Goal: Communication & Community: Answer question/provide support

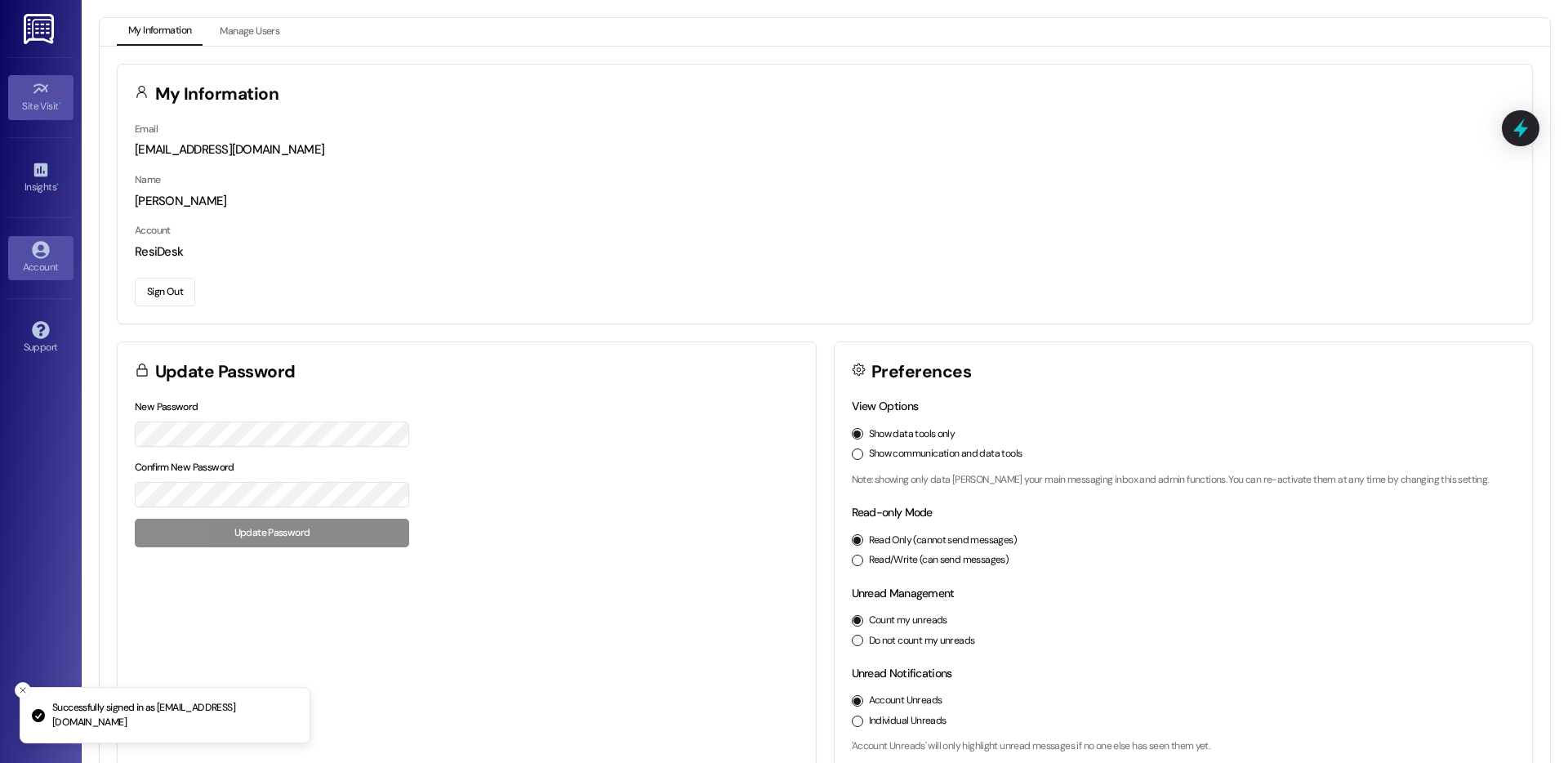
click at [35, 114] on div "Site Visit •" at bounding box center [41, 106] width 82 height 17
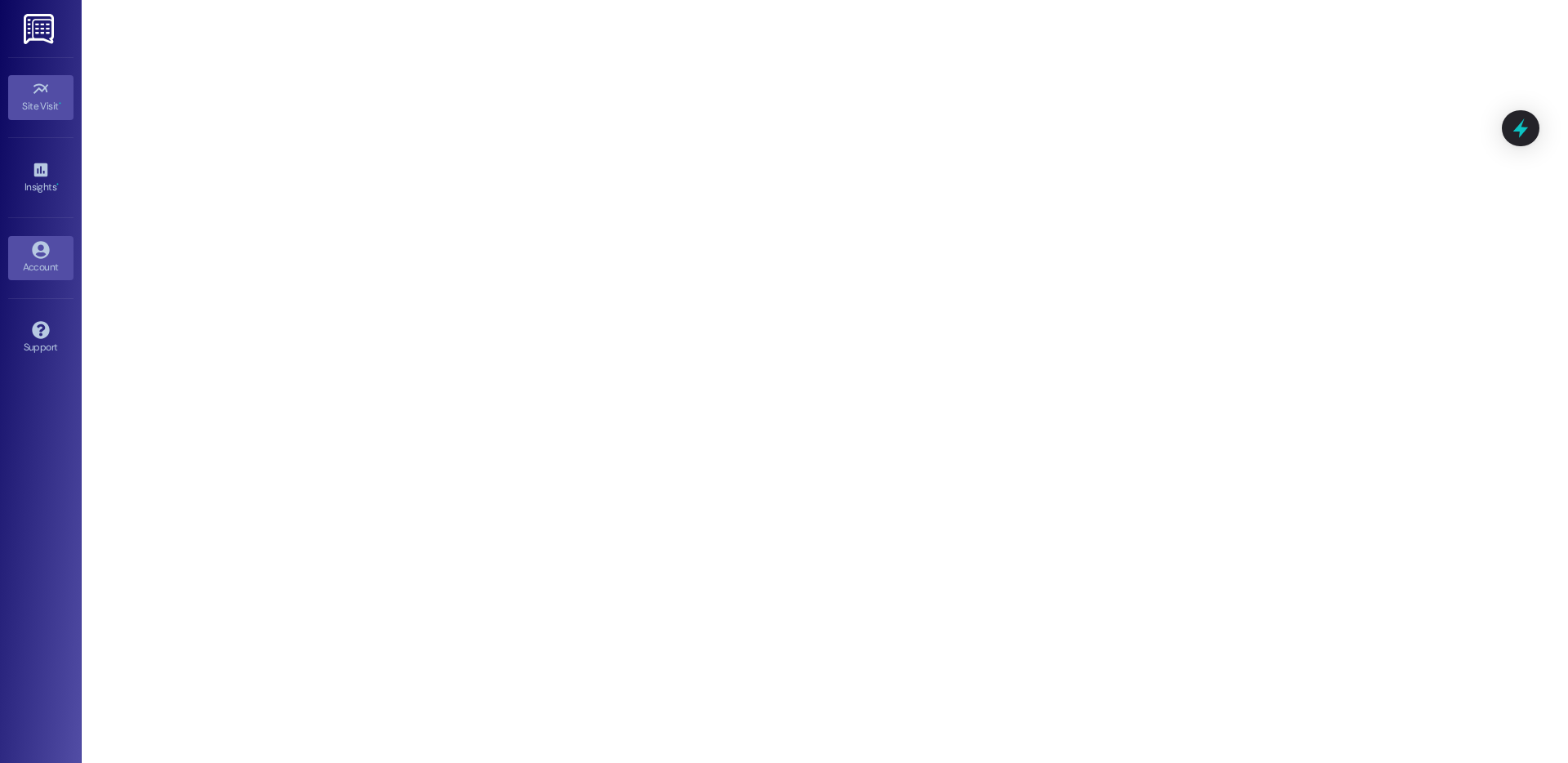
click at [53, 247] on link "Account" at bounding box center [41, 258] width 65 height 44
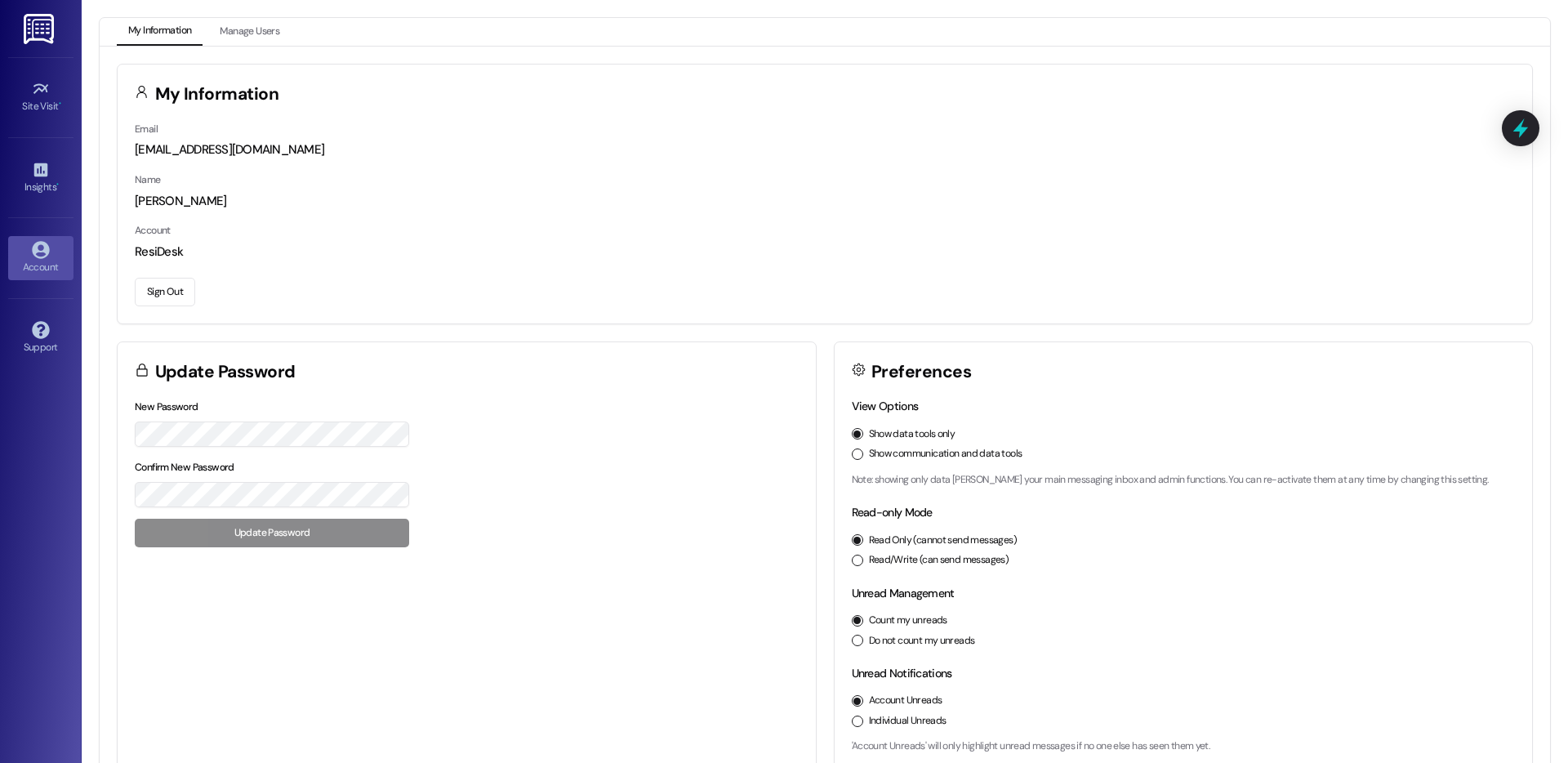
click at [166, 295] on button "Sign Out" at bounding box center [165, 292] width 60 height 28
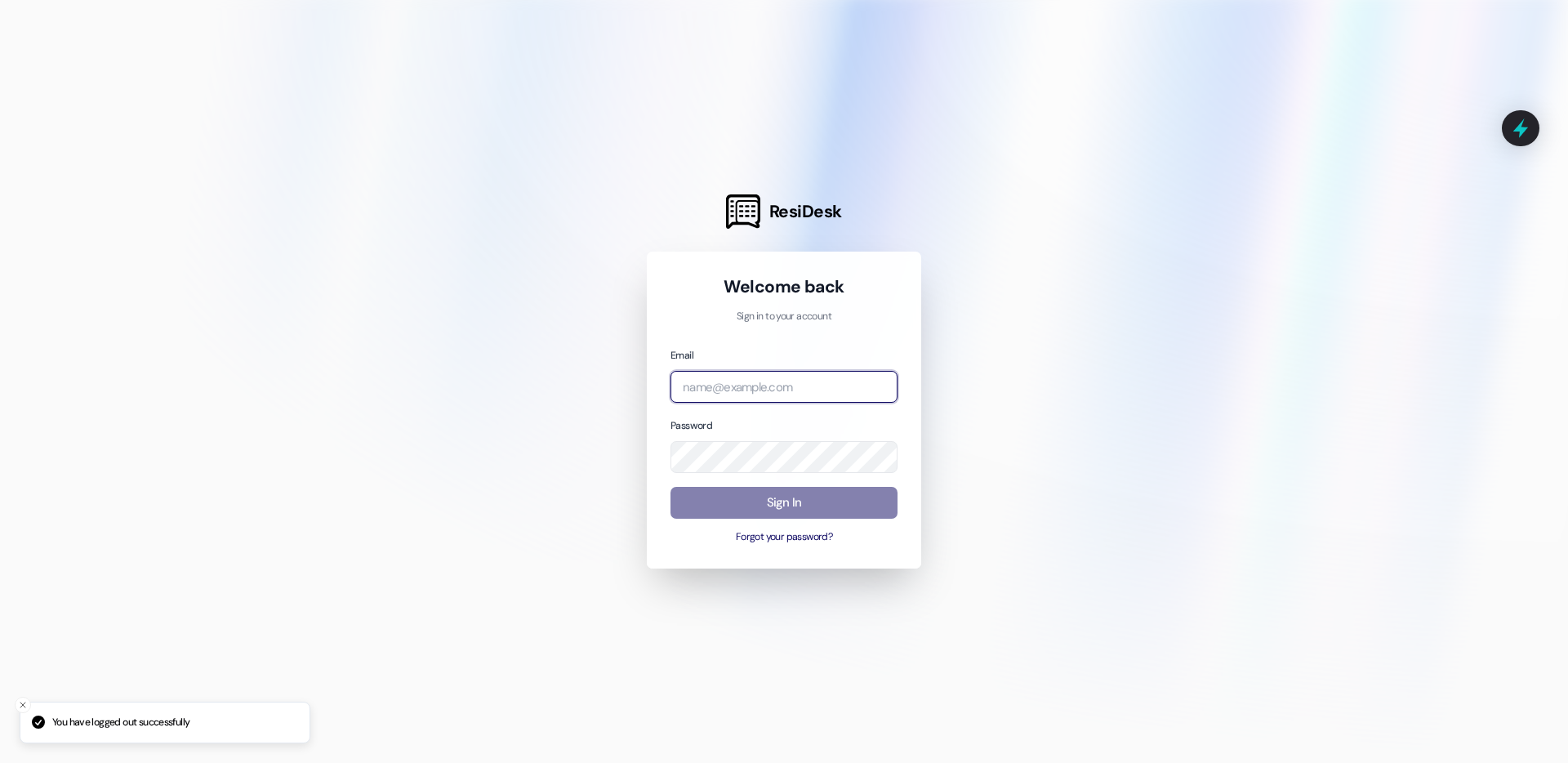
click at [742, 391] on input "email" at bounding box center [784, 387] width 227 height 32
type input "[EMAIL_ADDRESS][DOMAIN_NAME]"
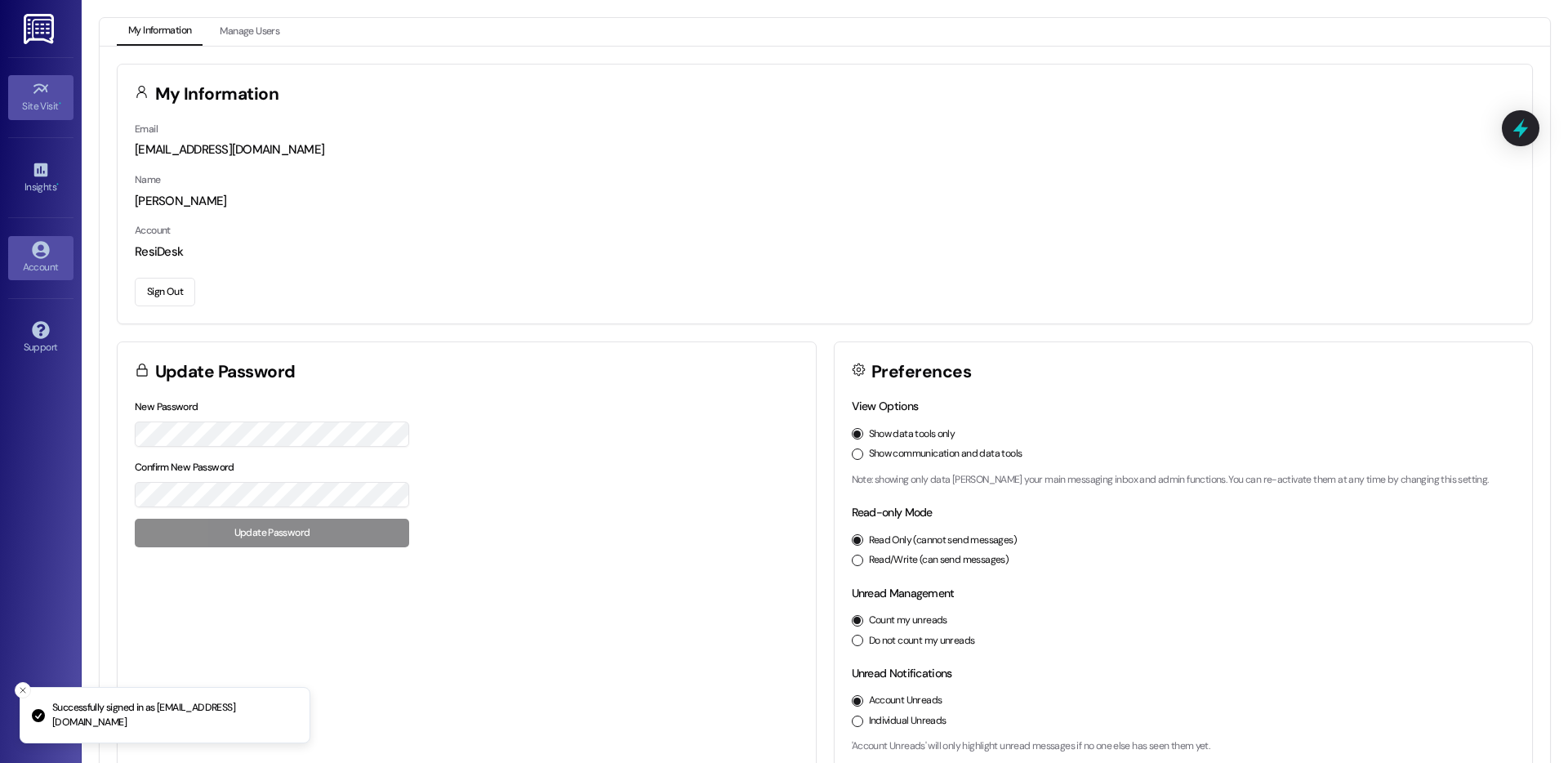
click at [35, 100] on div "Site Visit •" at bounding box center [41, 106] width 82 height 17
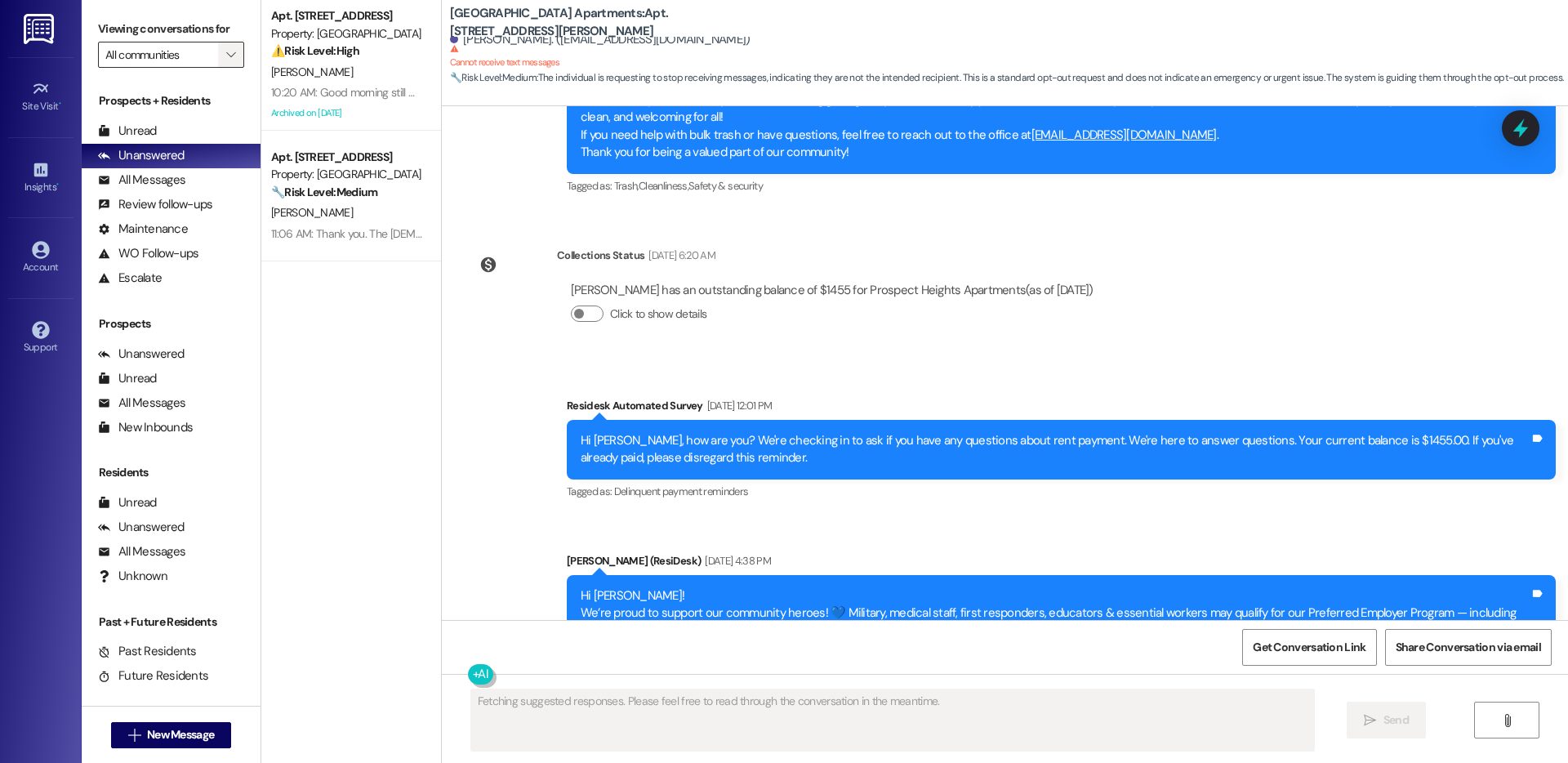
click at [226, 49] on icon "" at bounding box center [231, 55] width 9 height 13
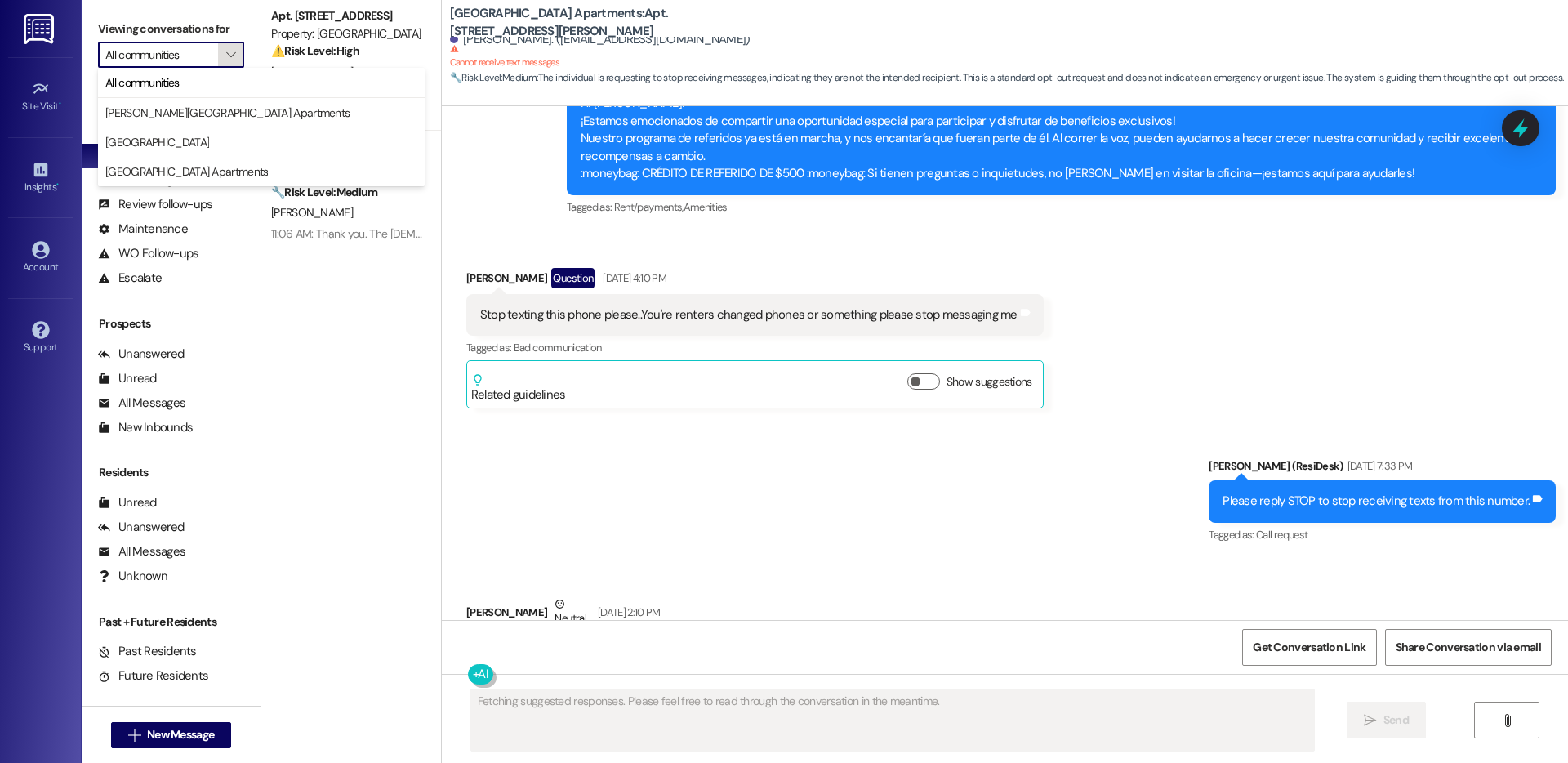
scroll to position [6731, 0]
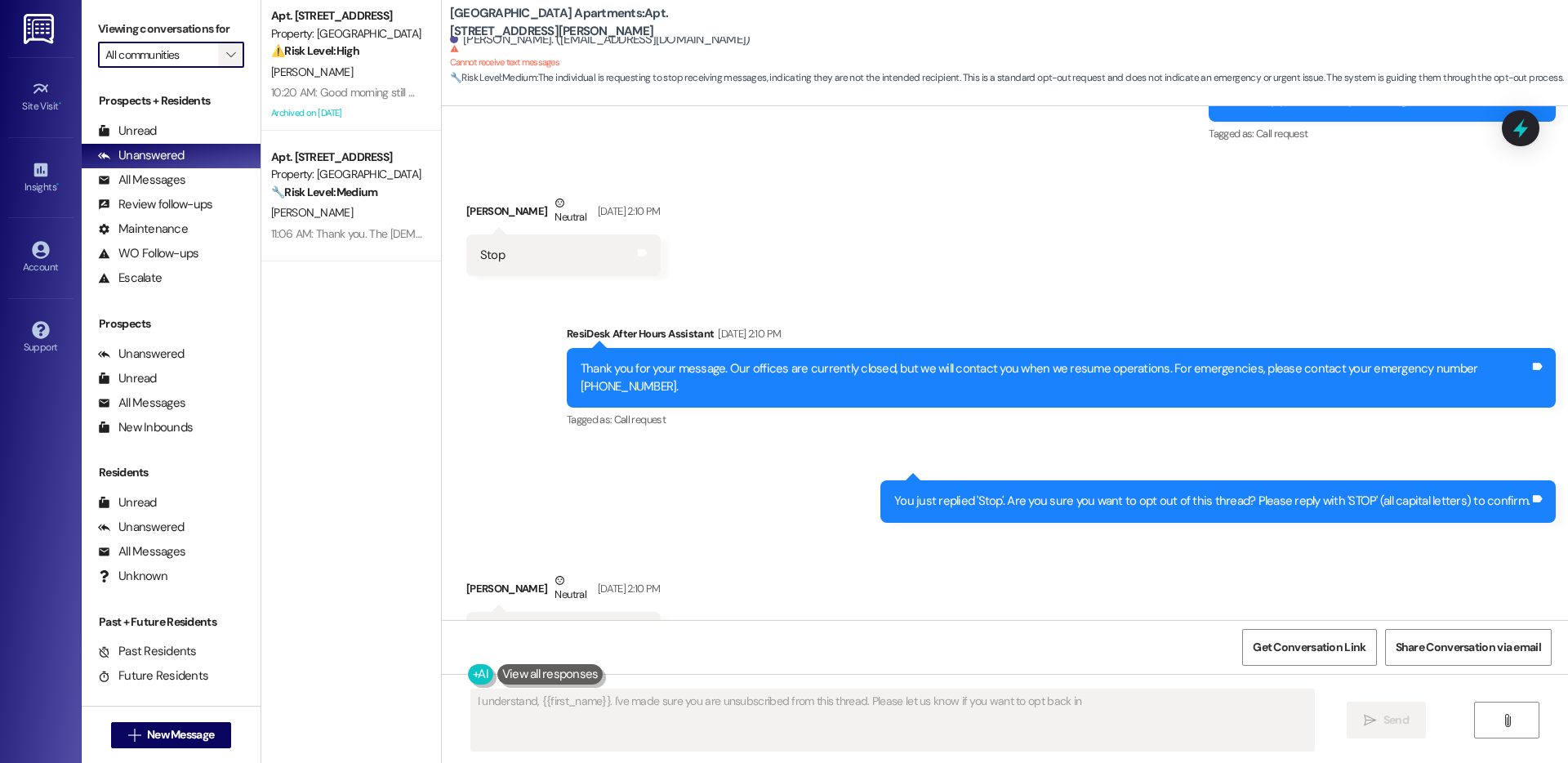
type textarea "I understand, {{first_name}}. I've made sure you are unsubscribed from this thr…"
click at [218, 43] on button "" at bounding box center [231, 54] width 26 height 26
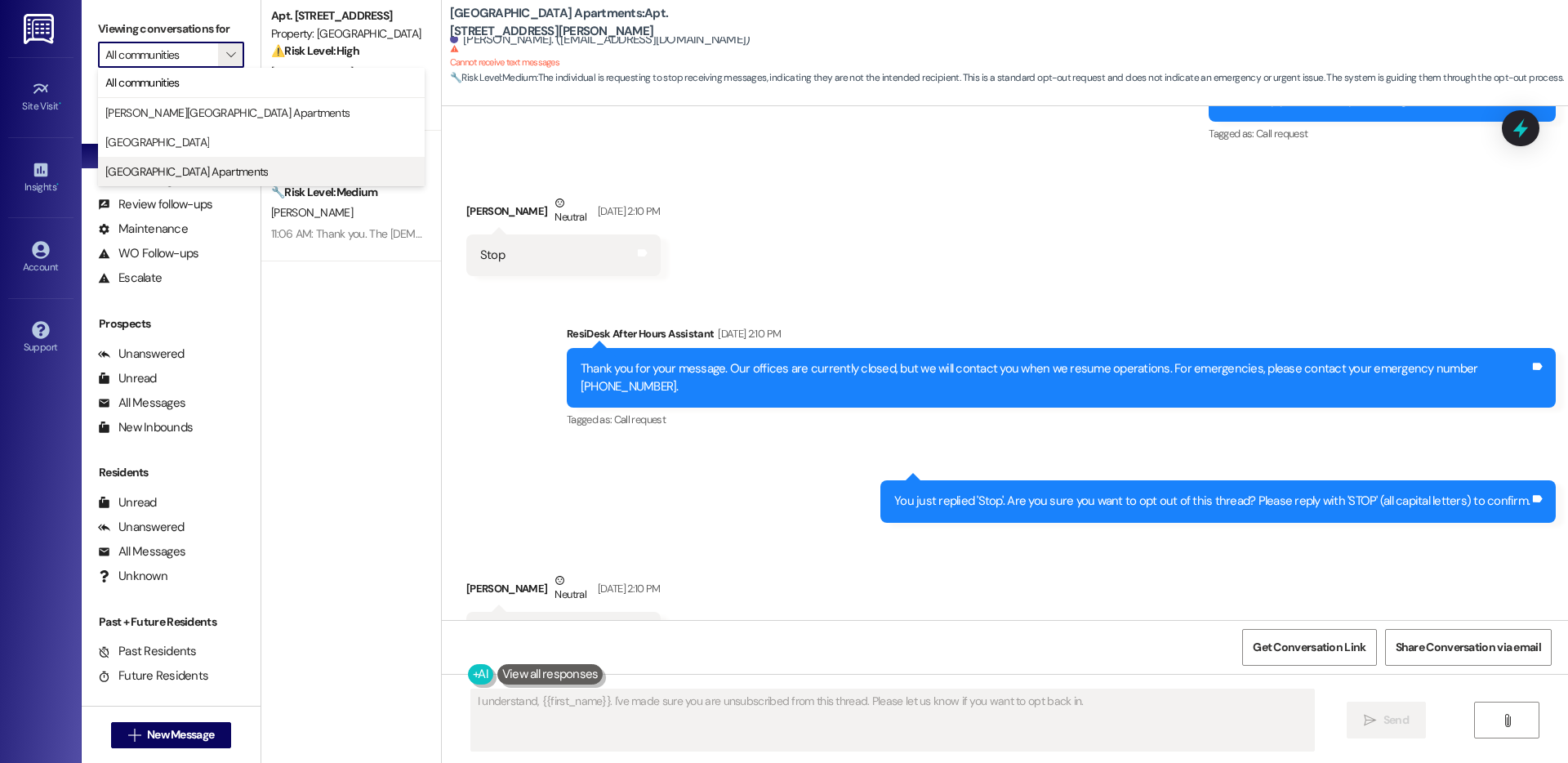
click at [160, 164] on span "Prospect Heights Apartments" at bounding box center [186, 172] width 163 height 17
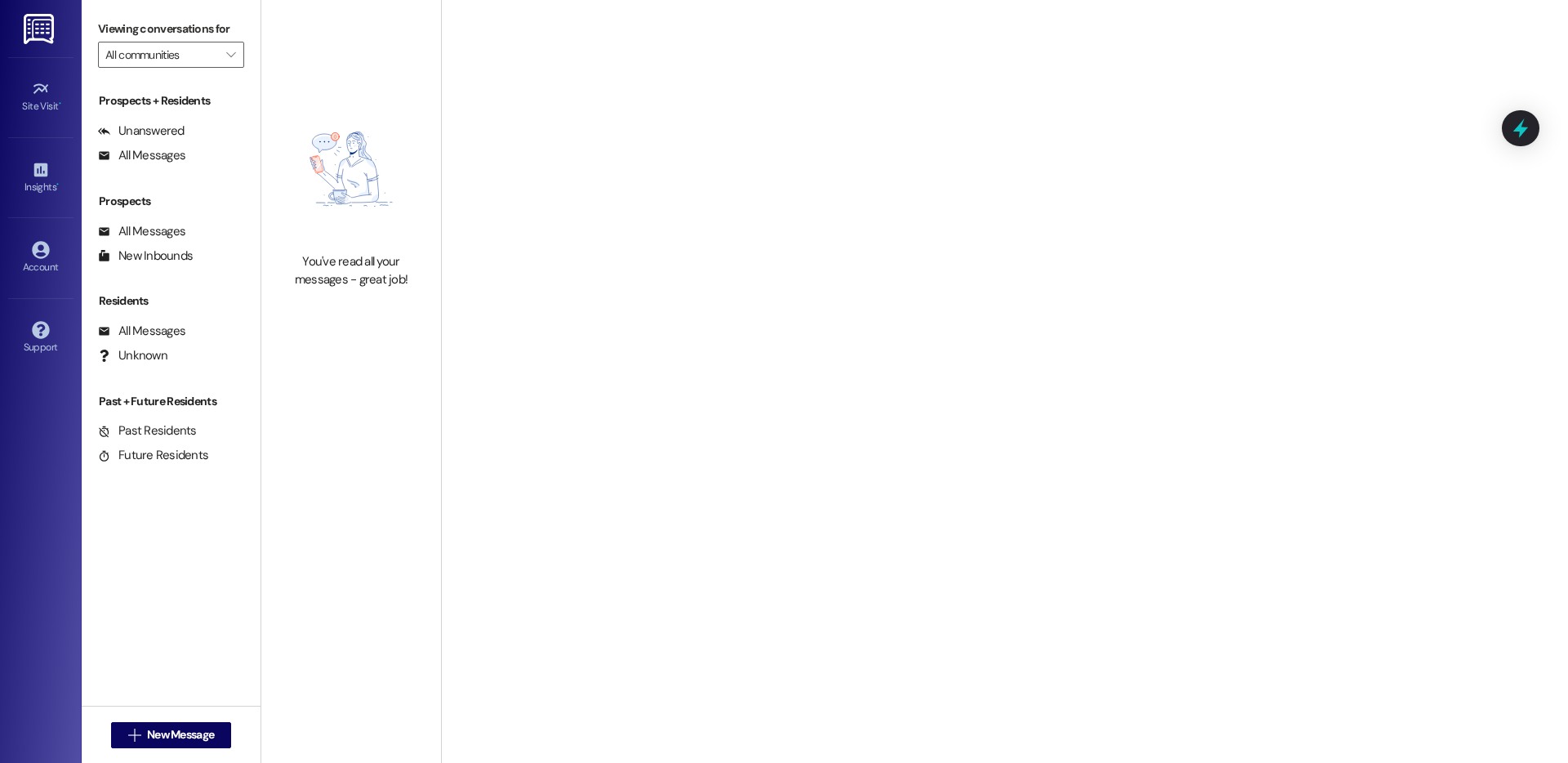
type input "Prospect Heights Apartments"
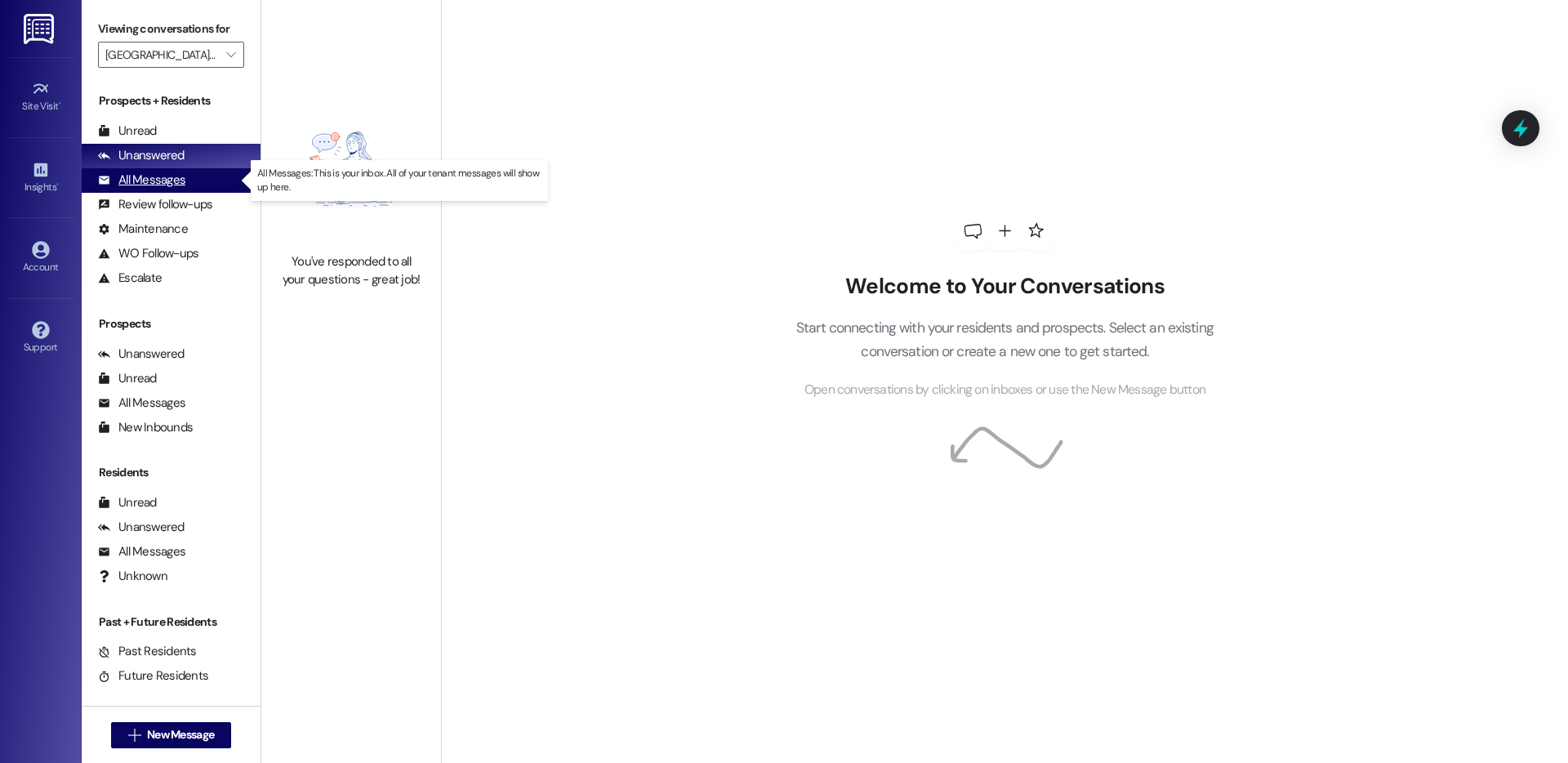
click at [185, 186] on div "All Messages (undefined)" at bounding box center [171, 180] width 179 height 24
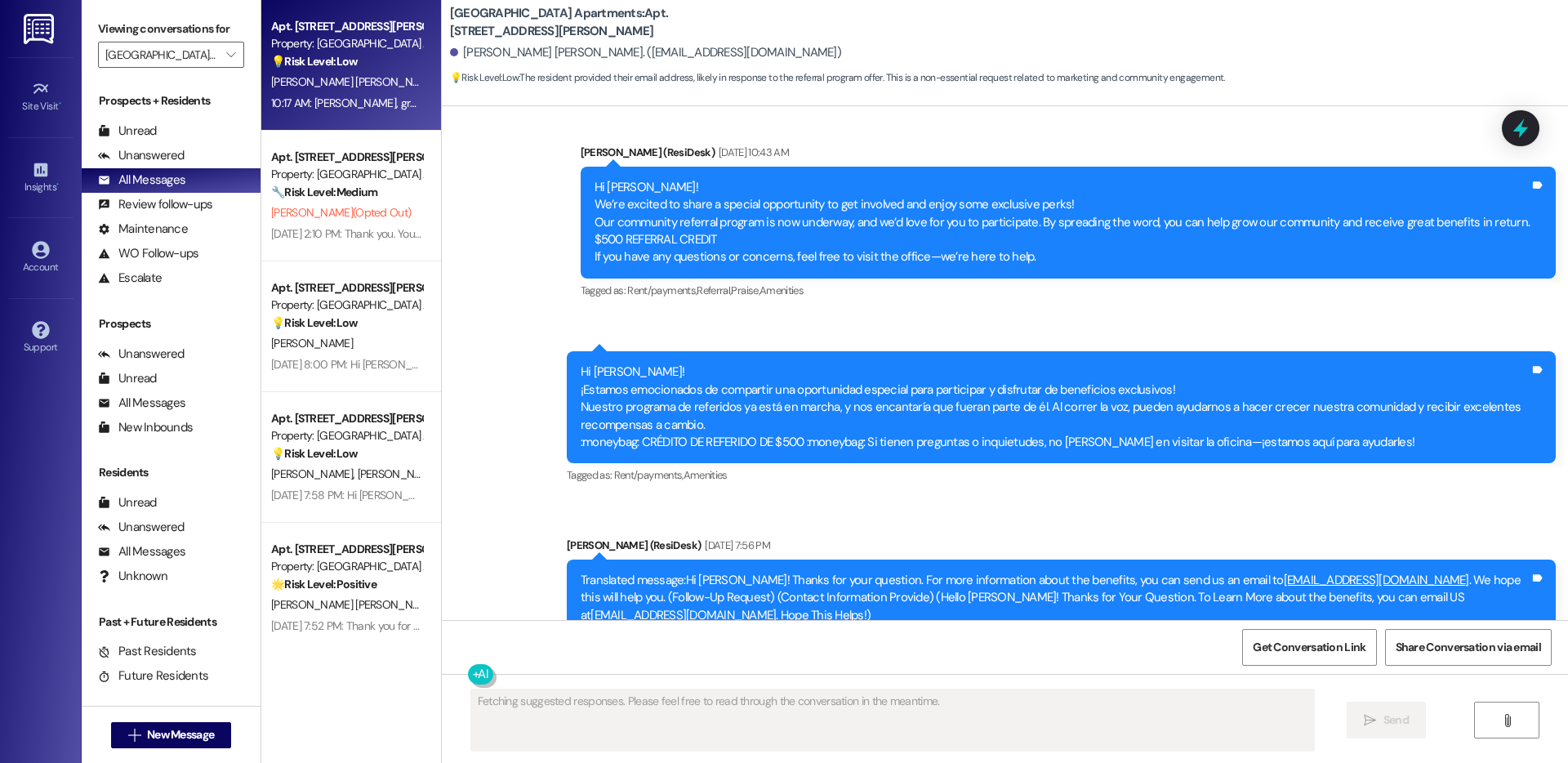
scroll to position [8243, 0]
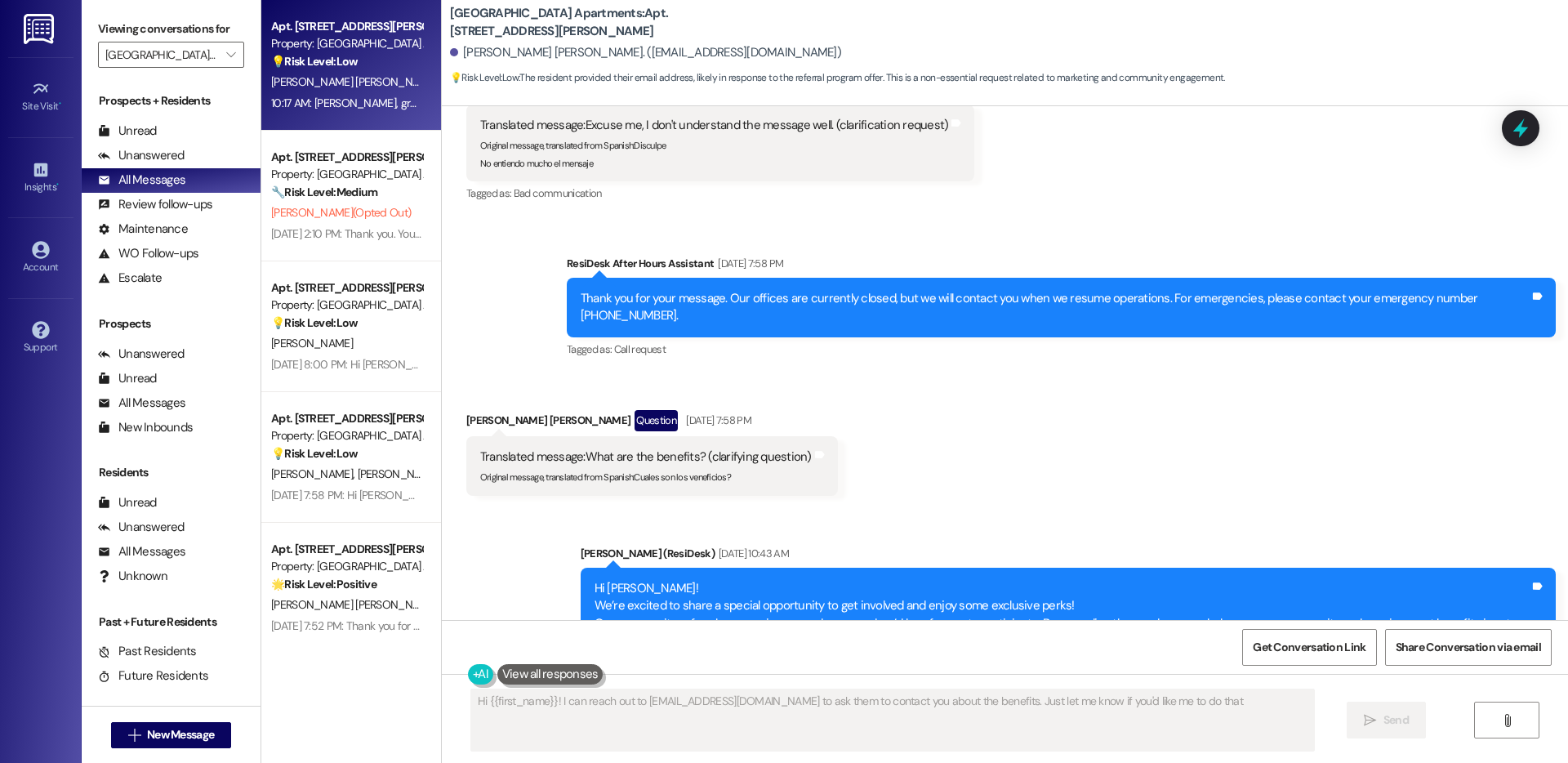
type textarea "Hi {{first_name}}! I can reach out to StonemontVillage@resprop.com to ask them …"
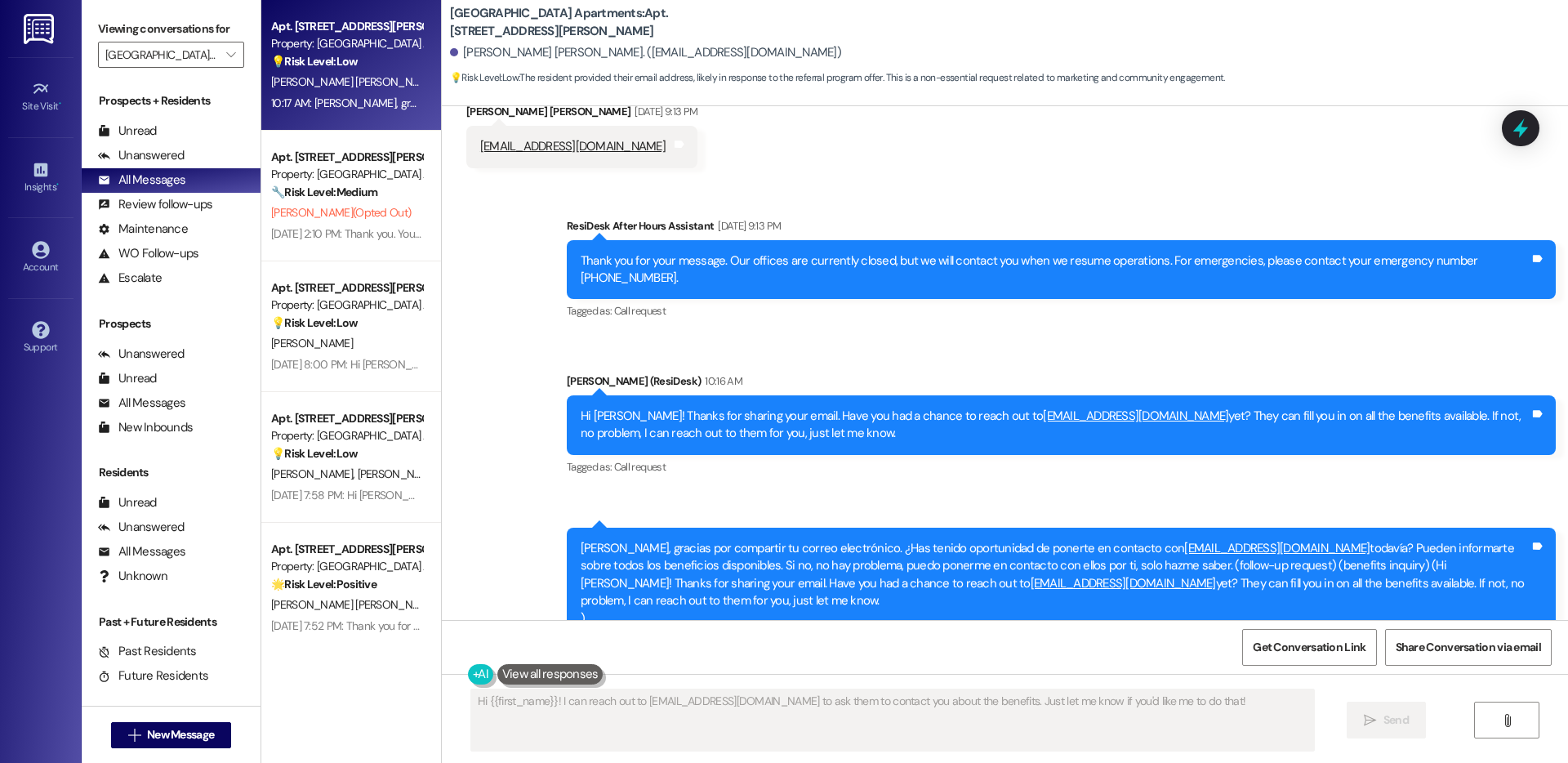
scroll to position [9290, 0]
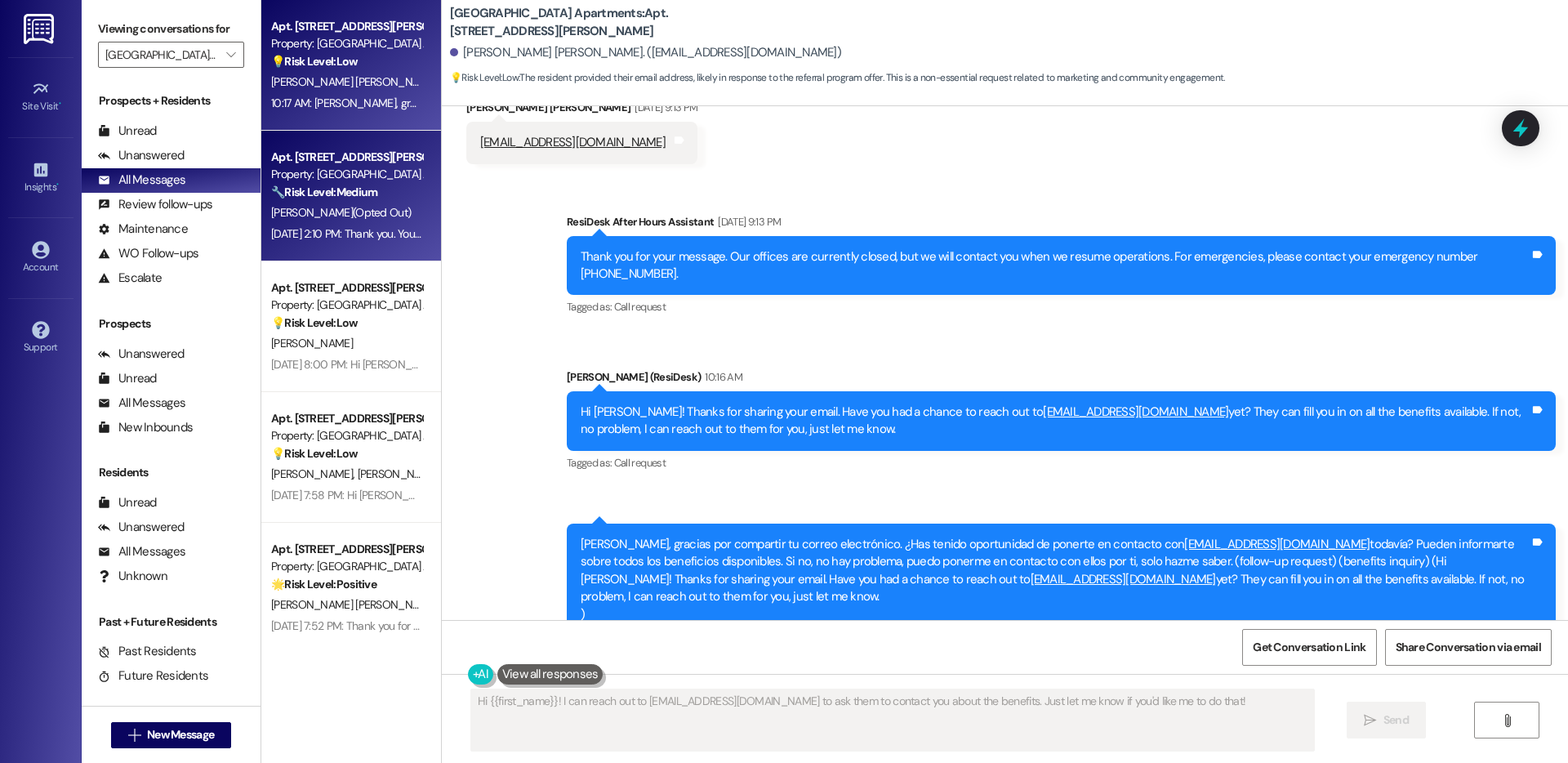
click at [377, 199] on div "🔧 Risk Level: Medium The individual is requesting to stop receiving messages, i…" at bounding box center [347, 192] width 151 height 18
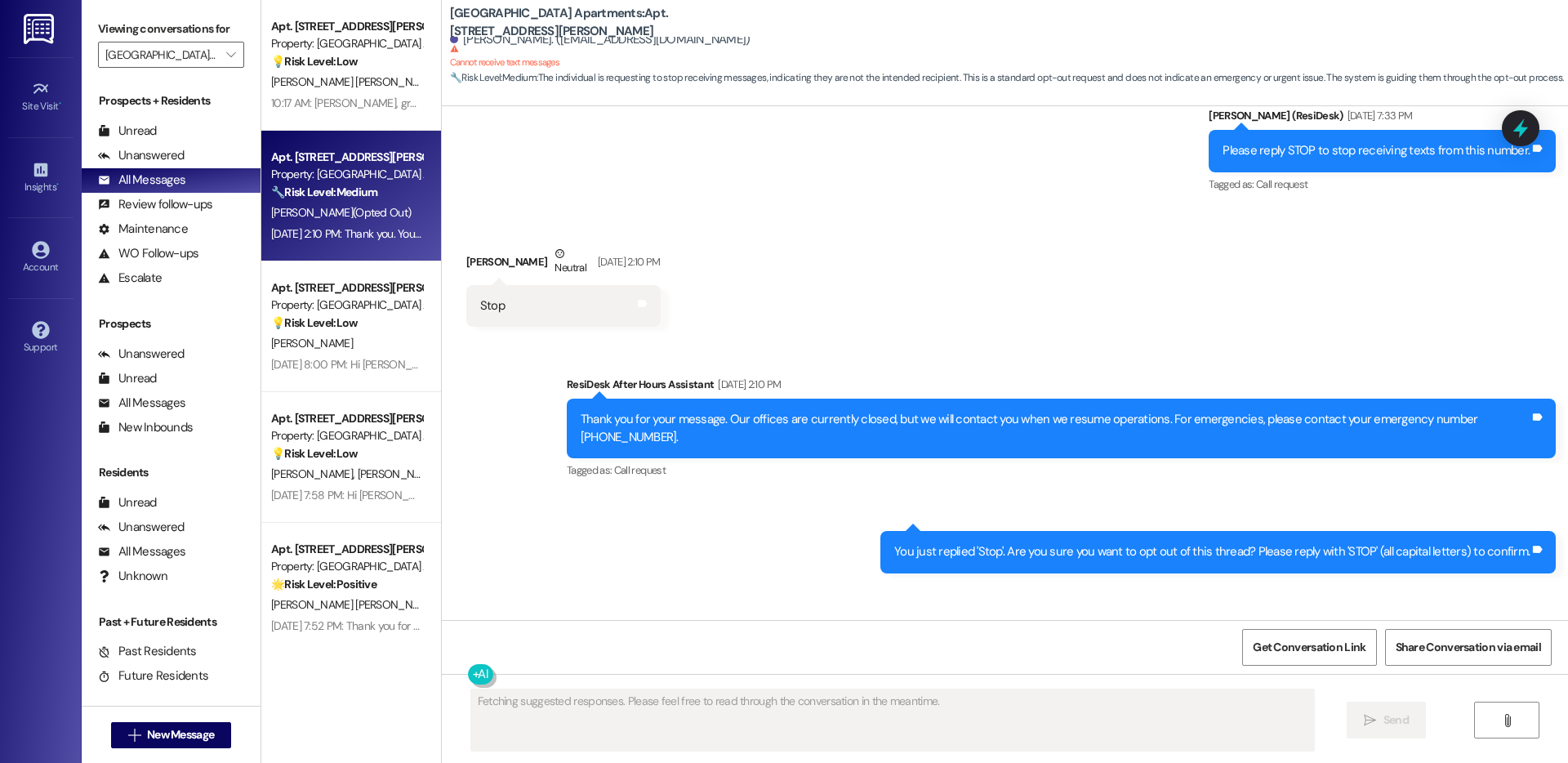
scroll to position [6680, 0]
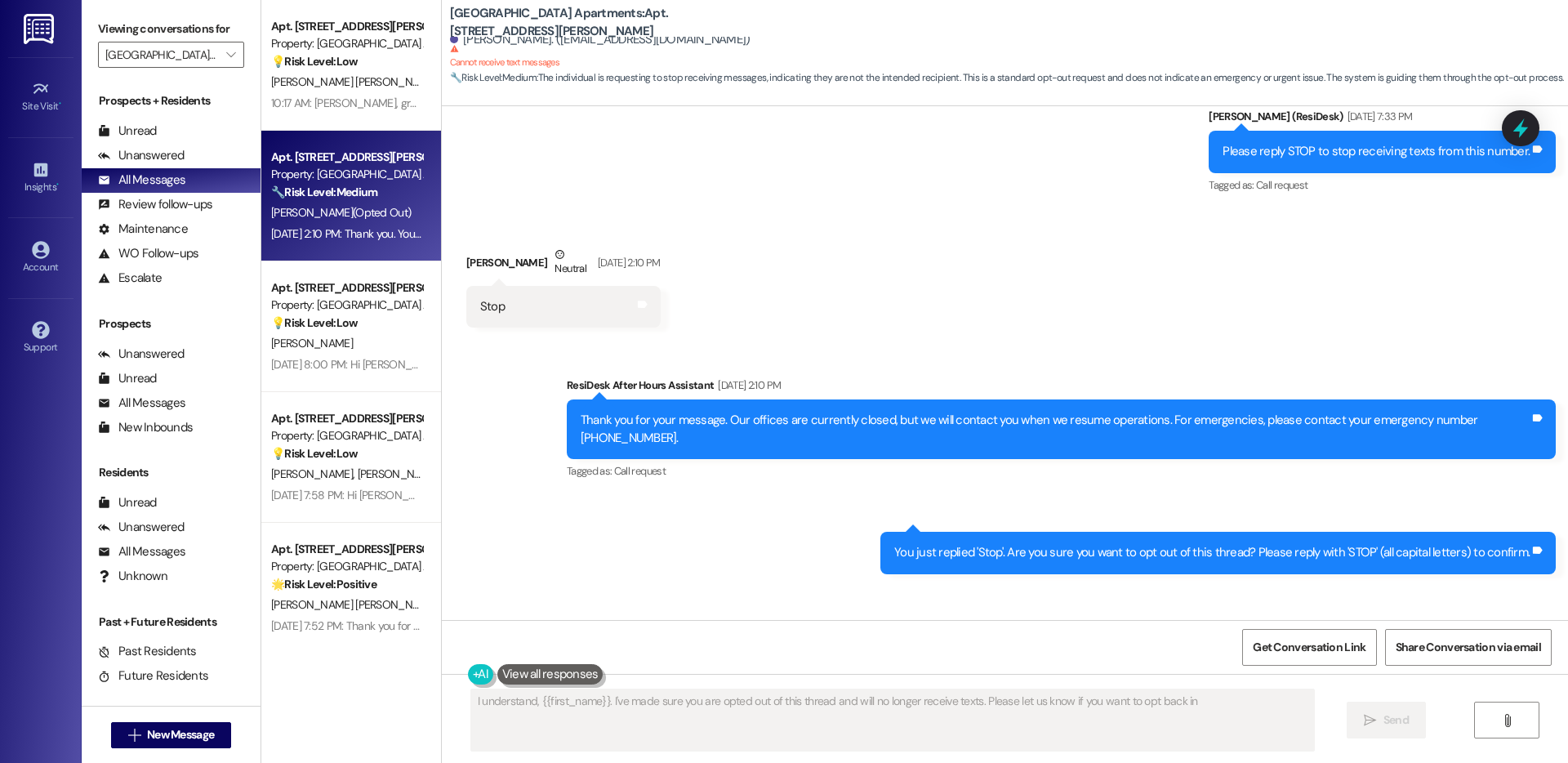
type textarea "I understand, {{first_name}}. I've made sure you are opted out of this thread a…"
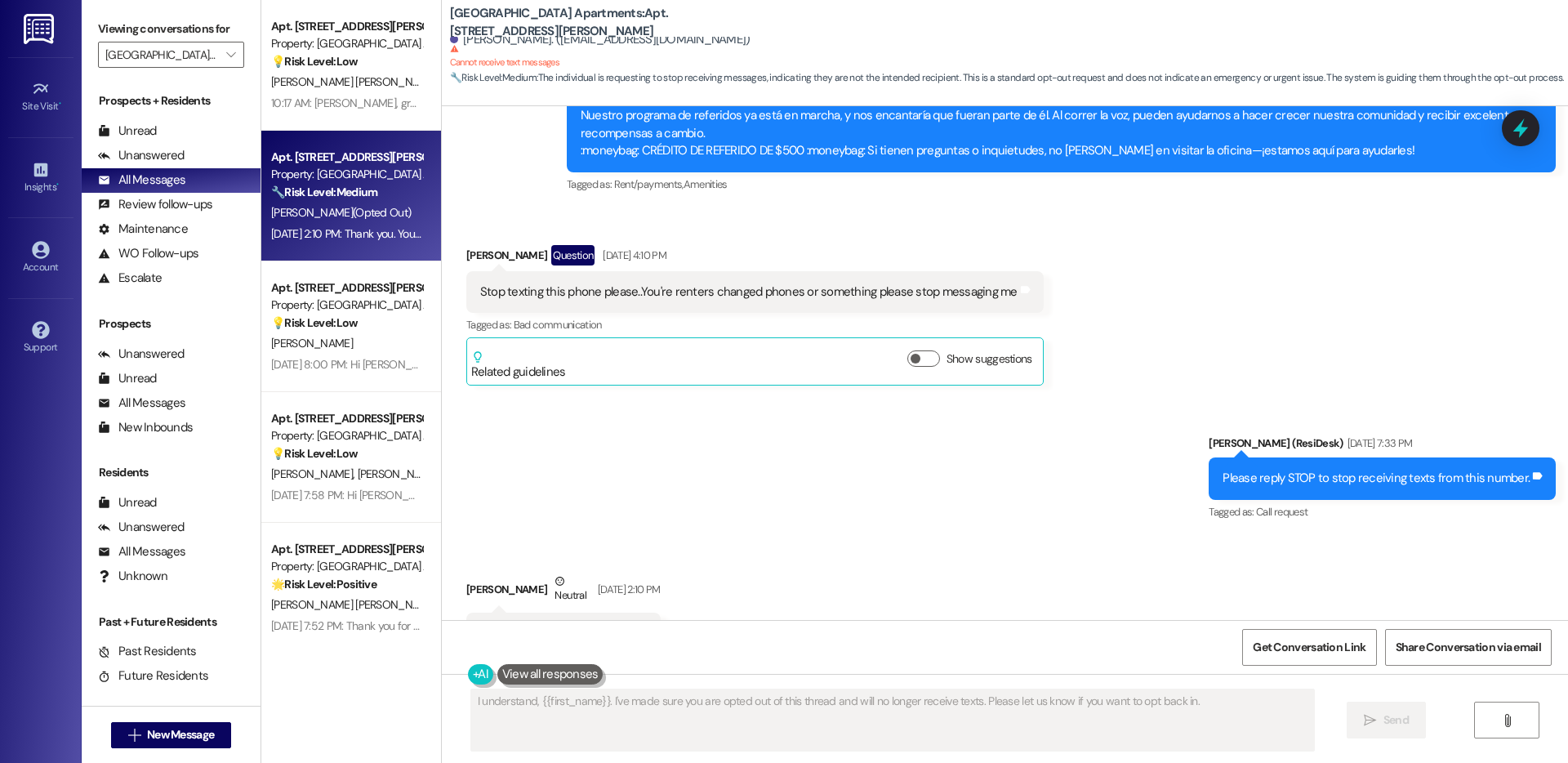
scroll to position [6870, 0]
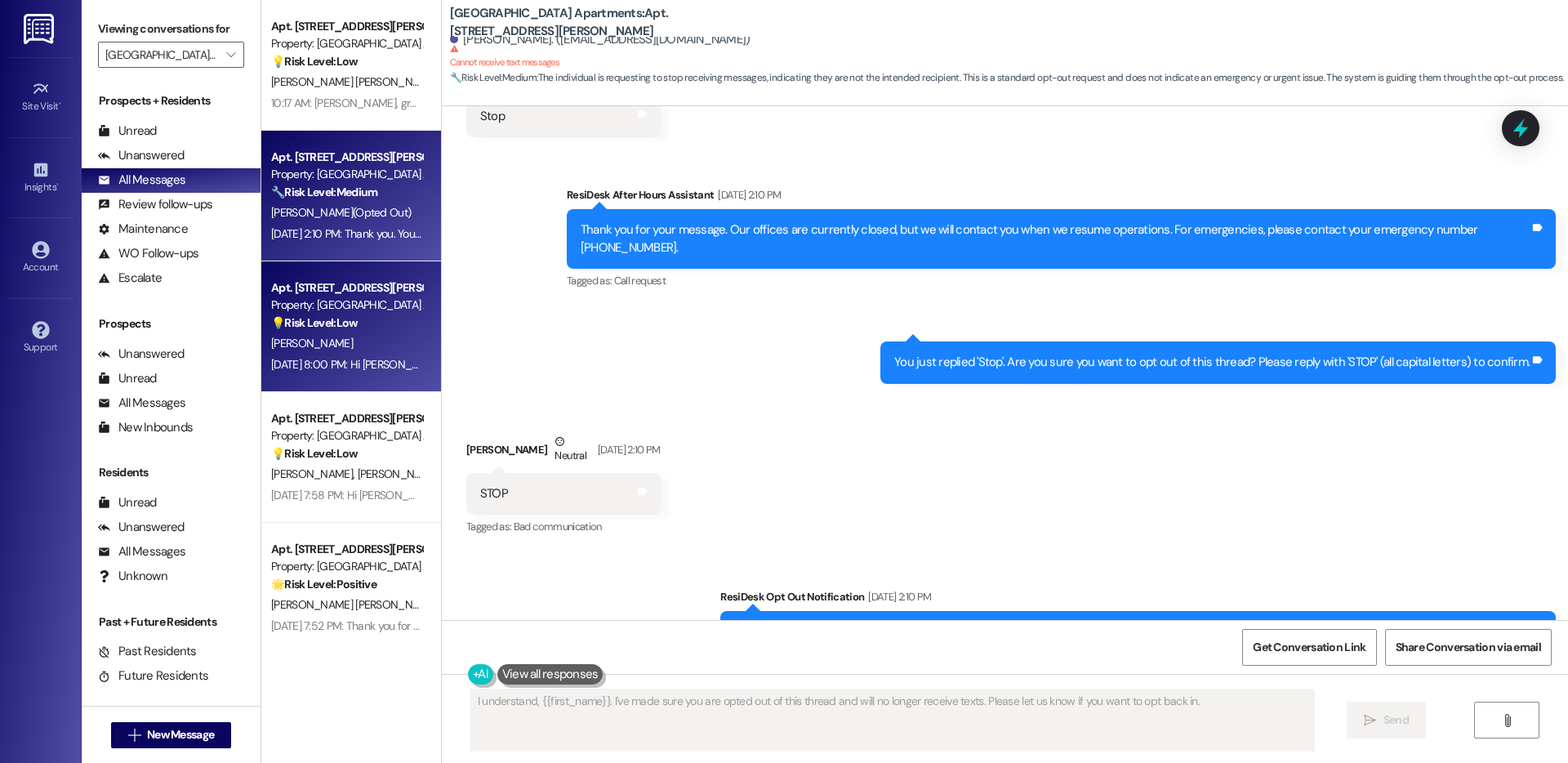
click at [313, 343] on div "D. Bradley" at bounding box center [347, 343] width 155 height 20
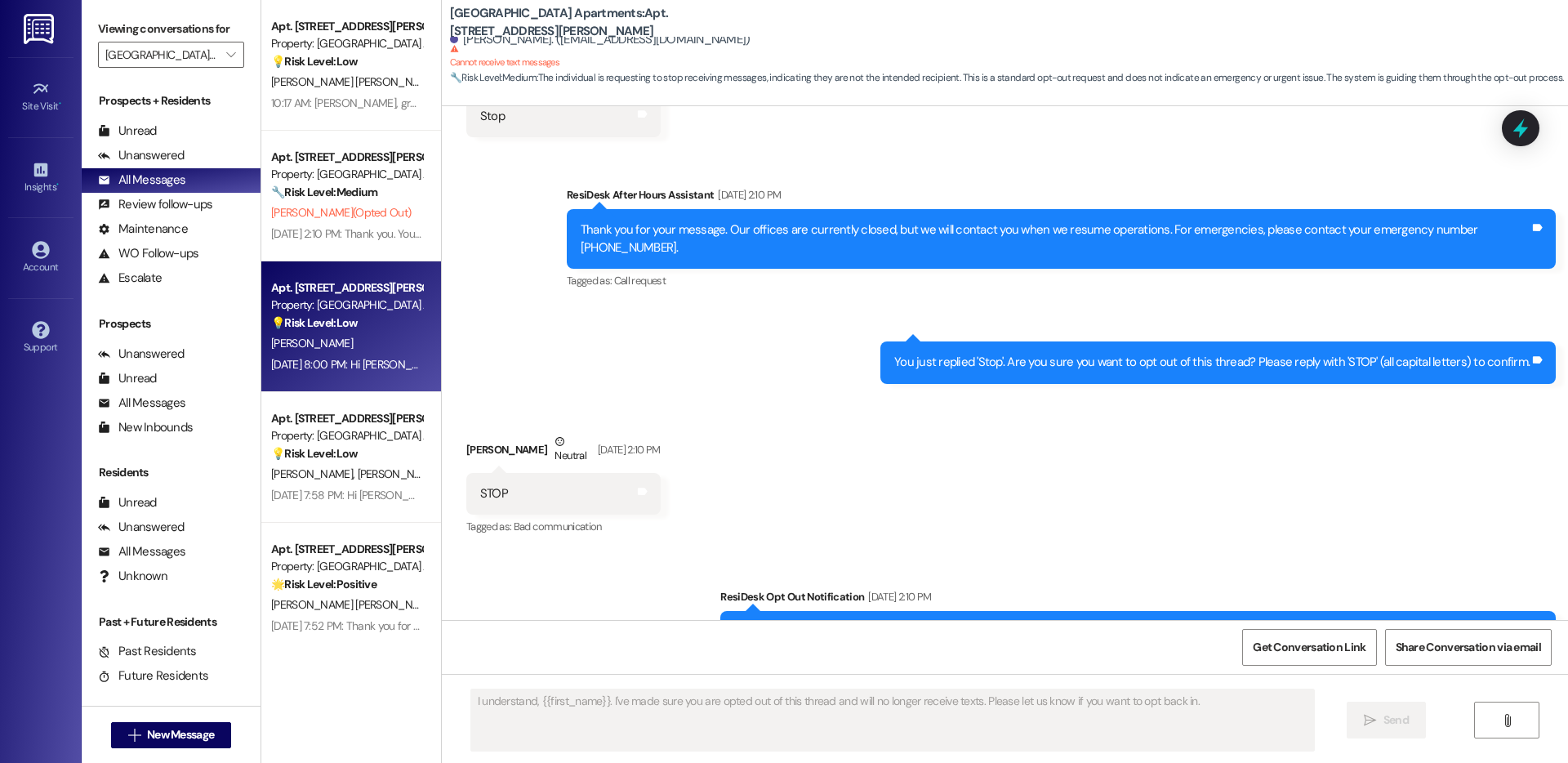
type textarea "Fetching suggested responses. Please feel free to read through the conversation…"
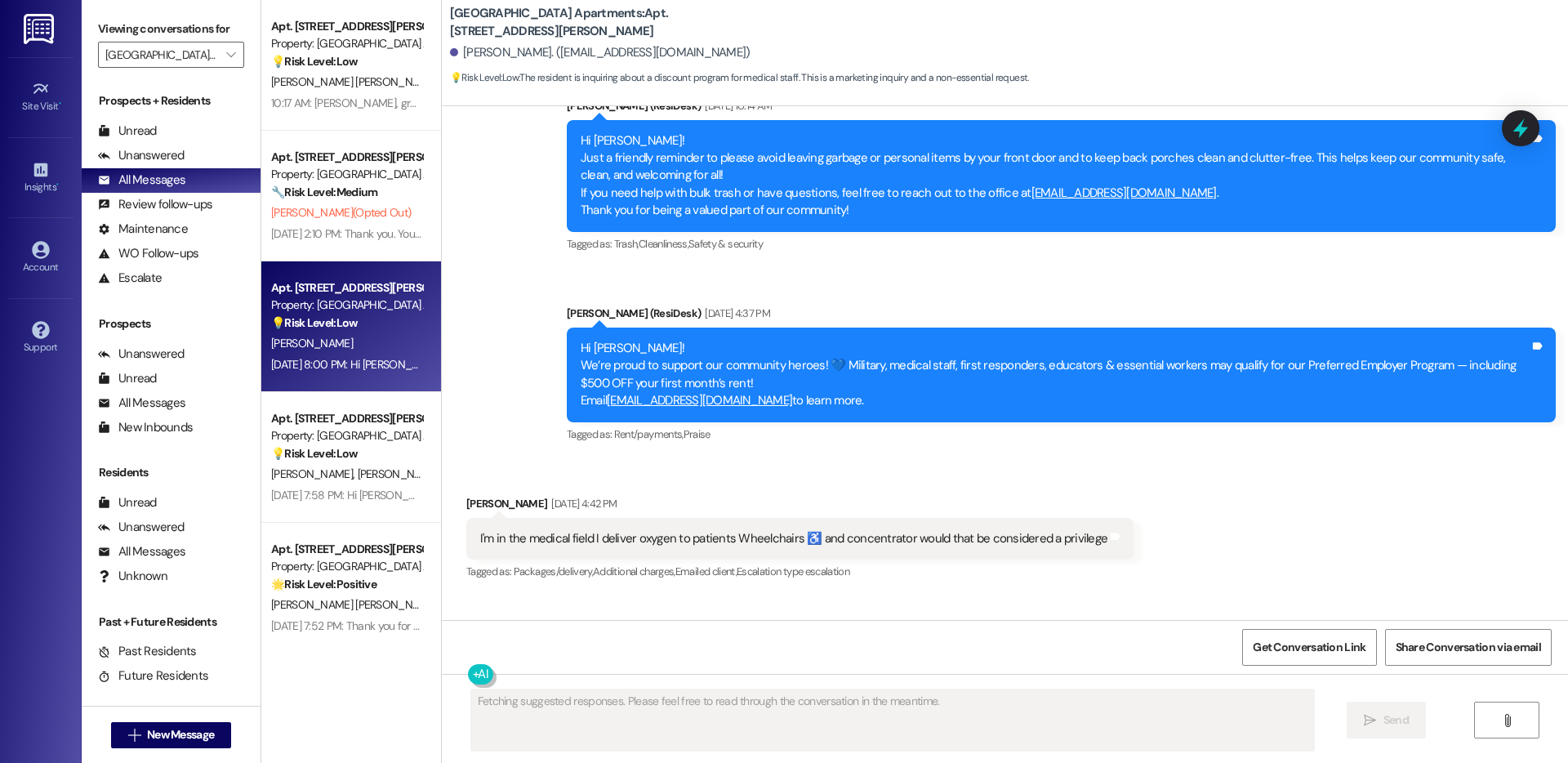
scroll to position [14586, 0]
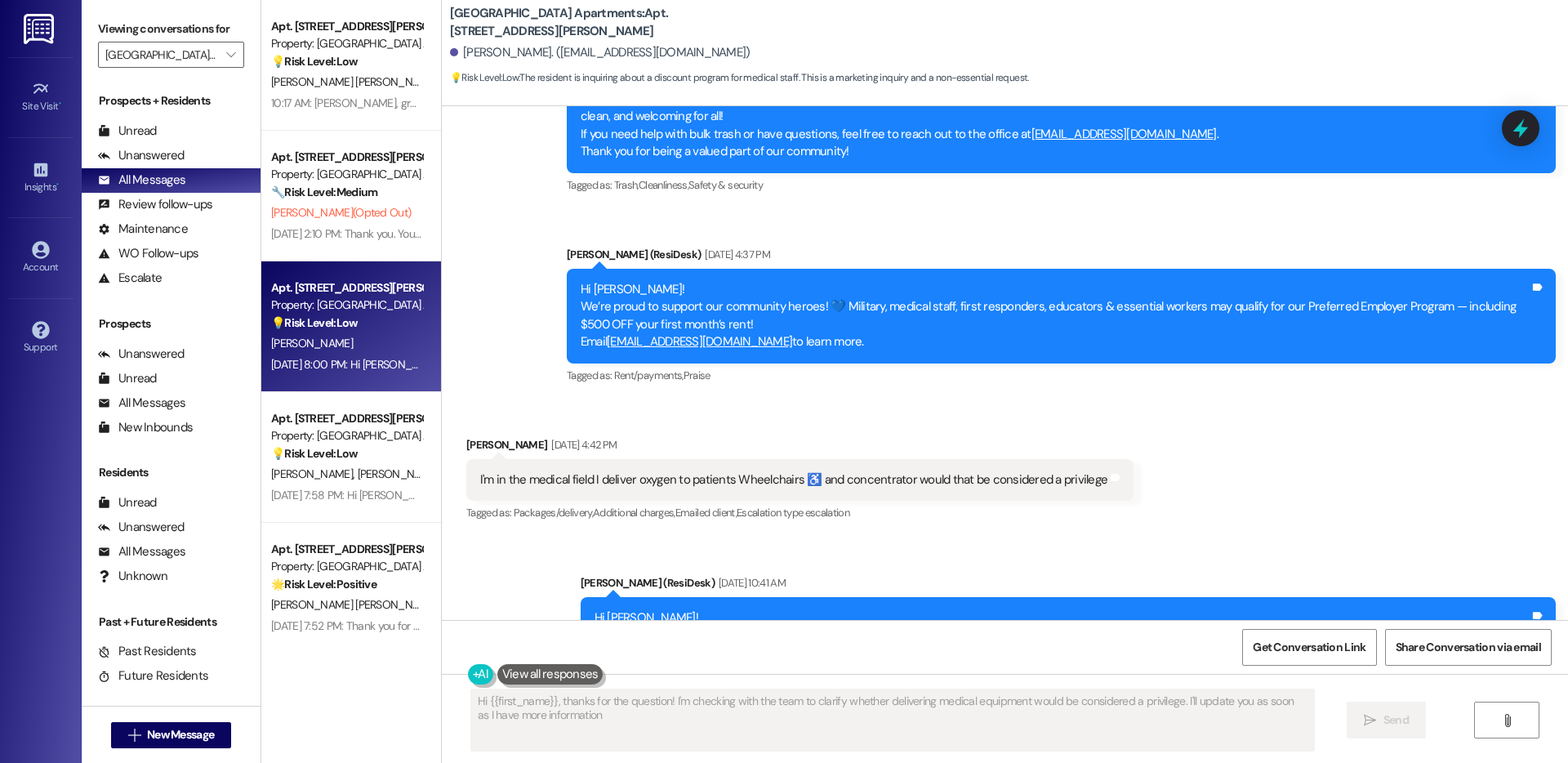
type textarea "Hi {{first_name}}, thanks for the question! I'm checking with the team to clari…"
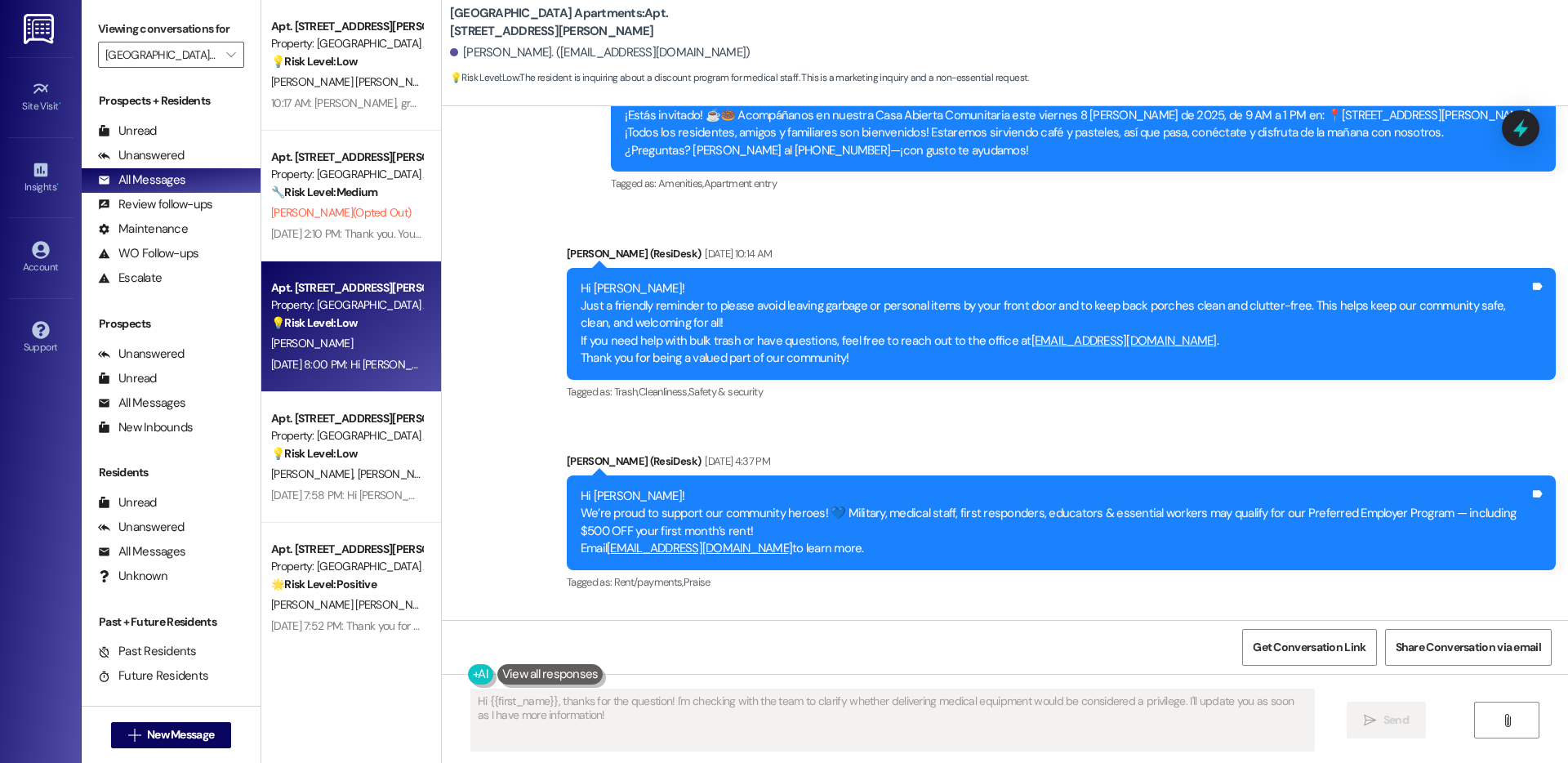
scroll to position [14356, 0]
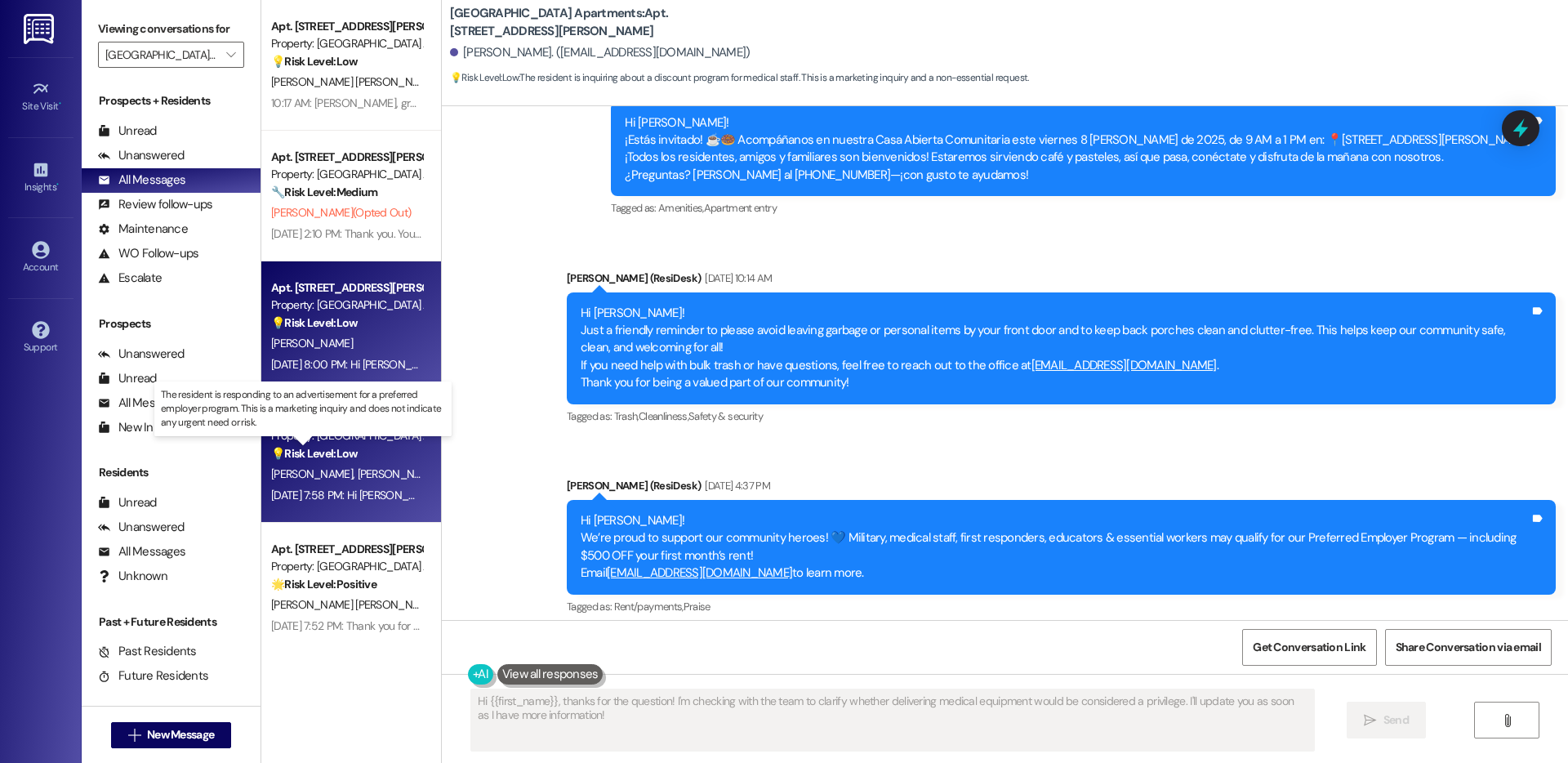
click at [321, 451] on strong "💡 Risk Level: Low" at bounding box center [315, 454] width 87 height 15
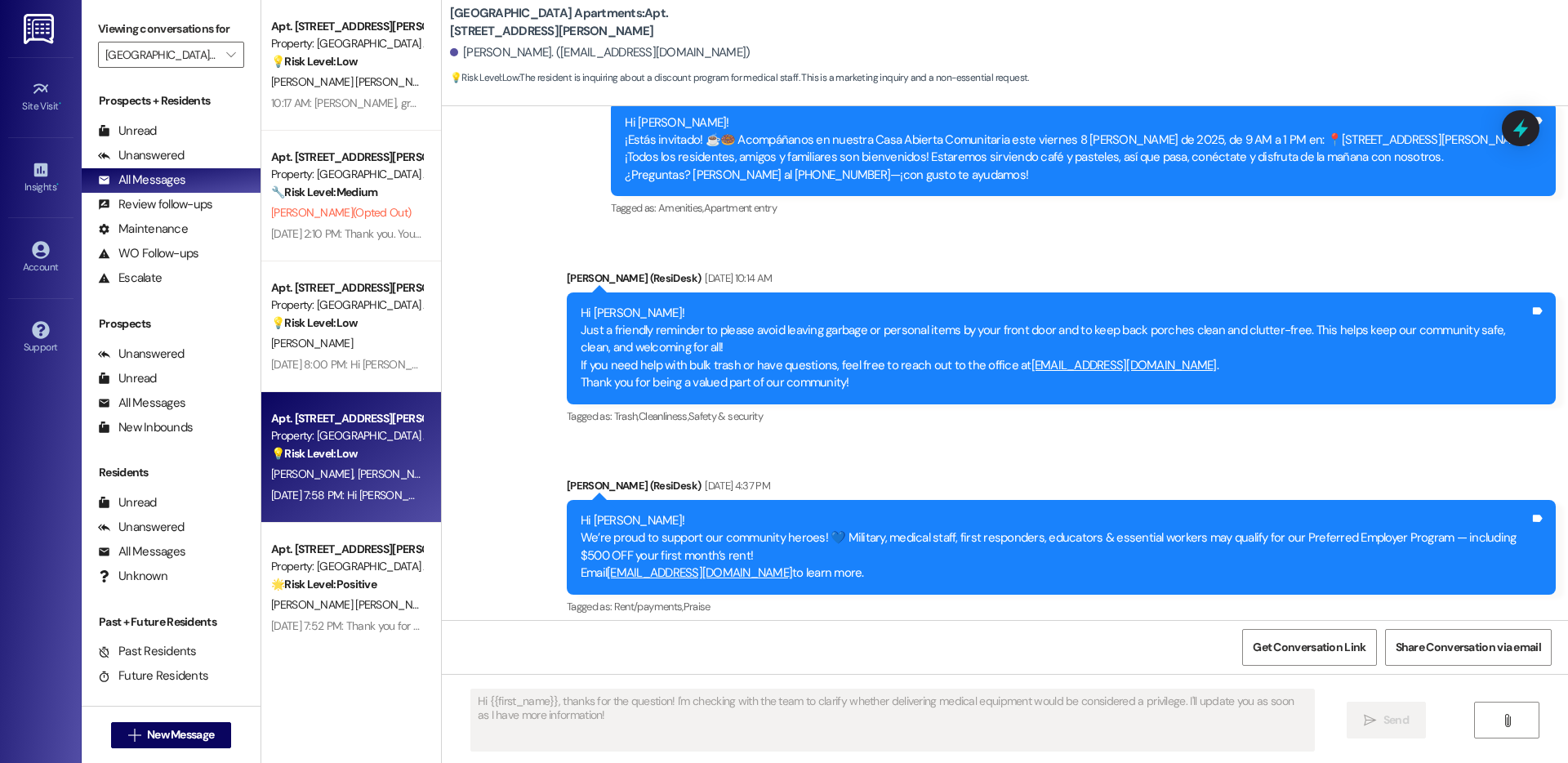
type textarea "Fetching suggested responses. Please feel free to read through the conversation…"
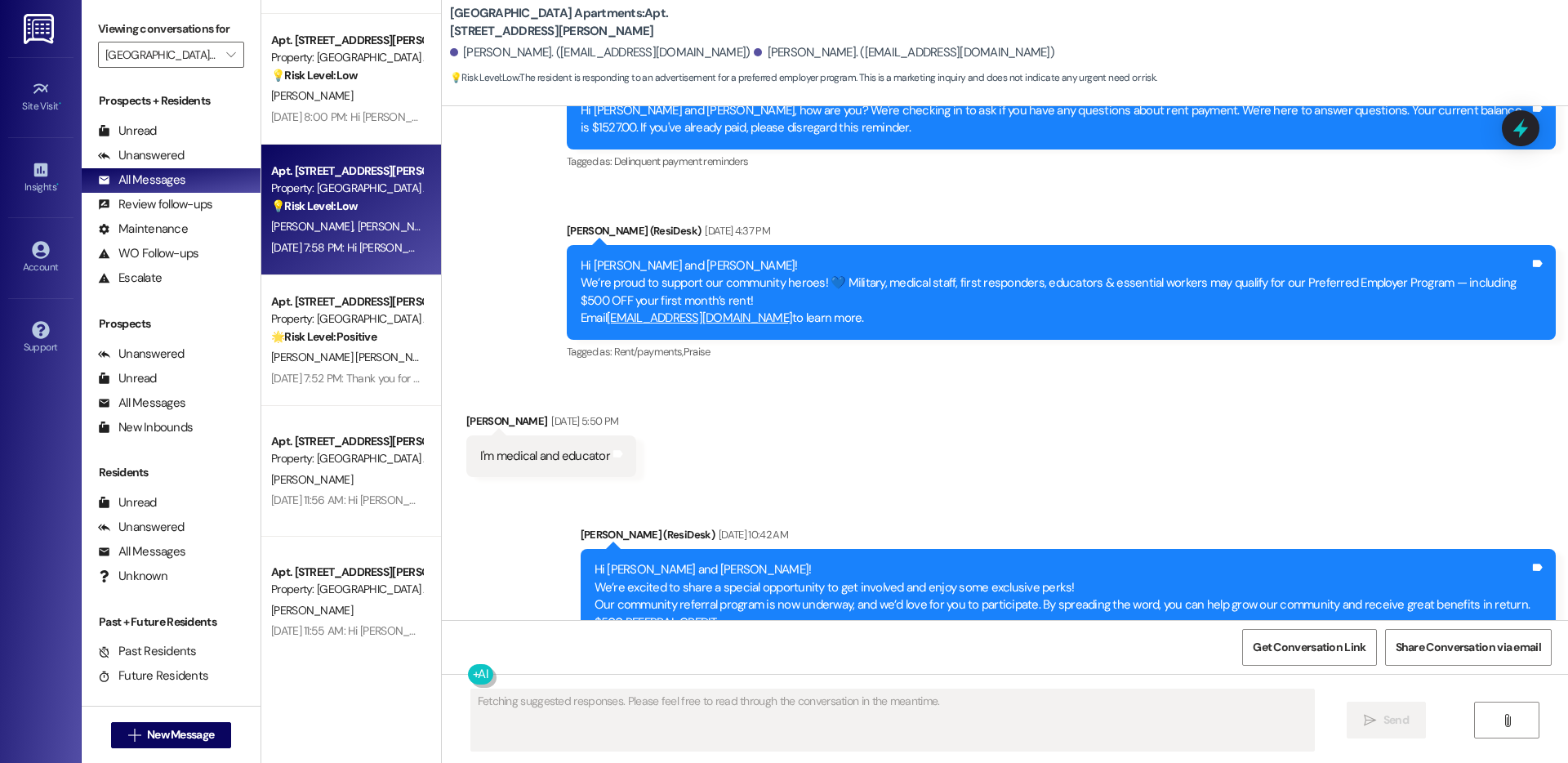
scroll to position [3838, 0]
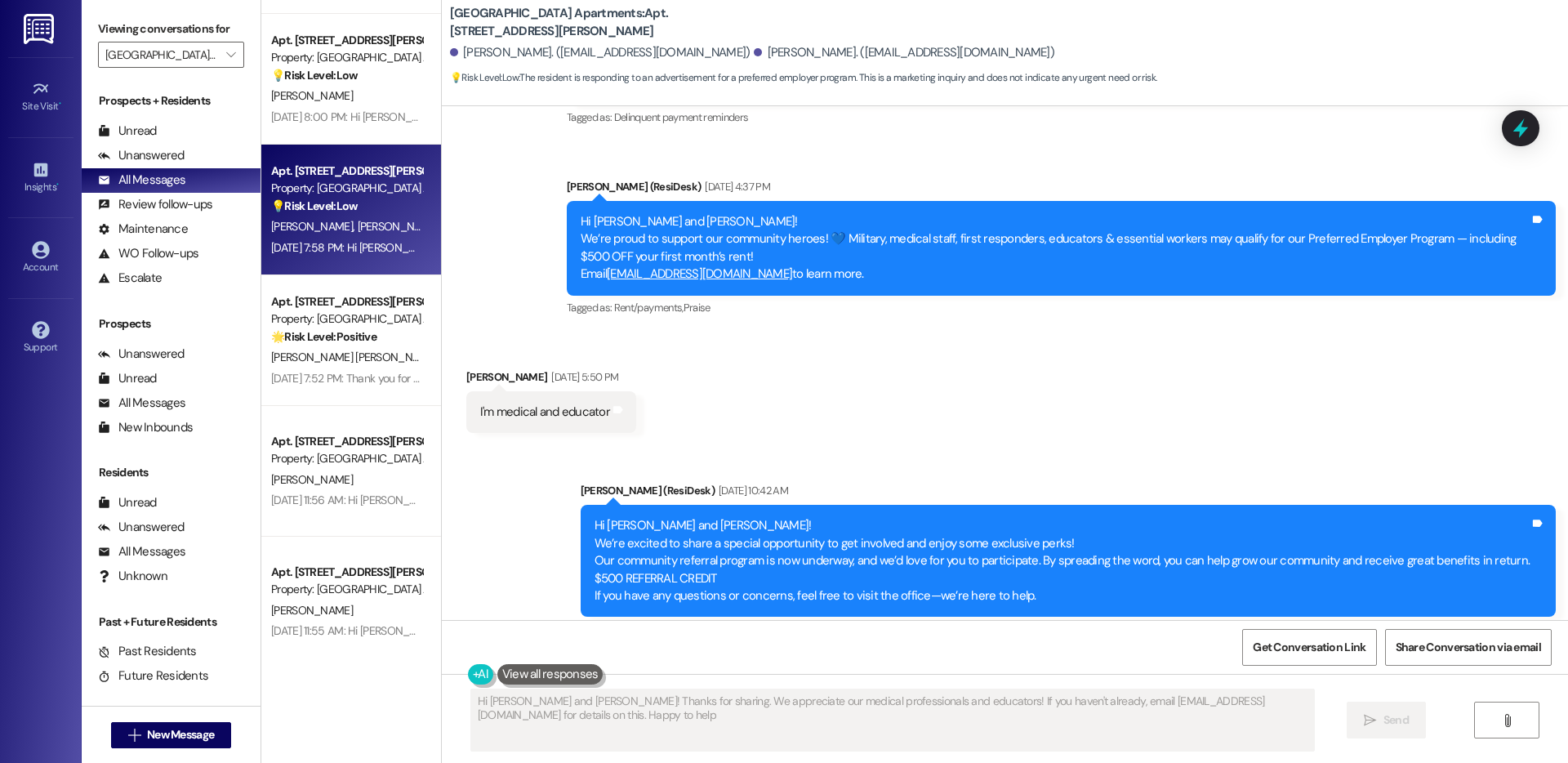
type textarea "Hi Alvita and Christopher! Thanks for sharing. We appreciate our medical profes…"
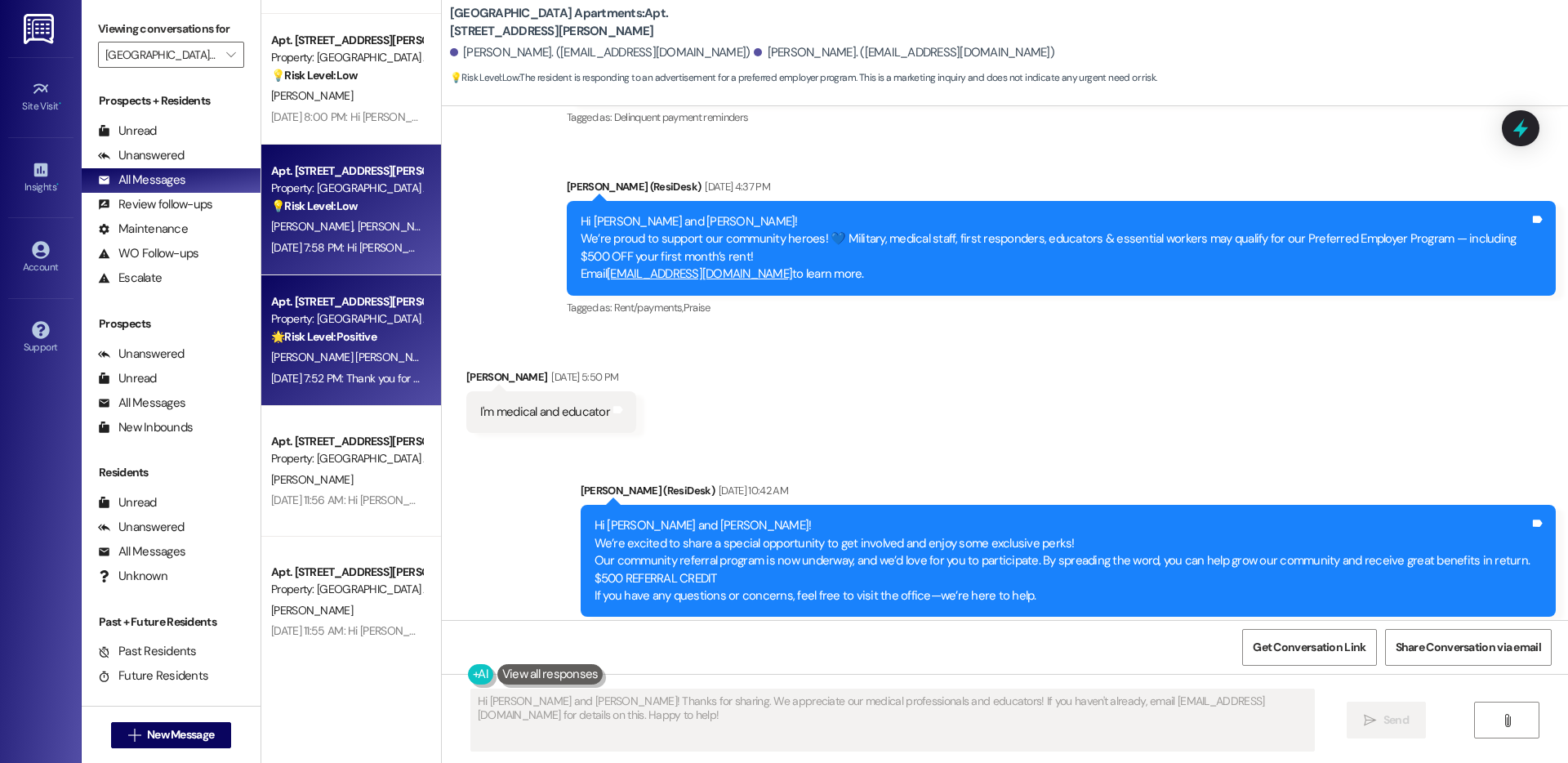
click at [345, 347] on div "J. Manzanares Cardona" at bounding box center [347, 357] width 155 height 20
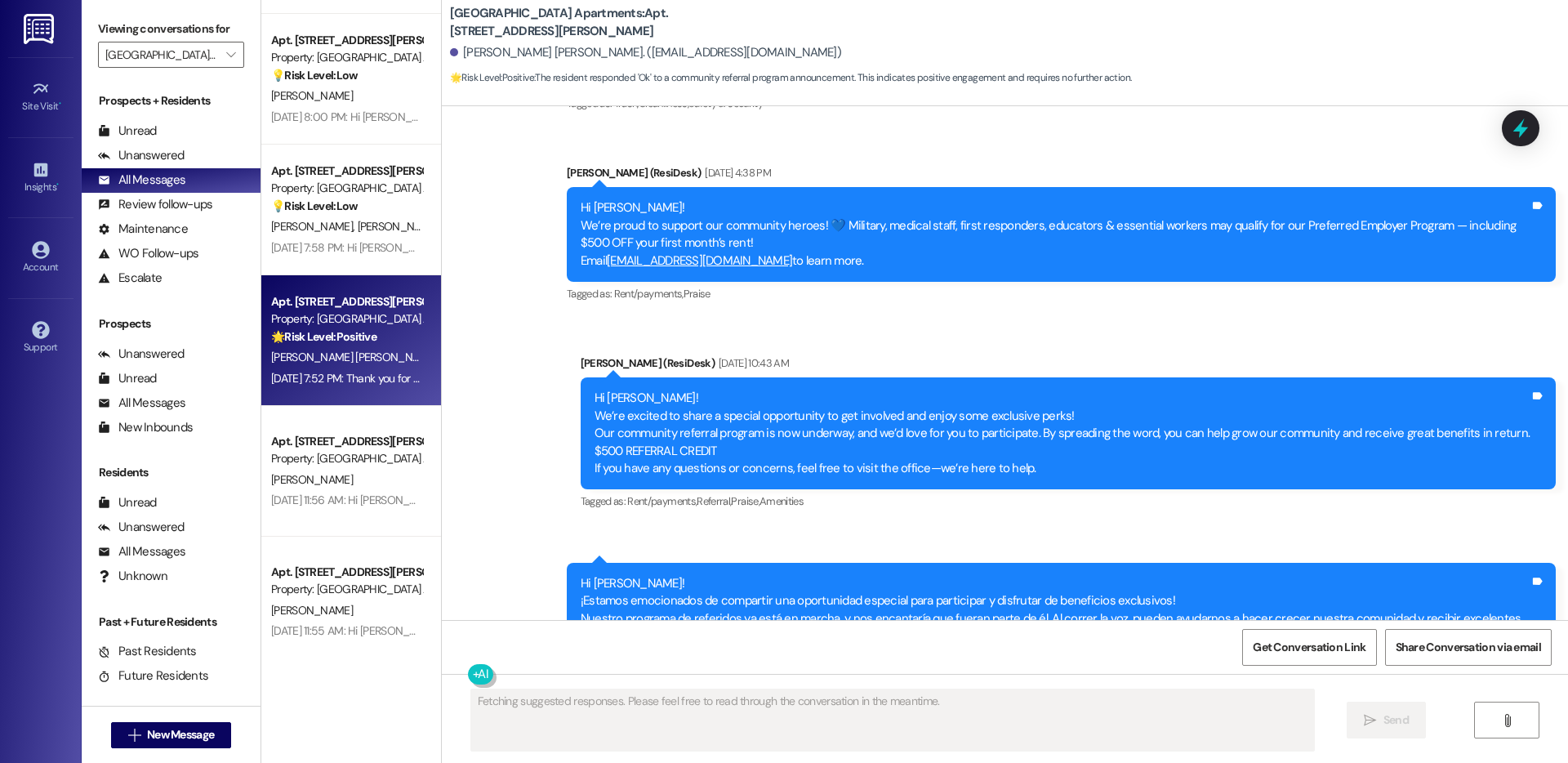
scroll to position [4620, 0]
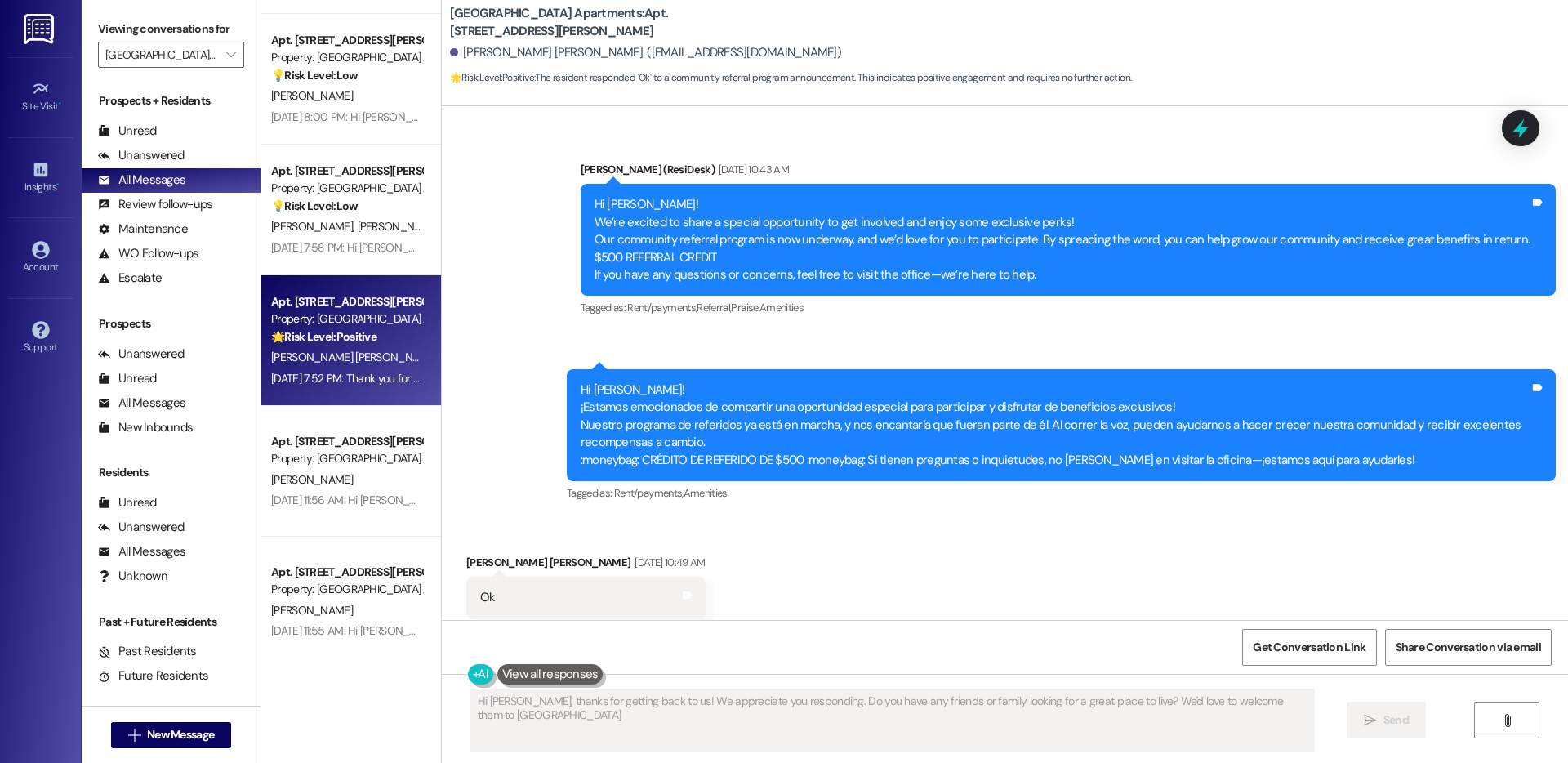
type textarea "Hi Jhon, thanks for getting back to us! We appreciate you responding. Do you ha…"
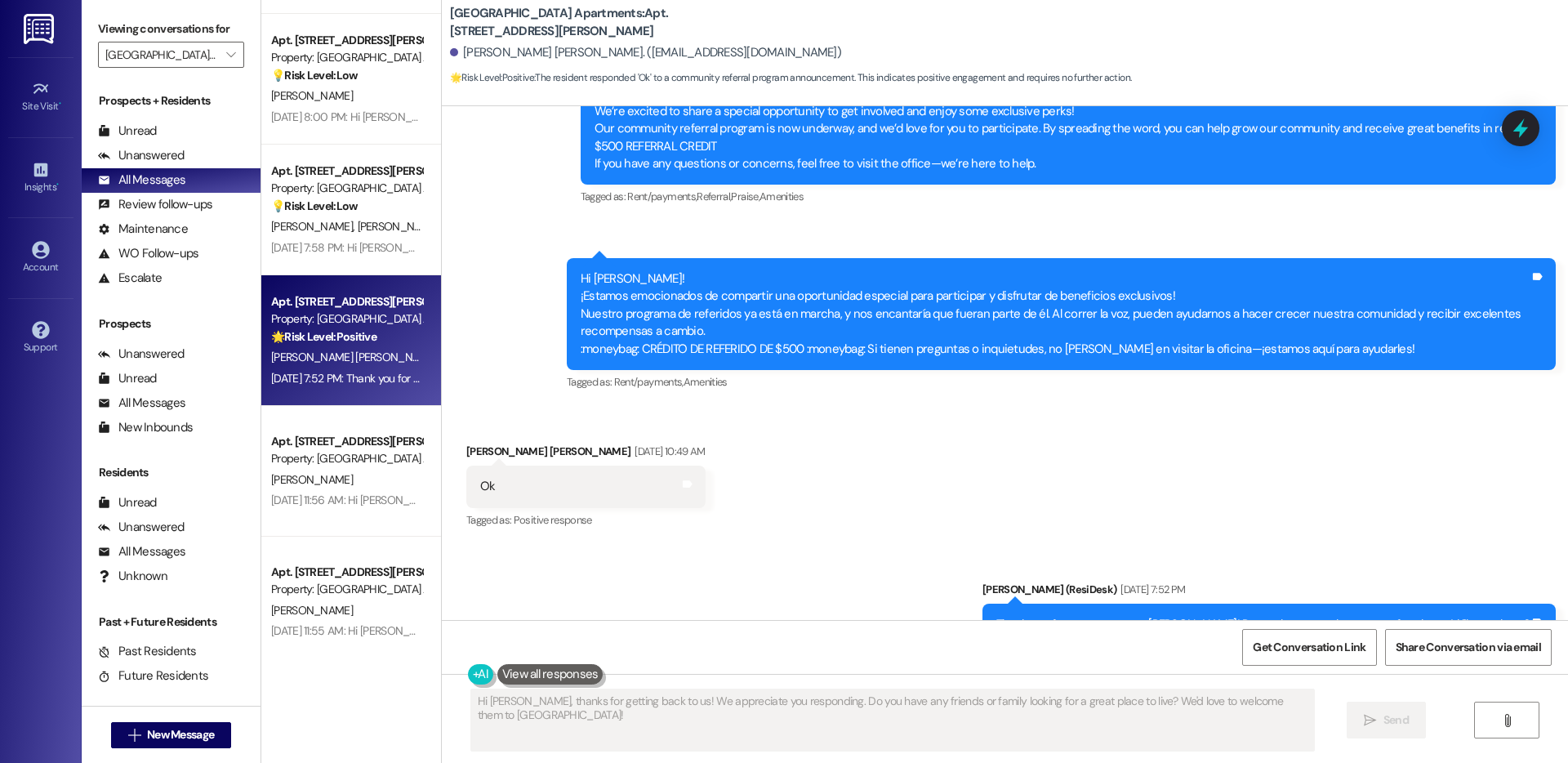
scroll to position [4759, 0]
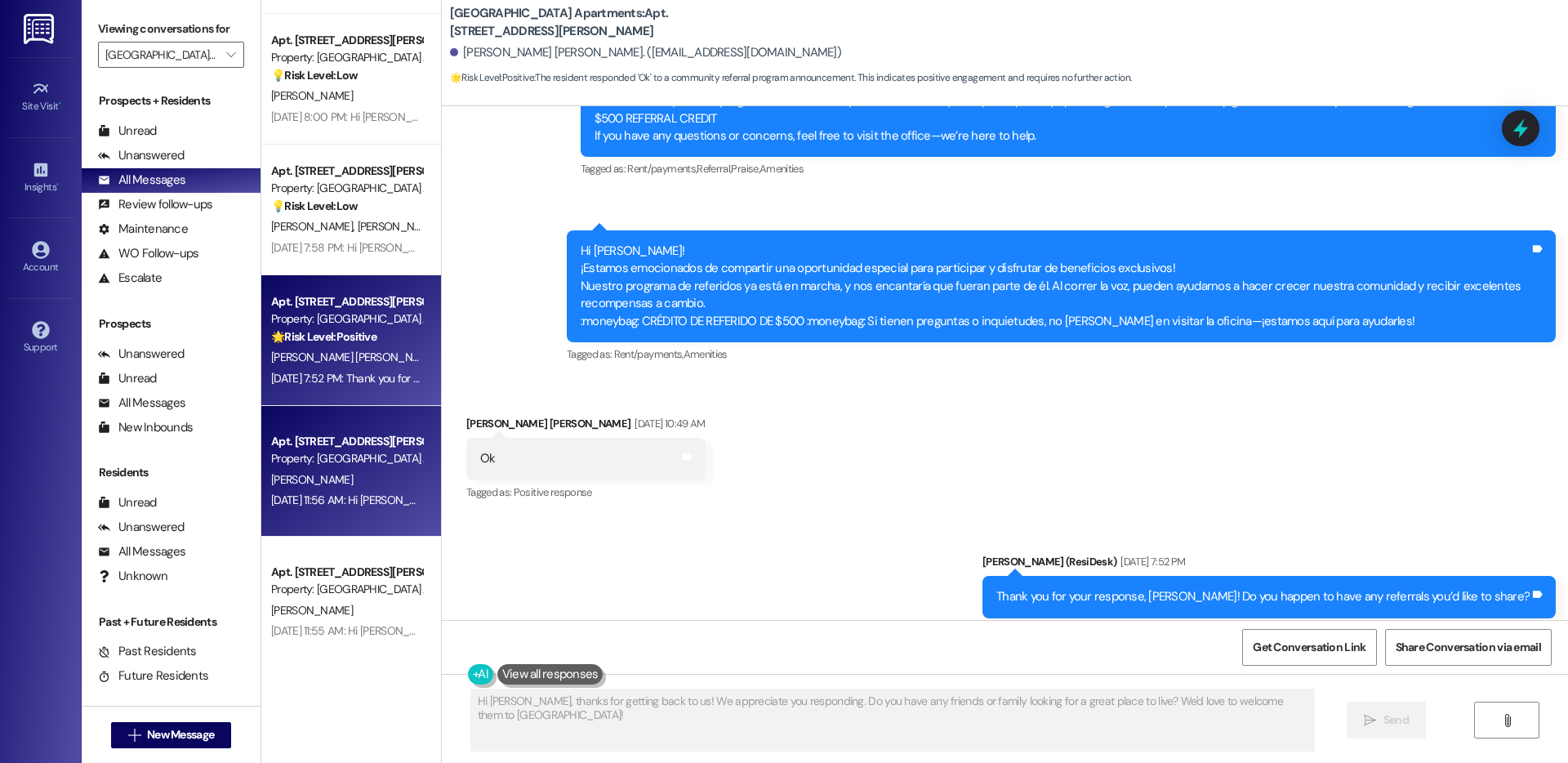
click at [337, 448] on div "Apt. 901, 4060 Barnes Rd S" at bounding box center [347, 441] width 151 height 18
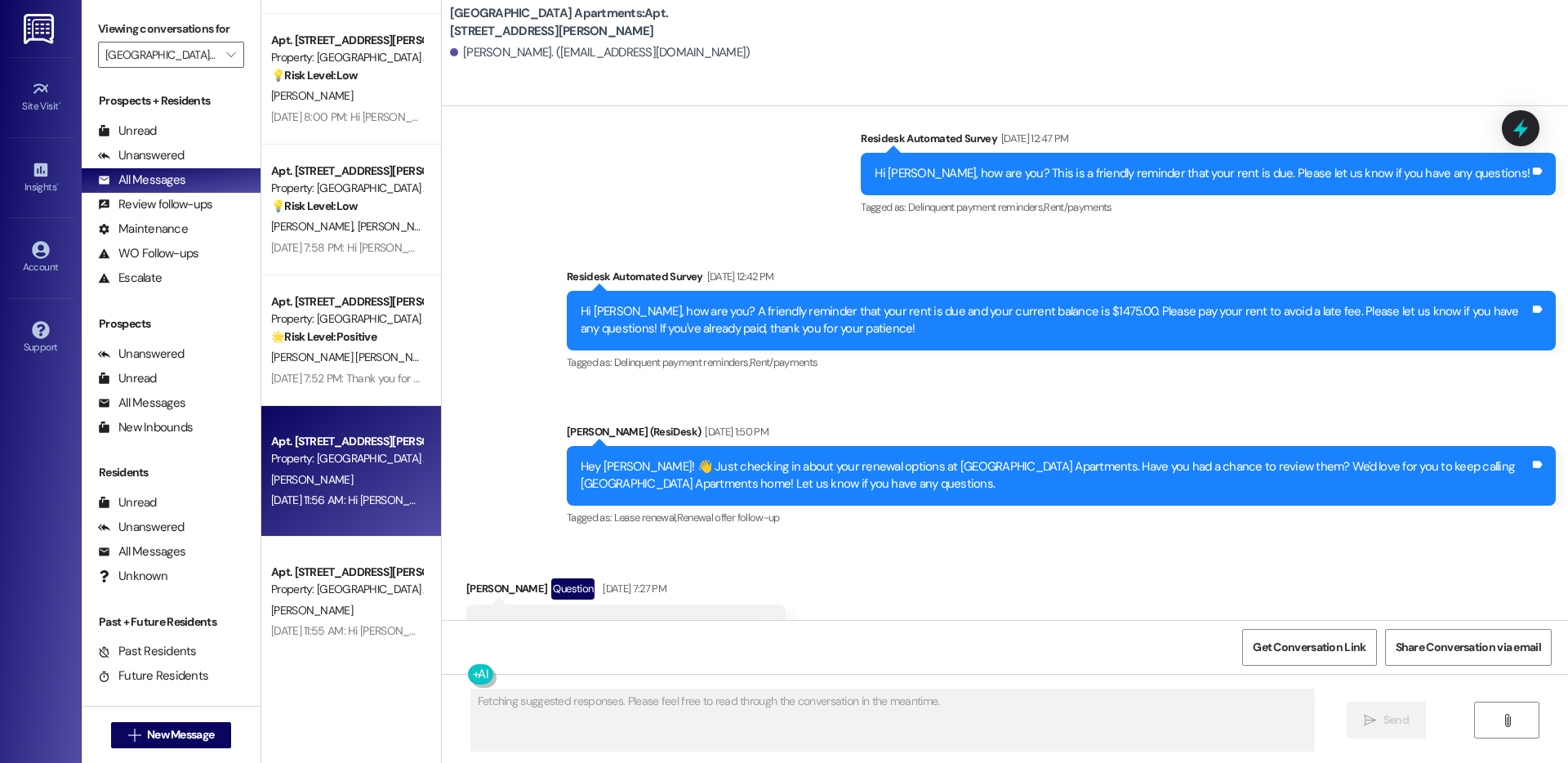
scroll to position [2363, 0]
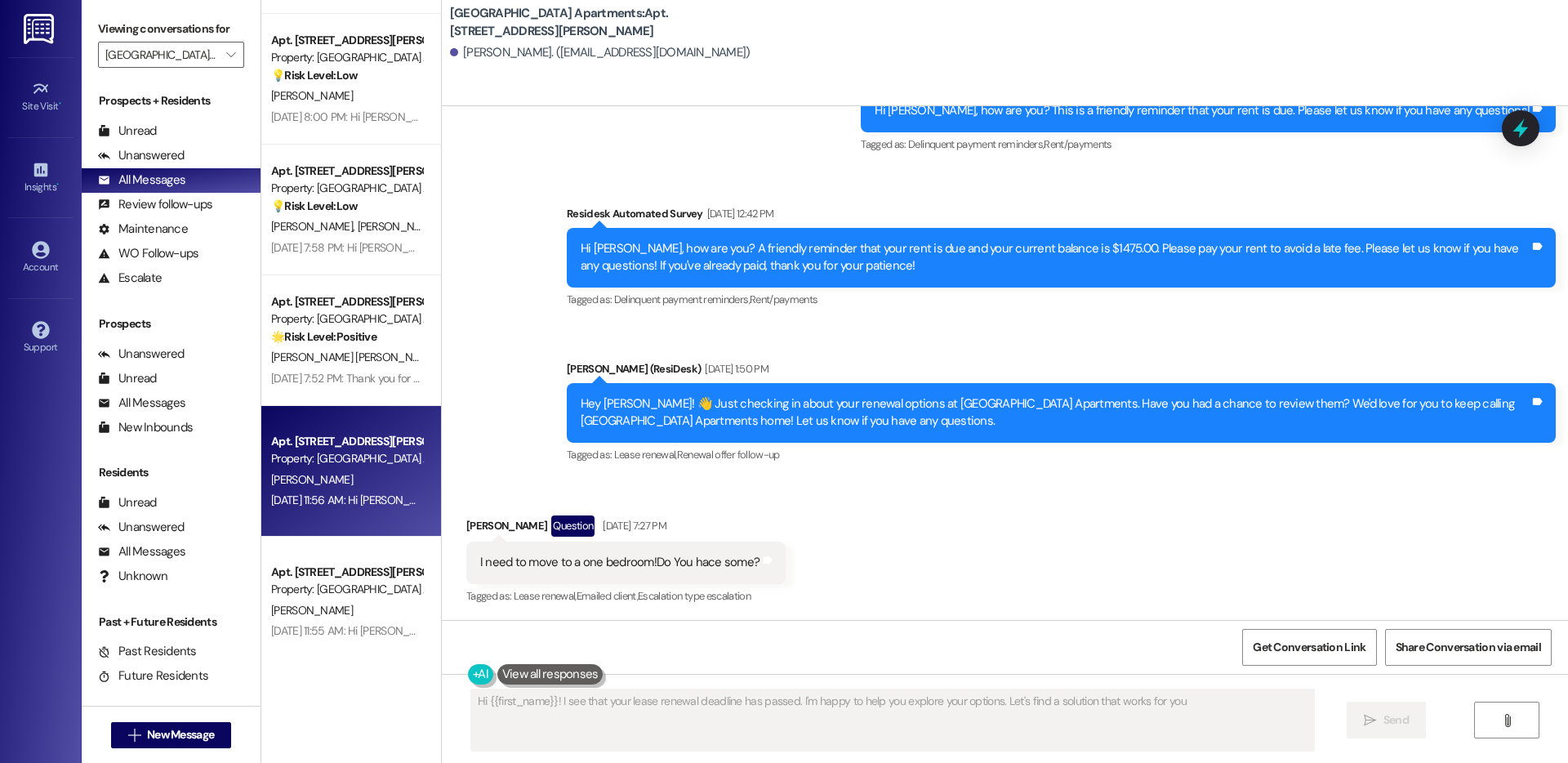
type textarea "Hi {{first_name}}! I see that your lease renewal deadline has passed. I'm happy…"
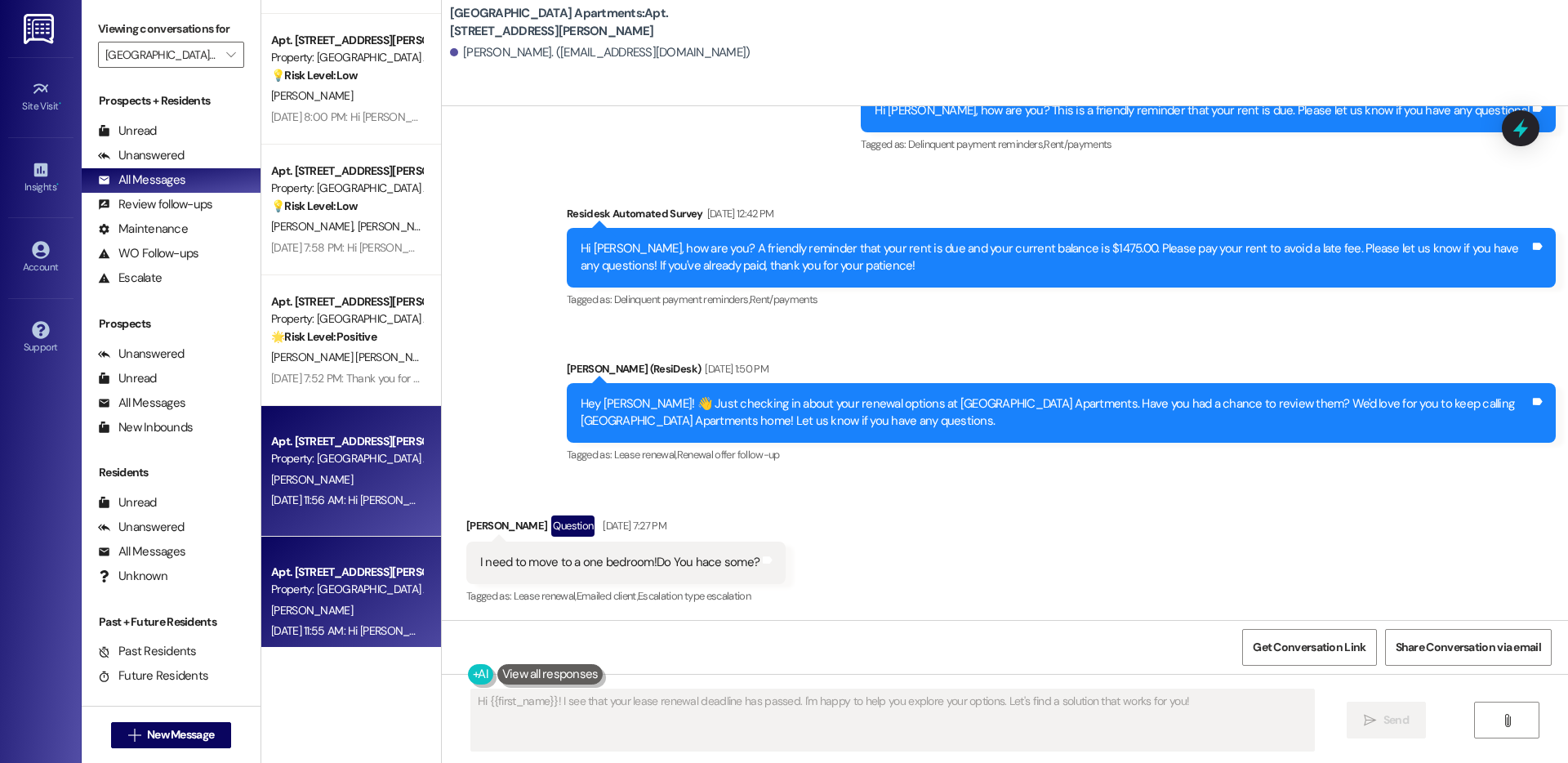
click at [373, 553] on div "Apt. 508, 4060 Barnes Rd S Property: Prospect Heights Apartments C. Rivera Aug …" at bounding box center [351, 602] width 180 height 130
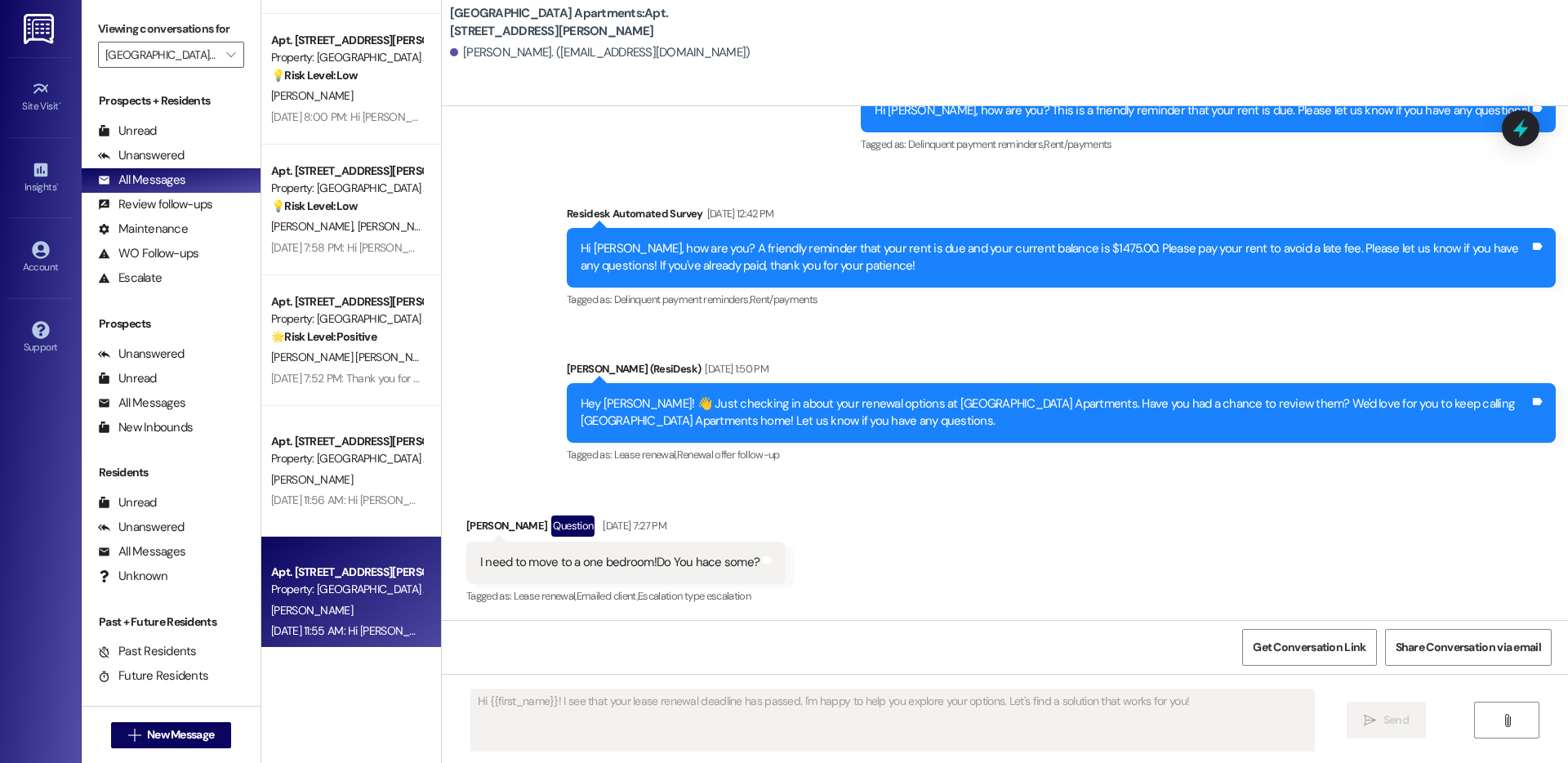
type textarea "Fetching suggested responses. Please feel free to read through the conversation…"
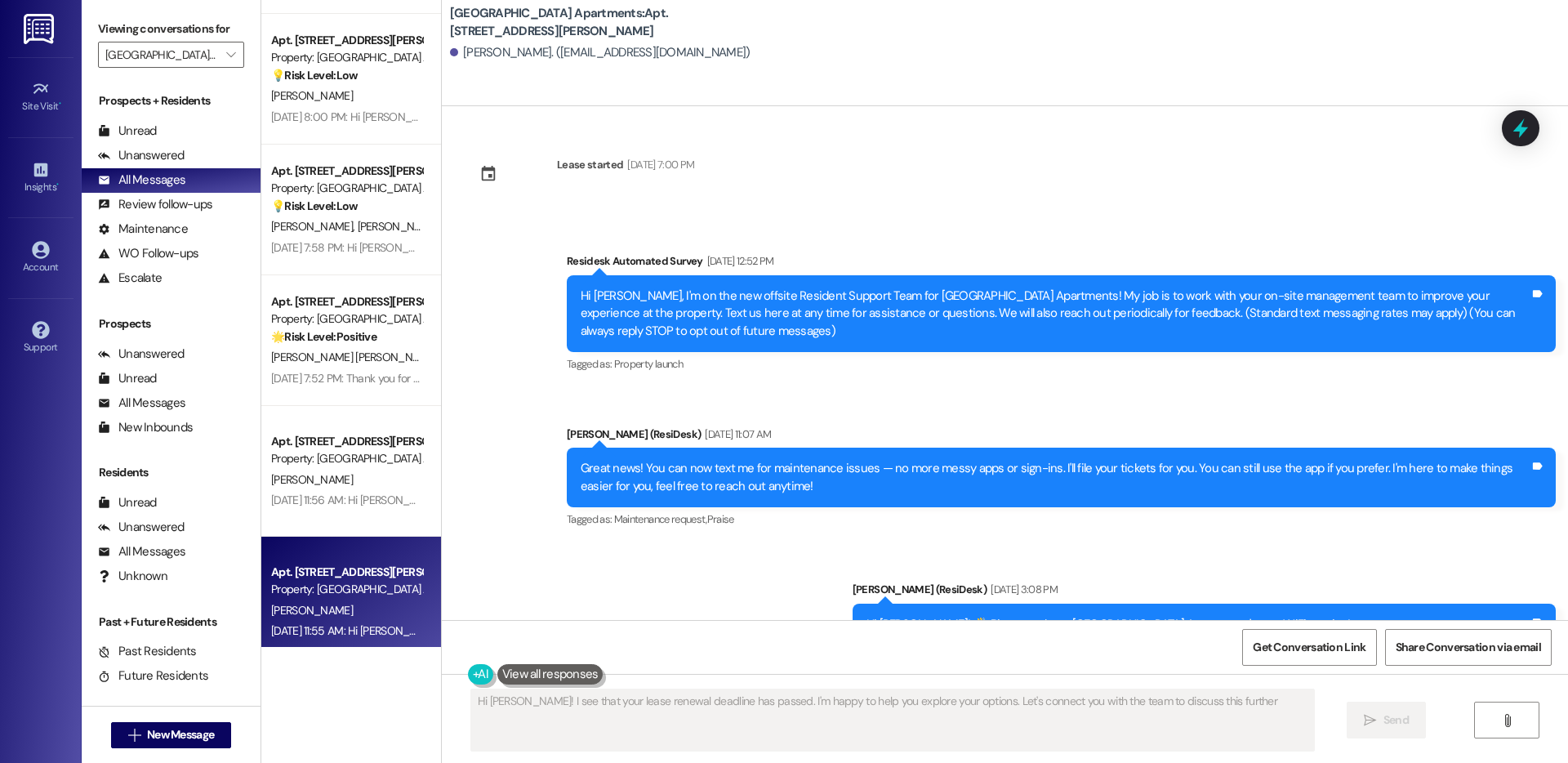
type textarea "Hi Claudia! I see that your lease renewal deadline has passed. I'm happy to hel…"
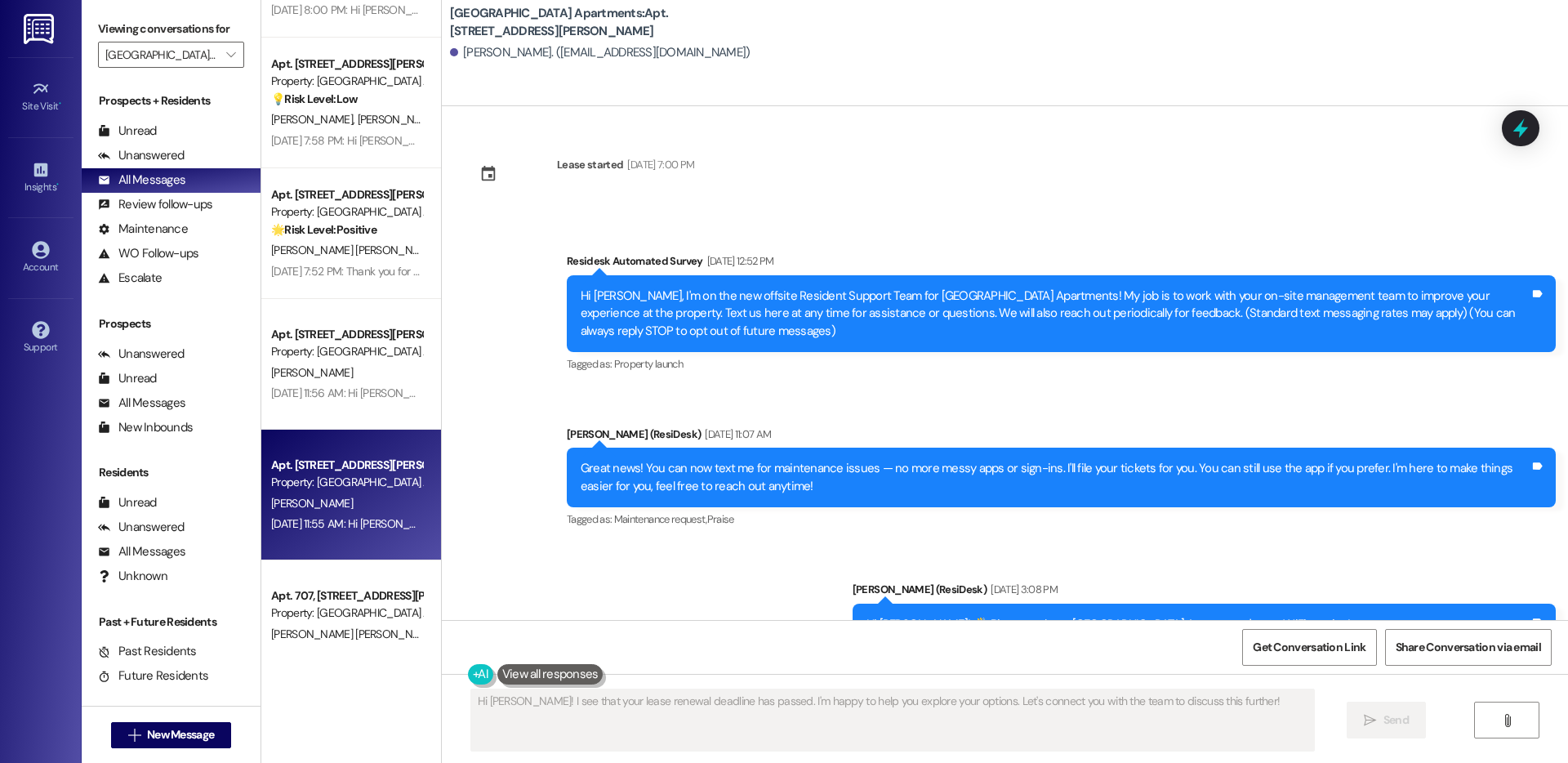
click at [336, 496] on div "C. Rivera" at bounding box center [347, 503] width 155 height 20
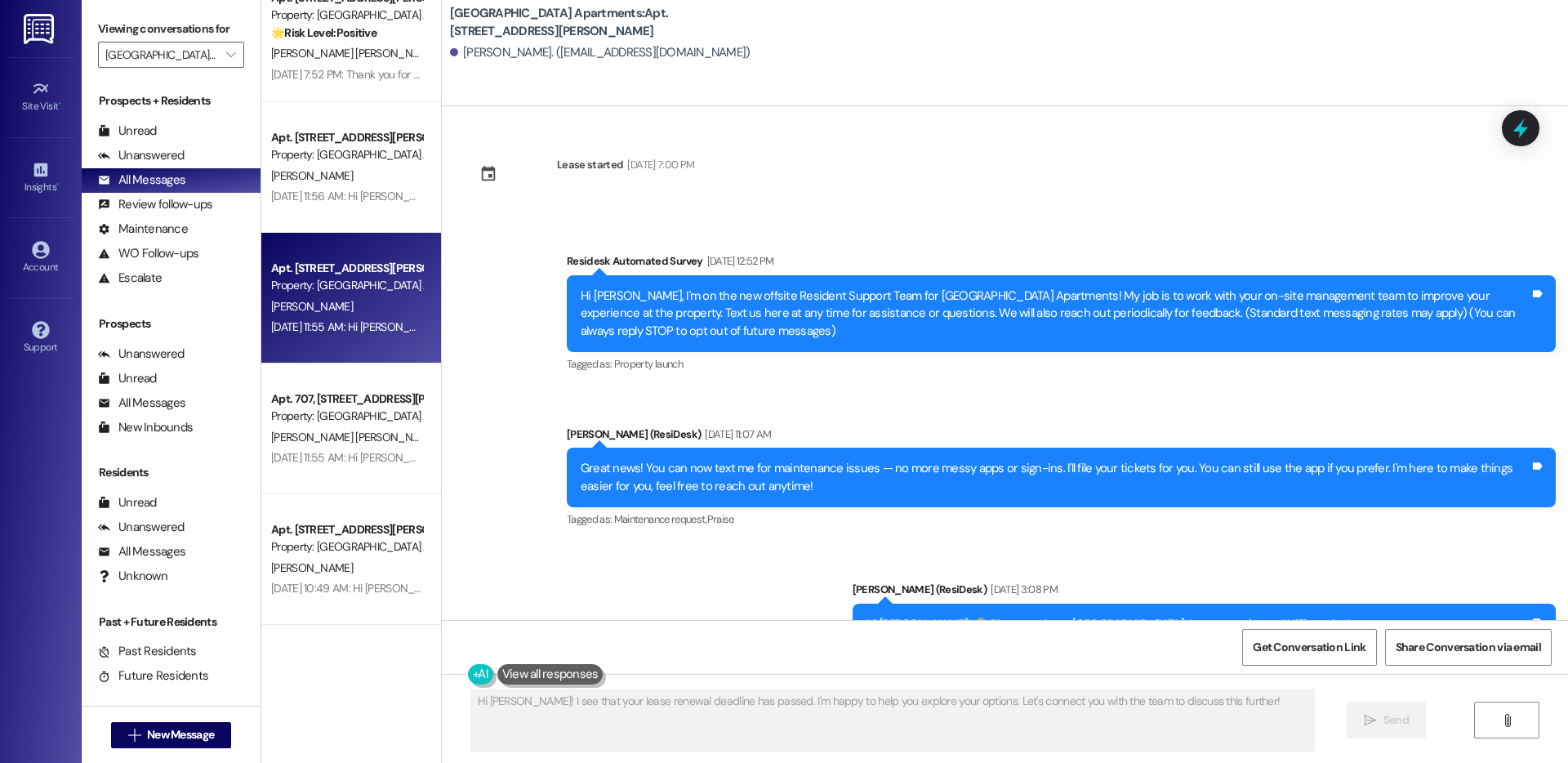
scroll to position [571, 0]
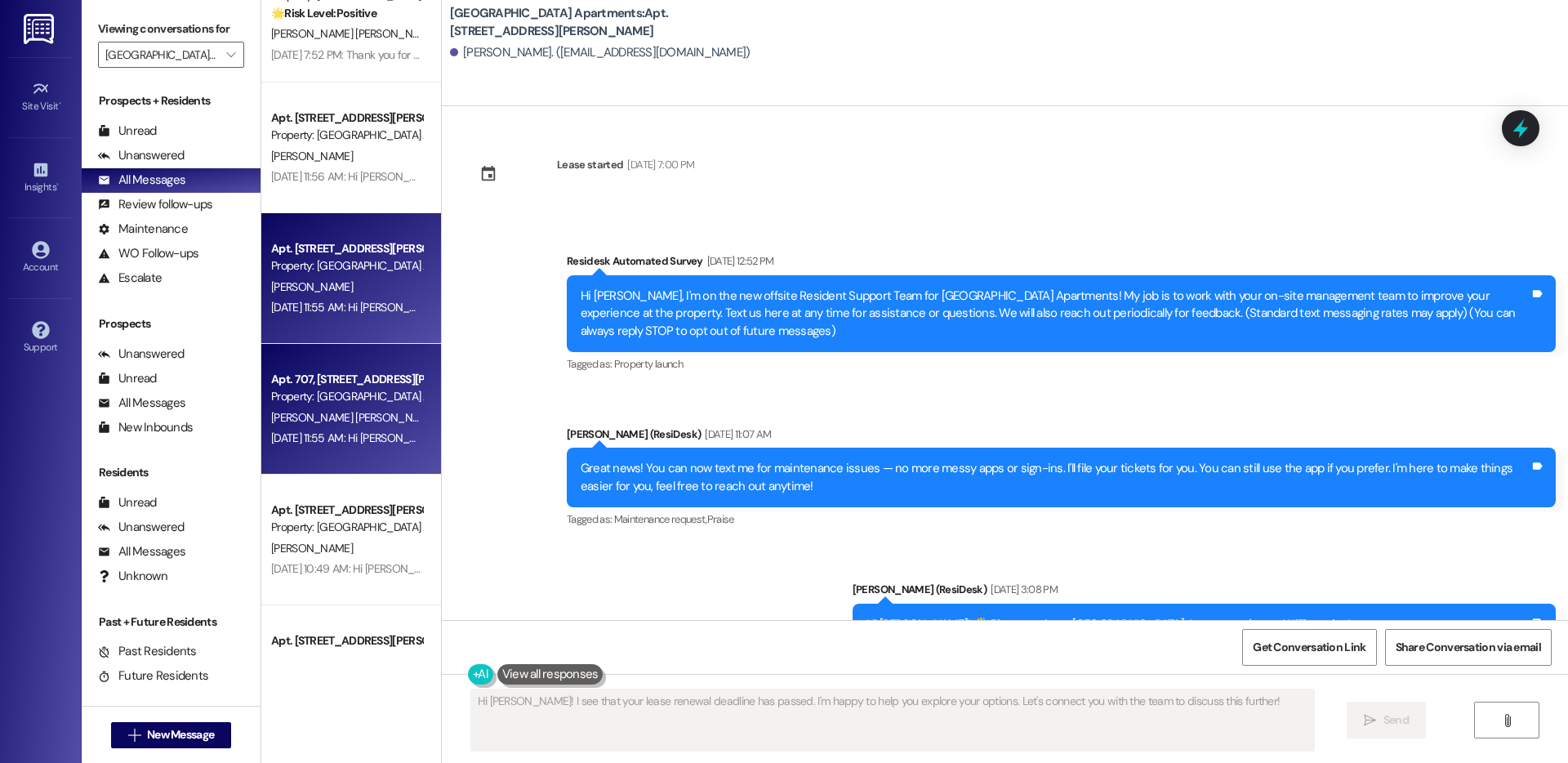
click at [326, 412] on span "D. Acosta Lopez" at bounding box center [354, 418] width 165 height 15
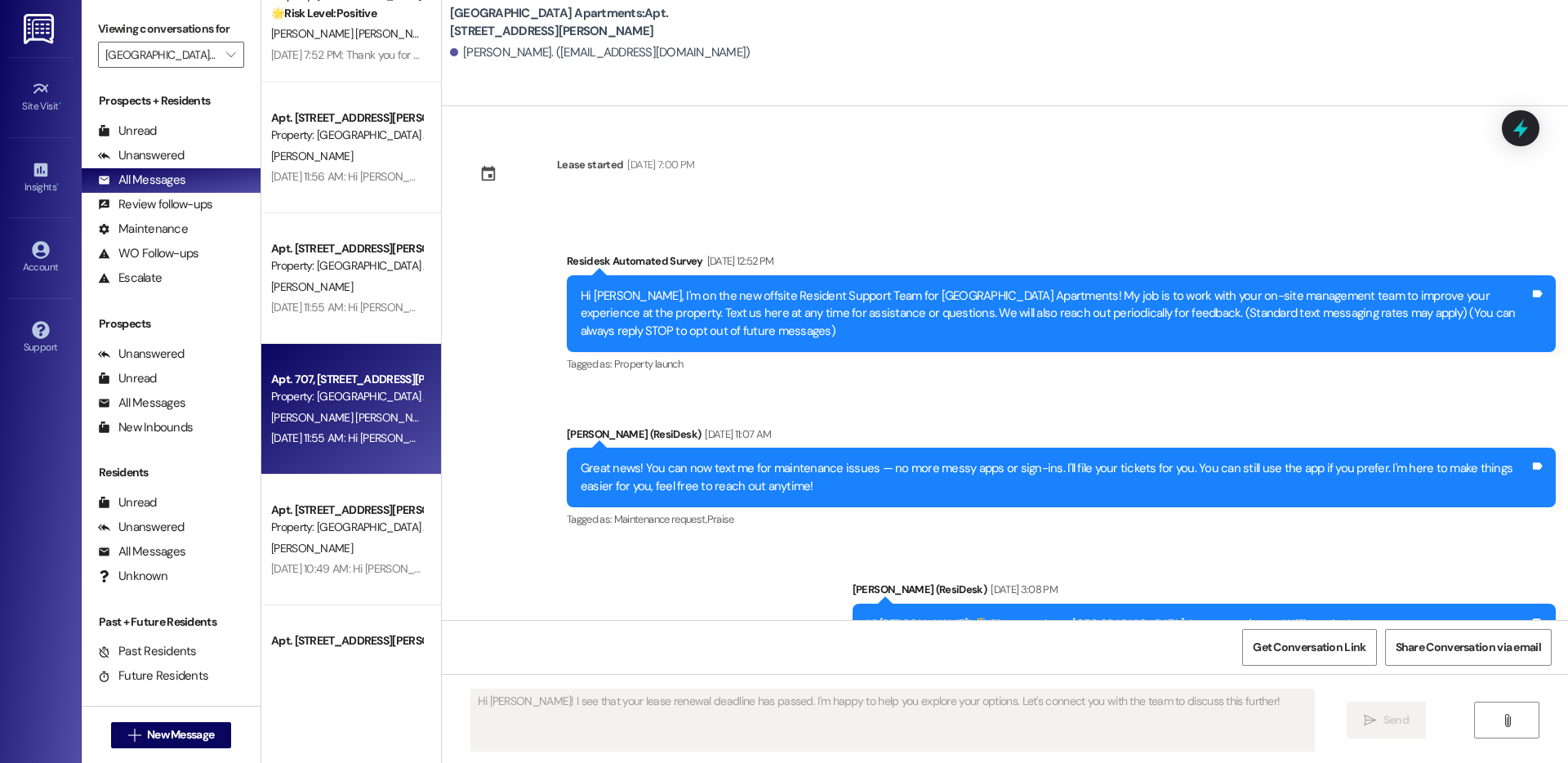
type textarea "Fetching suggested responses. Please feel free to read through the conversation…"
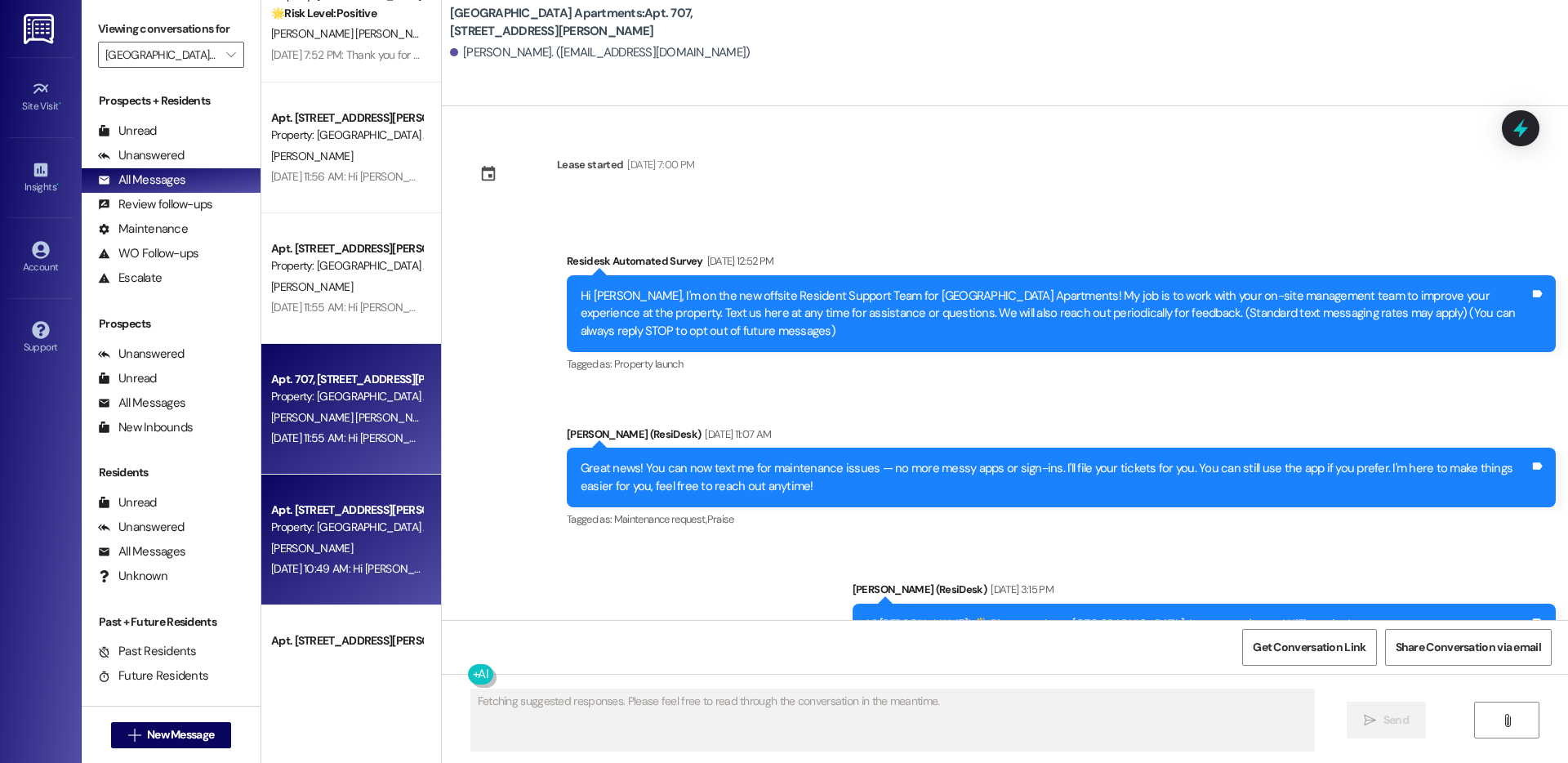
click at [298, 533] on div "Property: Prospect Heights Apartments" at bounding box center [347, 527] width 151 height 18
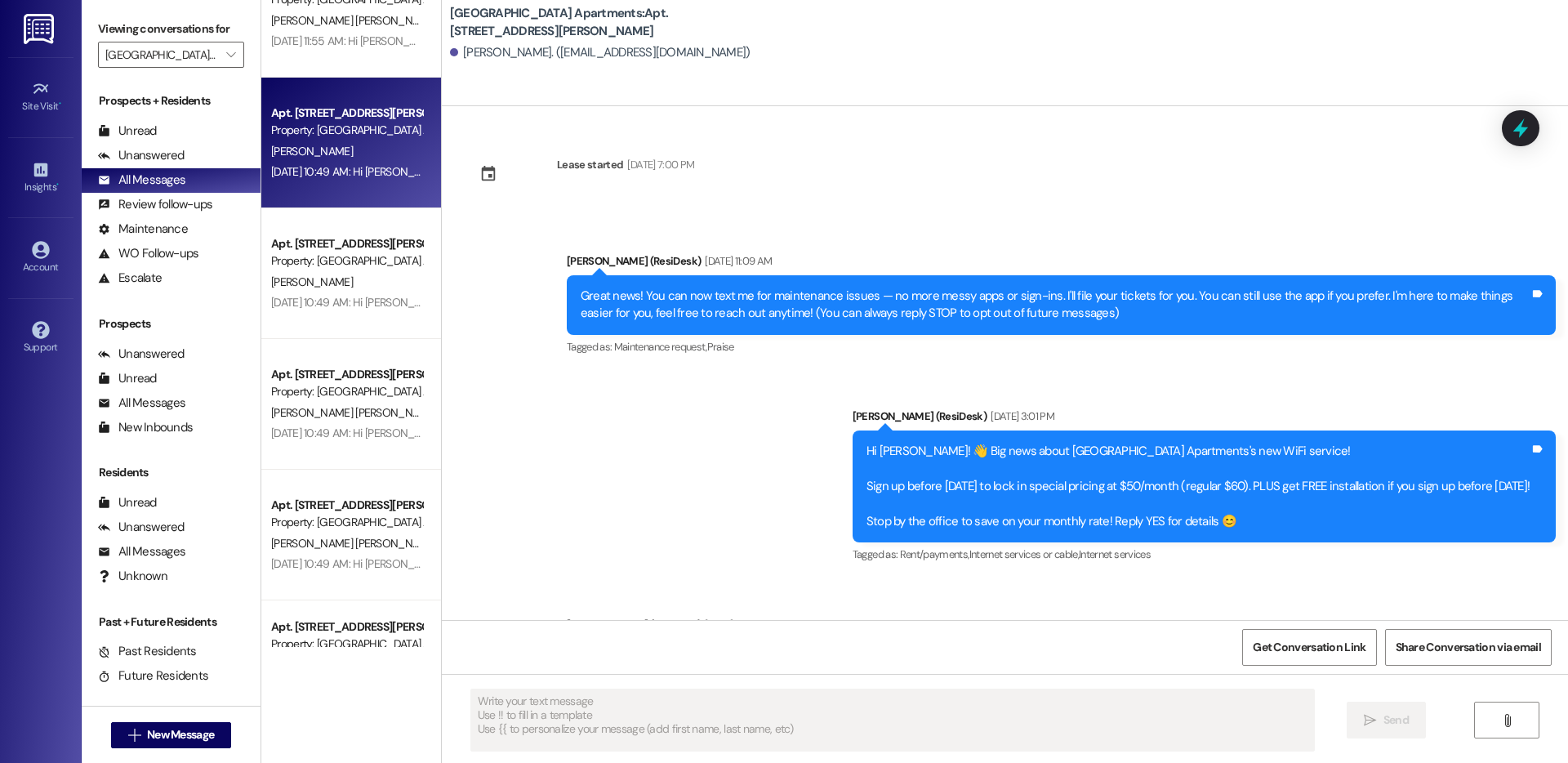
scroll to position [1030, 0]
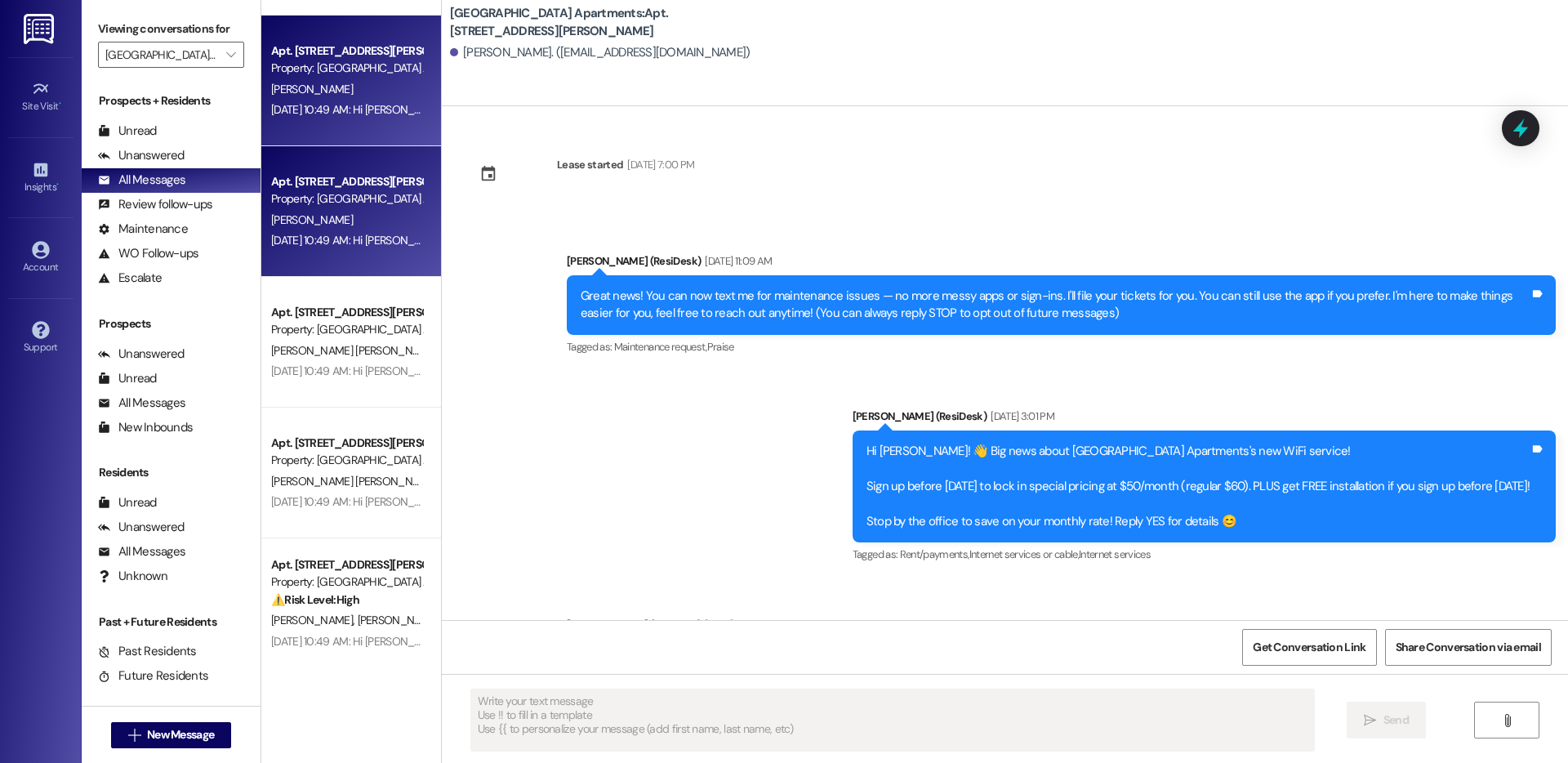
click at [332, 246] on div "Aug 08, 2025 at 10:49 AM: Hi Isom! ¡Estamos emocionados de compartir una oportu…" at bounding box center [1516, 241] width 2489 height 15
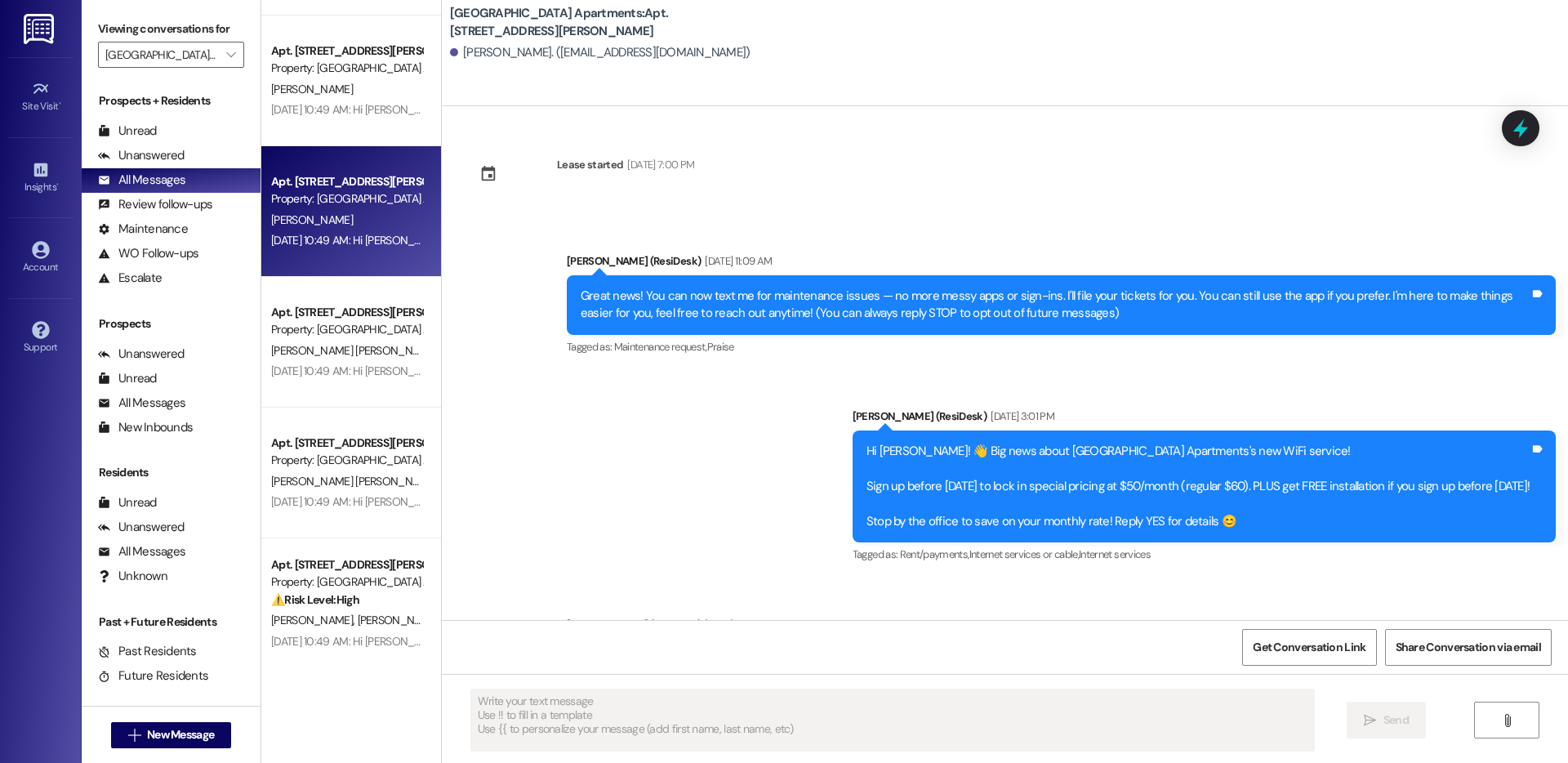
type textarea "Fetching suggested responses. Please feel free to read through the conversation…"
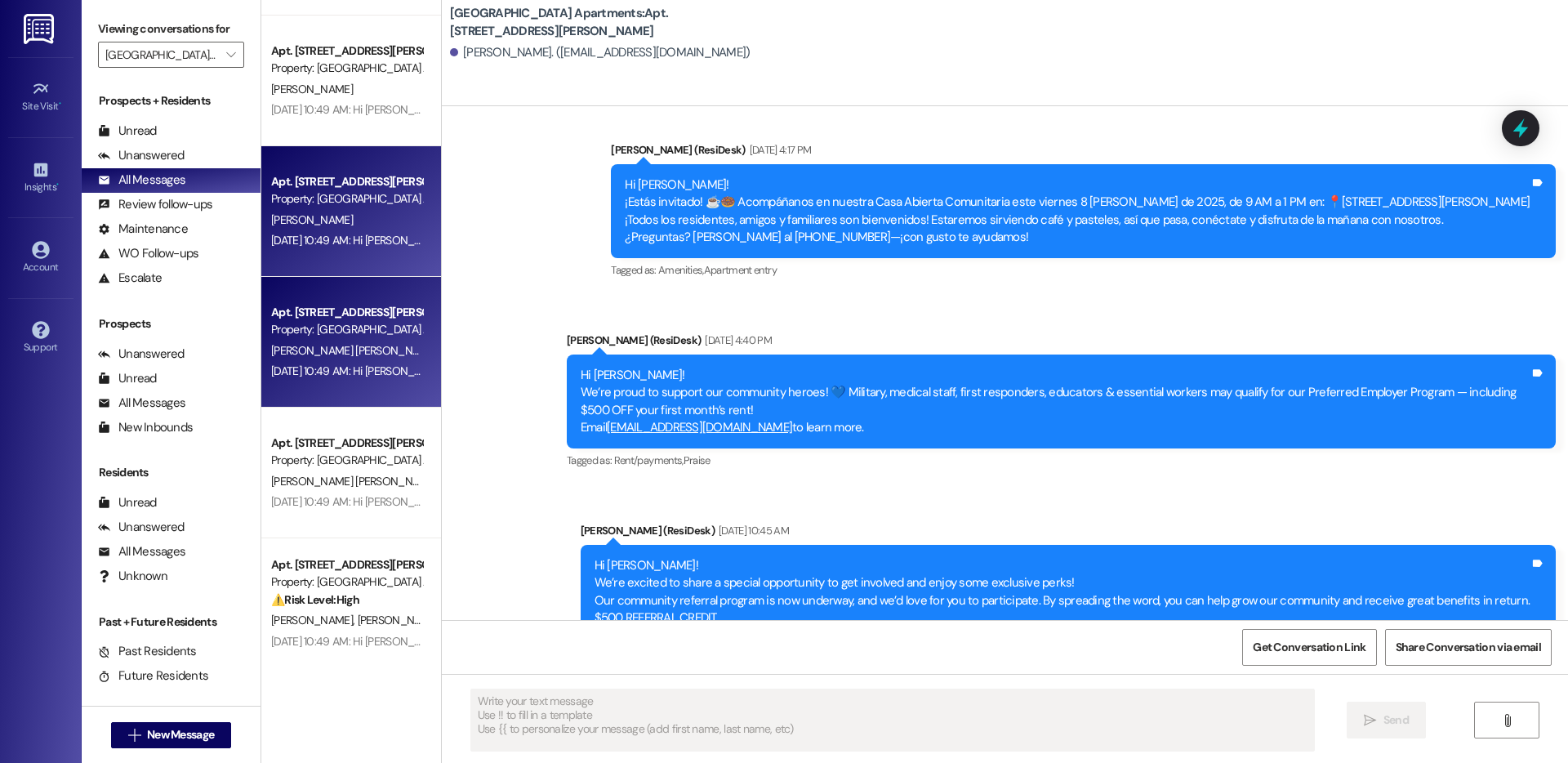
scroll to position [3061, 0]
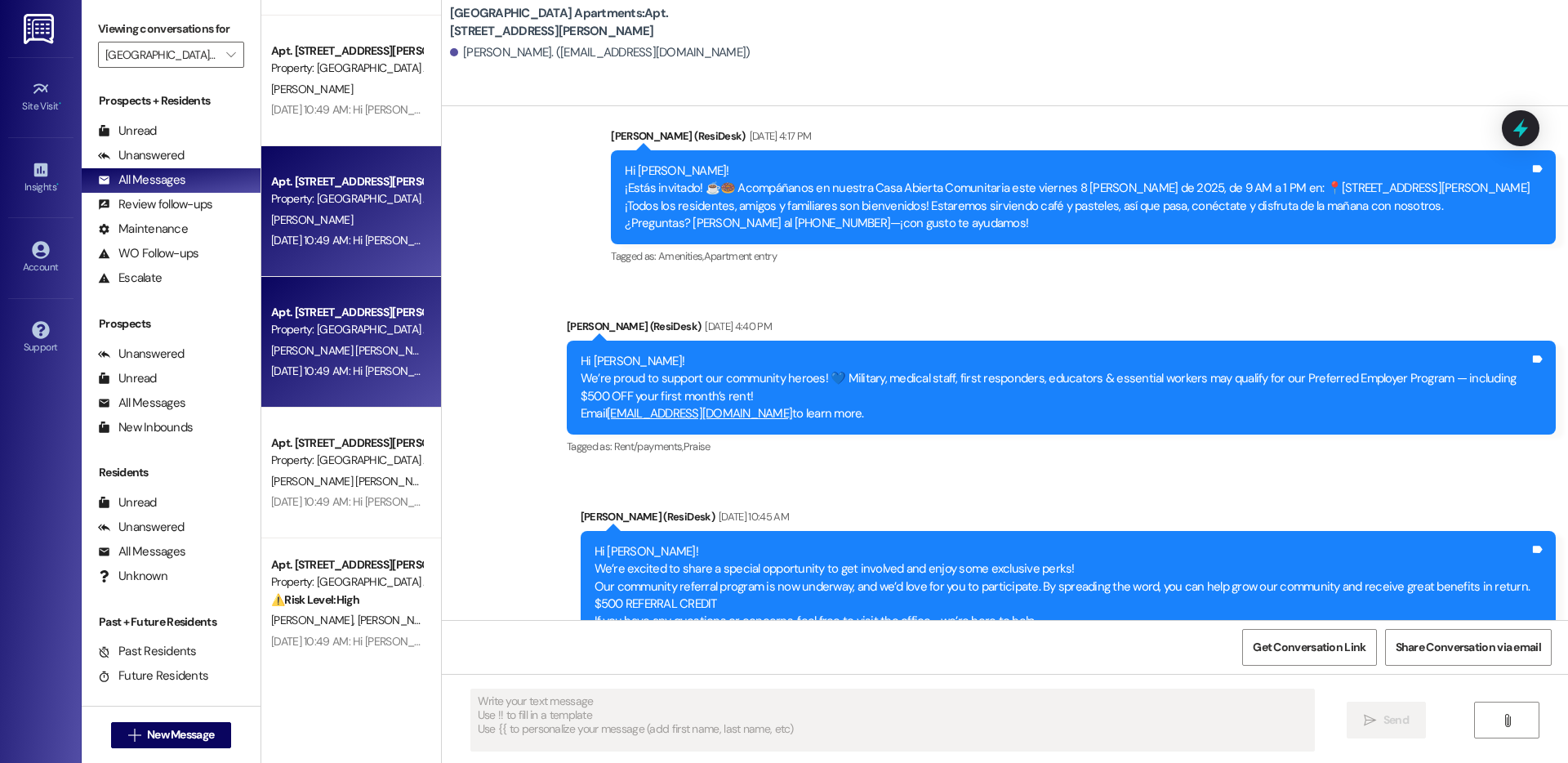
click at [367, 375] on div "Aug 08, 2025 at 10:49 AM: Hi Marcolfa Emilia and Sergio! ¡Estamos emocionados d…" at bounding box center [1569, 371] width 2595 height 15
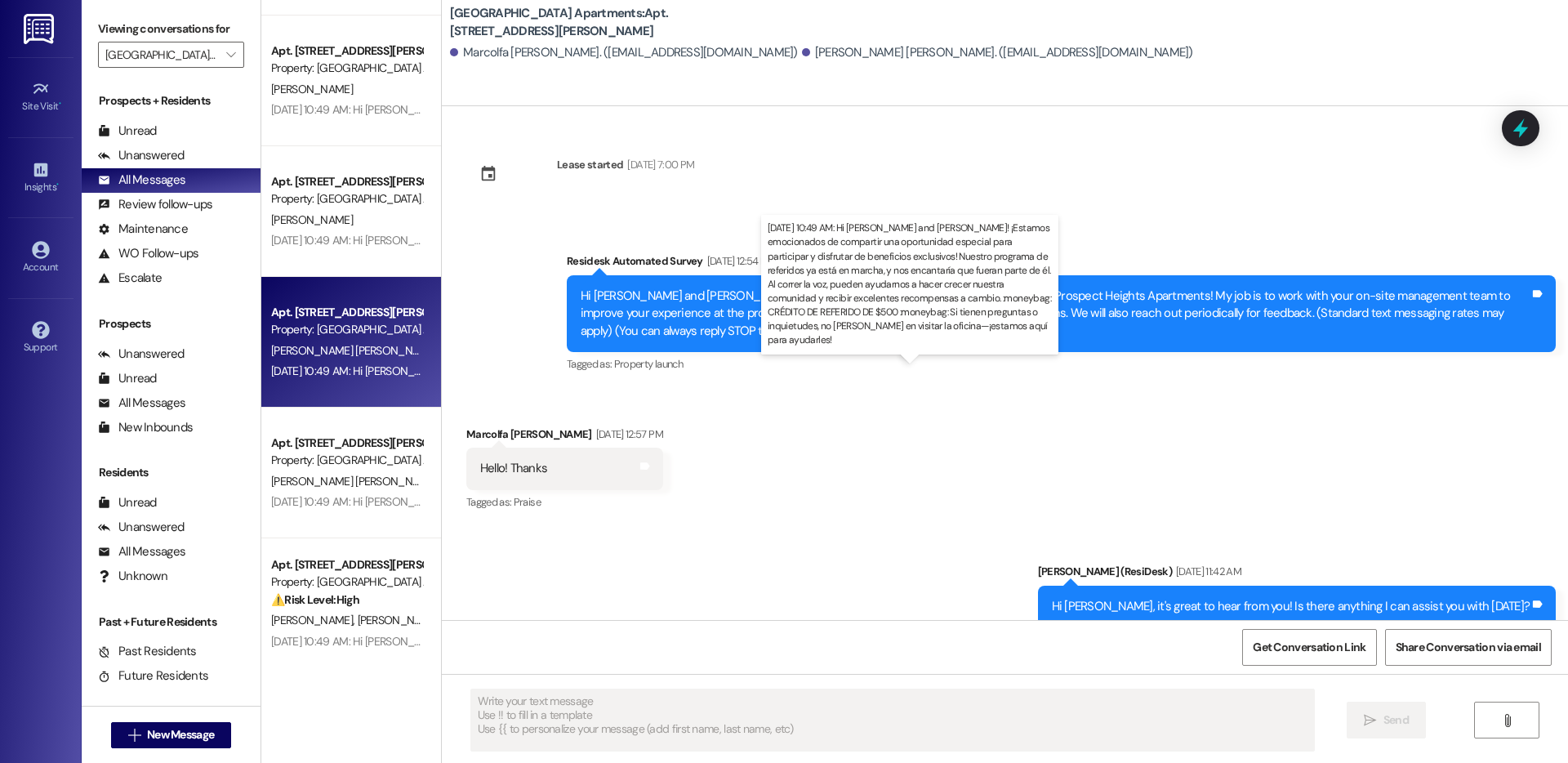
type textarea "Fetching suggested responses. Please feel free to read through the conversation…"
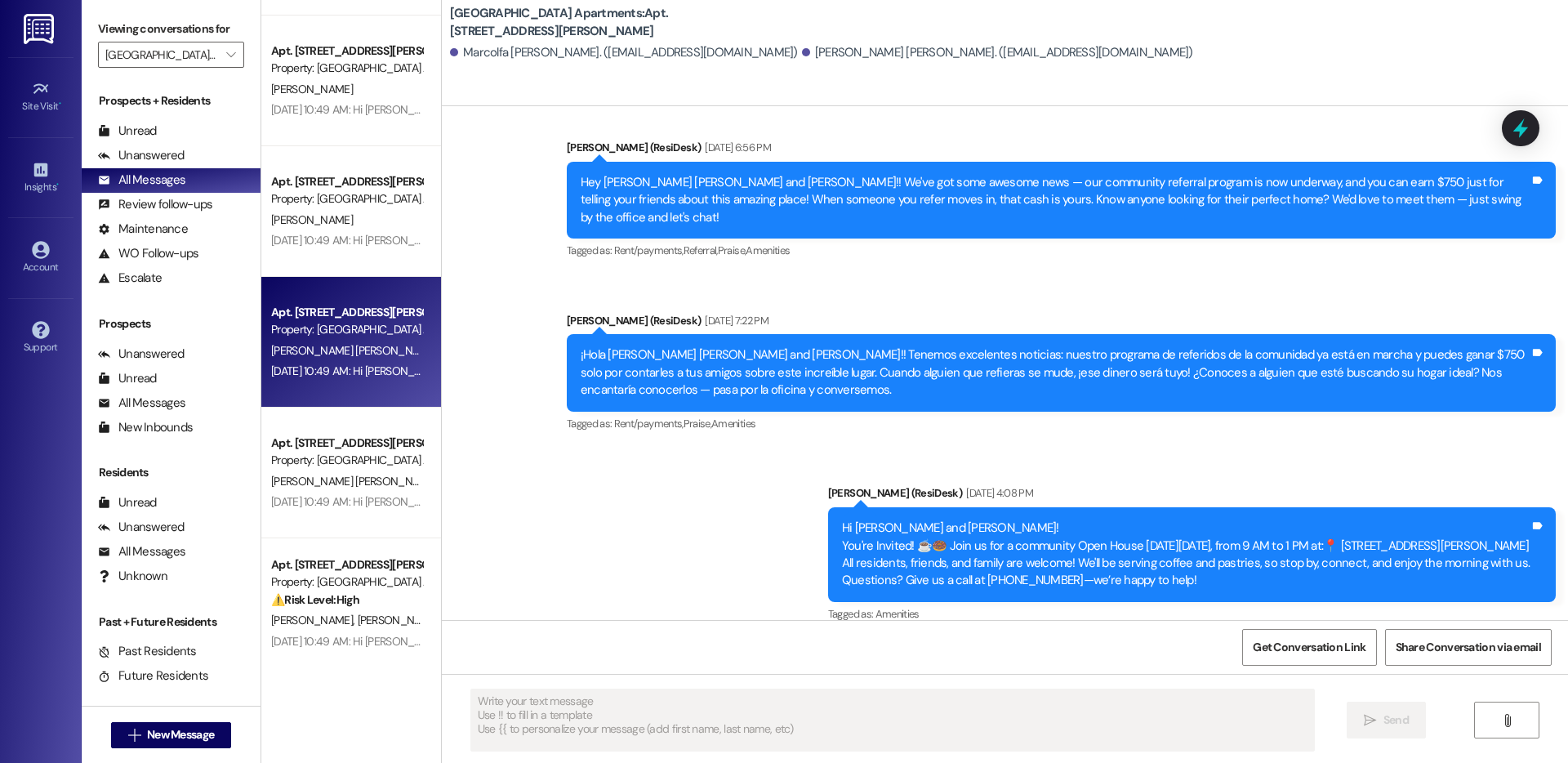
scroll to position [15499, 0]
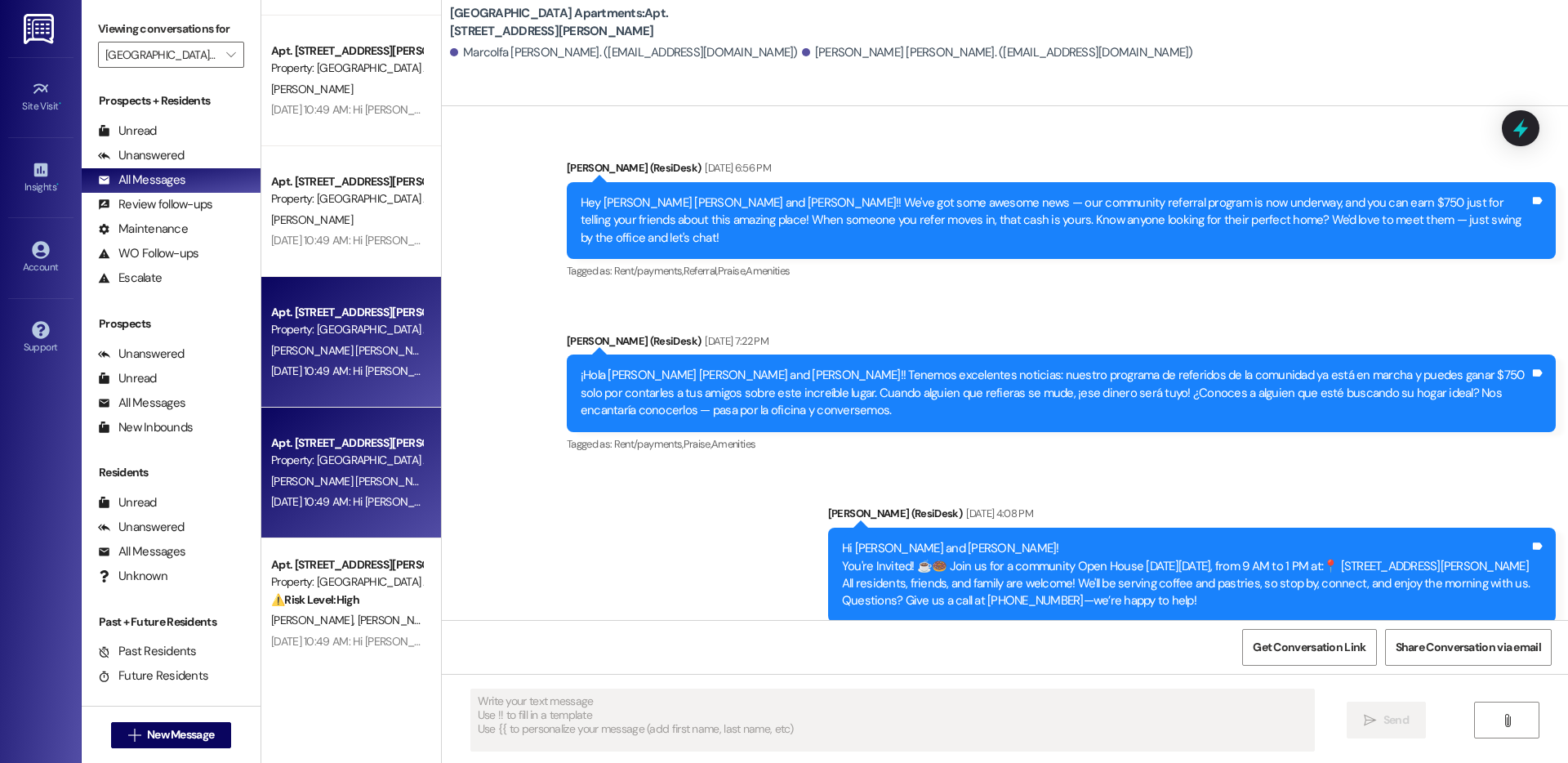
click at [335, 456] on div "Property: Prospect Heights Apartments" at bounding box center [347, 460] width 151 height 18
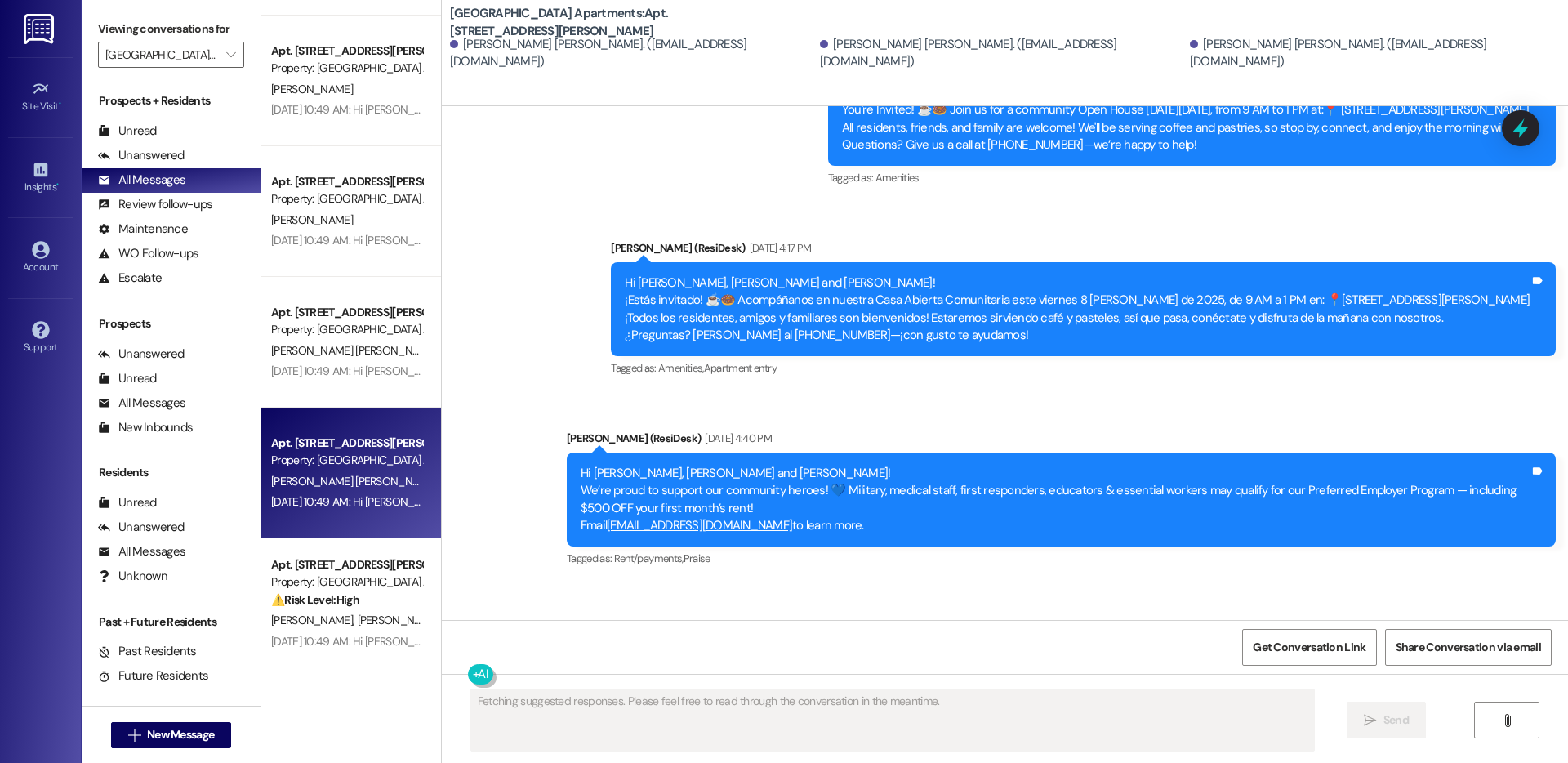
scroll to position [5688, 0]
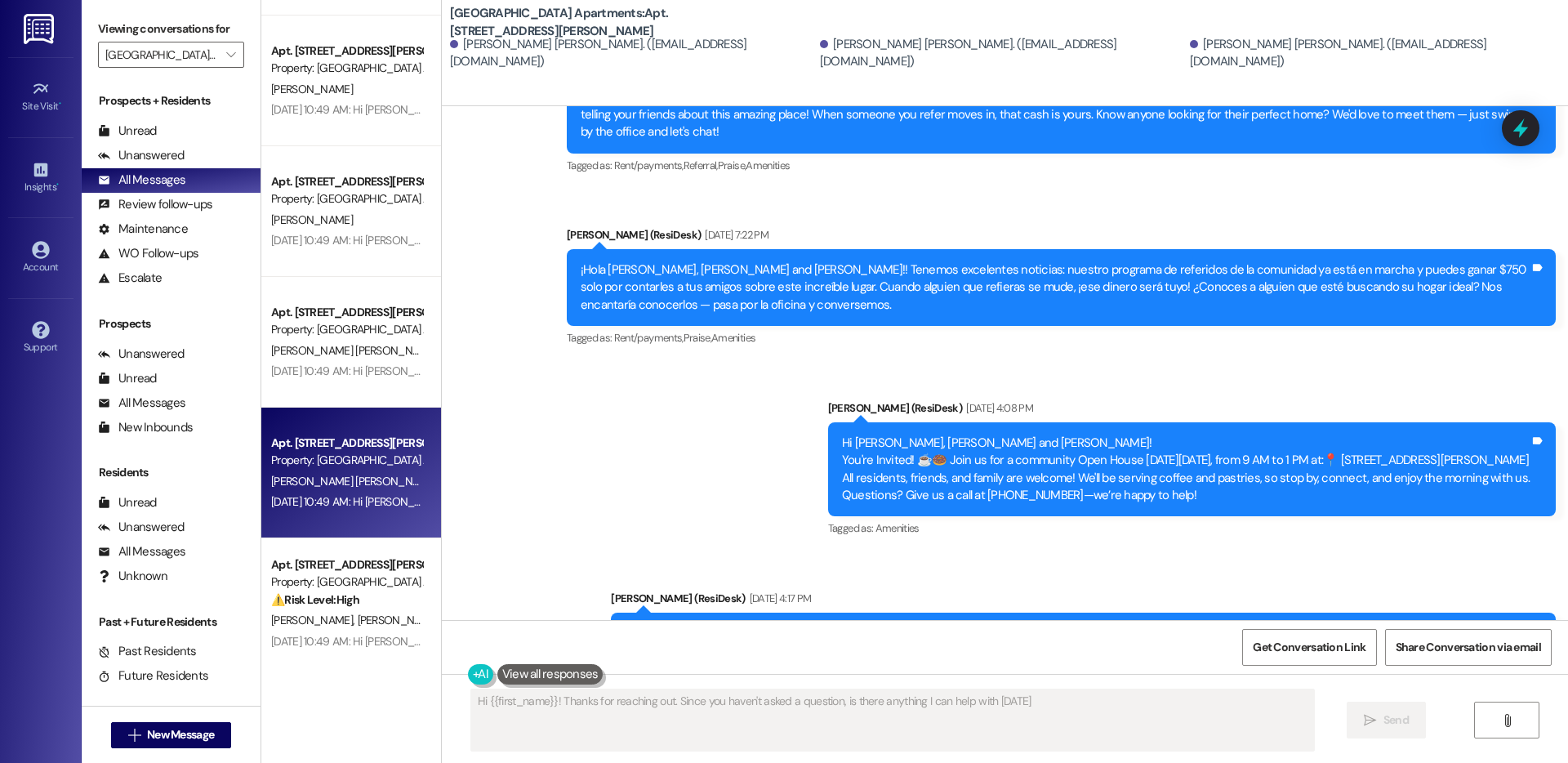
type textarea "Hi {{first_name}}! Thanks for reaching out. Since you haven't asked a question,…"
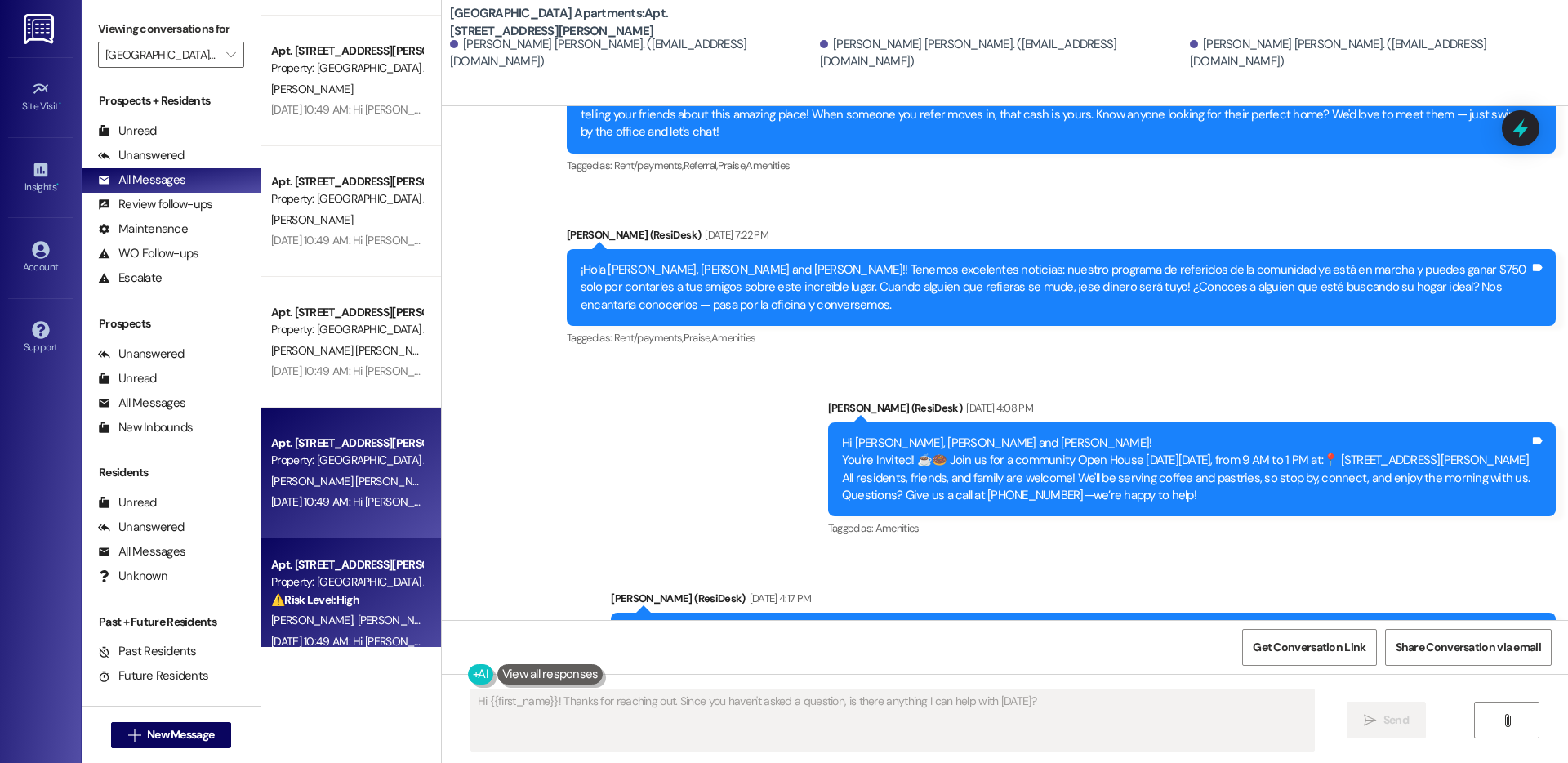
click at [372, 572] on div "Apt. 306, 4060 Barnes Rd S" at bounding box center [347, 565] width 151 height 18
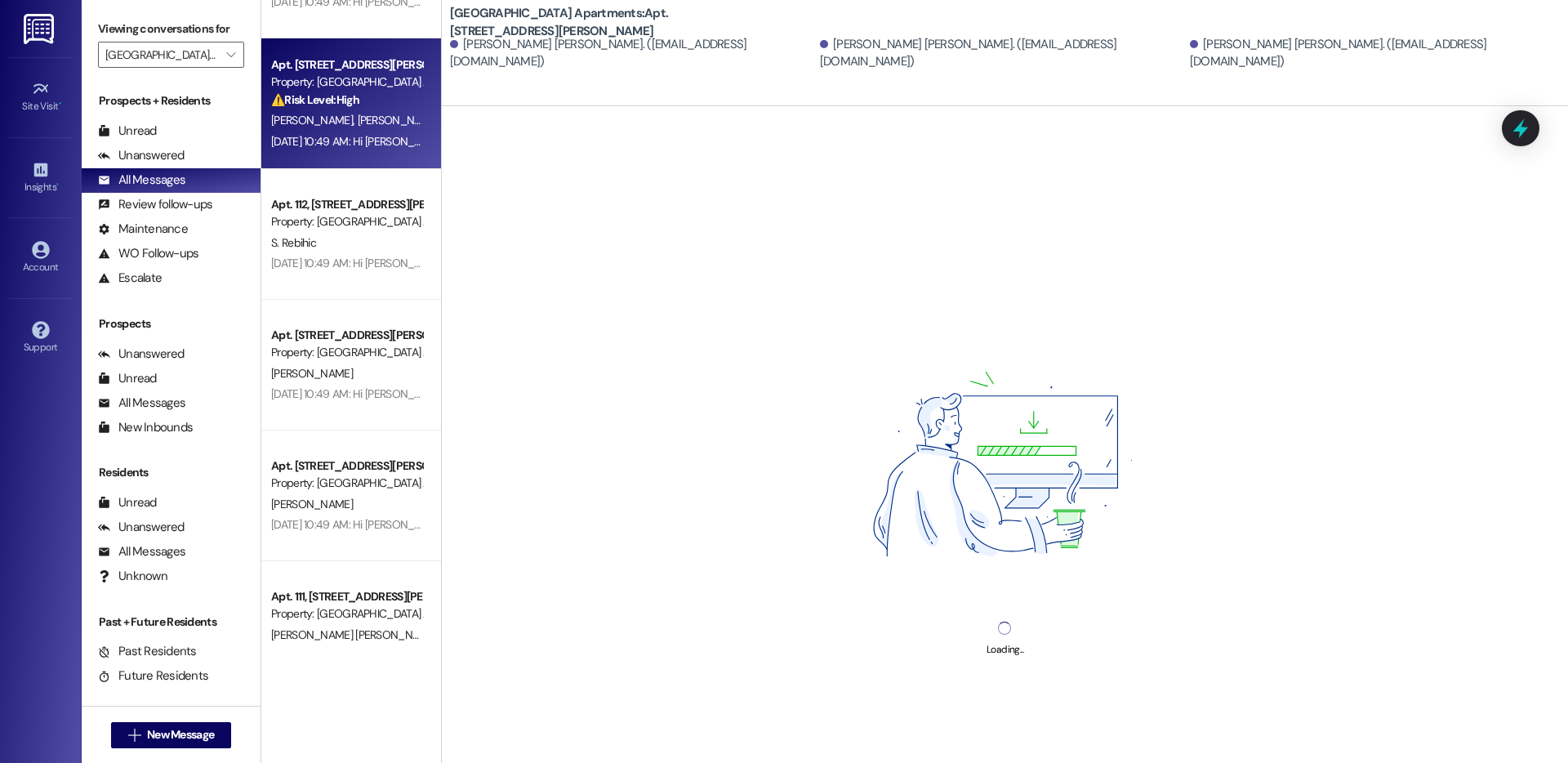
scroll to position [1539, 0]
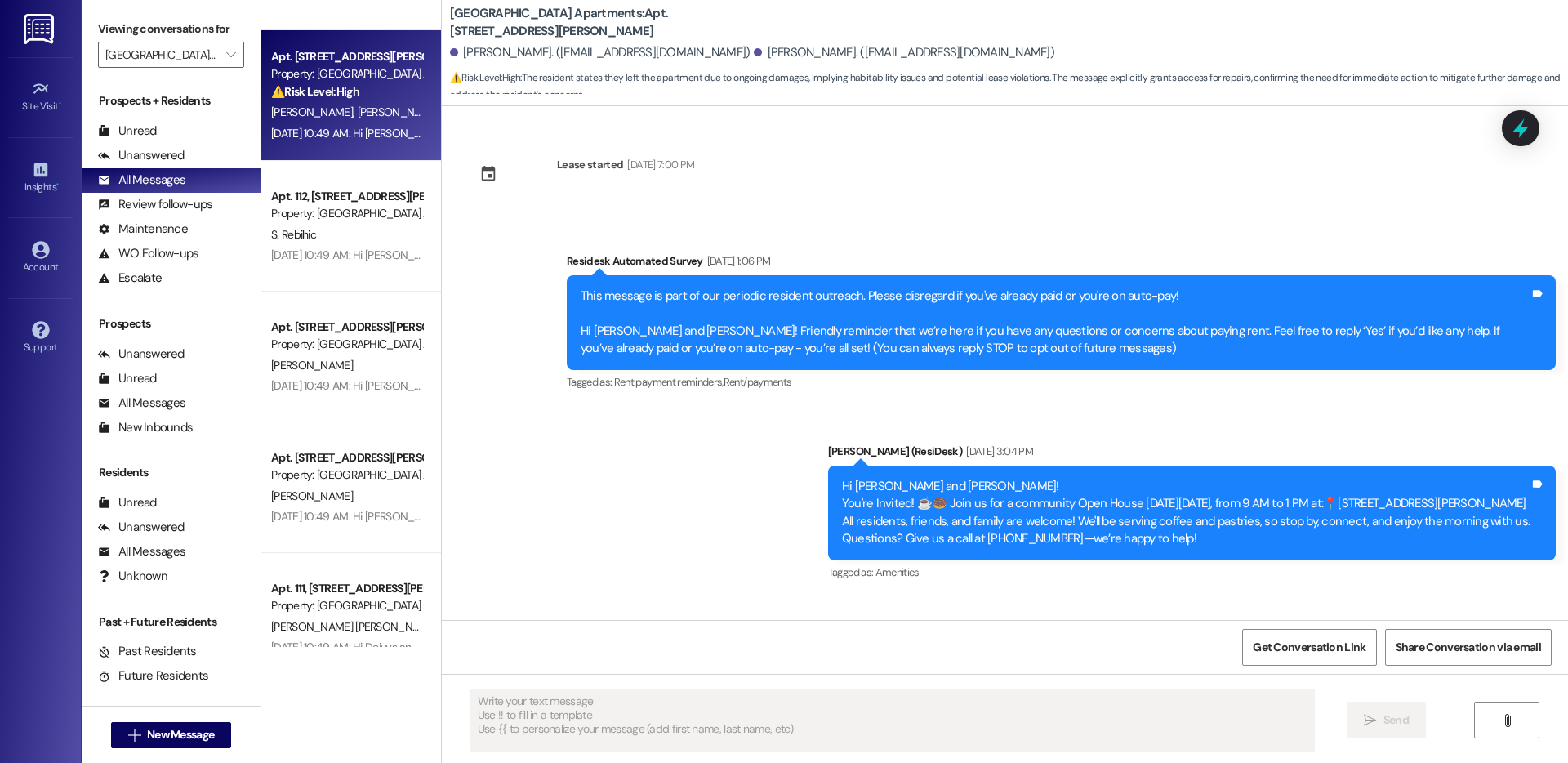
type textarea "Fetching suggested responses. Please feel free to read through the conversation…"
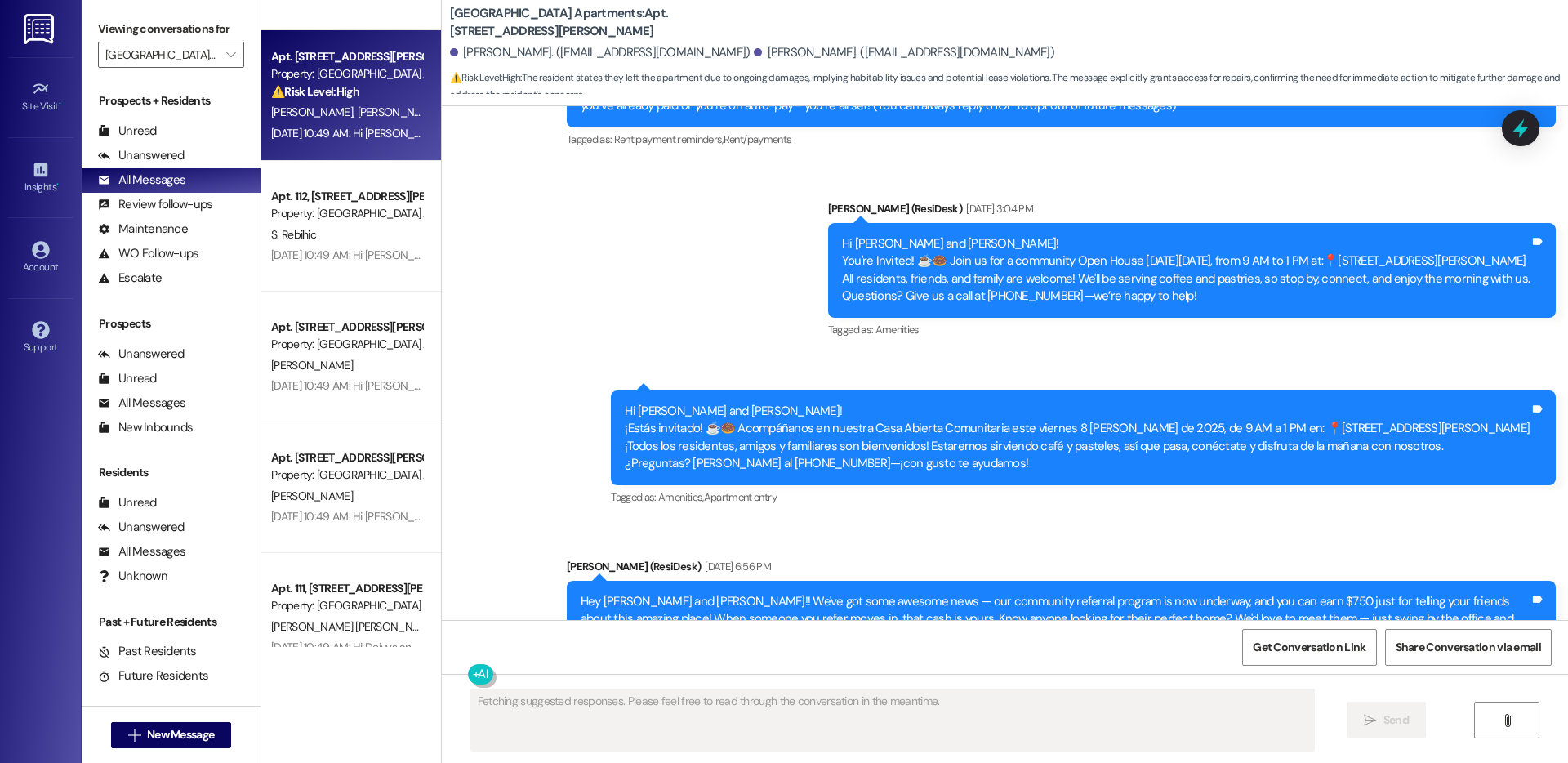
scroll to position [0, 0]
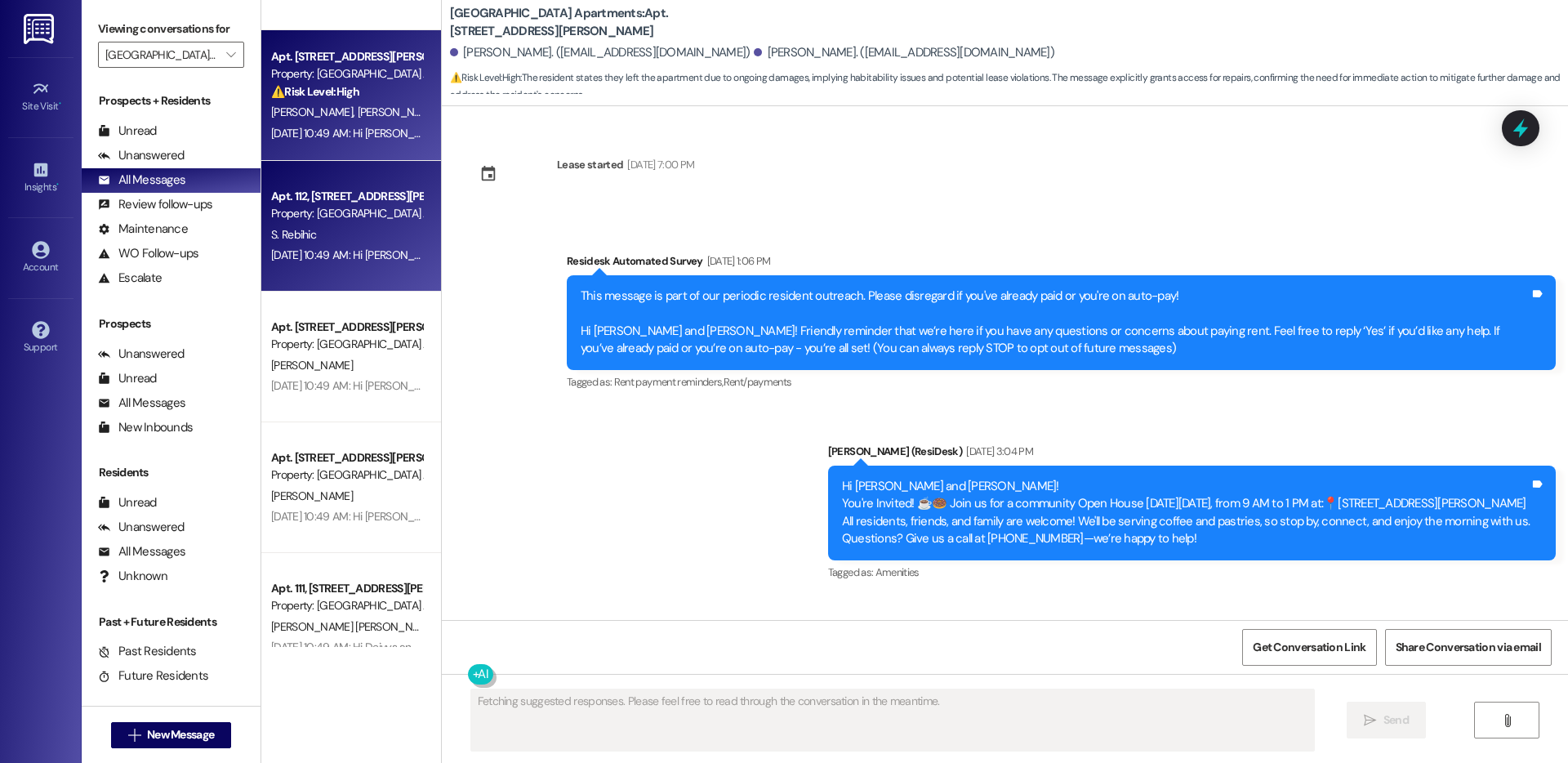
click at [322, 215] on div "Property: Prospect Heights Apartments" at bounding box center [347, 213] width 151 height 18
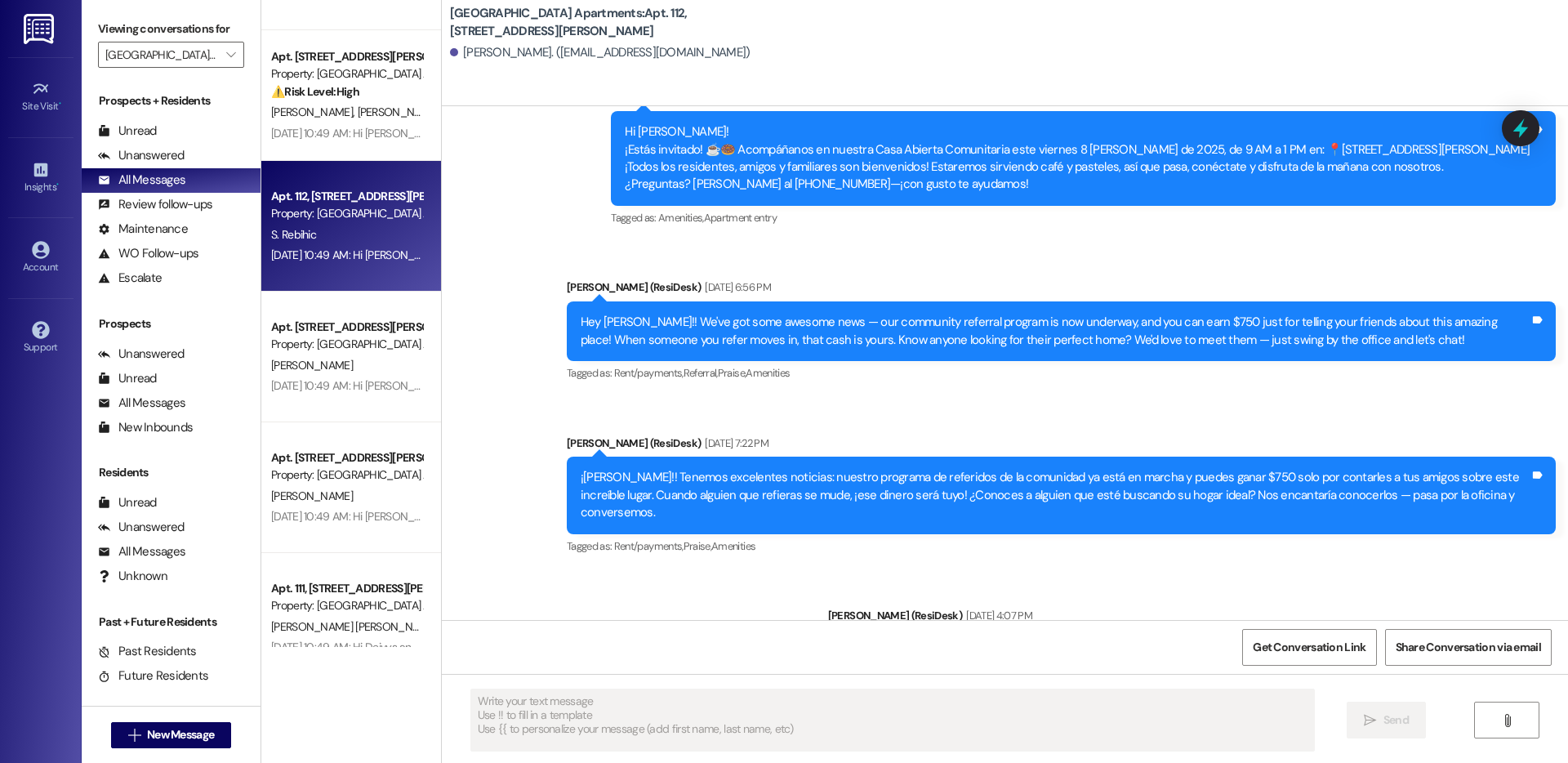
scroll to position [2058, 0]
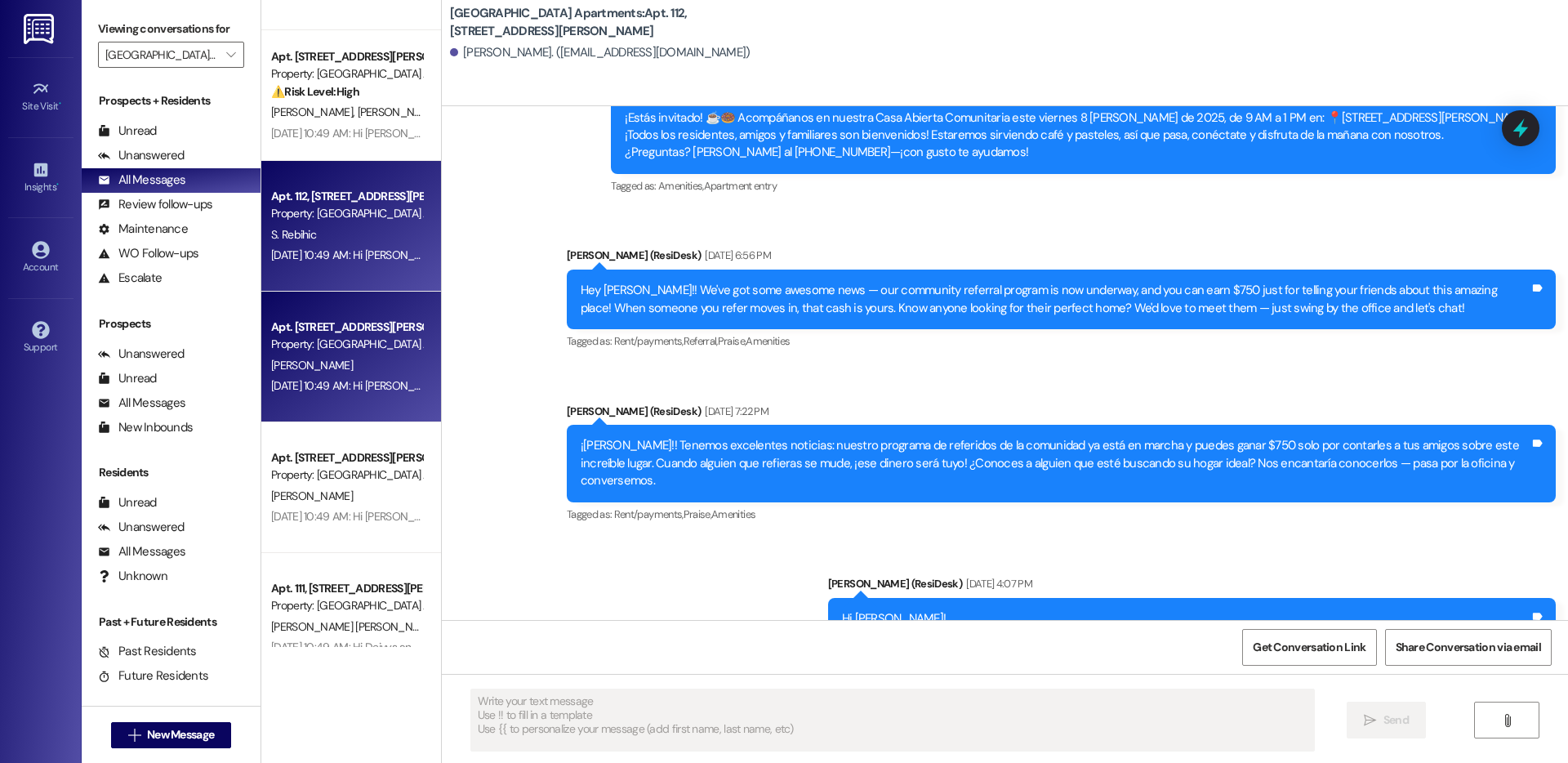
click at [344, 358] on div "D. Vanegas" at bounding box center [347, 365] width 155 height 20
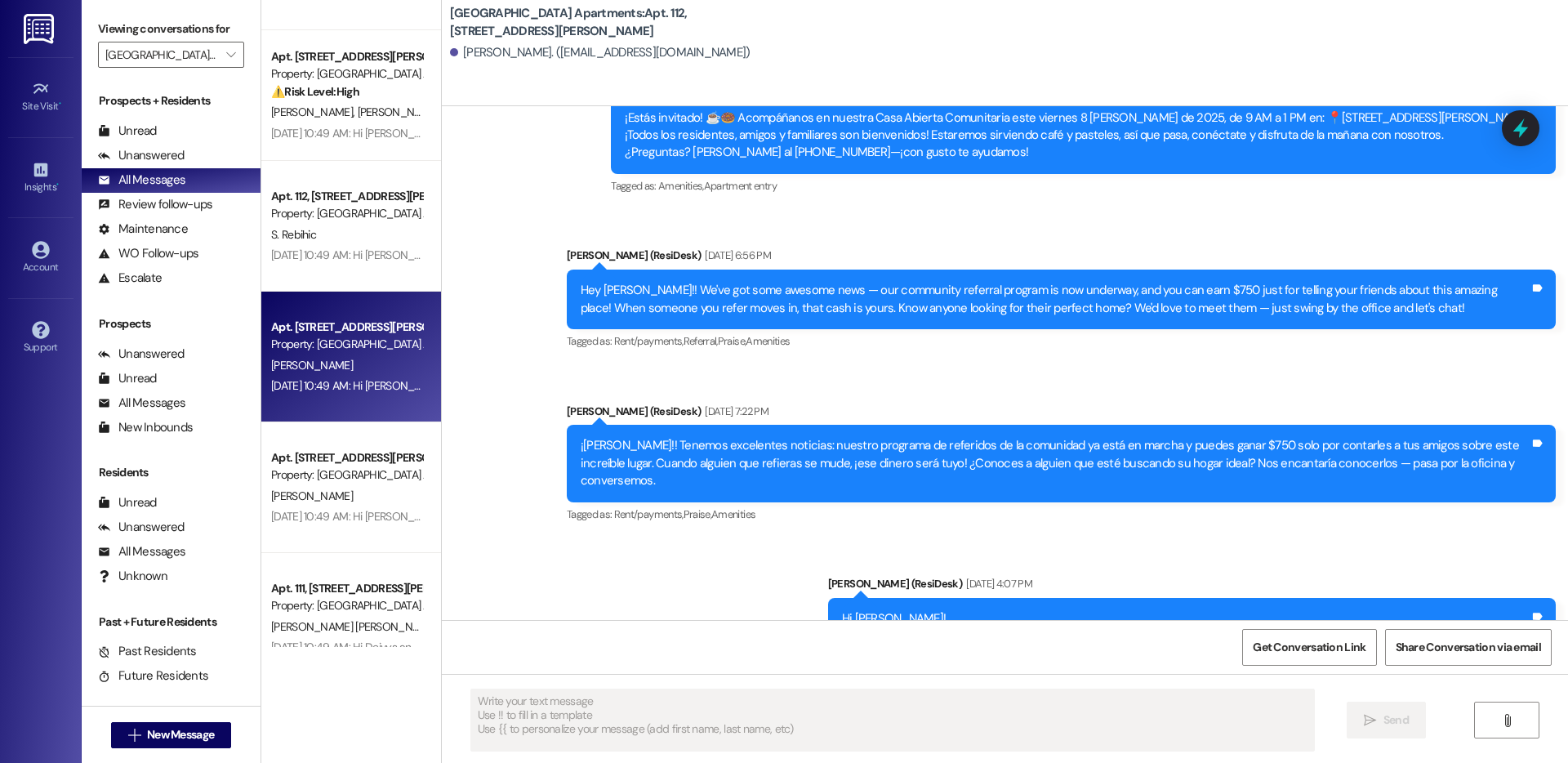
type textarea "Fetching suggested responses. Please feel free to read through the conversation…"
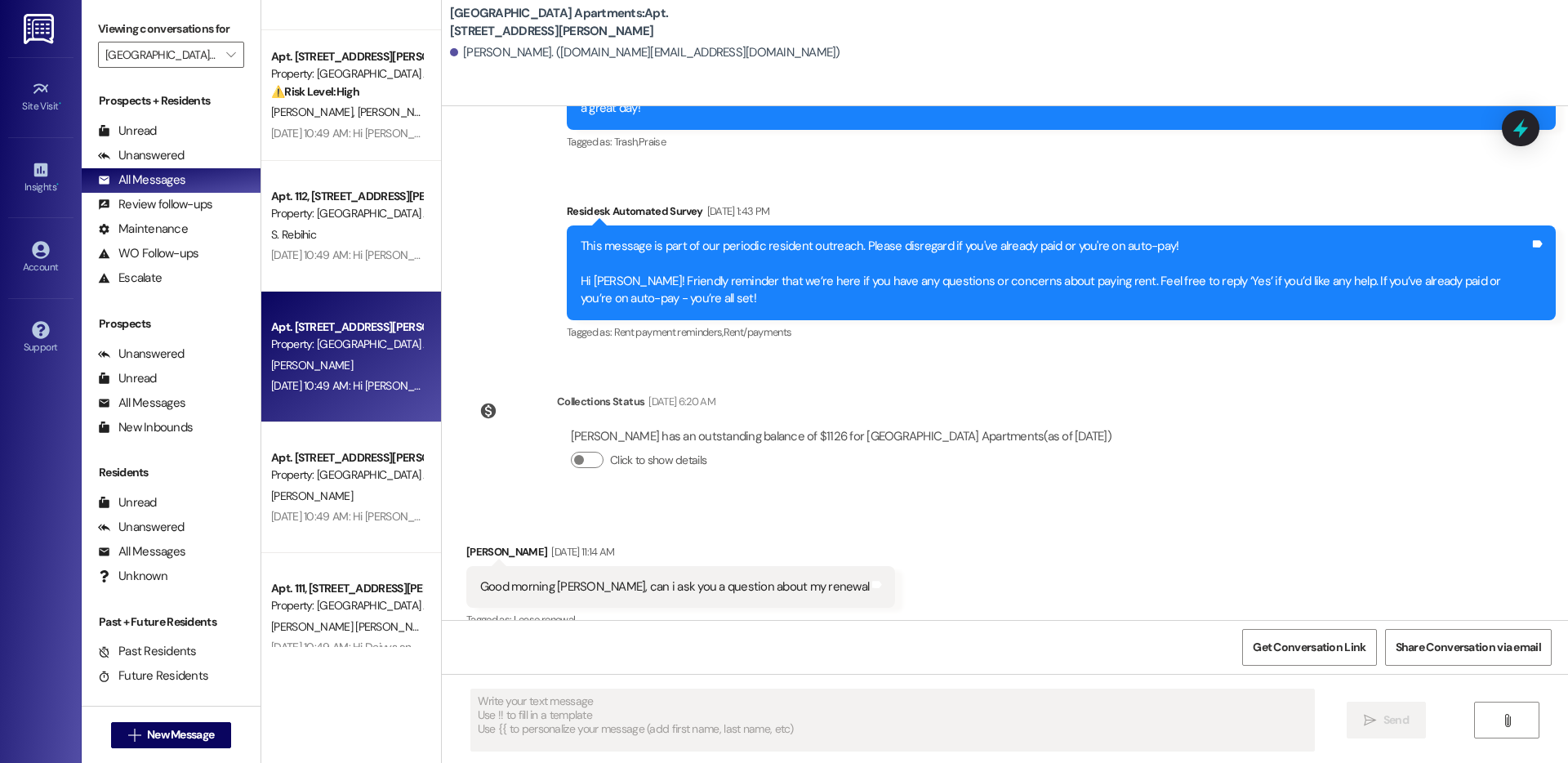
scroll to position [11834, 0]
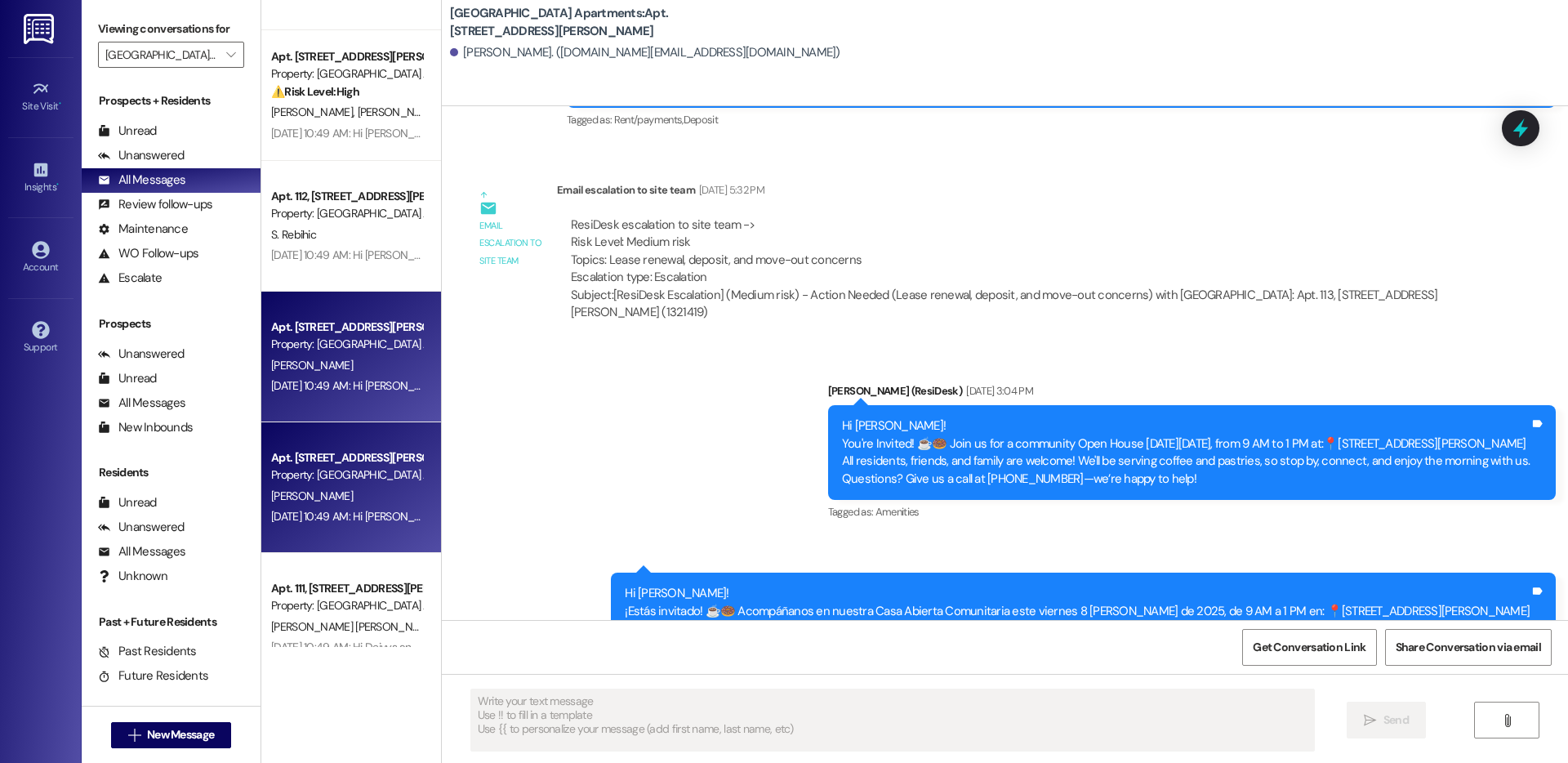
click at [352, 487] on div "S. Castillo" at bounding box center [347, 496] width 155 height 20
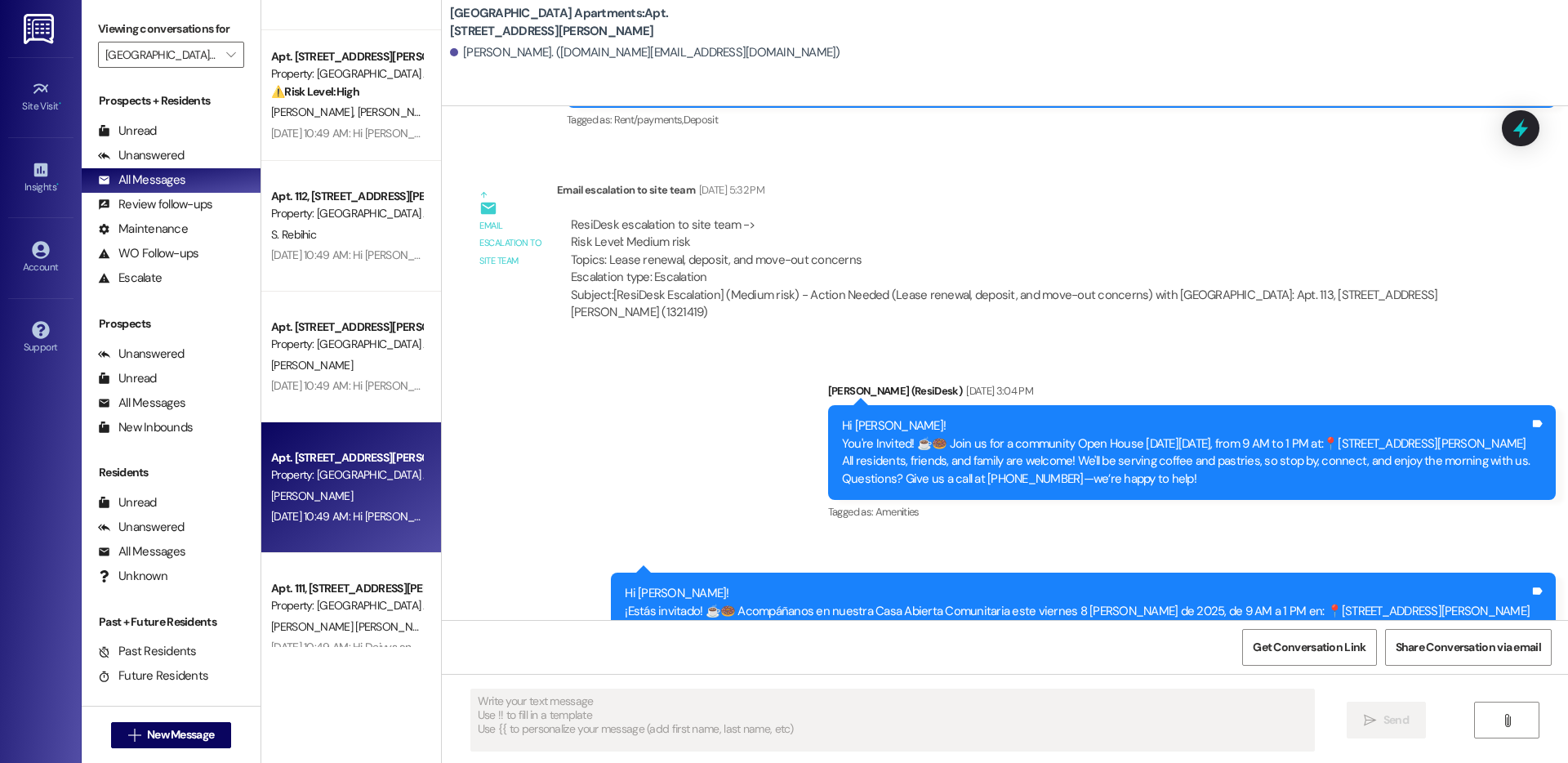
type textarea "Fetching suggested responses. Please feel free to read through the conversation…"
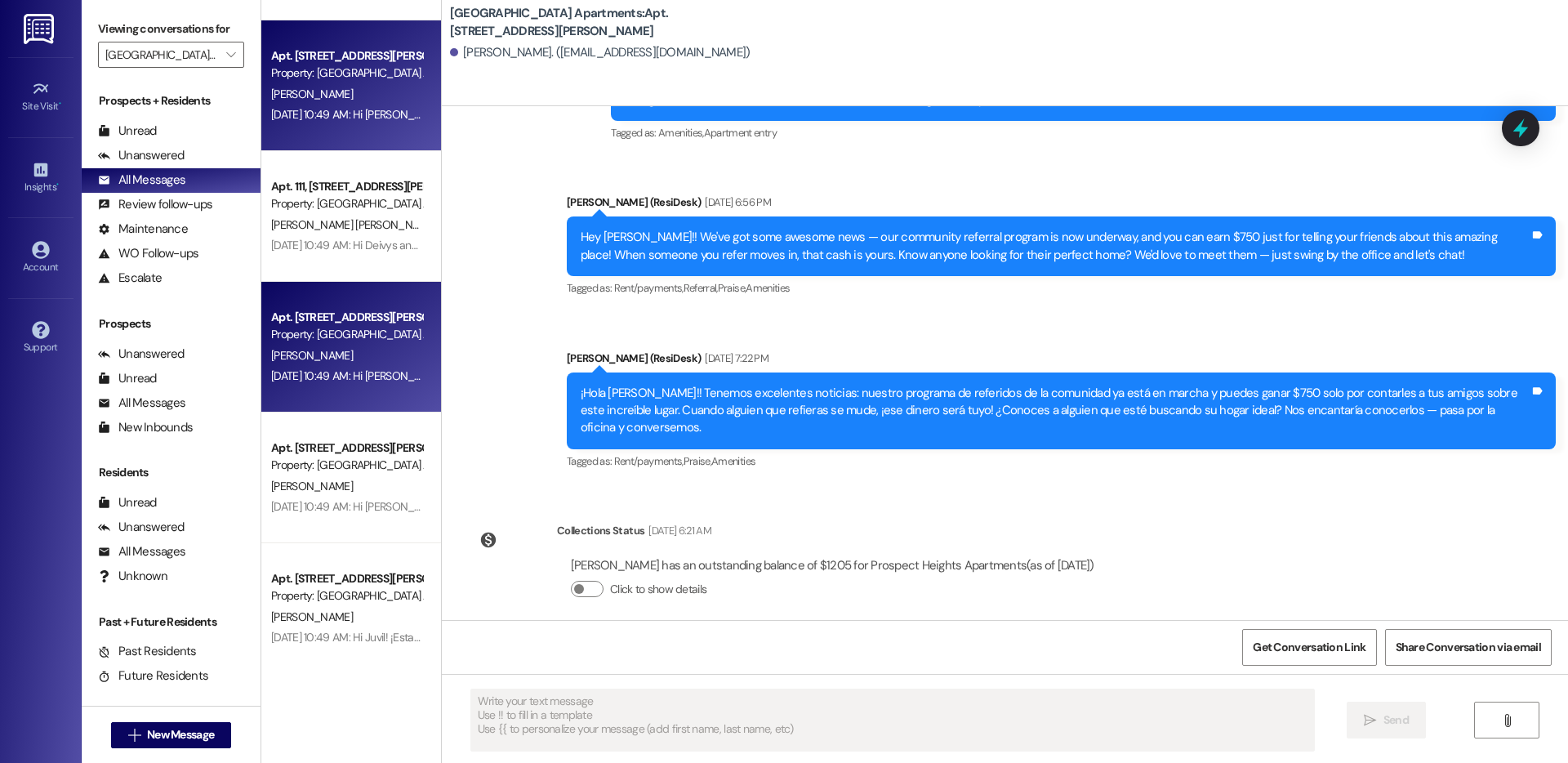
scroll to position [1954, 0]
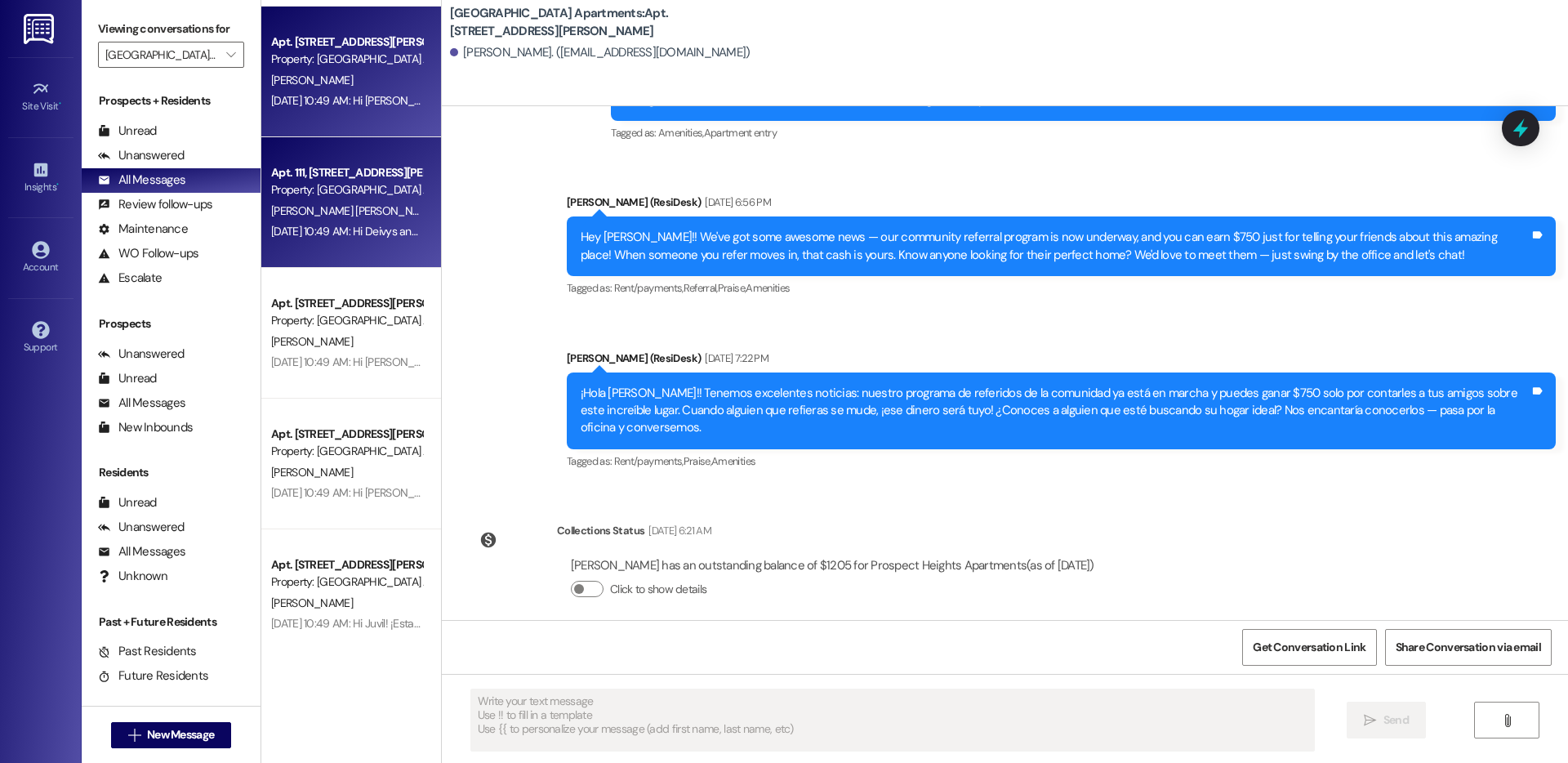
click at [312, 206] on span "D. Vazquez Linares" at bounding box center [357, 211] width 170 height 15
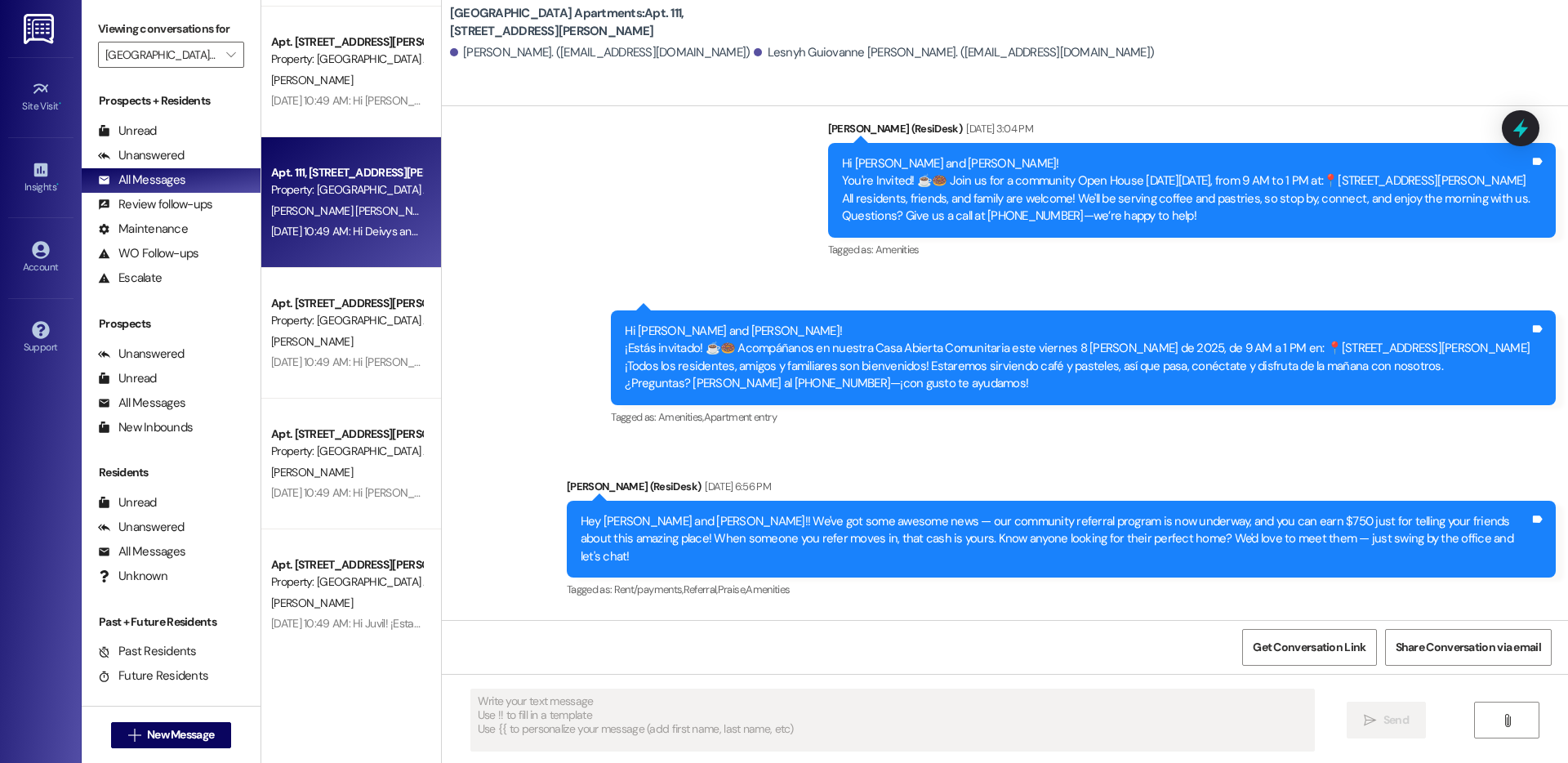
scroll to position [1505, 0]
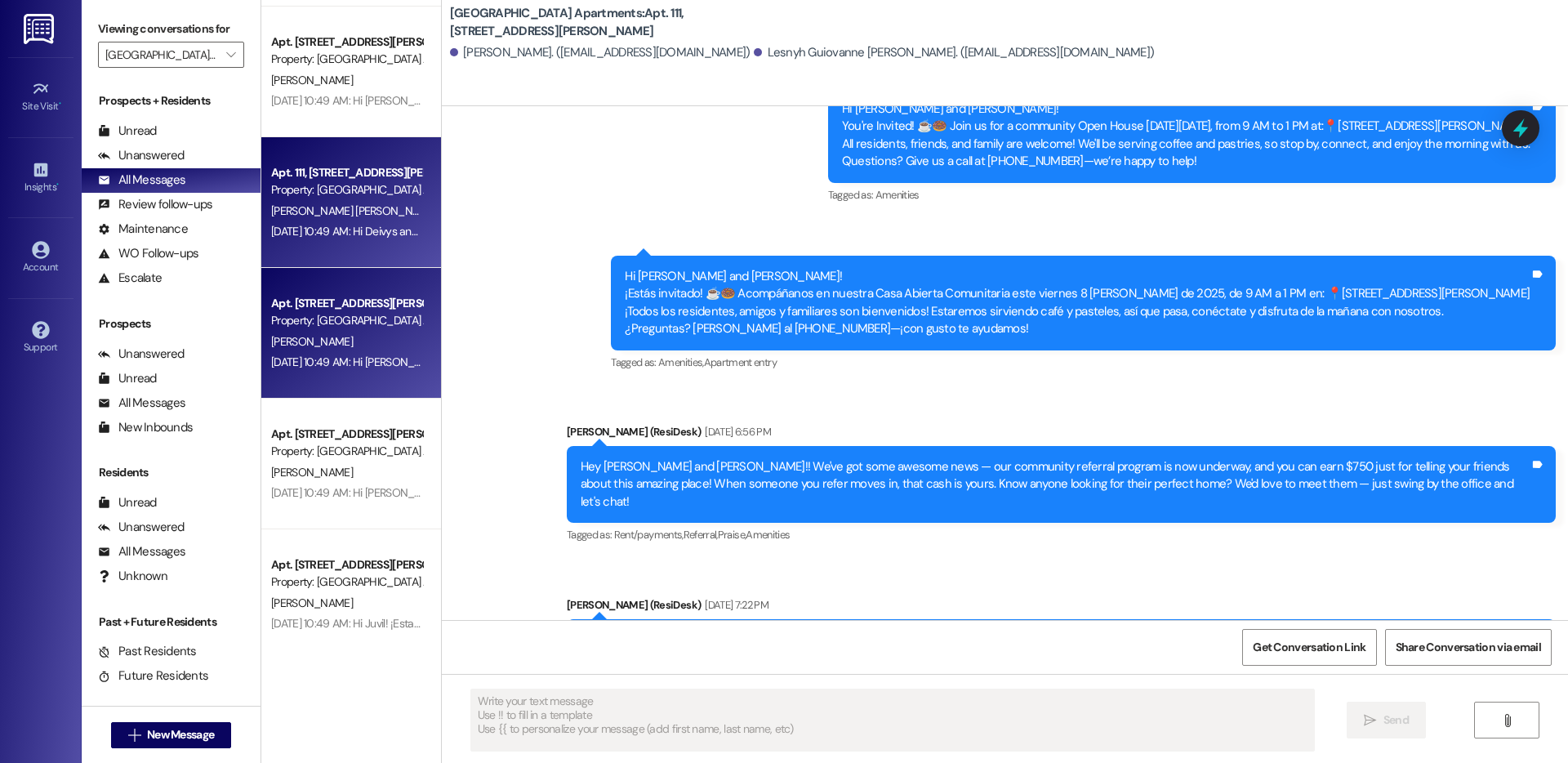
click at [322, 356] on div "Aug 08, 2025 at 10:49 AM: Hi Edwin! ¡Estamos emocionados de compartir una oport…" at bounding box center [1516, 362] width 2489 height 15
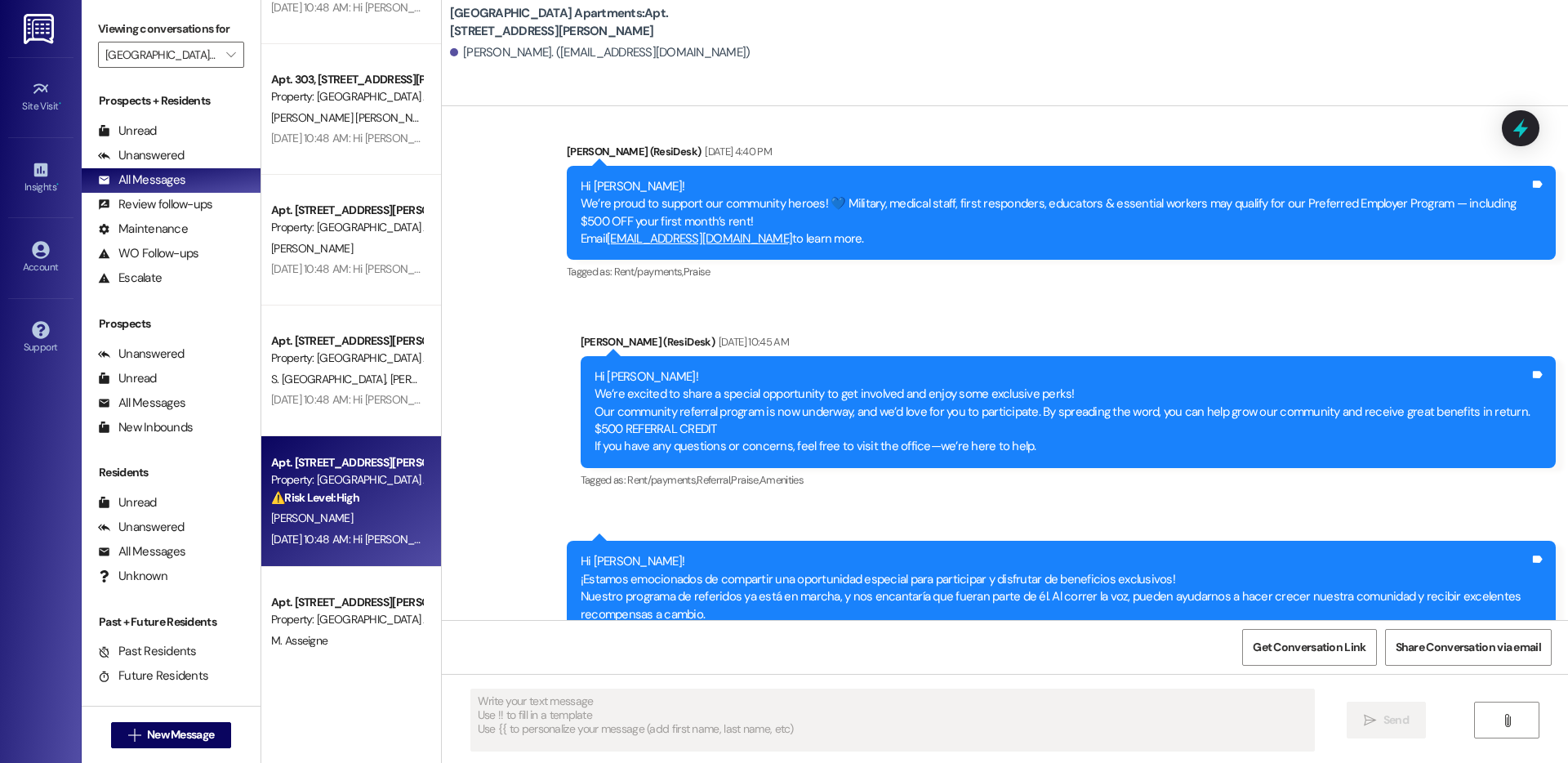
scroll to position [3545, 0]
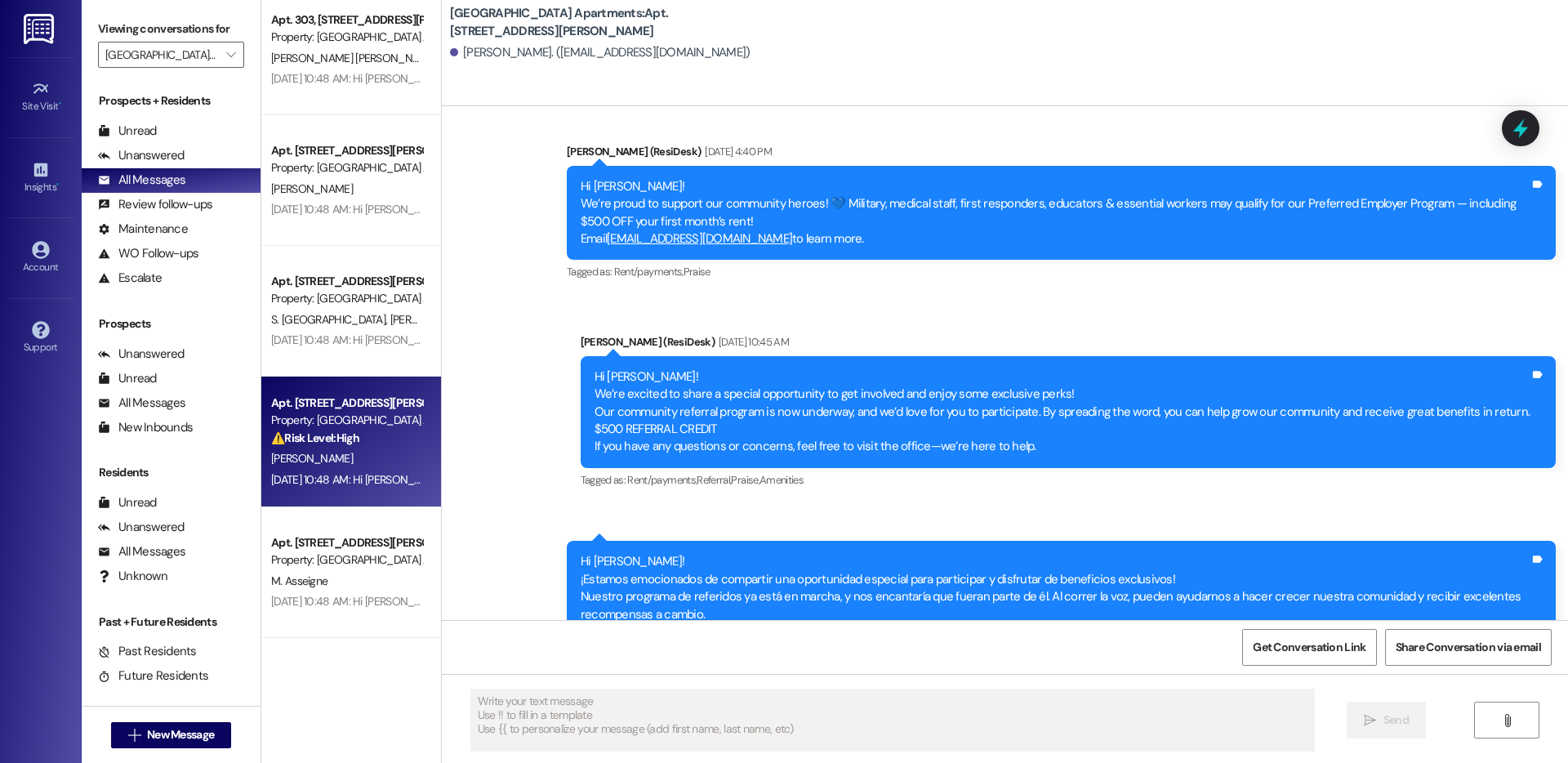
click at [314, 451] on div "H. Chacon" at bounding box center [347, 459] width 155 height 20
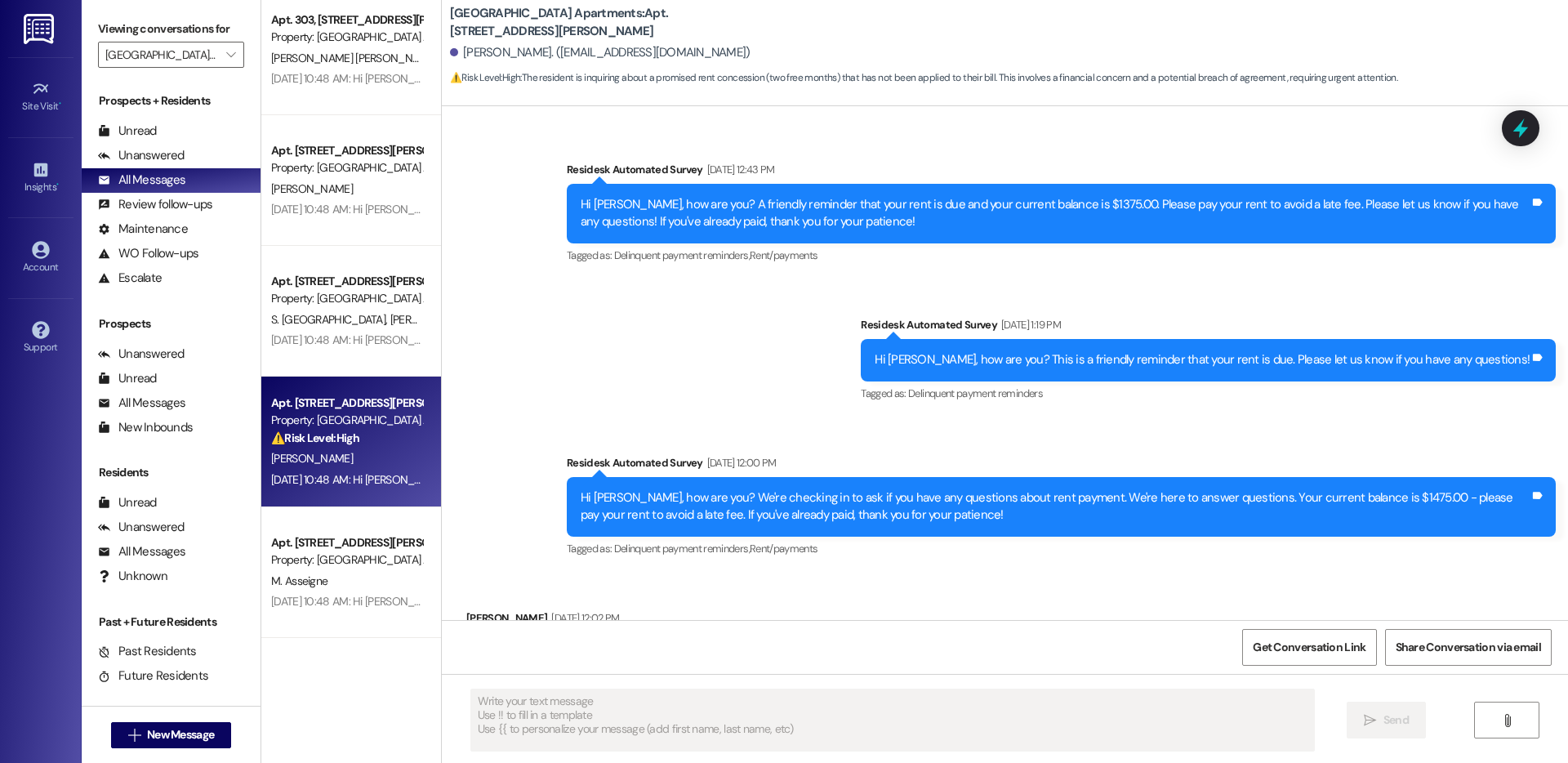
type textarea "Fetching suggested responses. Please feel free to read through the conversation…"
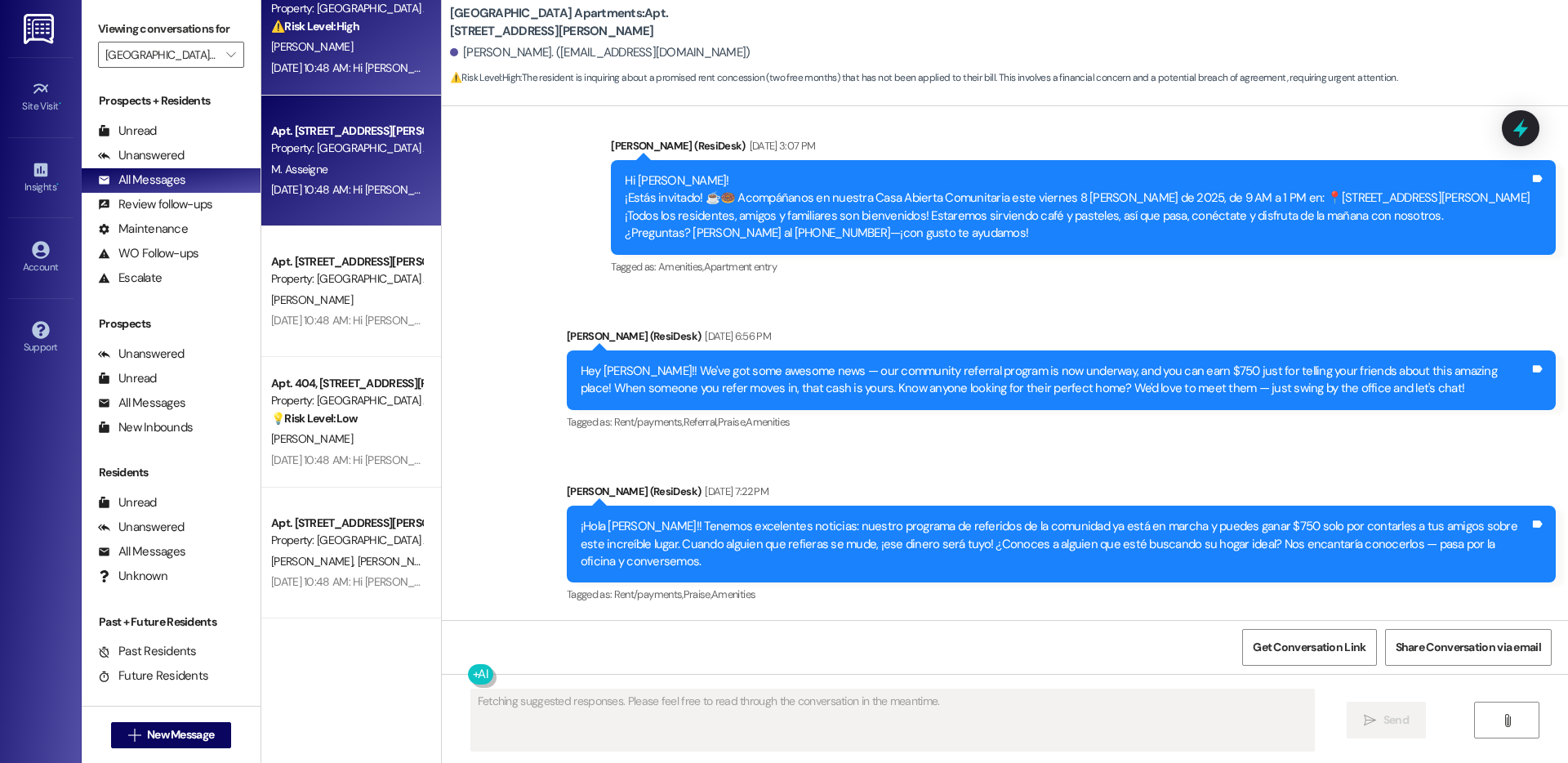
scroll to position [4050, 0]
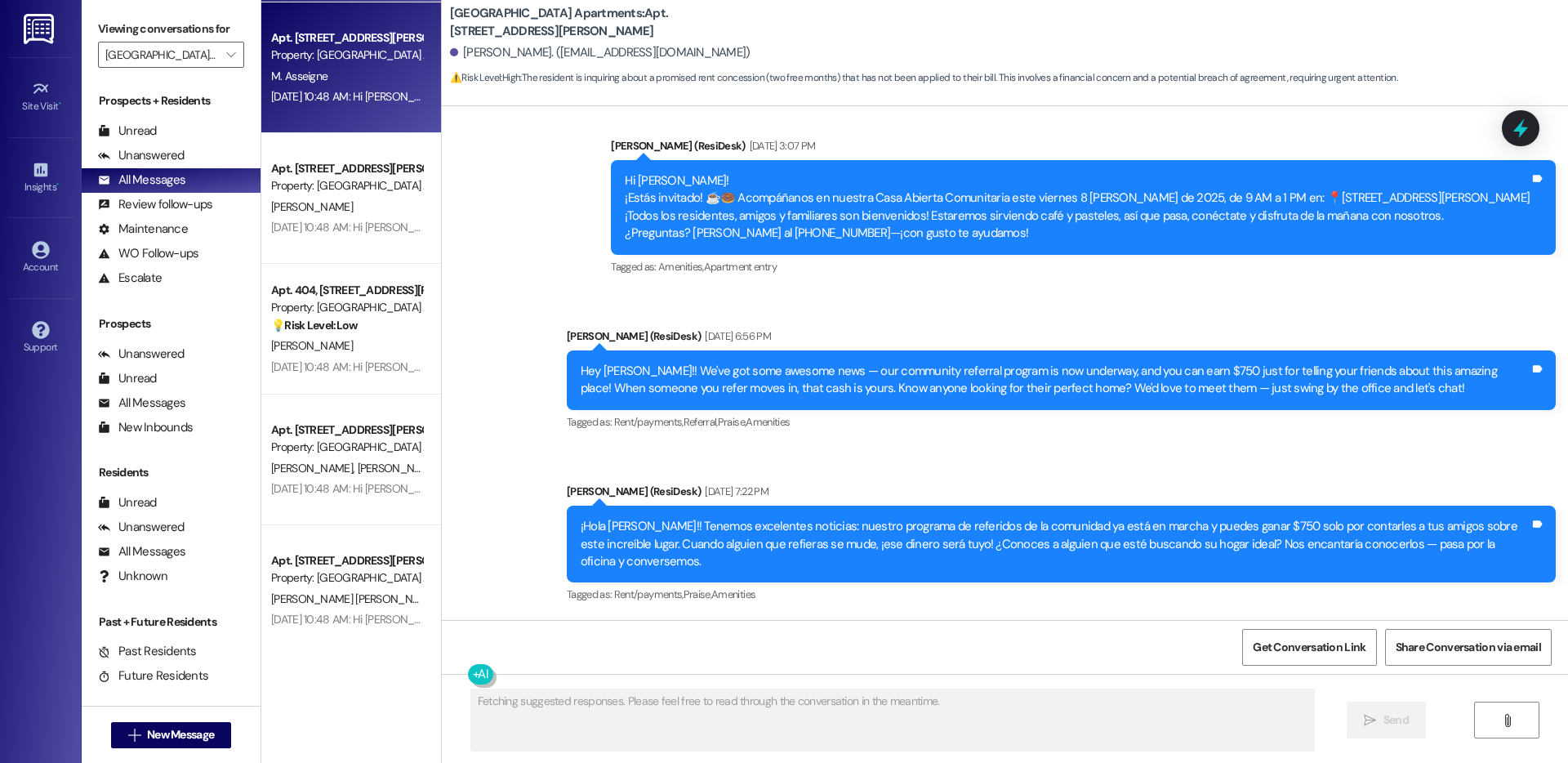
click at [327, 98] on div "Aug 08, 2025 at 10:48 AM: Hi Mona! ¡Estamos emocionados de compartir una oportu…" at bounding box center [1516, 97] width 2489 height 15
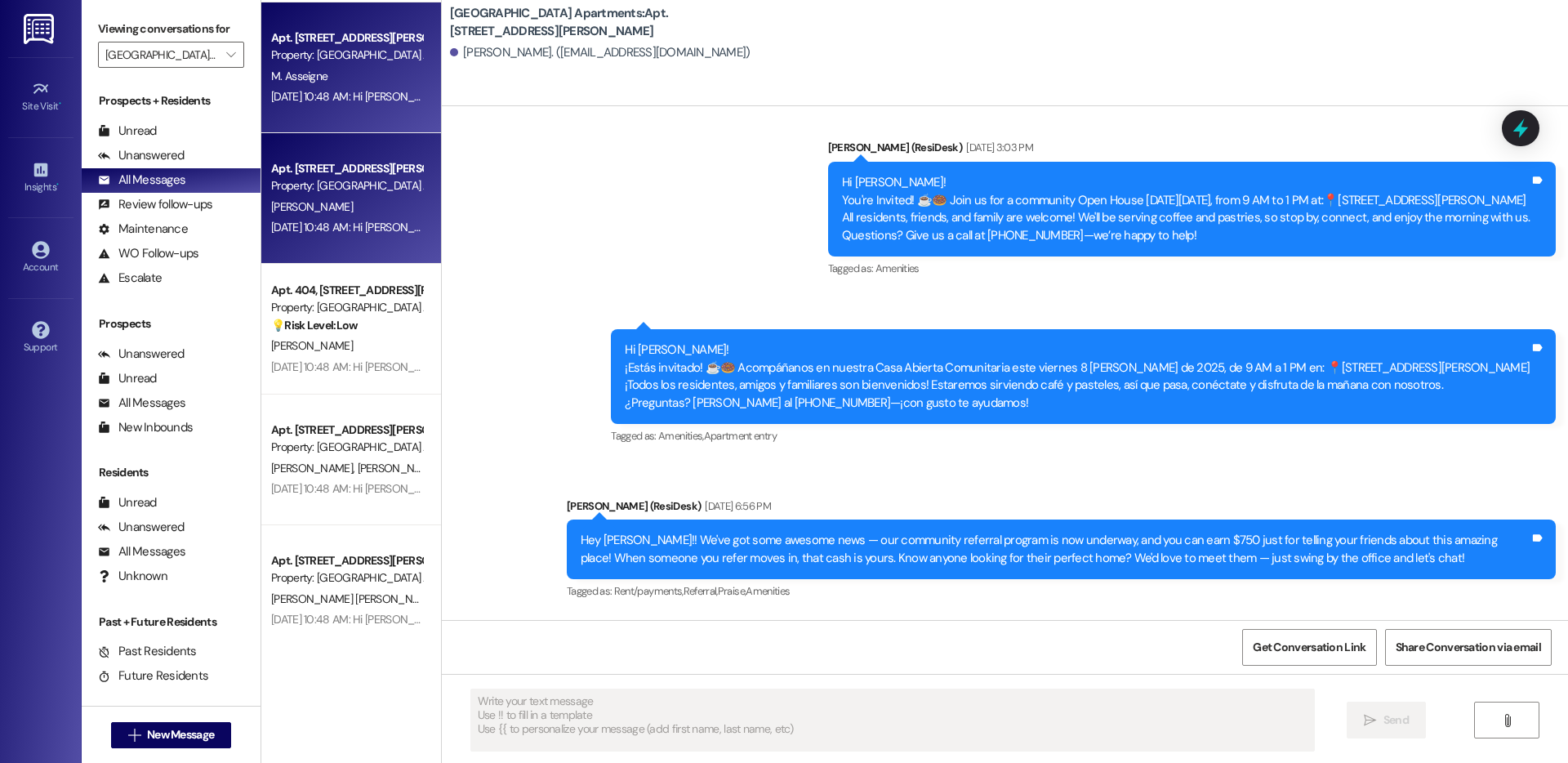
click at [316, 227] on div "Aug 08, 2025 at 10:48 AM: Hi Nicole! ¡Estamos emocionados de compartir una opor…" at bounding box center [1516, 227] width 2489 height 15
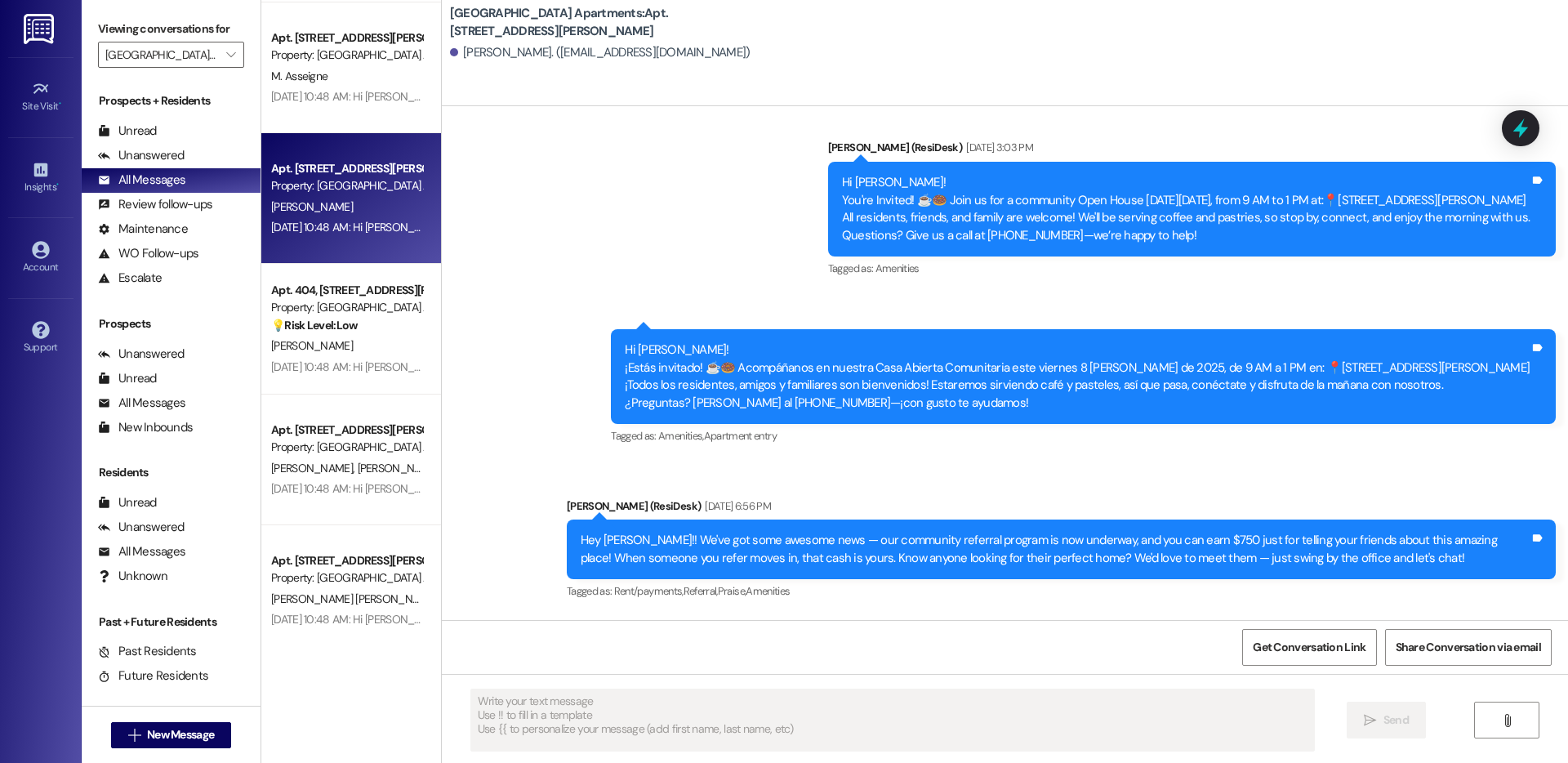
type textarea "Fetching suggested responses. Please feel free to read through the conversation…"
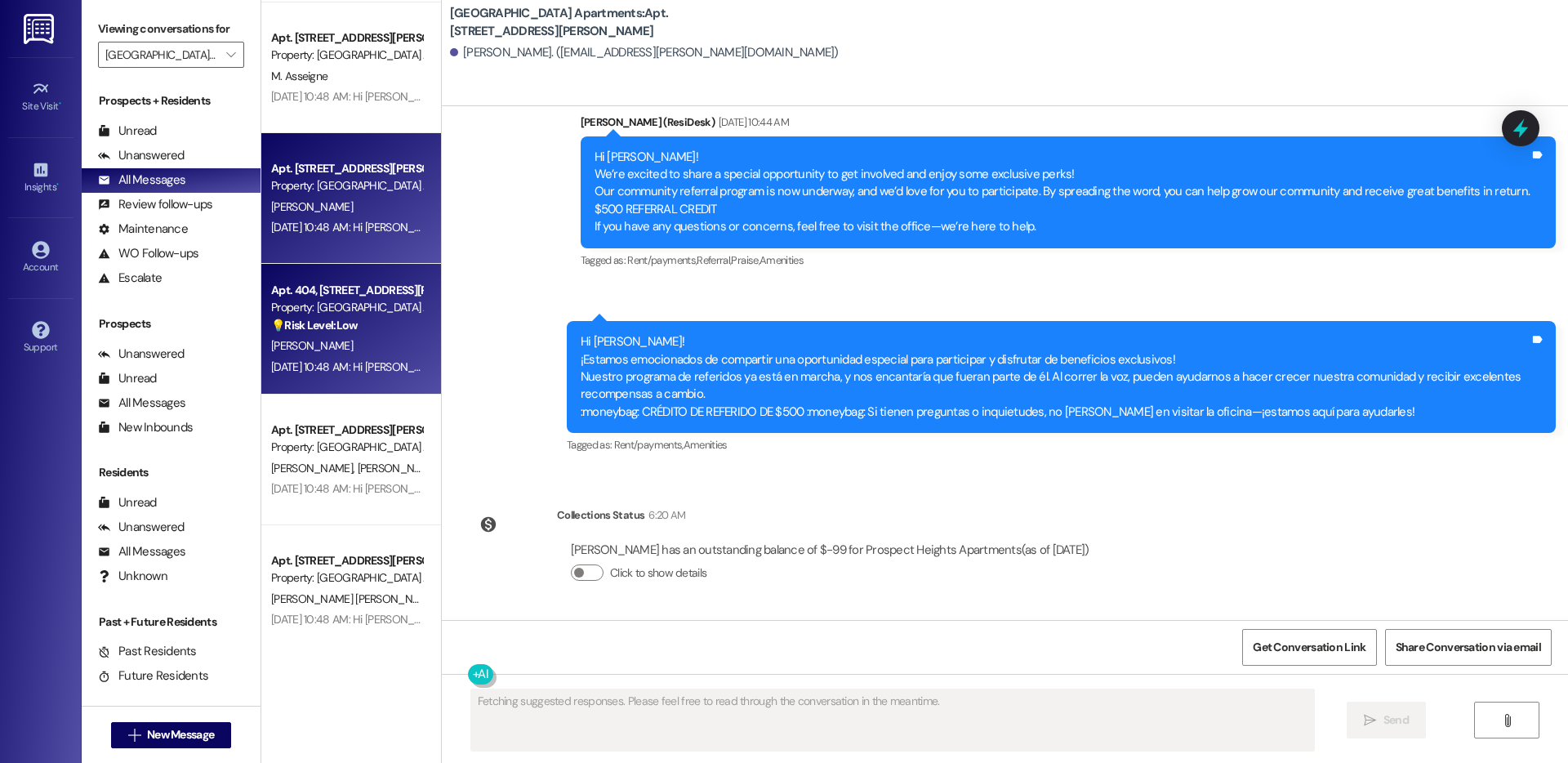
scroll to position [1074, 0]
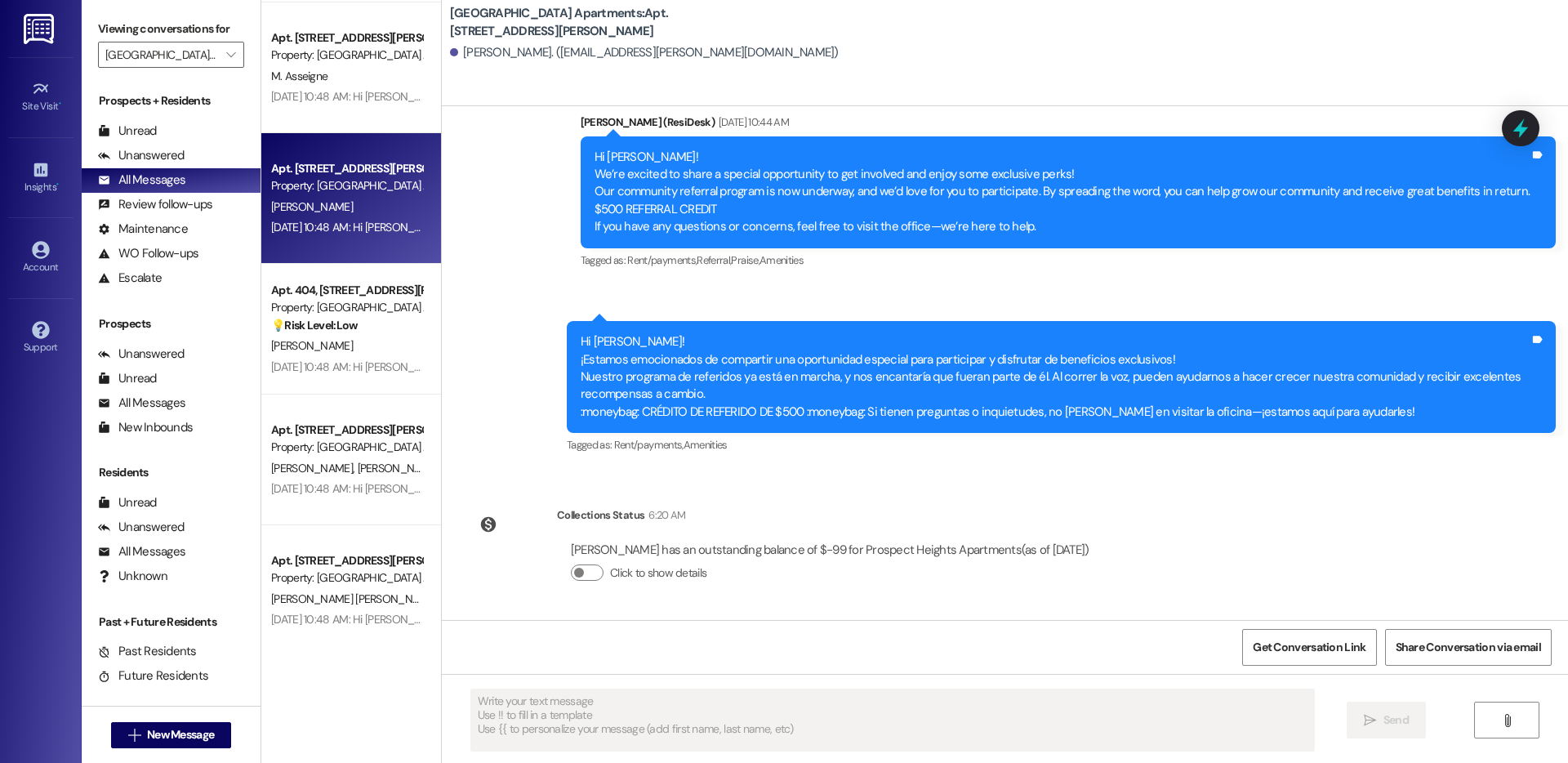
click at [316, 326] on strong "💡 Risk Level: Low" at bounding box center [315, 325] width 87 height 15
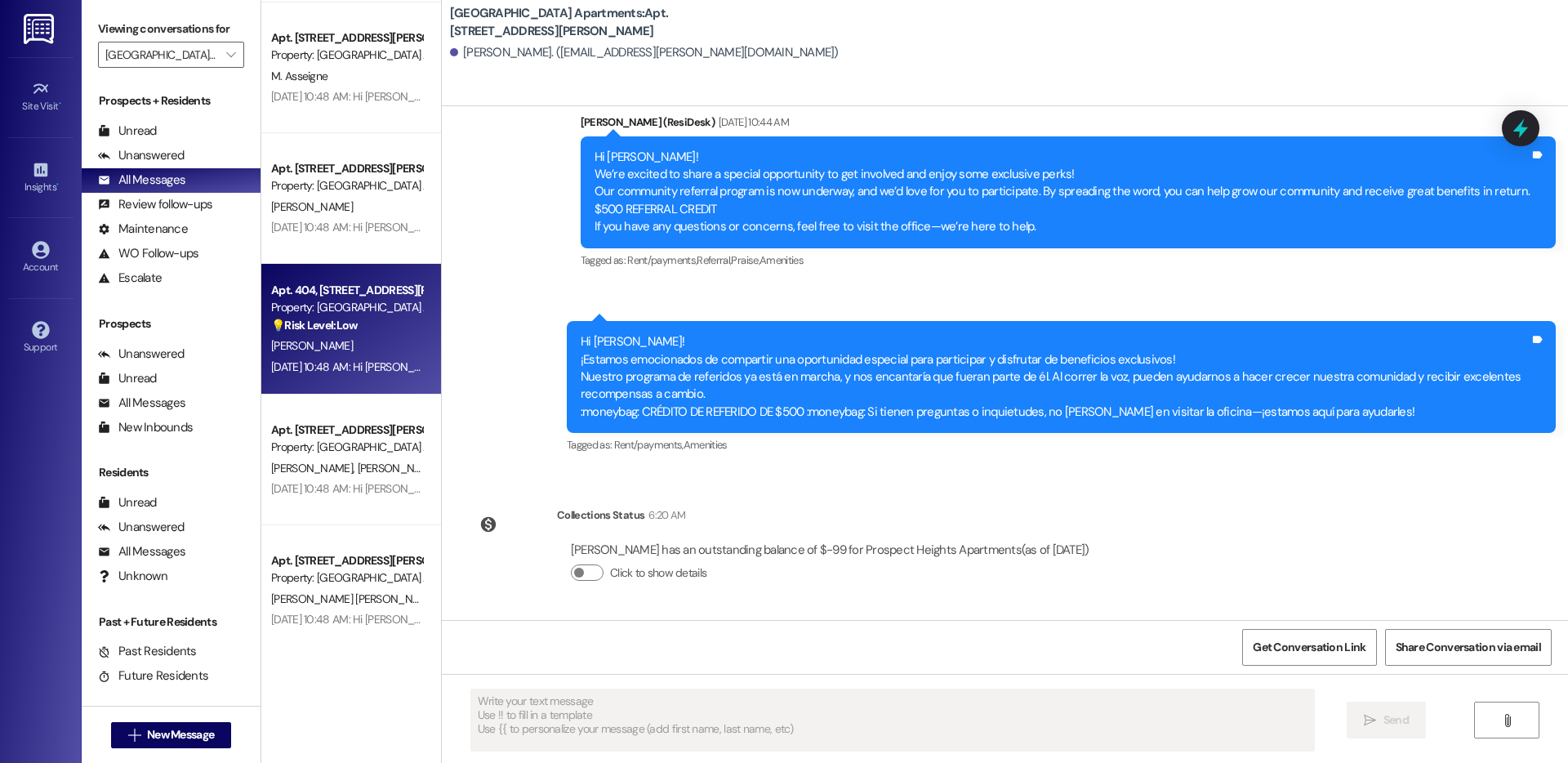
type textarea "Fetching suggested responses. Please feel free to read through the conversation…"
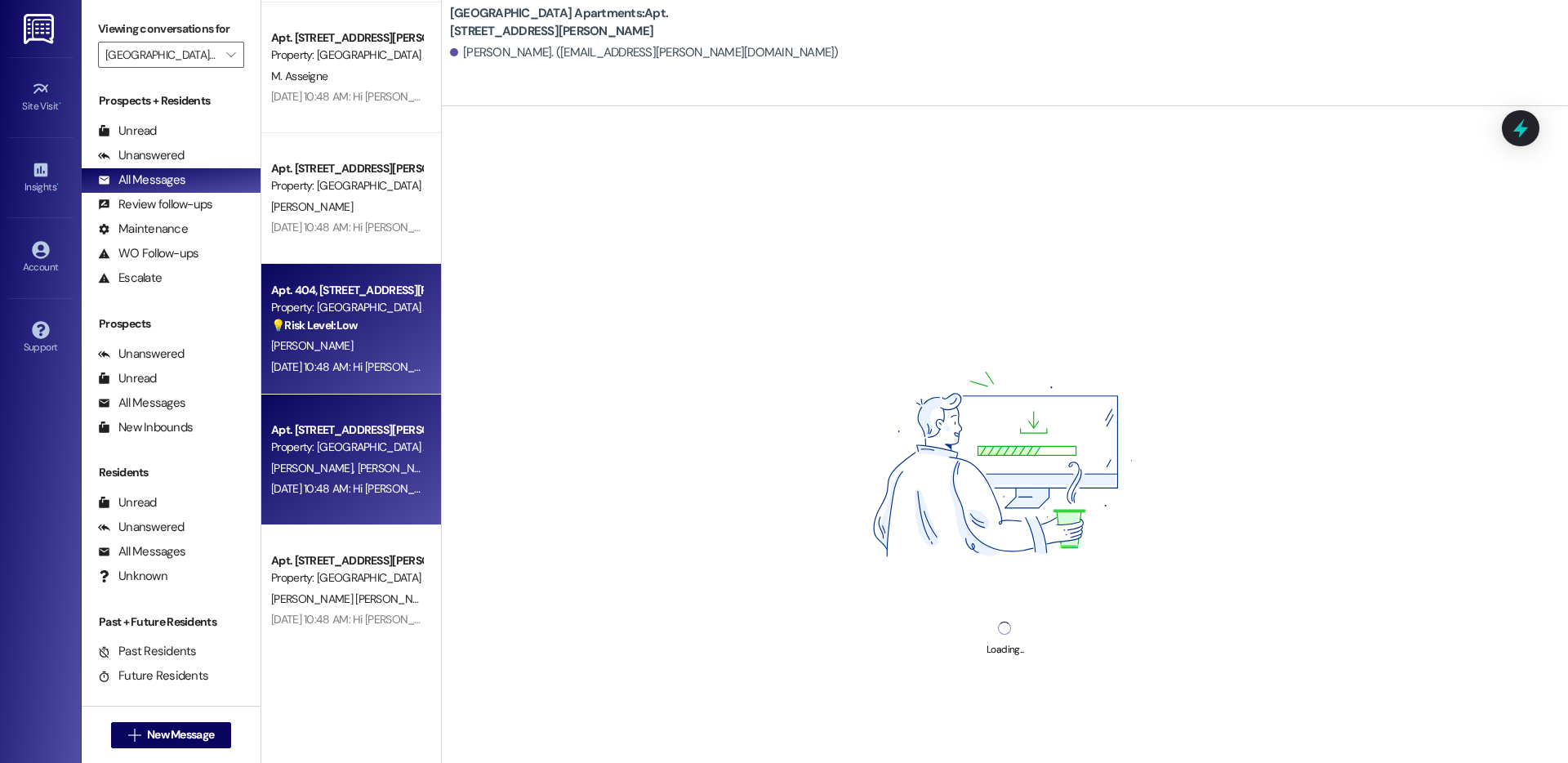
click at [357, 460] on span "D. Waddell" at bounding box center [398, 468] width 82 height 15
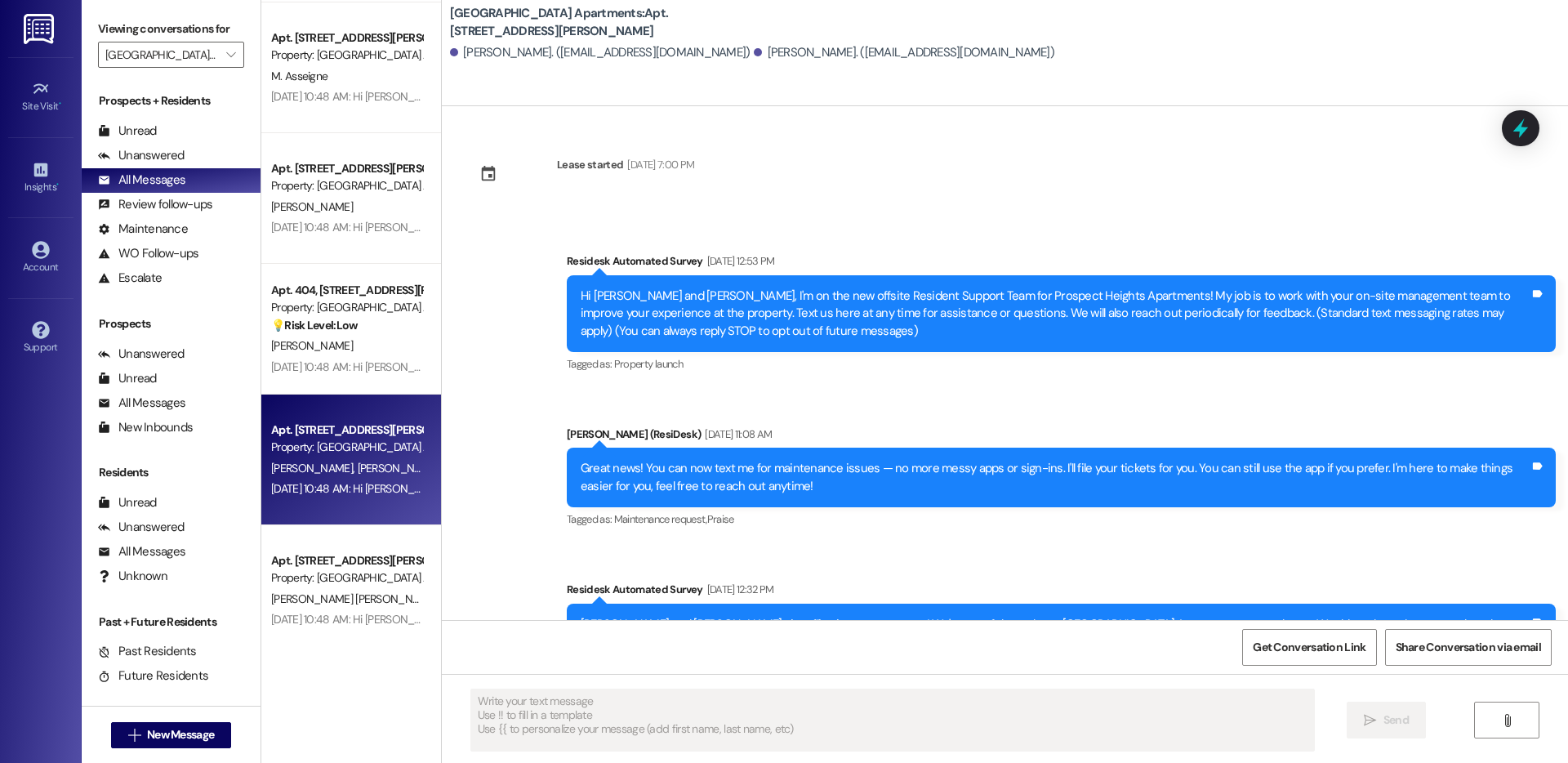
type textarea "Fetching suggested responses. Please feel free to read through the conversation…"
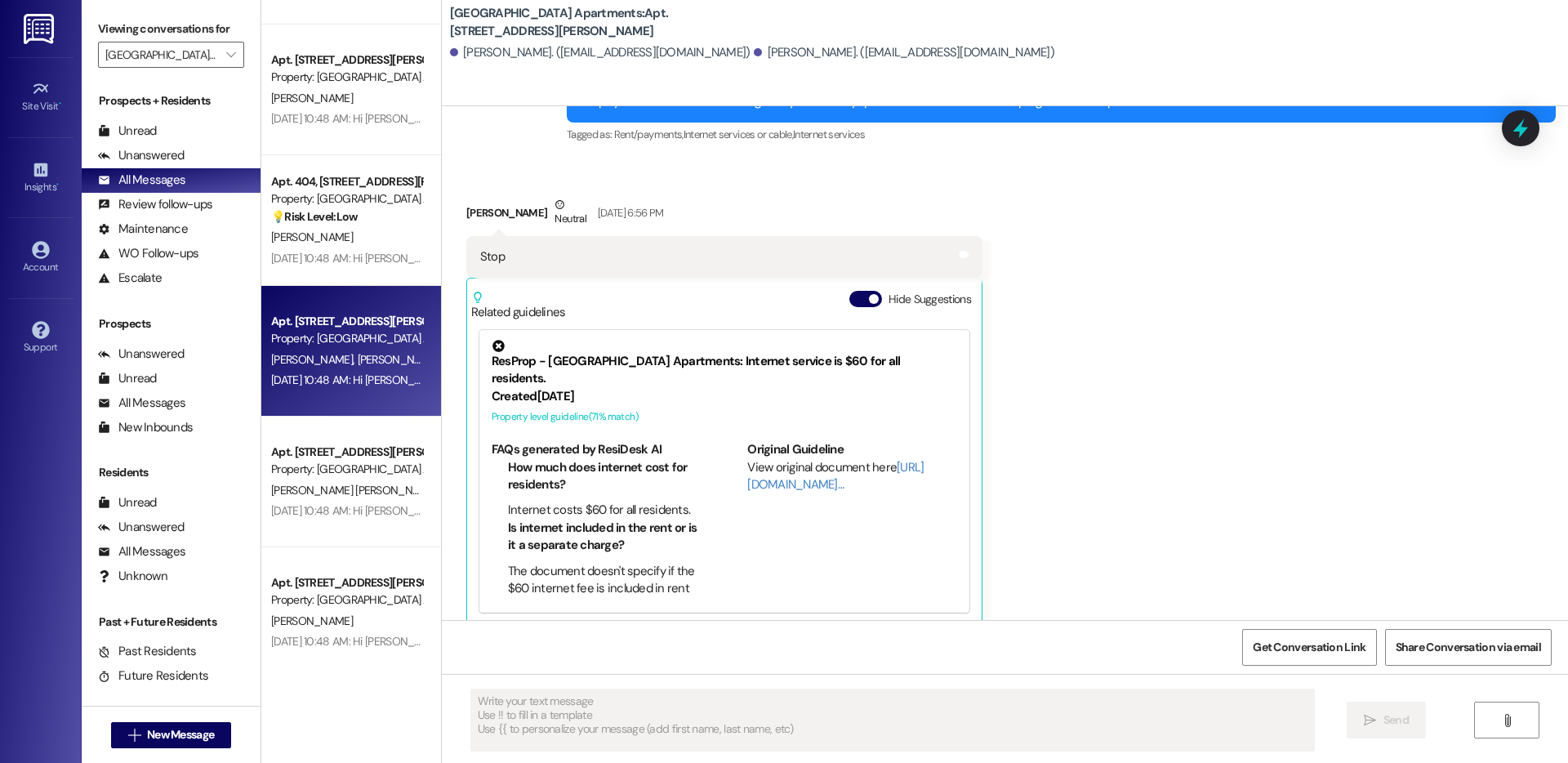
scroll to position [4213, 0]
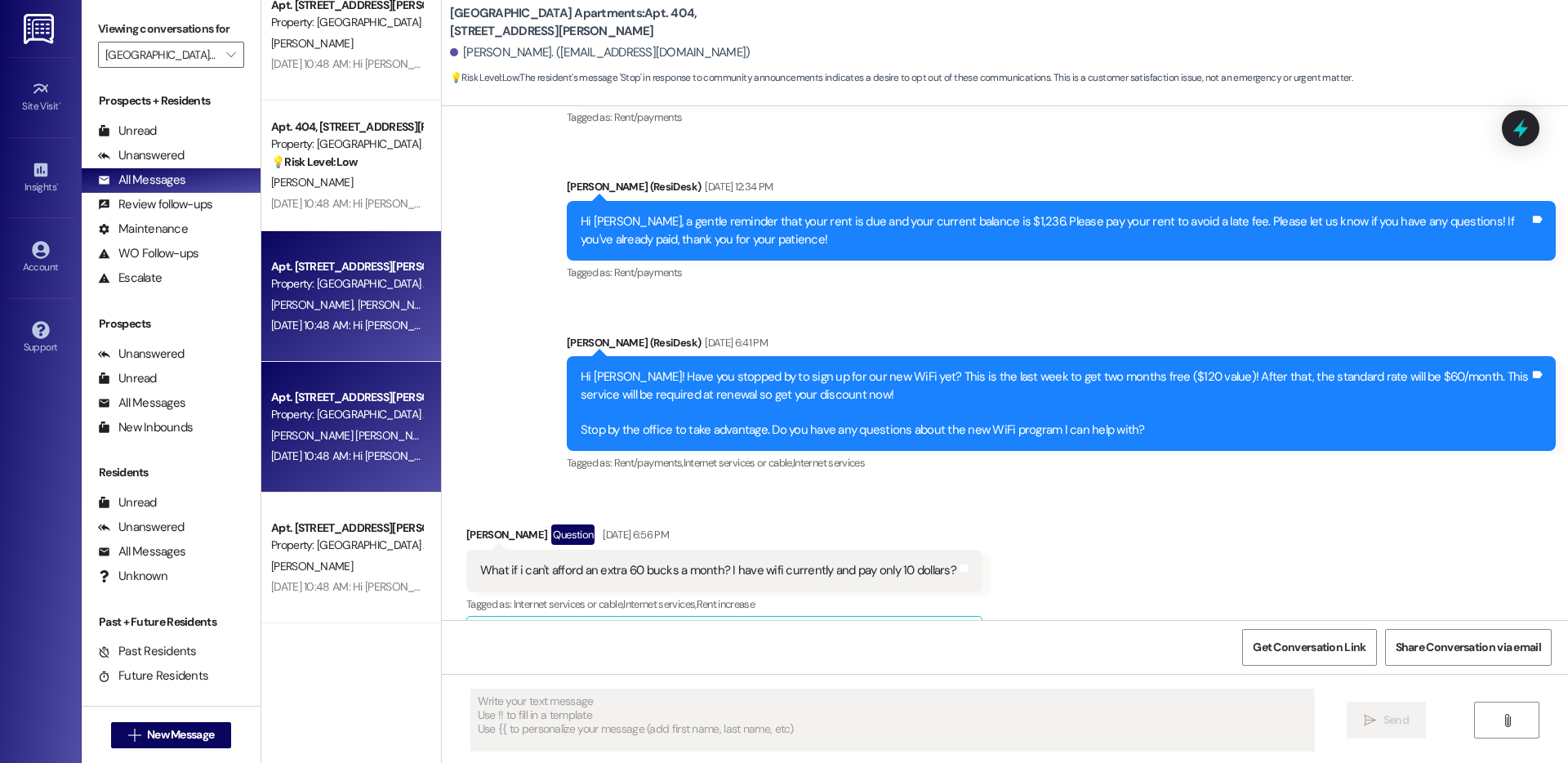
click at [354, 381] on div "Apt. 405, 4060 Barnes Rd S Property: Prospect Heights Apartments K. Teruel Reye…" at bounding box center [351, 427] width 180 height 130
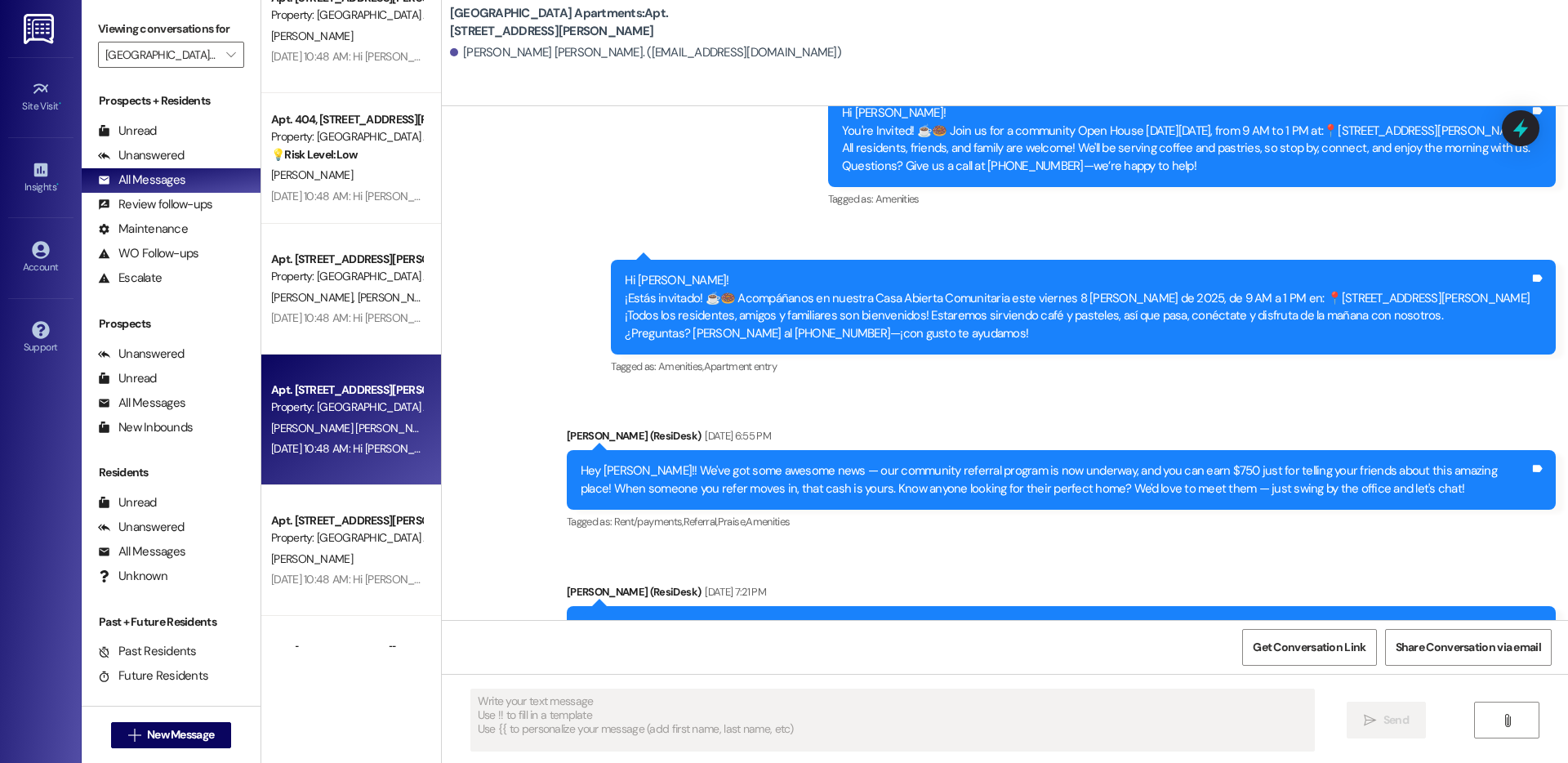
scroll to position [4735, 0]
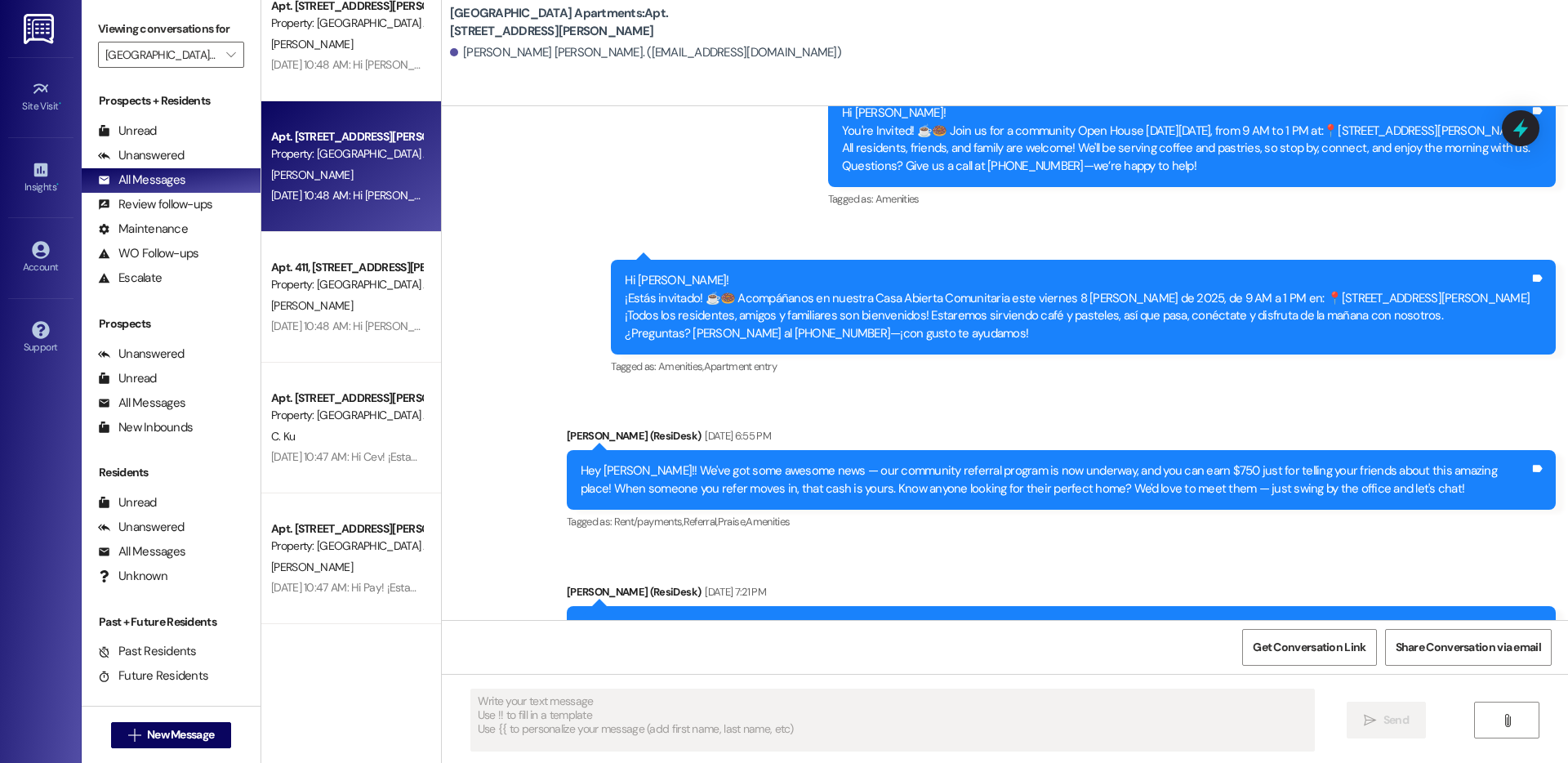
click at [334, 154] on div "Property: Prospect Heights Apartments" at bounding box center [347, 154] width 151 height 18
type textarea "Fetching suggested responses. Please feel free to read through the conversation…"
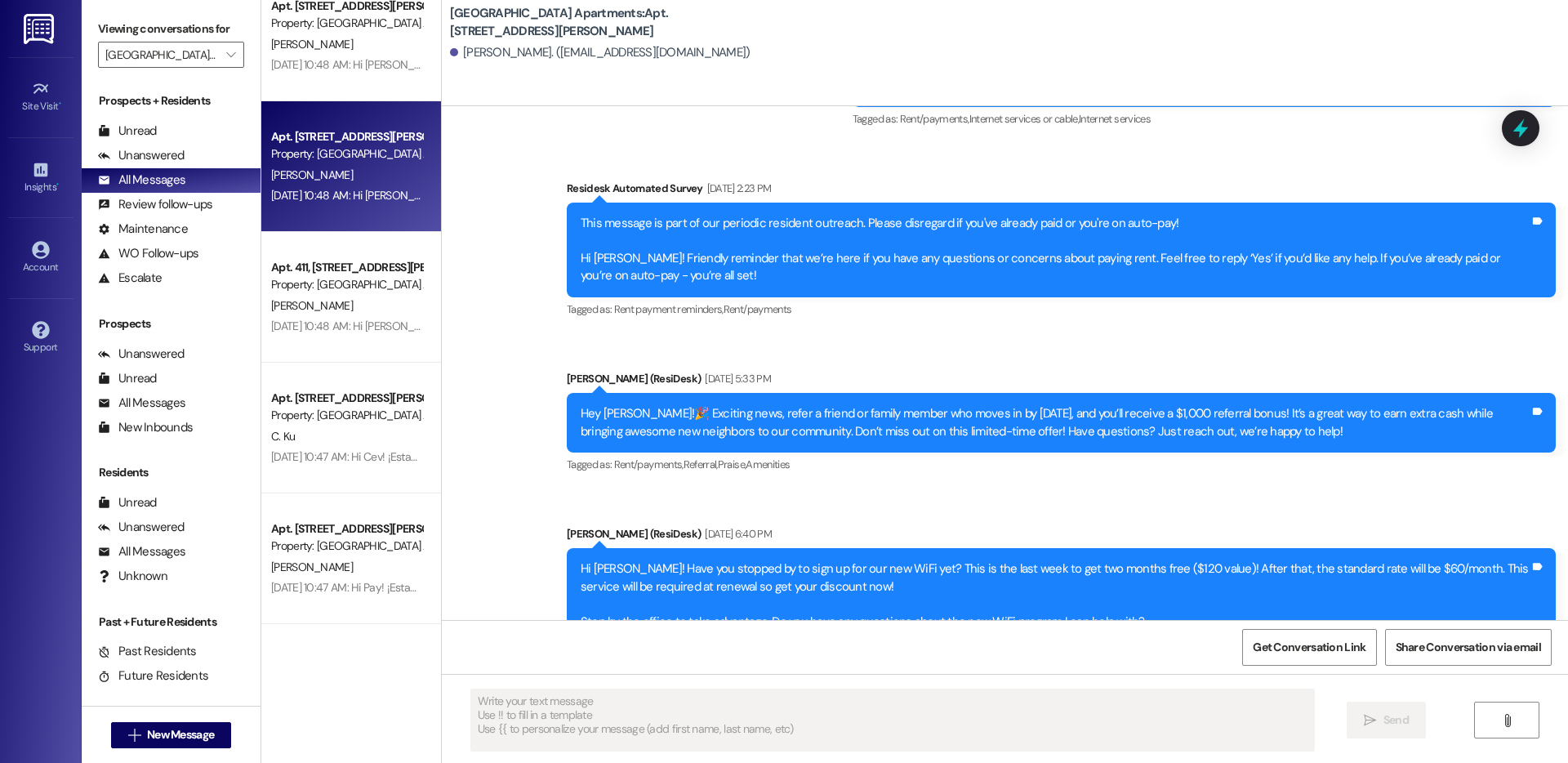
scroll to position [409, 0]
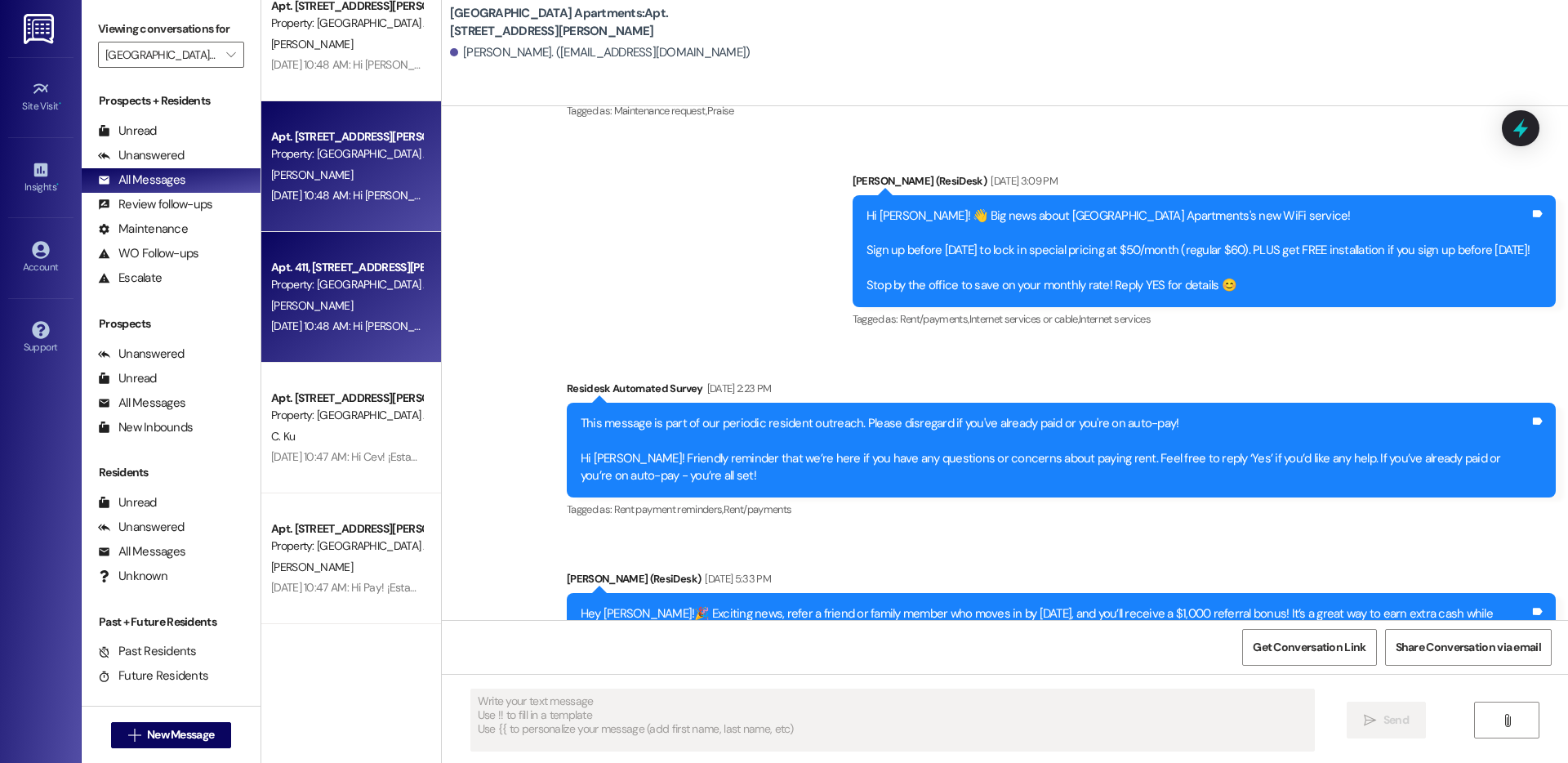
click at [322, 324] on div "Aug 08, 2025 at 10:48 AM: Hi Ingrid! ¡Estamos emocionados de compartir una opor…" at bounding box center [1516, 326] width 2489 height 15
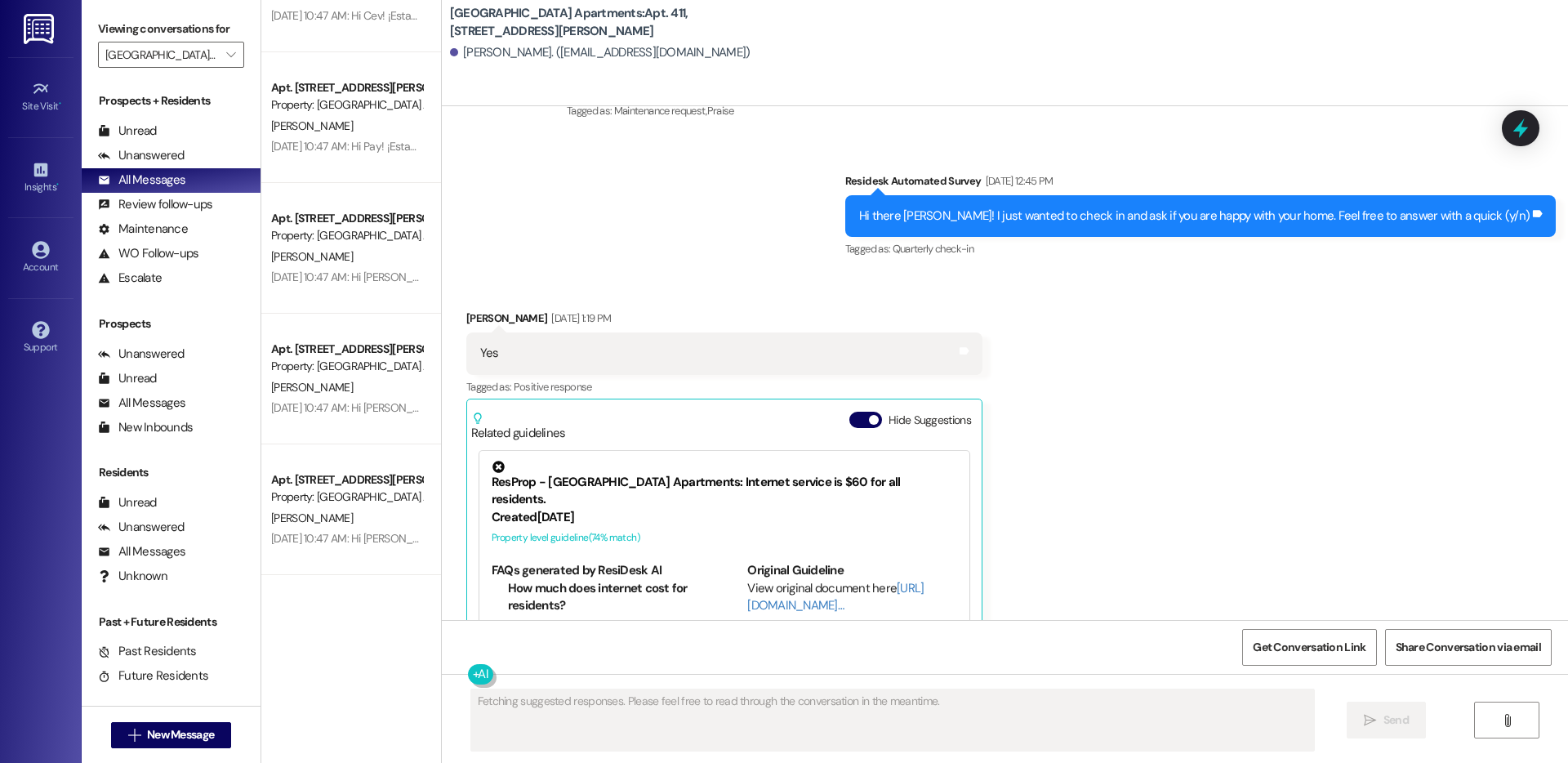
scroll to position [5246, 0]
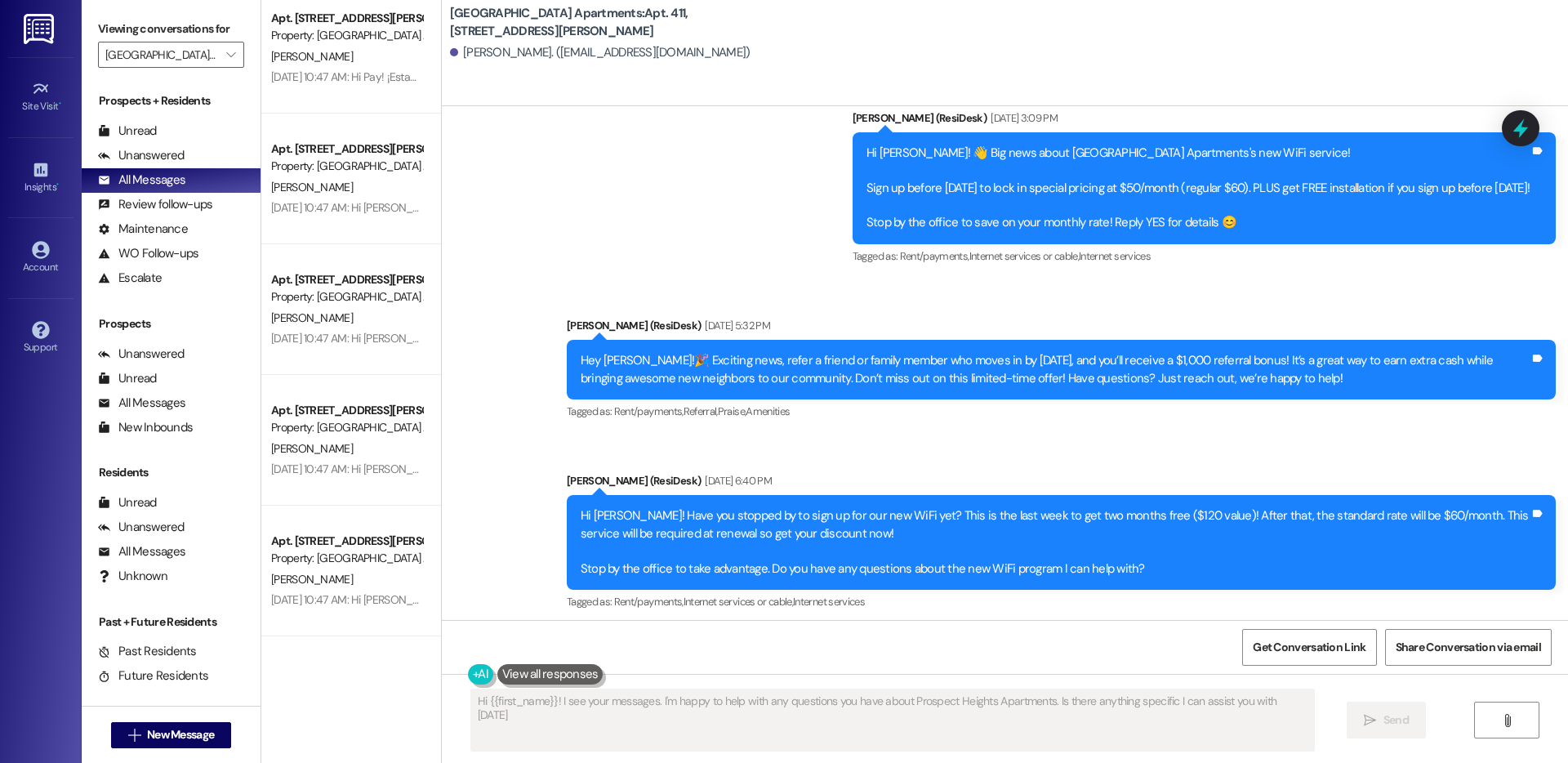
type textarea "Hi {{first_name}}! I see your messages. I'm happy to help with any questions yo…"
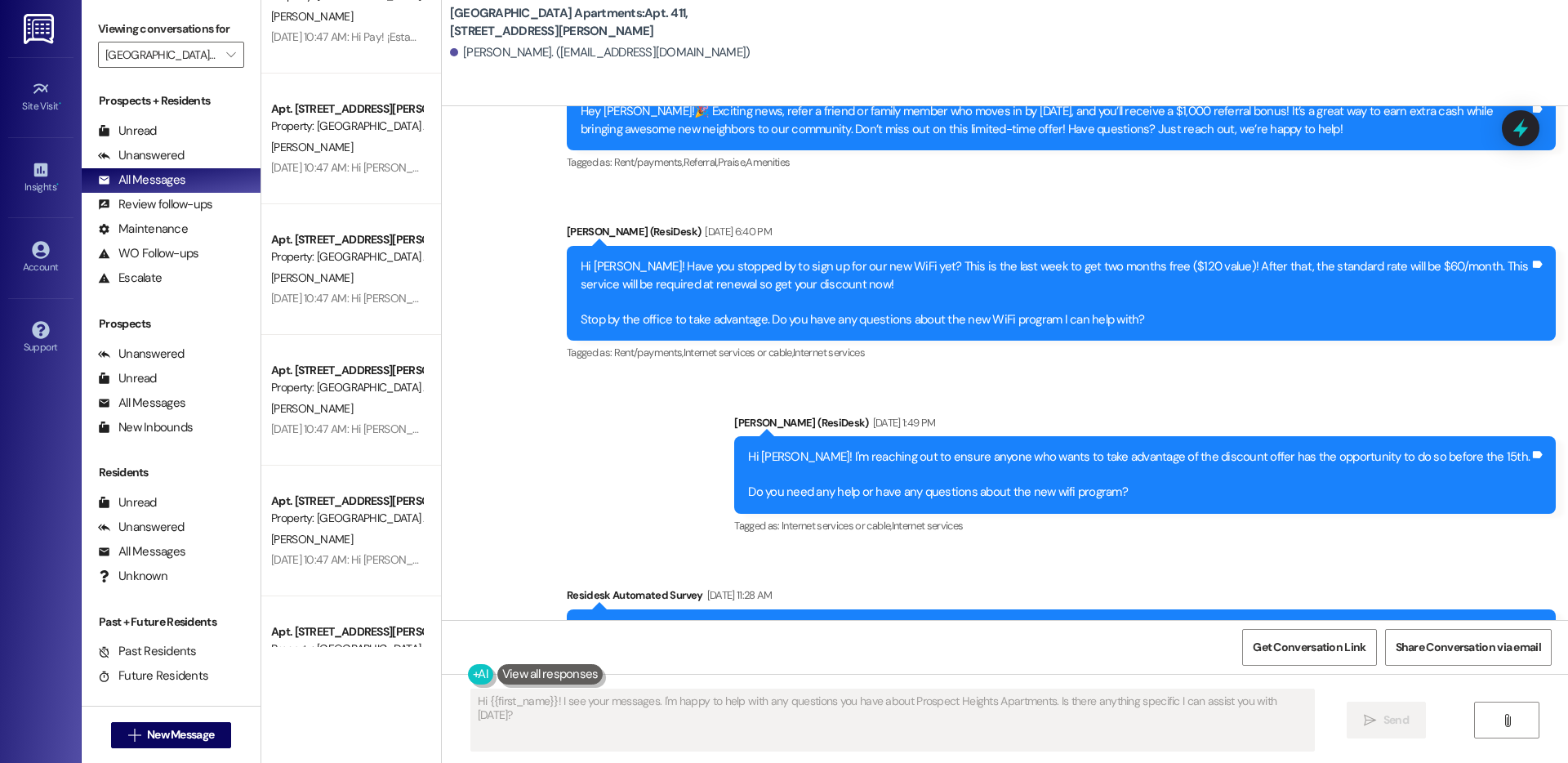
scroll to position [5291, 0]
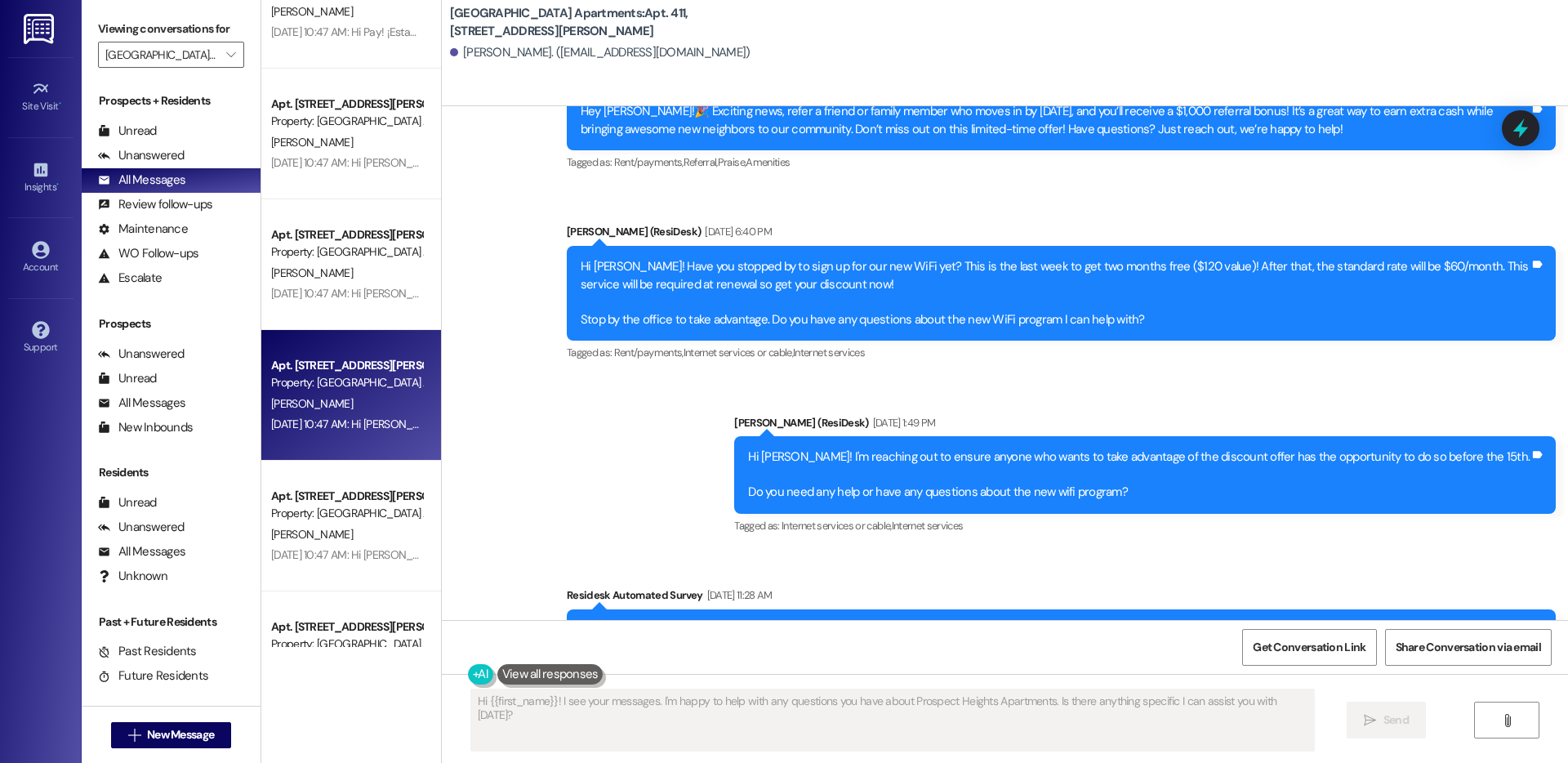
click at [312, 394] on div "A. Garcia" at bounding box center [347, 404] width 155 height 20
type textarea "Fetching suggested responses. Please feel free to read through the conversation…"
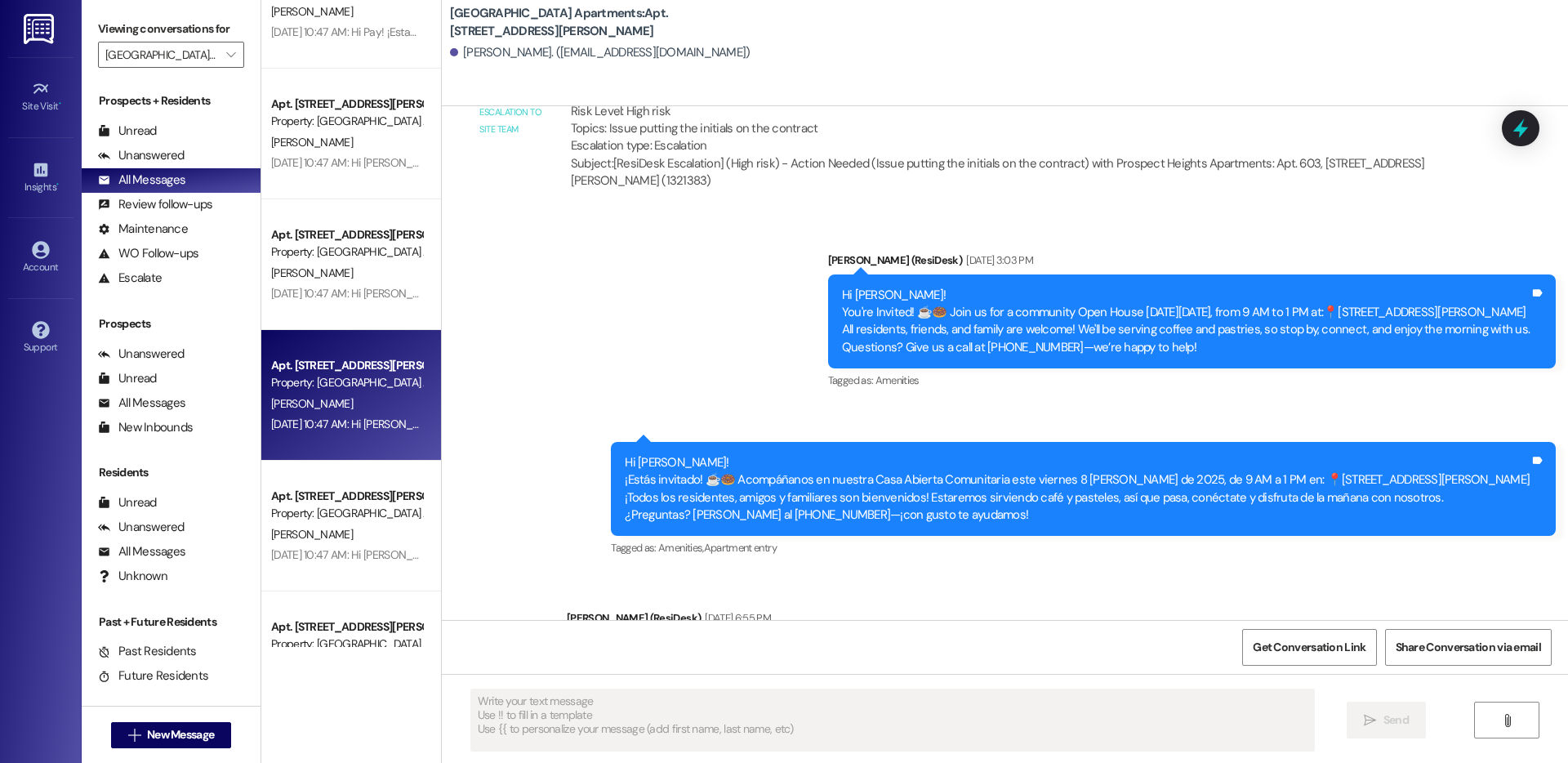
scroll to position [12470, 0]
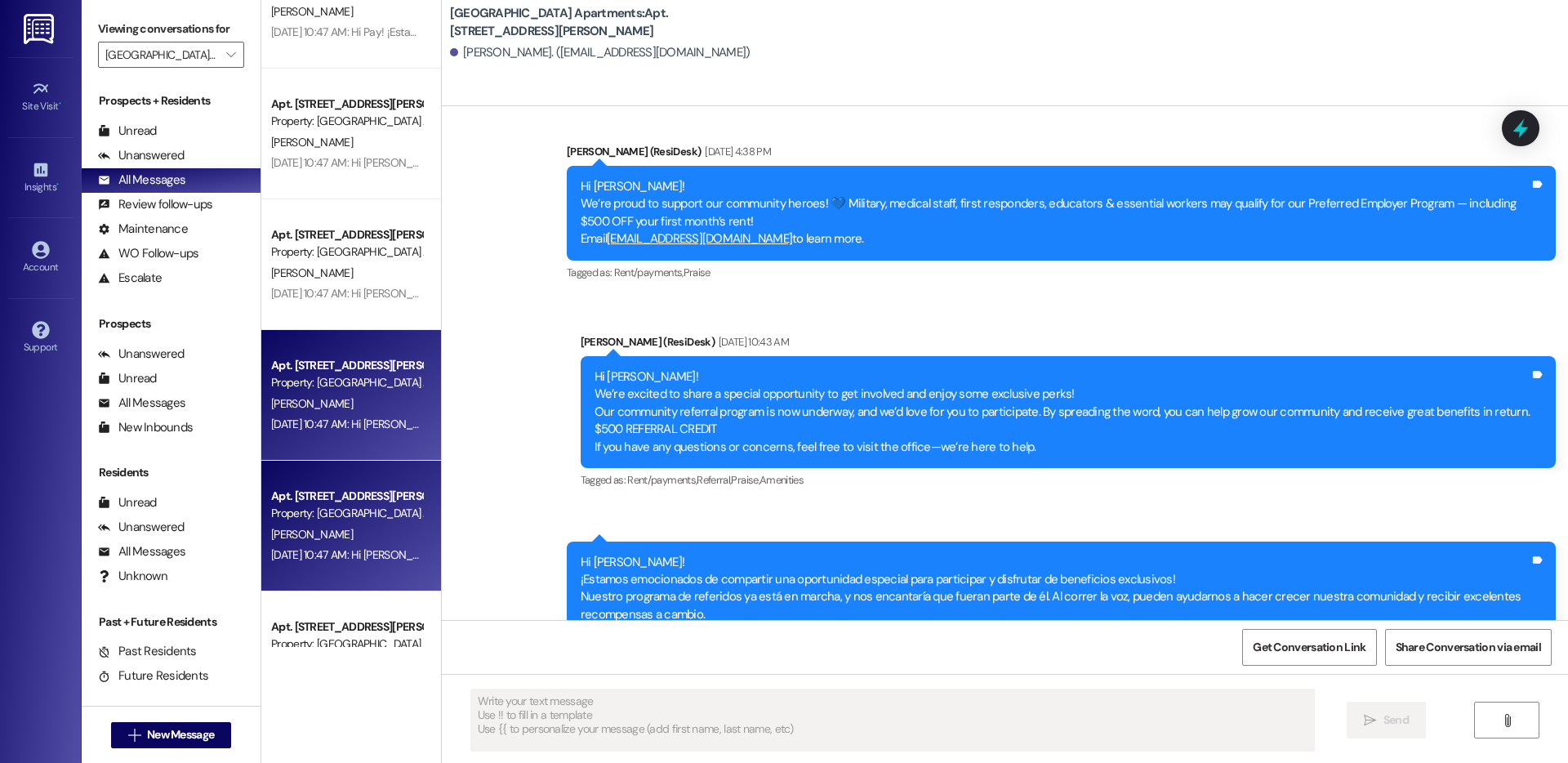
click at [324, 521] on div "Property: Prospect Heights Apartments" at bounding box center [347, 513] width 151 height 18
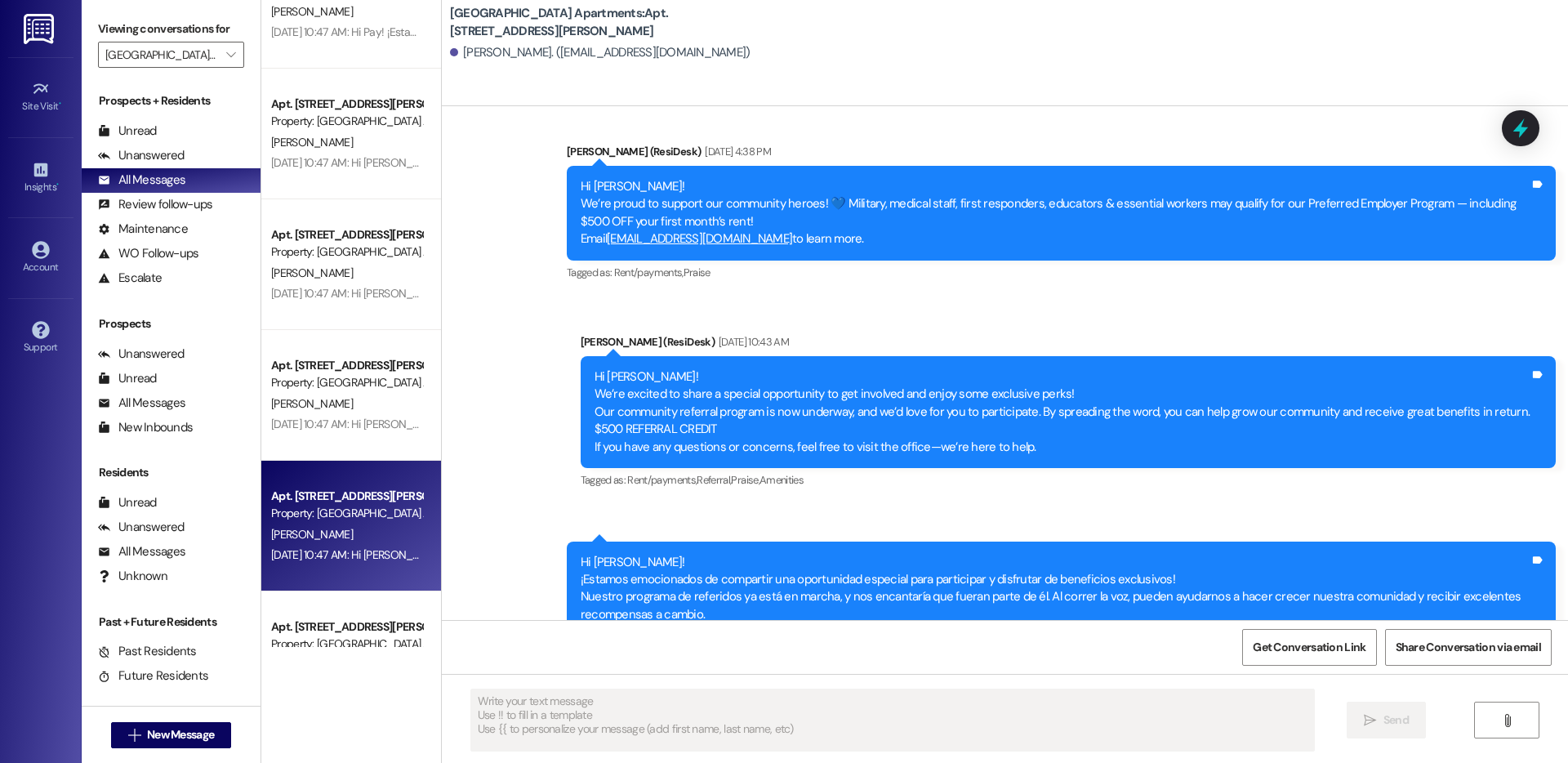
type textarea "Fetching suggested responses. Please feel free to read through the conversation…"
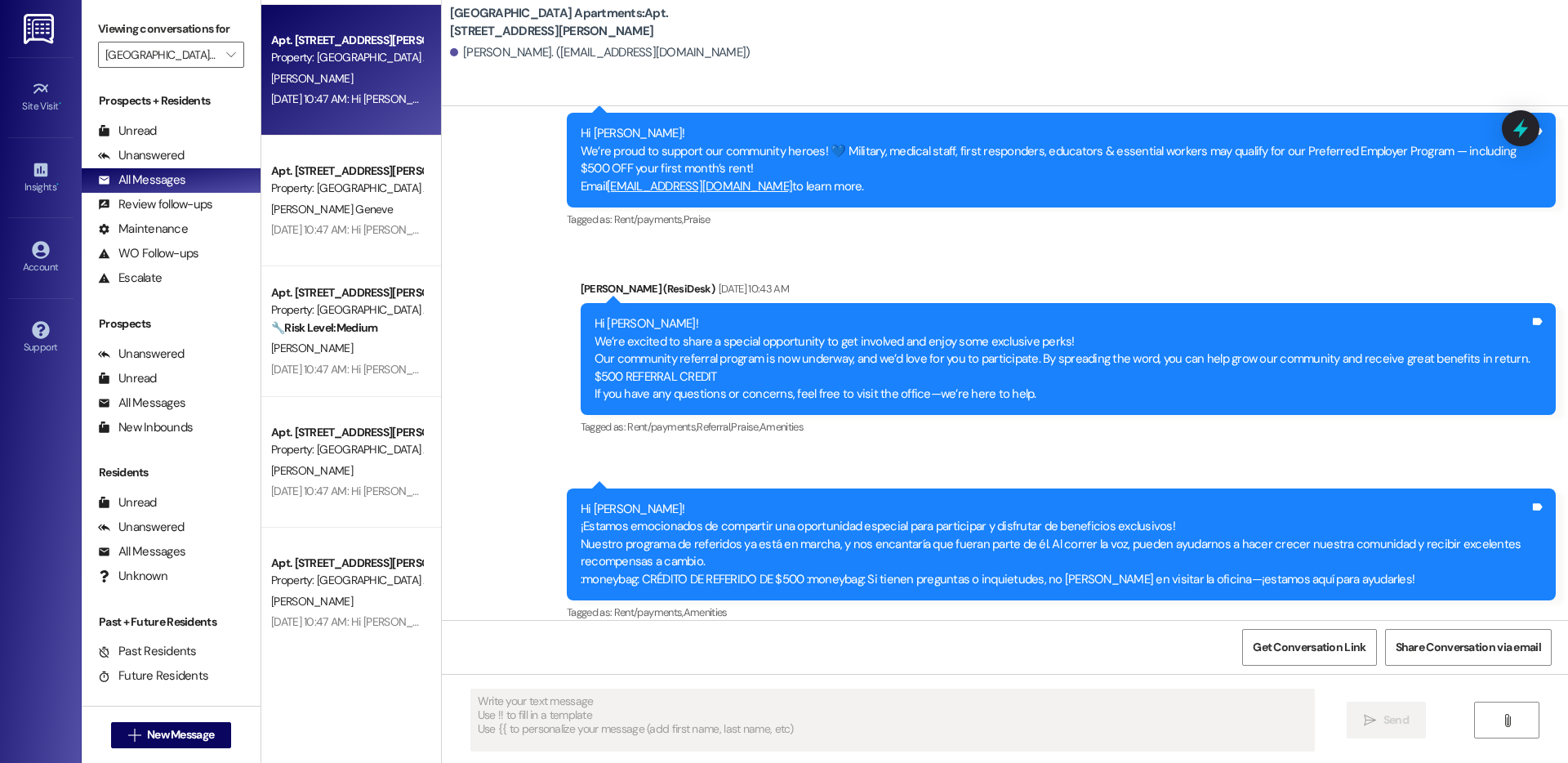
scroll to position [5747, 0]
click at [322, 219] on div "Apt. 602, 4060 Barnes Rd S Property: Prospect Heights Apartments D. Mejia Aug 0…" at bounding box center [351, 323] width 180 height 647
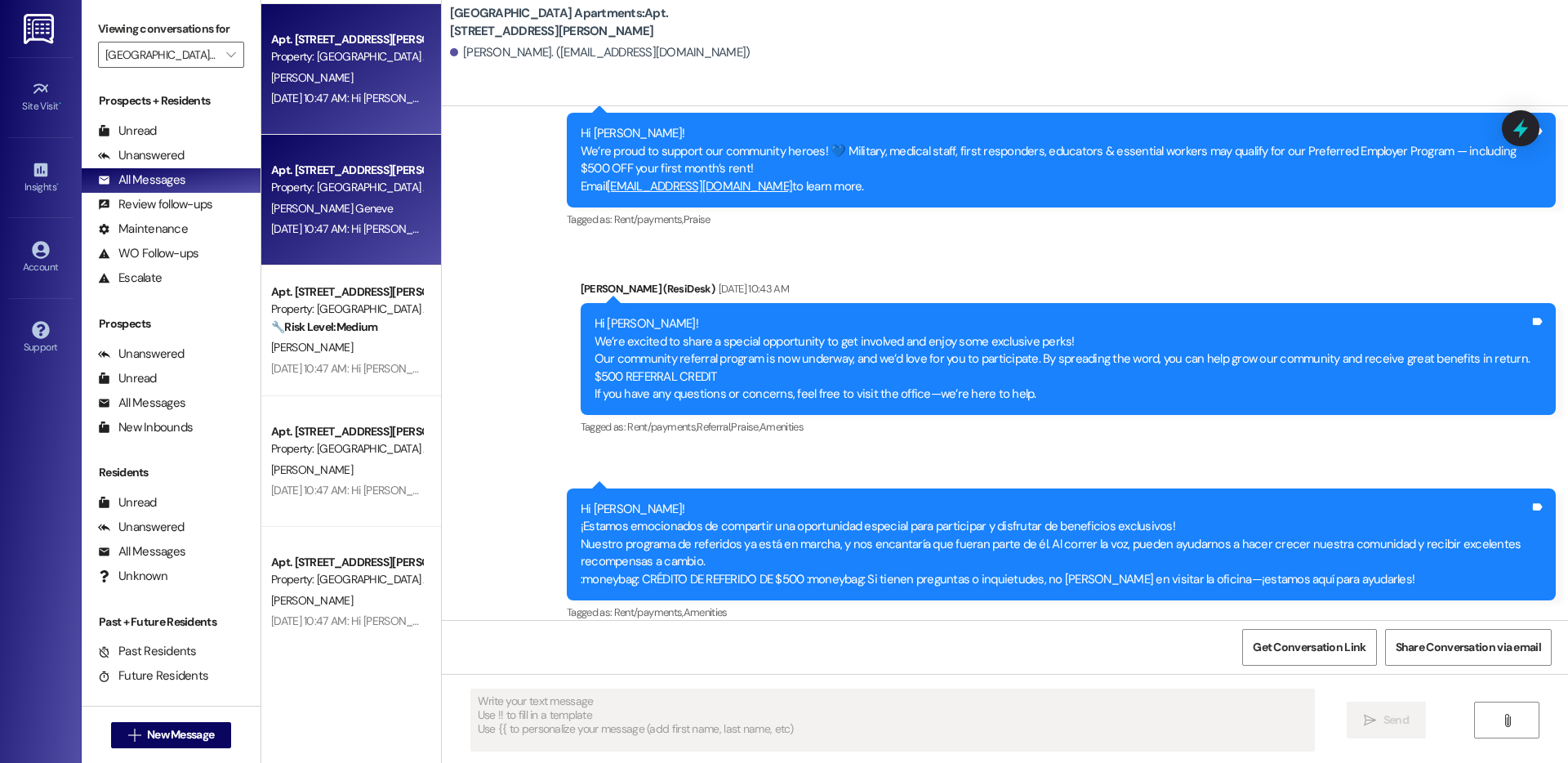
click at [299, 242] on div "Apt. 604, 4060 Barnes Rd S Property: Prospect Heights Apartments J. Geneve Aug …" at bounding box center [351, 200] width 180 height 130
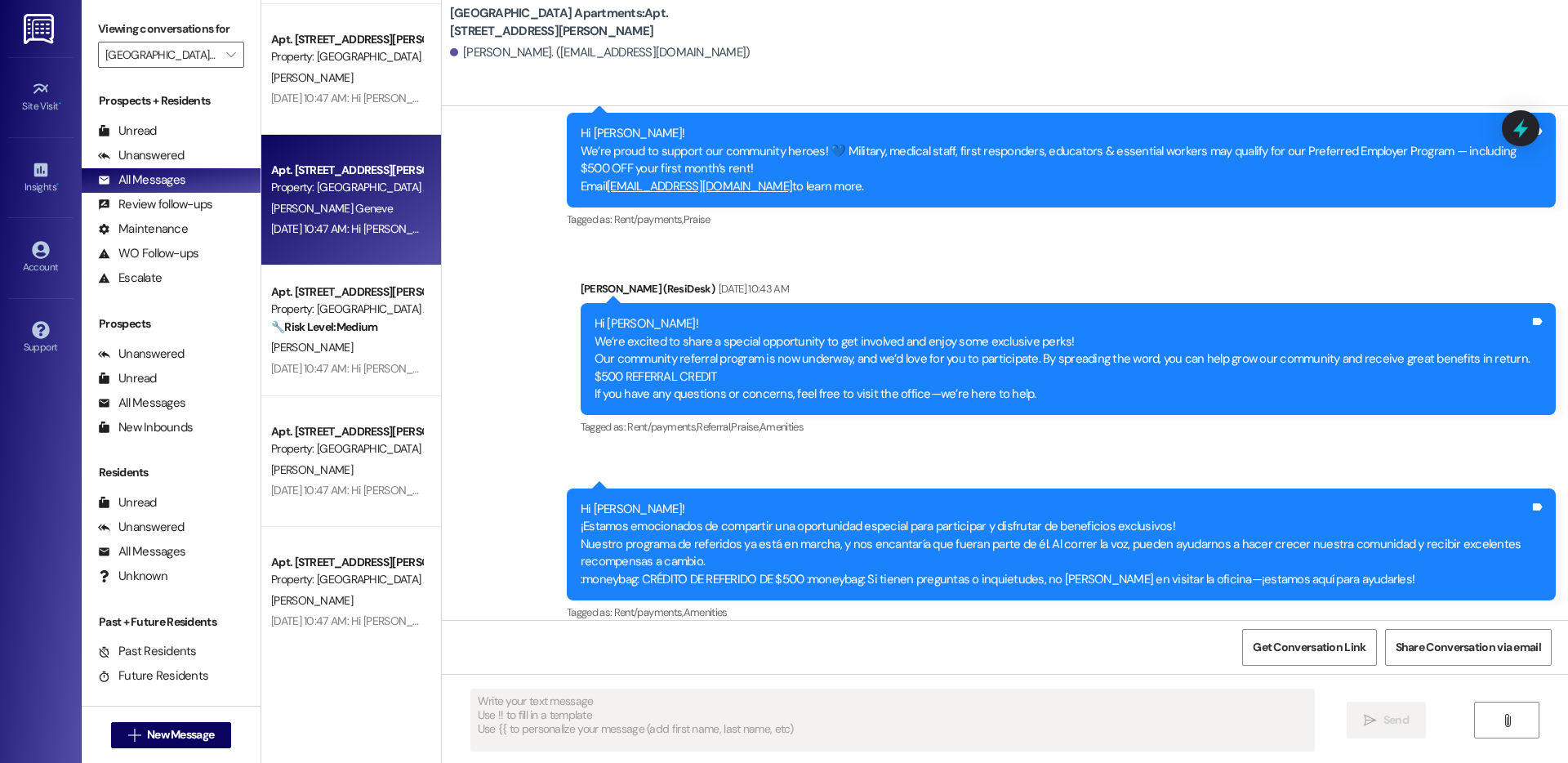
type textarea "Fetching suggested responses. Please feel free to read through the conversation…"
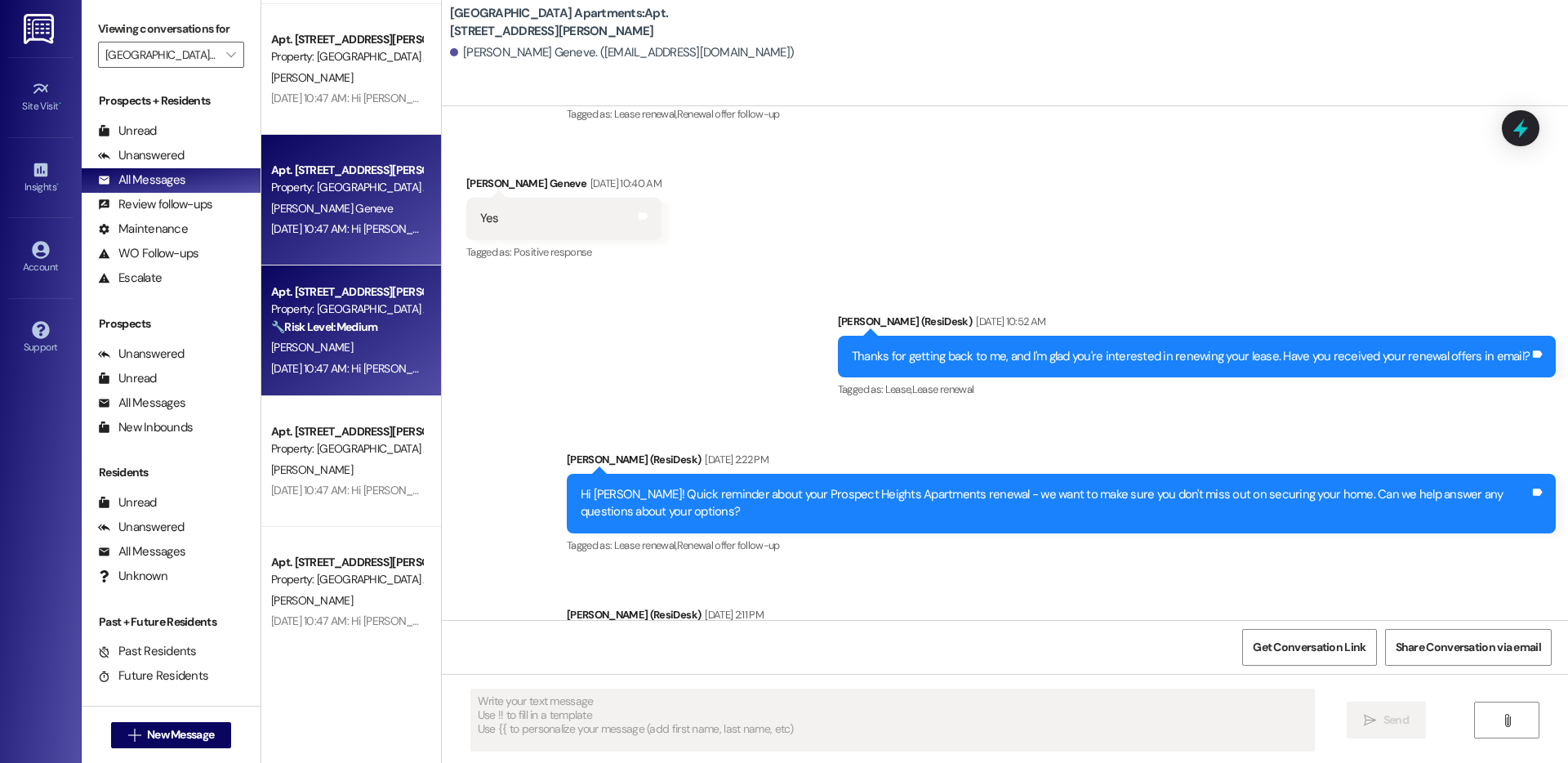
scroll to position [5191, 0]
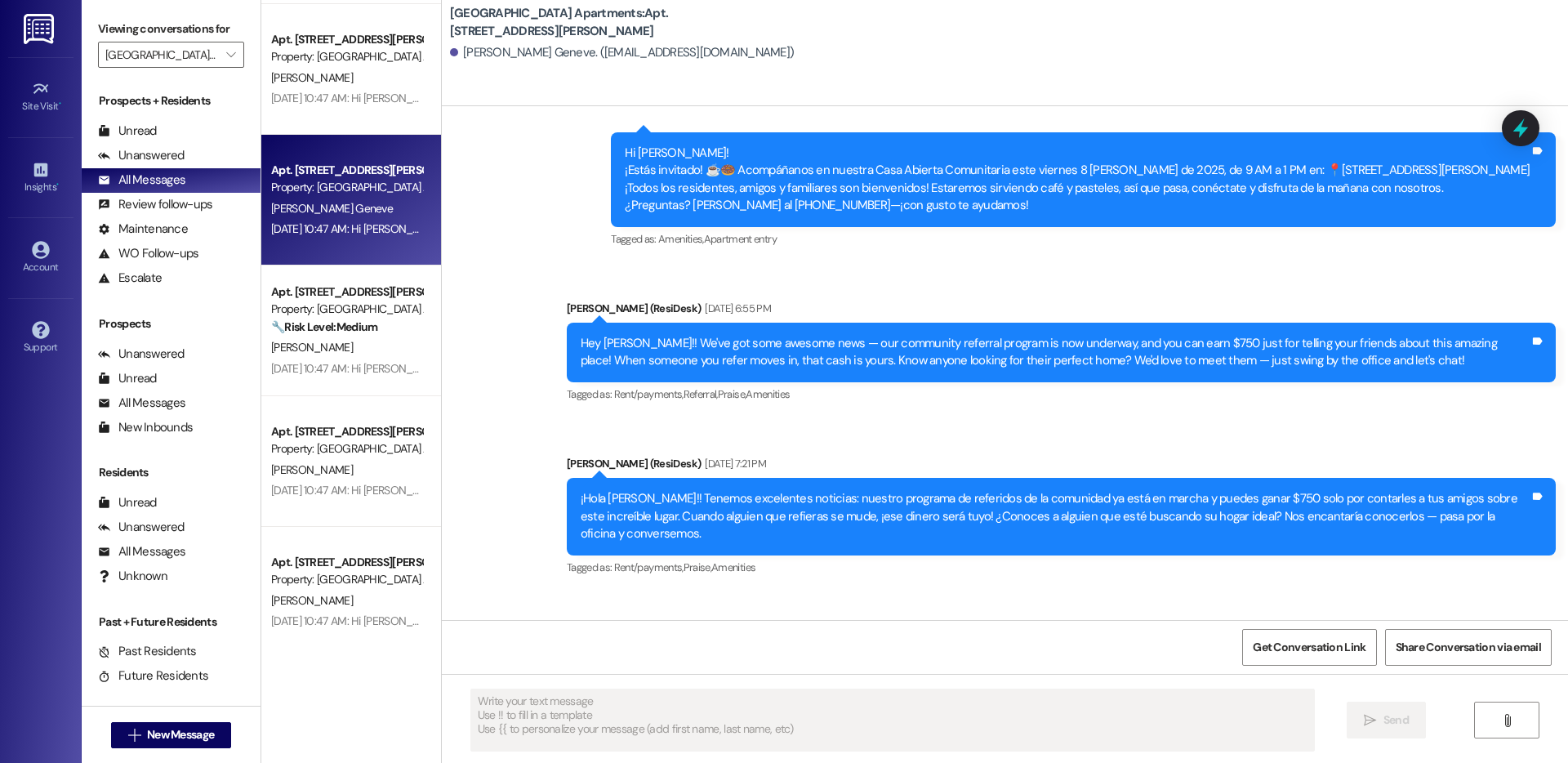
click at [310, 323] on strong "🔧 Risk Level: Medium" at bounding box center [324, 327] width 106 height 15
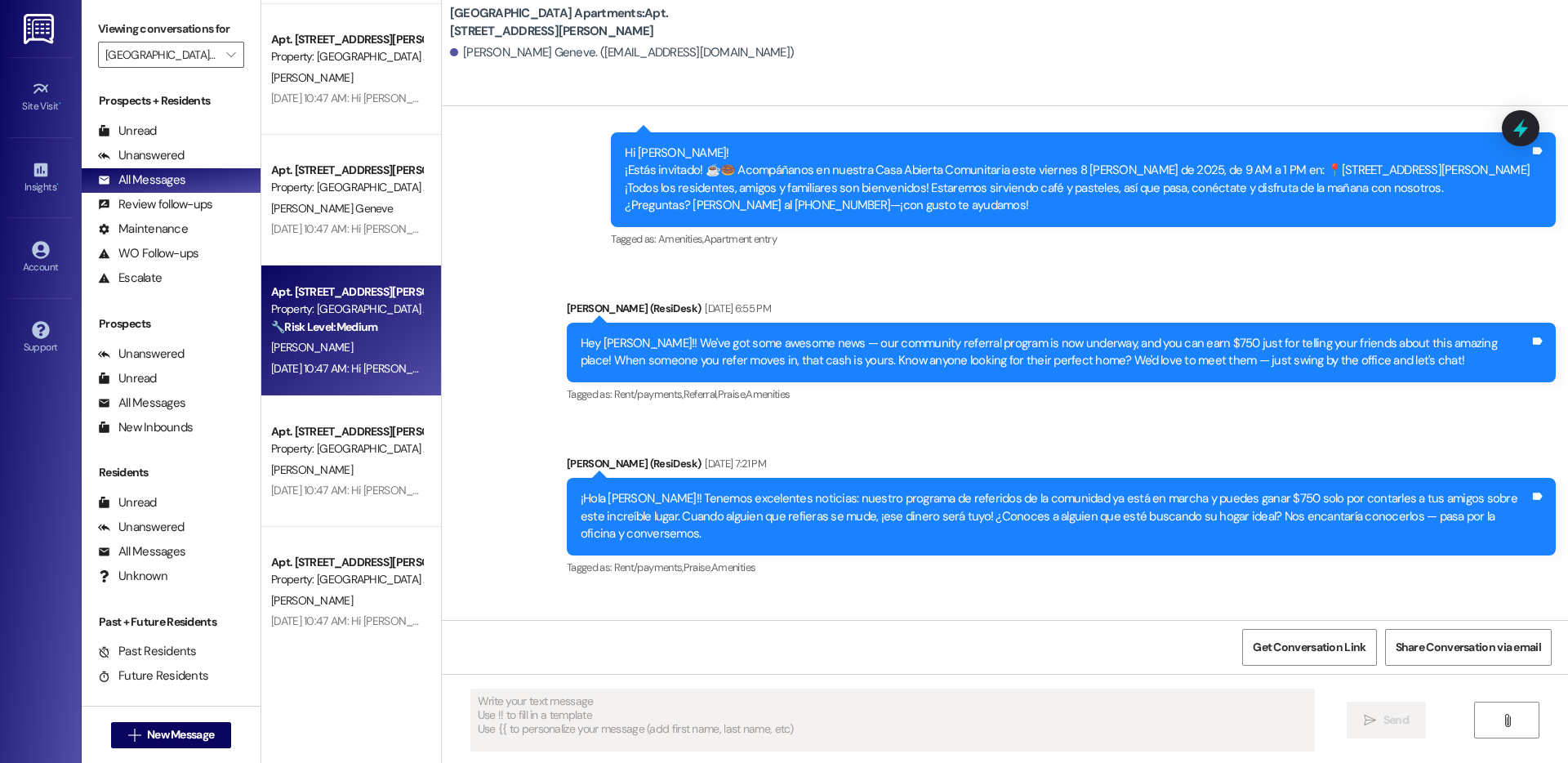
type textarea "Fetching suggested responses. Please feel free to read through the conversation…"
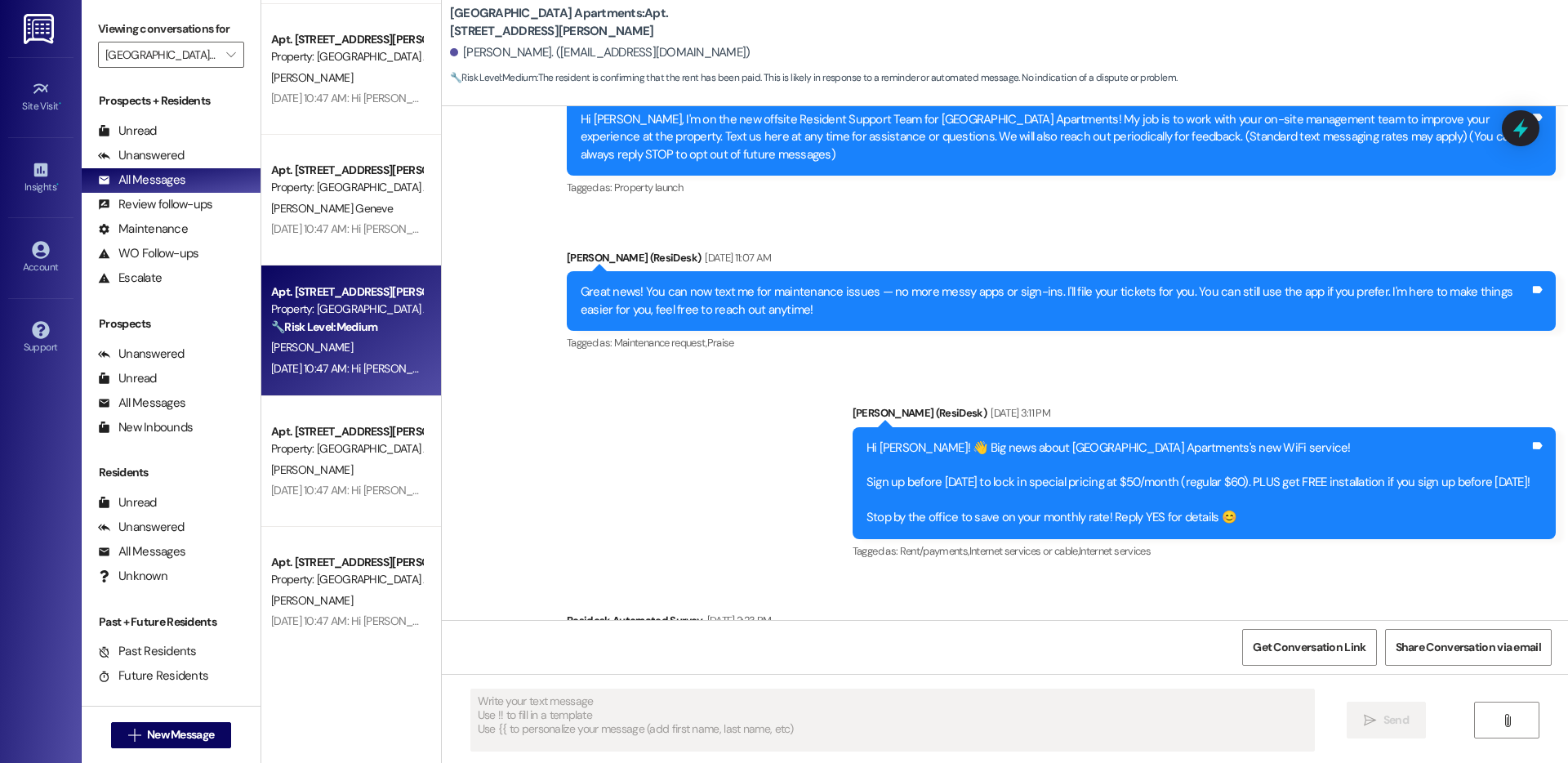
type textarea "Fetching suggested responses. Please feel free to read through the conversation…"
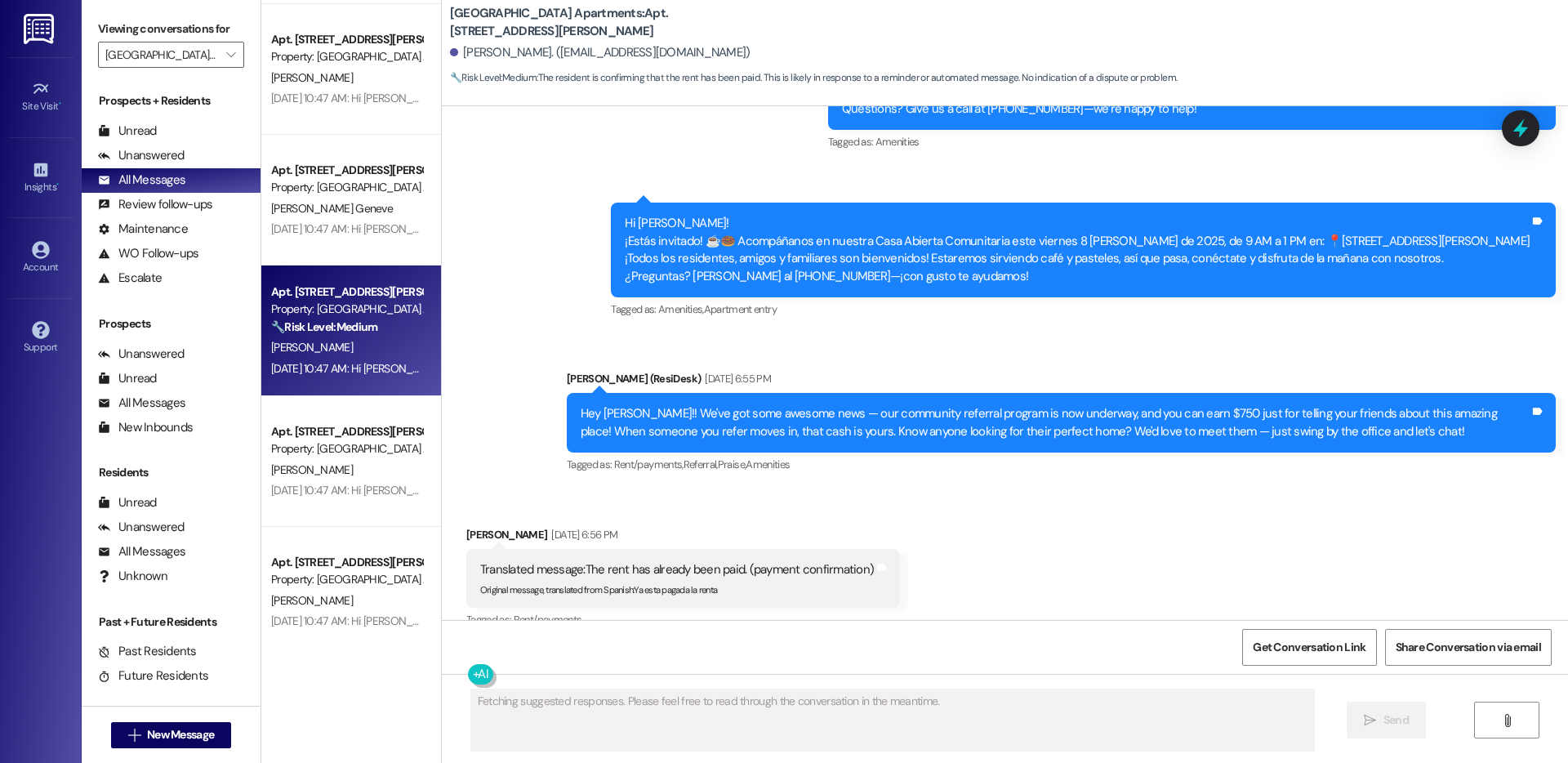
scroll to position [2419, 0]
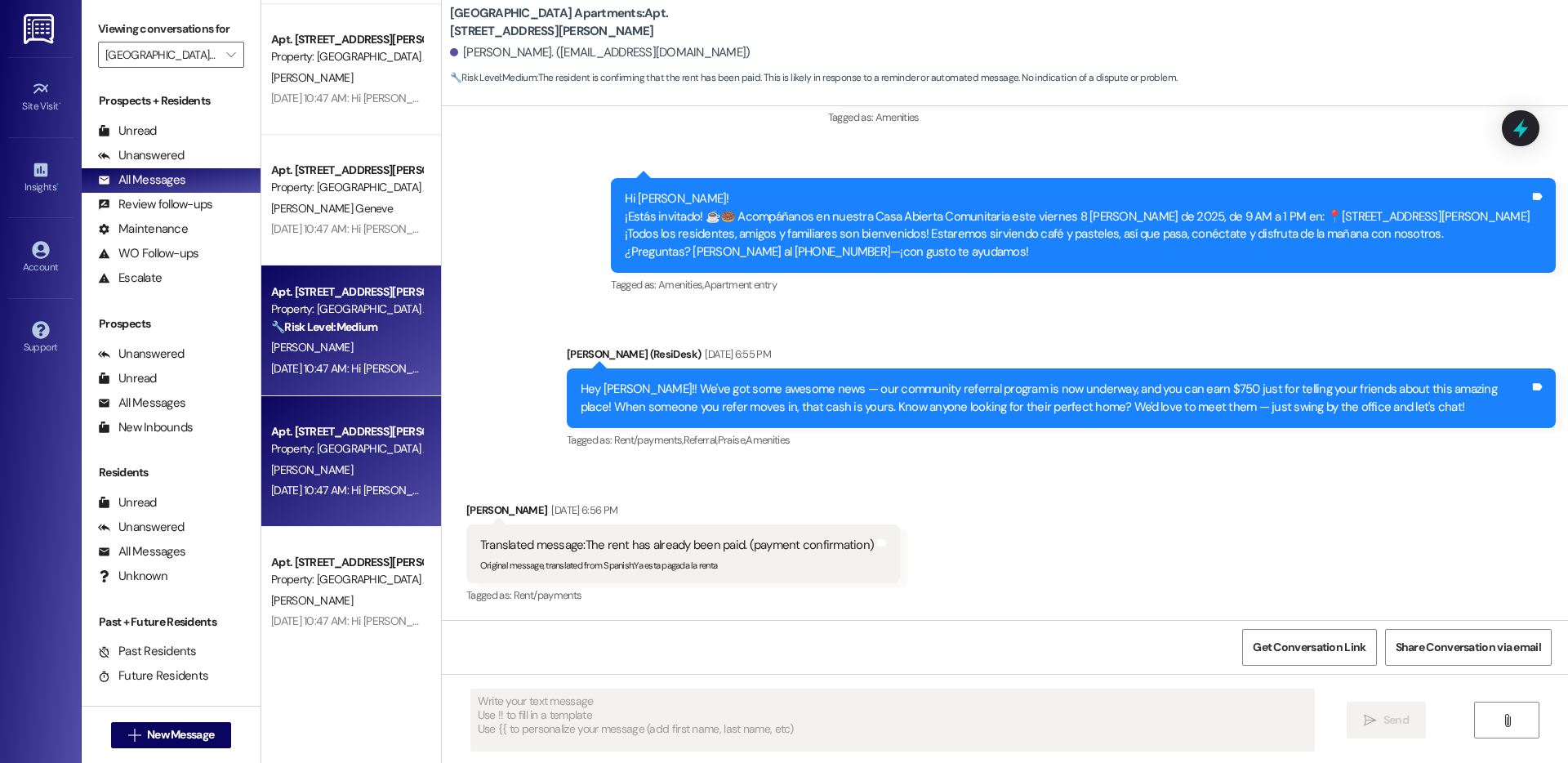
click at [317, 437] on div "Apt. 607, 4060 Barnes Rd S" at bounding box center [347, 431] width 151 height 18
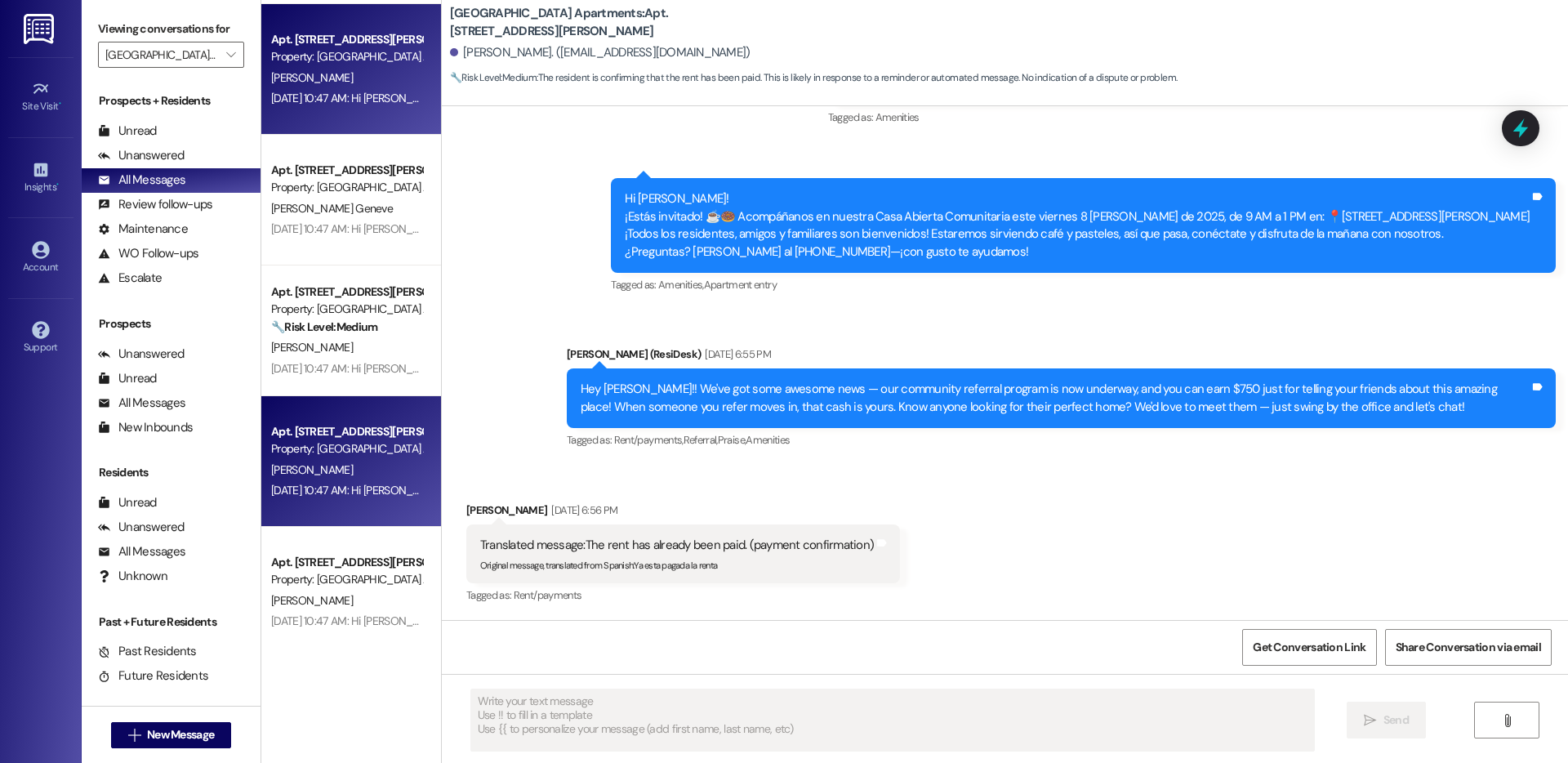
type textarea "Fetching suggested responses. Please feel free to read through the conversation…"
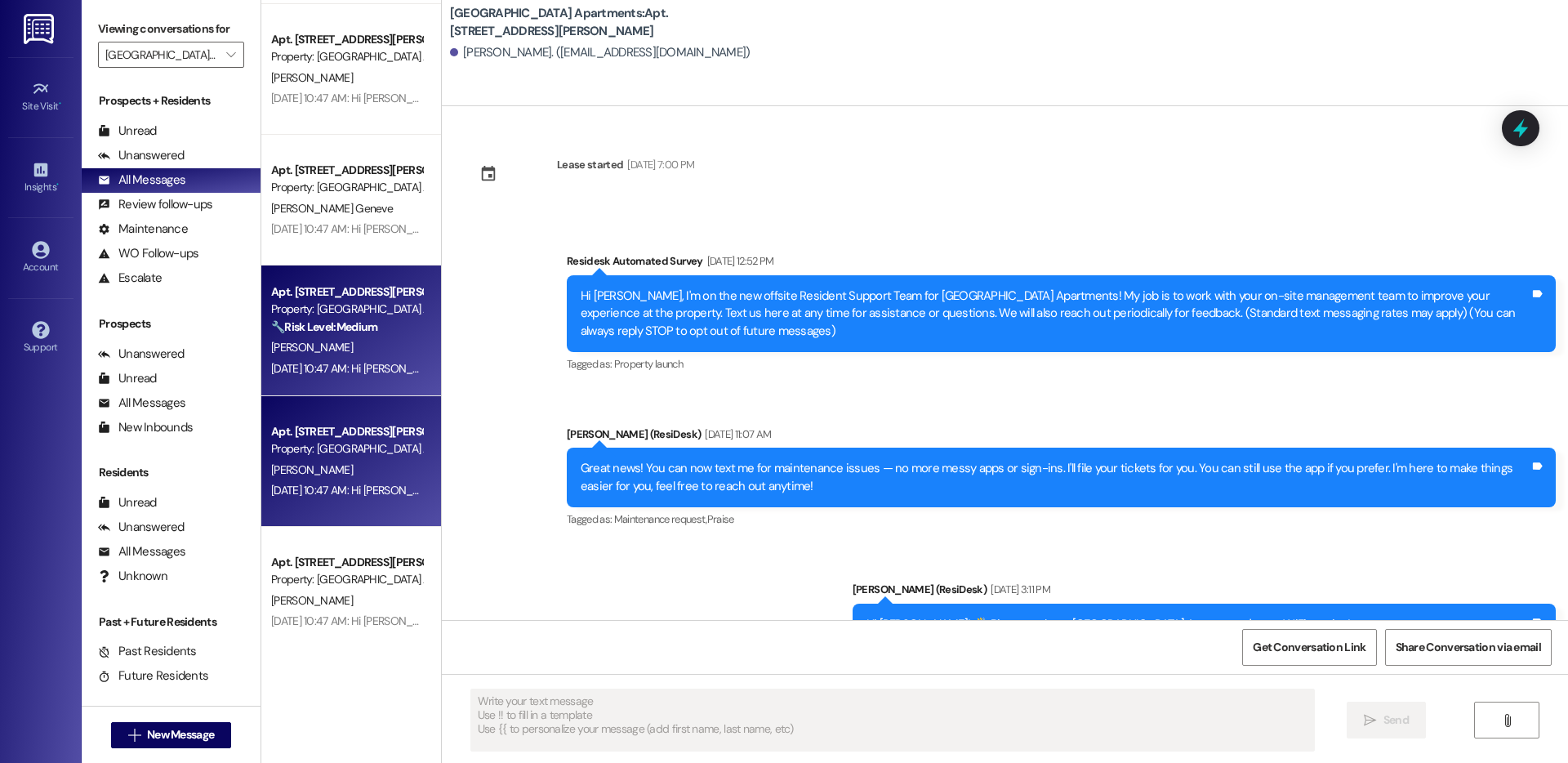
type textarea "Fetching suggested responses. Please feel free to read through the conversation…"
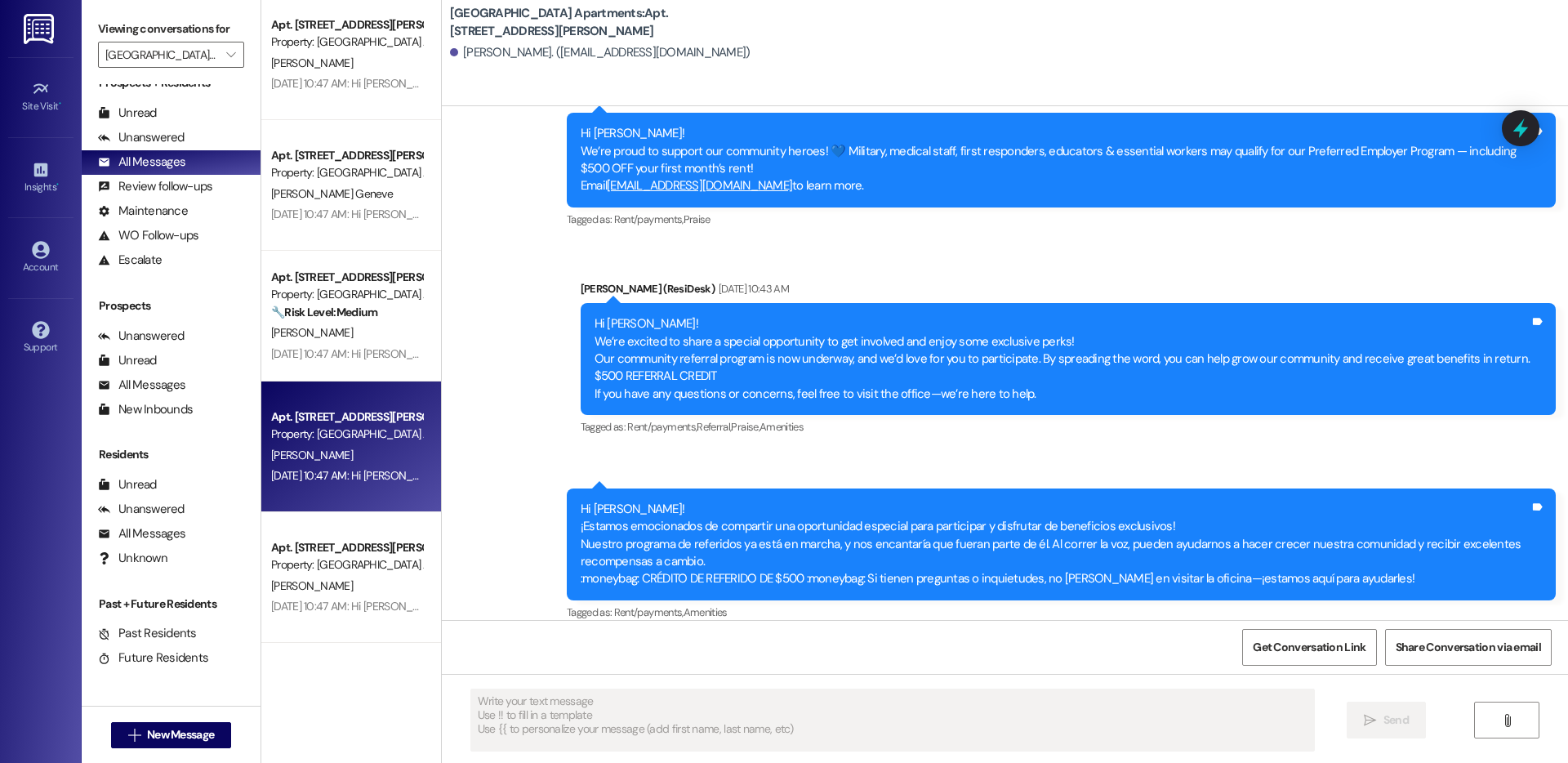
scroll to position [5888, 0]
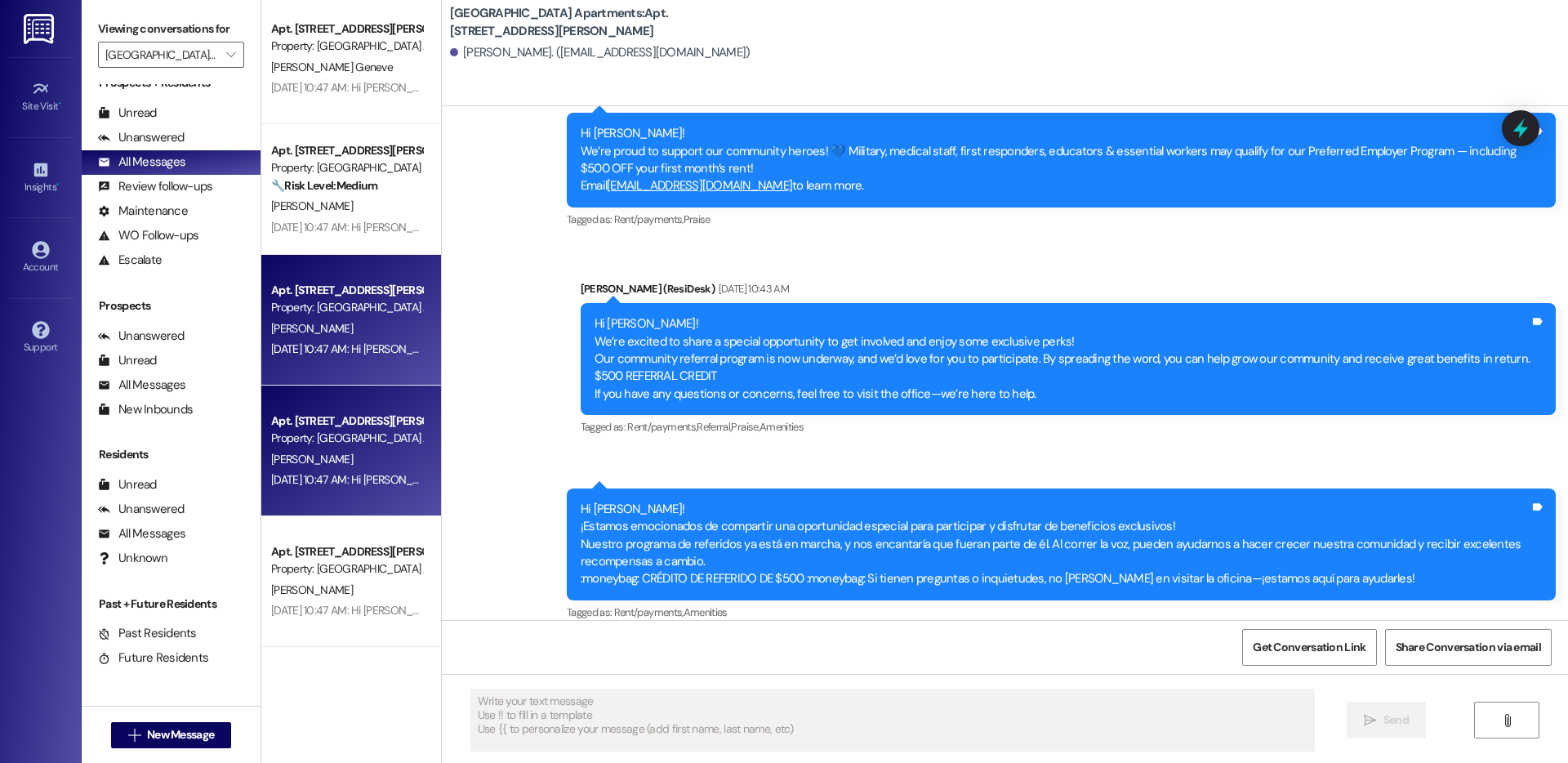
click at [327, 424] on div "Apt. 702, 4060 Barnes Rd S" at bounding box center [347, 421] width 151 height 18
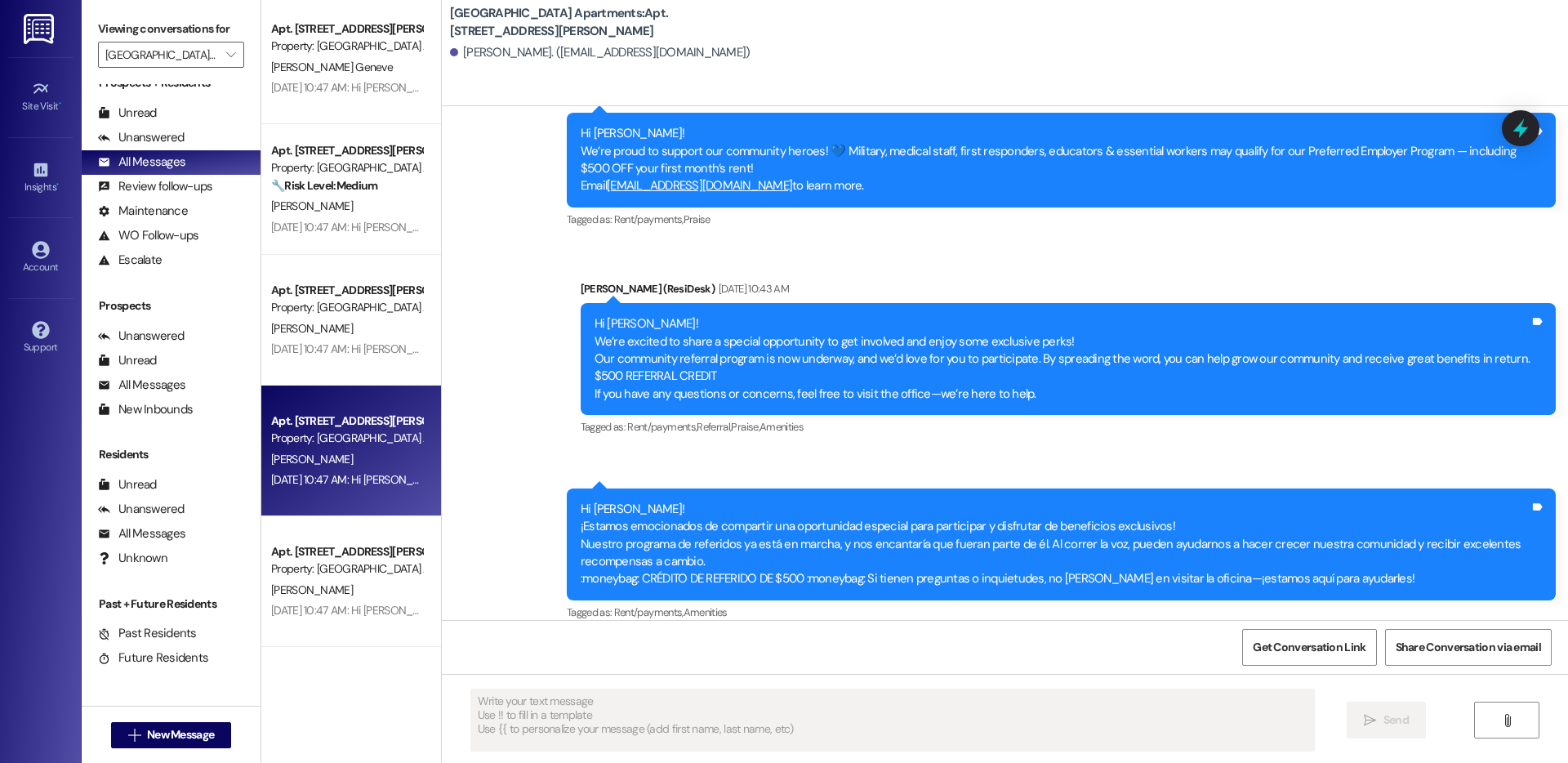
type textarea "Fetching suggested responses. Please feel free to read through the conversation…"
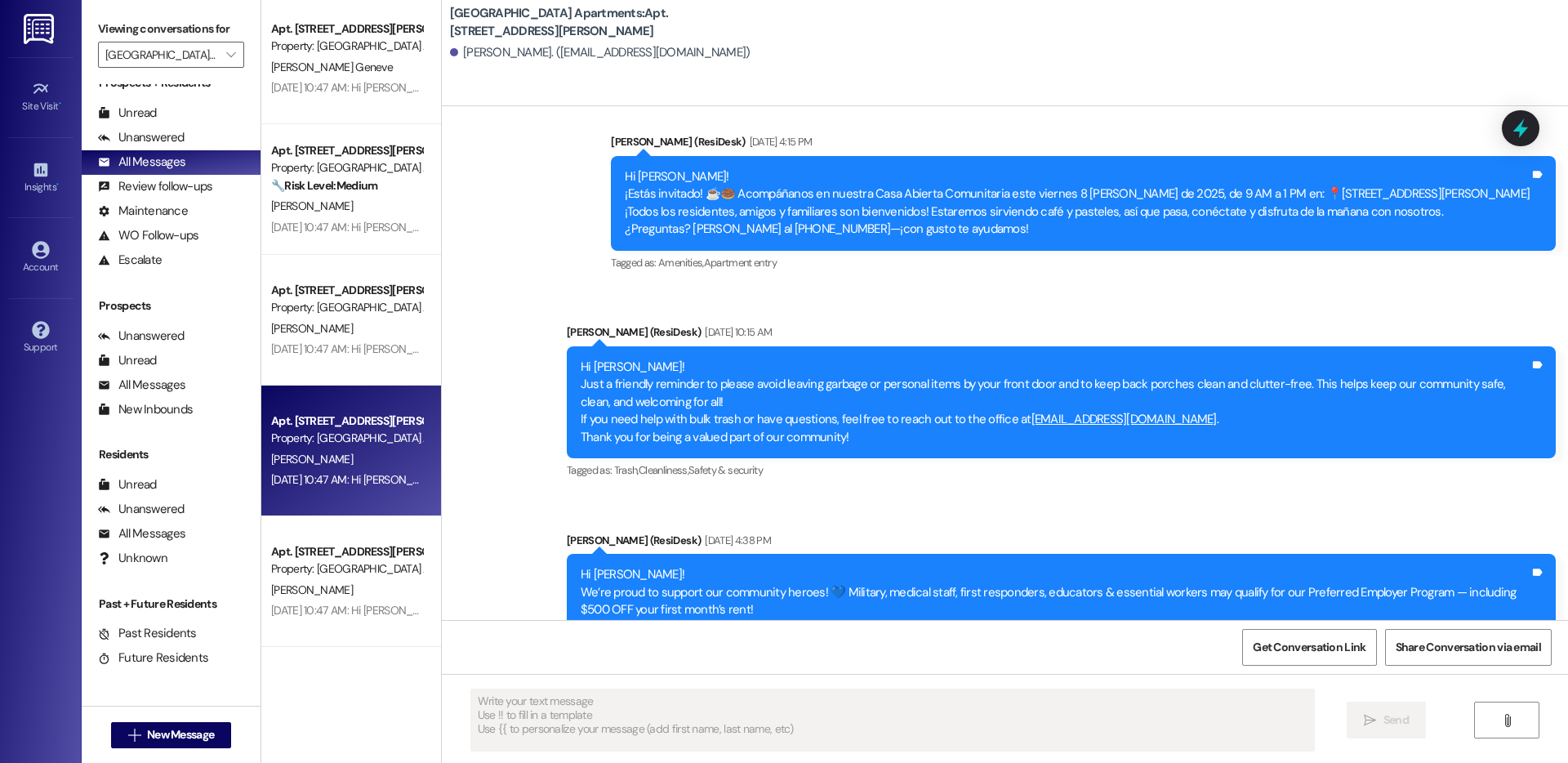
scroll to position [3730, 0]
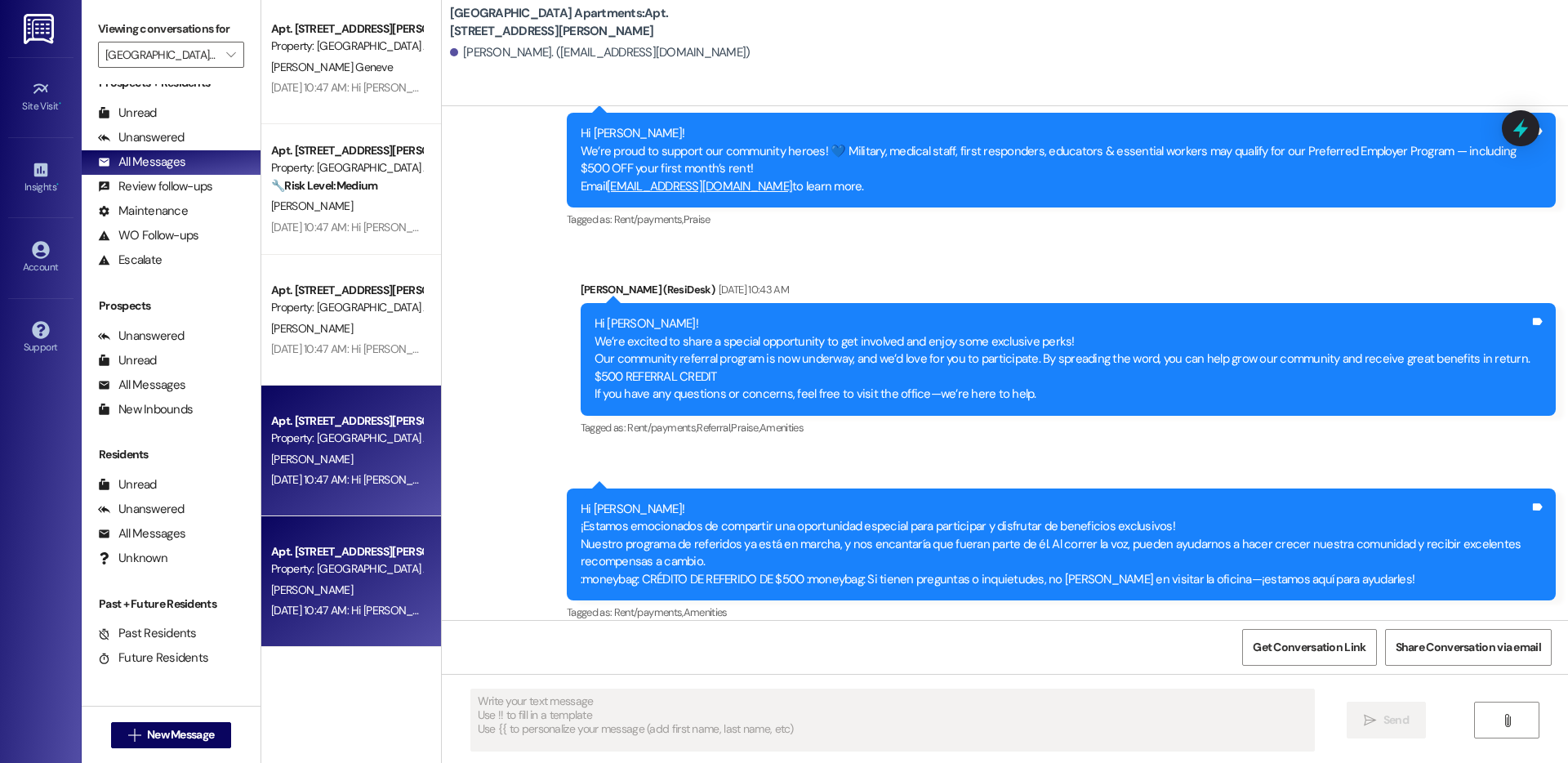
click at [309, 611] on div "Aug 08, 2025 at 10:47 AM: Hi Jorge Alberto! ¡Estamos emocionados de compartir u…" at bounding box center [1515, 610] width 2488 height 15
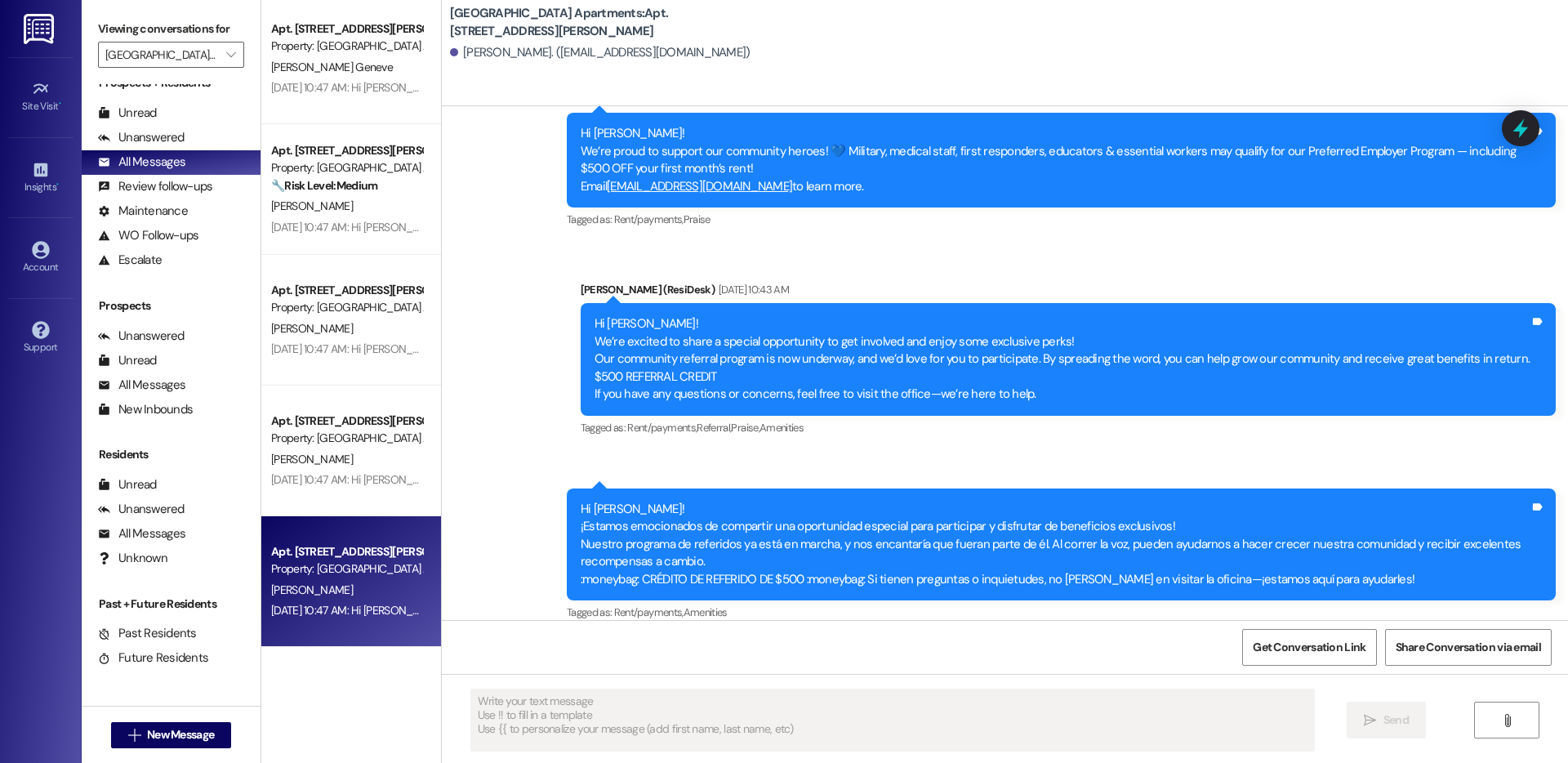
type textarea "Fetching suggested responses. Please feel free to read through the conversation…"
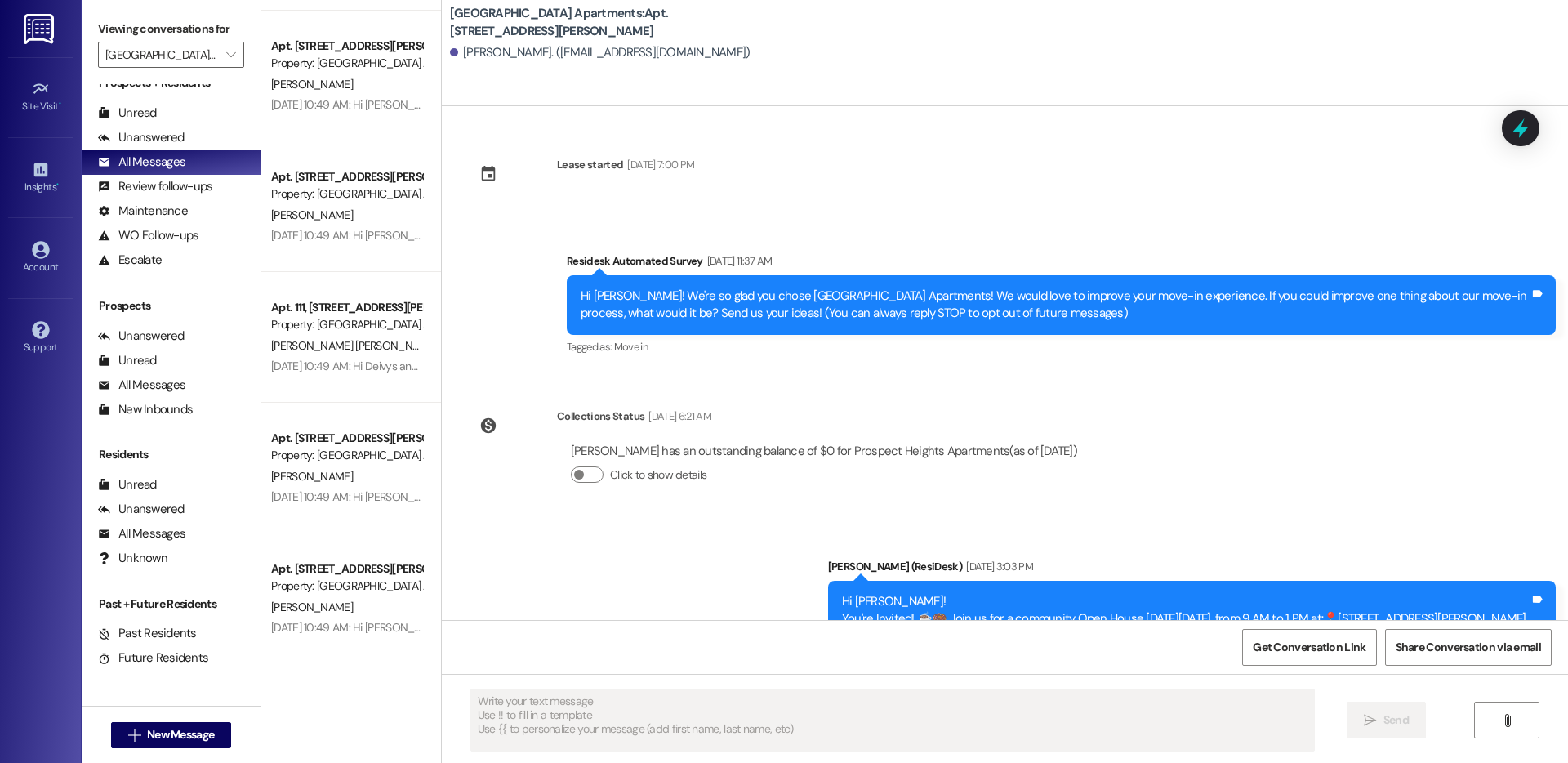
scroll to position [0, 0]
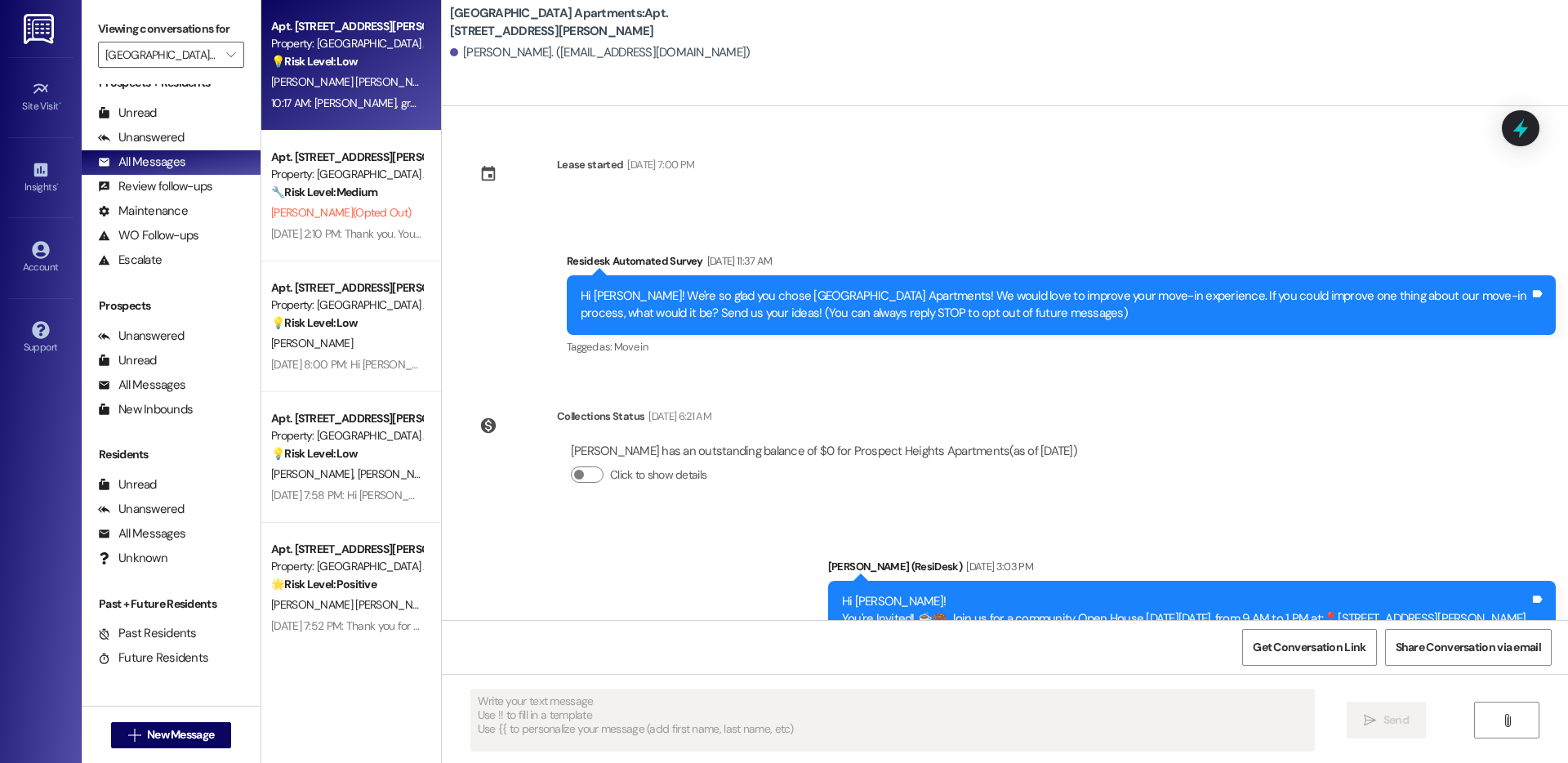
click at [327, 82] on span "A. Garcia Gonzalez" at bounding box center [354, 82] width 165 height 15
type textarea "Fetching suggested responses. Please feel free to read through the conversation…"
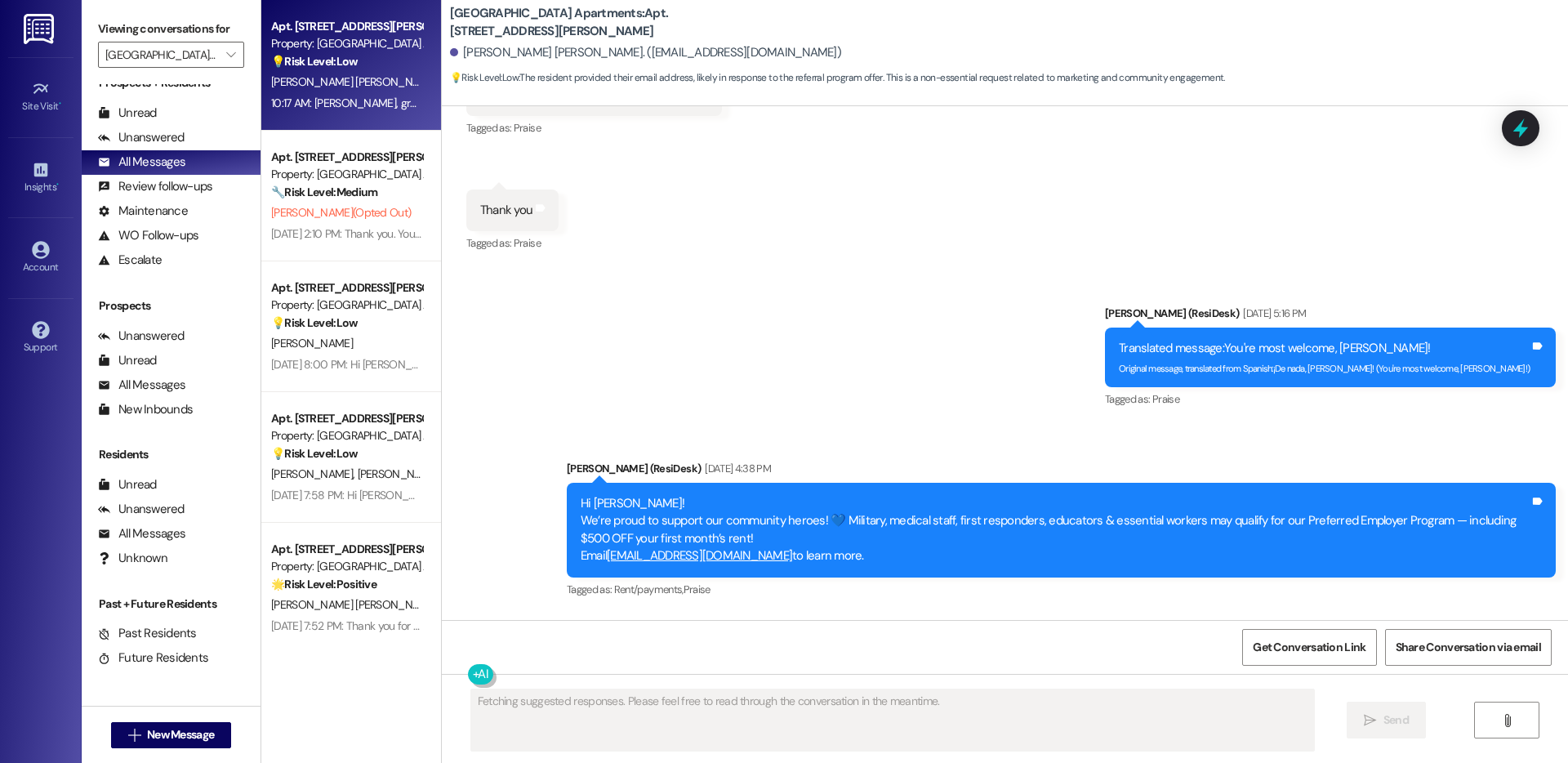
scroll to position [7782, 0]
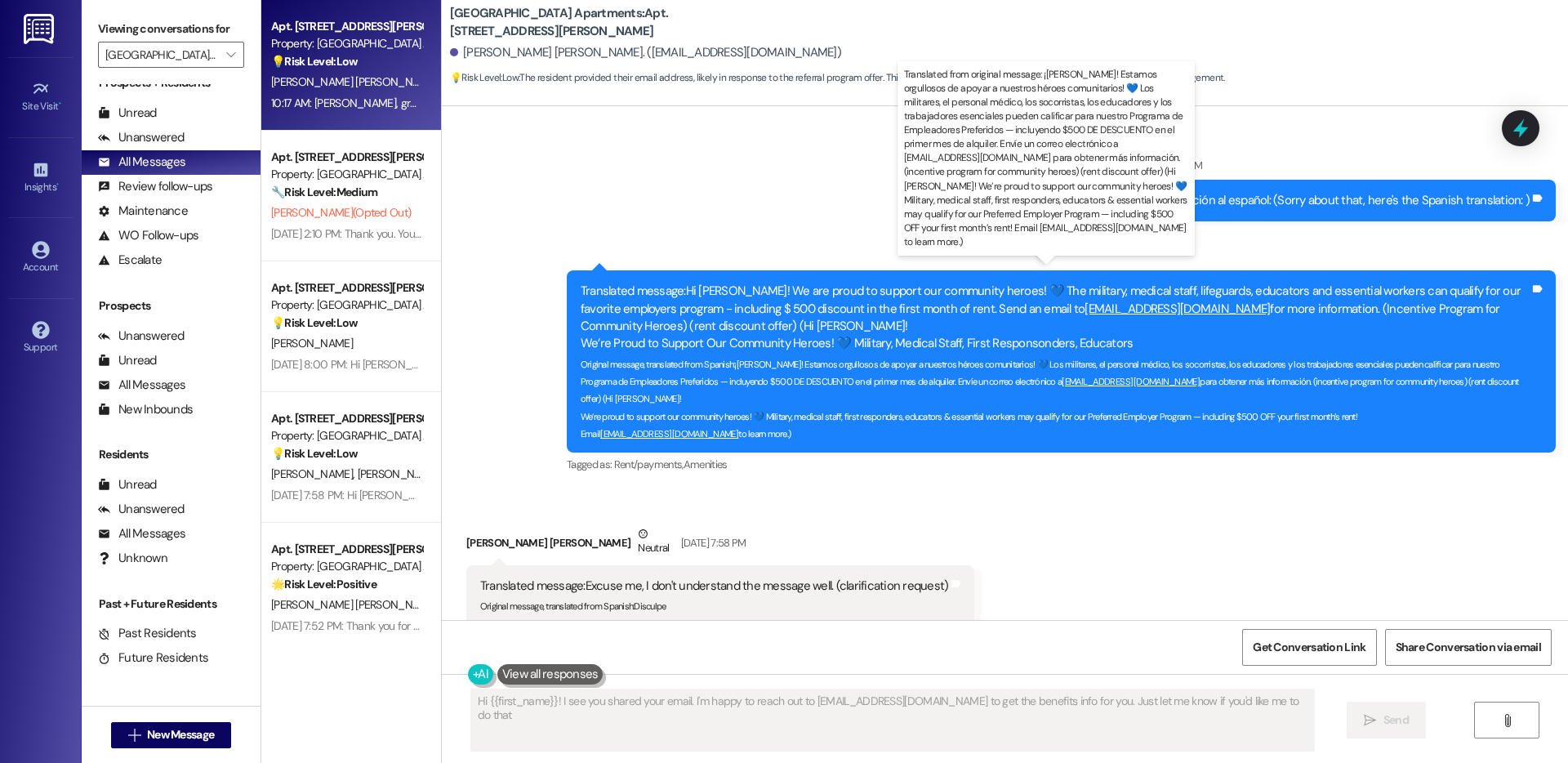
type textarea "Hi {{first_name}}! I see you shared your email. I'm happy to reach out to Stone…"
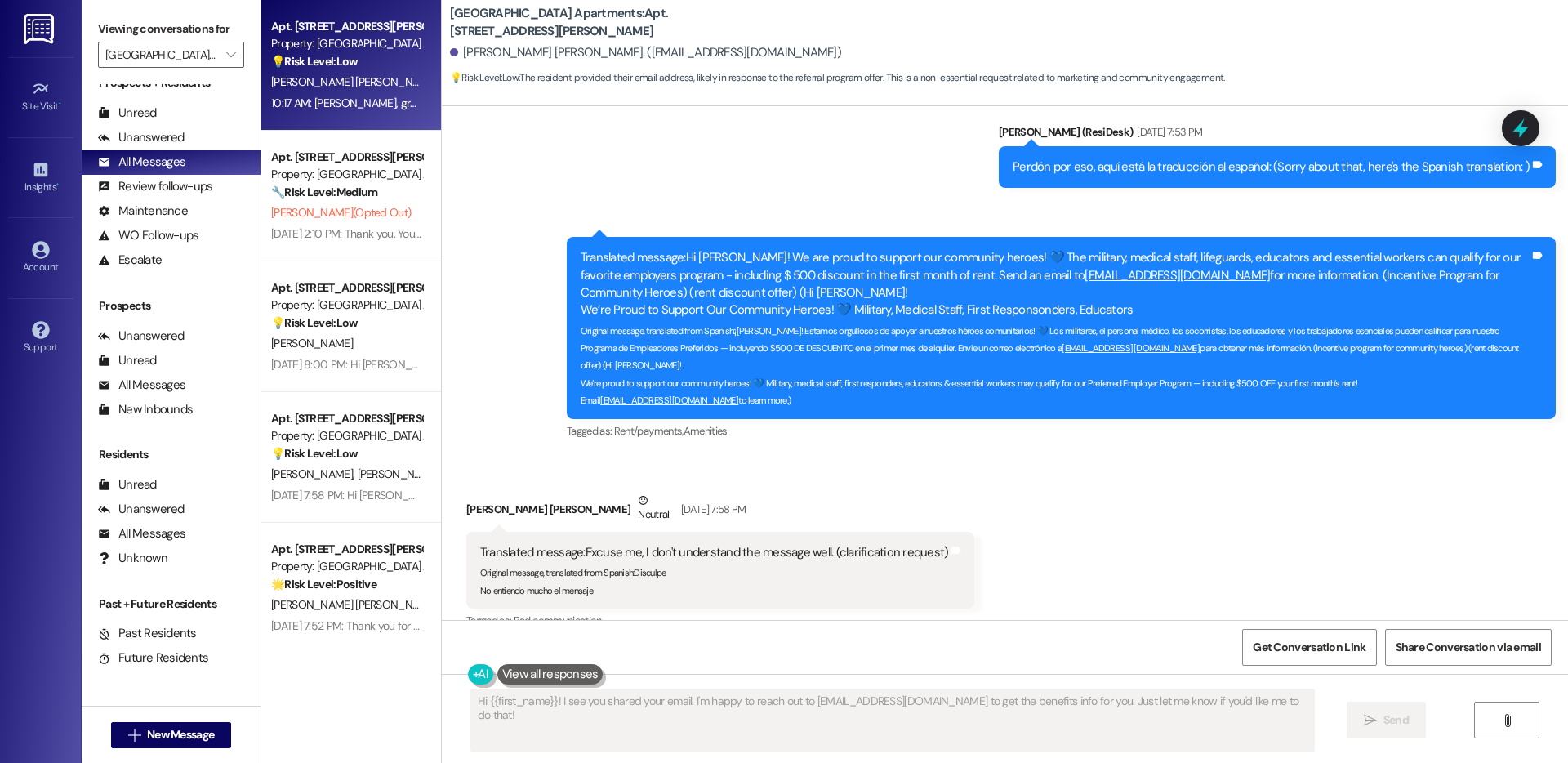
scroll to position [7822, 0]
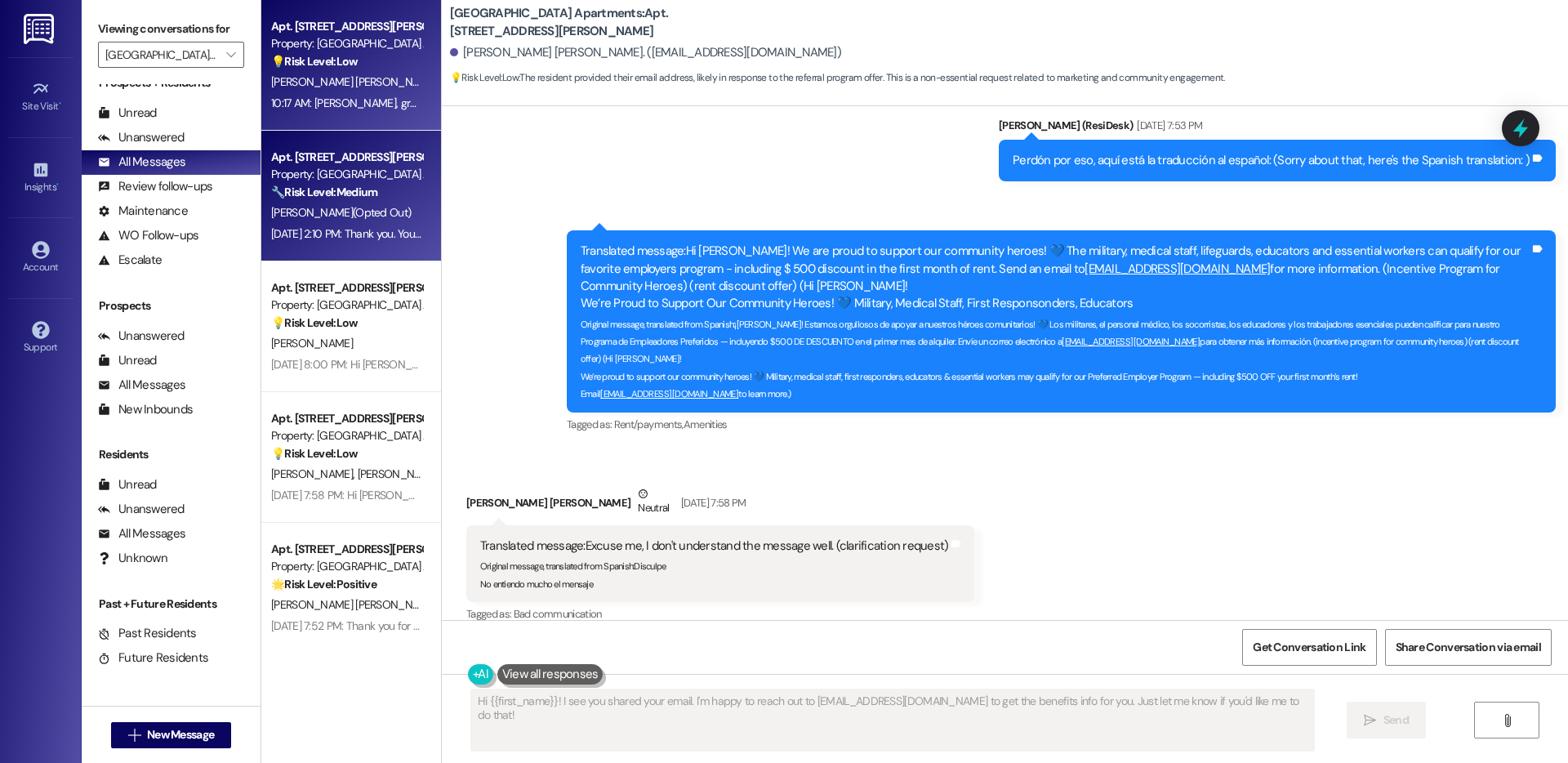
click at [336, 197] on strong "🔧 Risk Level: Medium" at bounding box center [324, 192] width 106 height 15
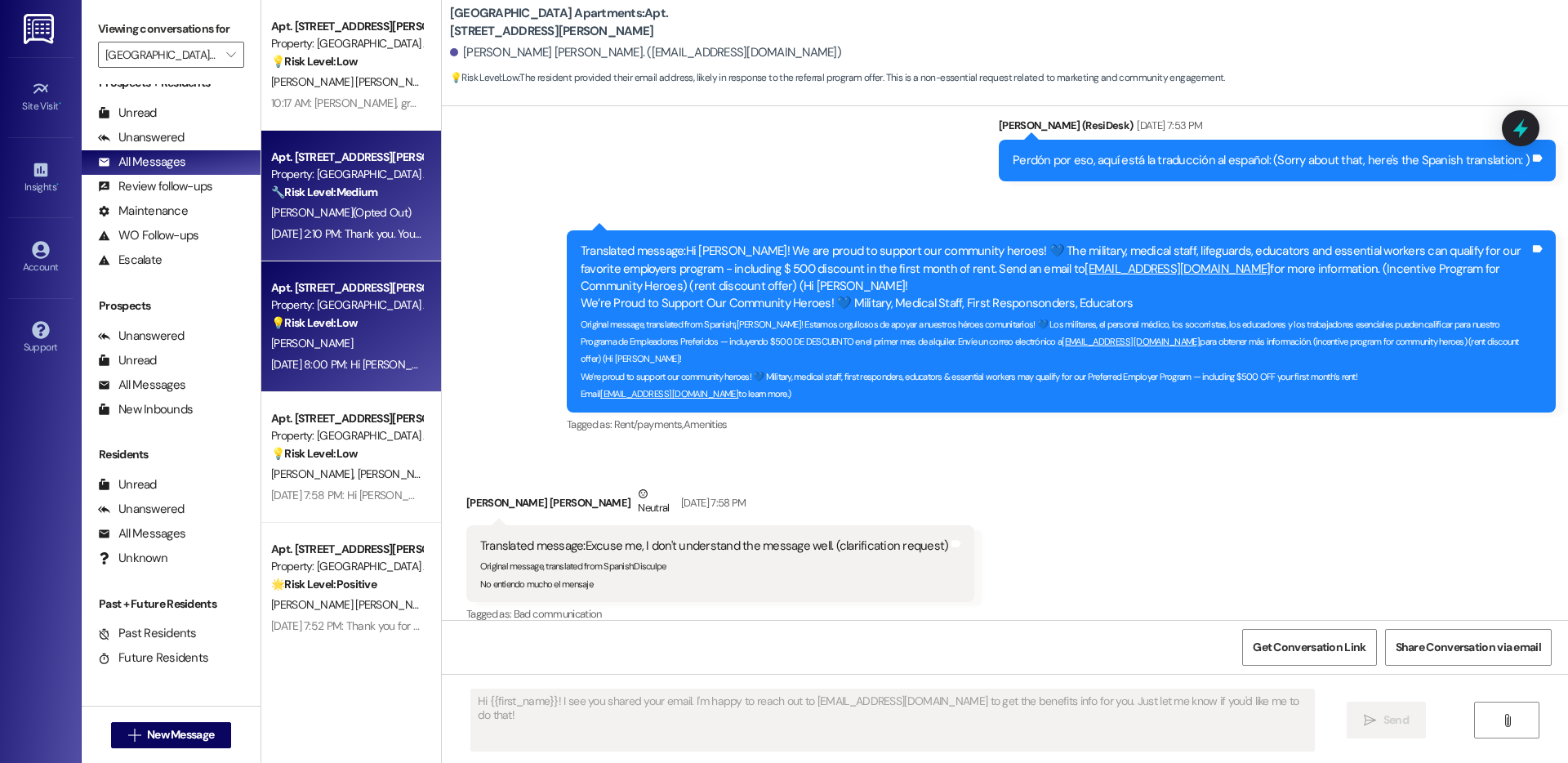
type textarea "Fetching suggested responses. Please feel free to read through the conversation…"
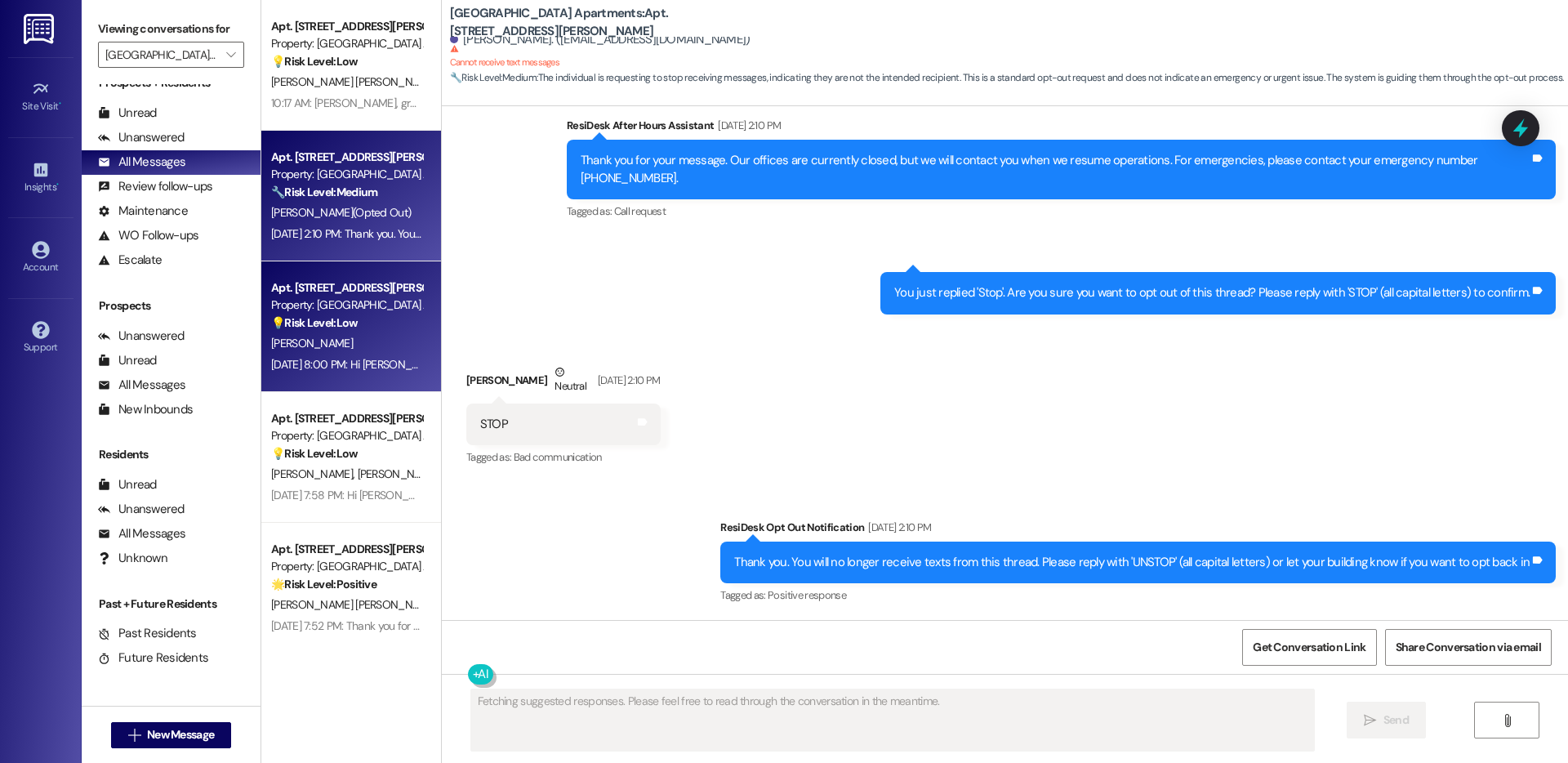
click at [325, 309] on div "Property: Prospect Heights Apartments" at bounding box center [347, 305] width 151 height 18
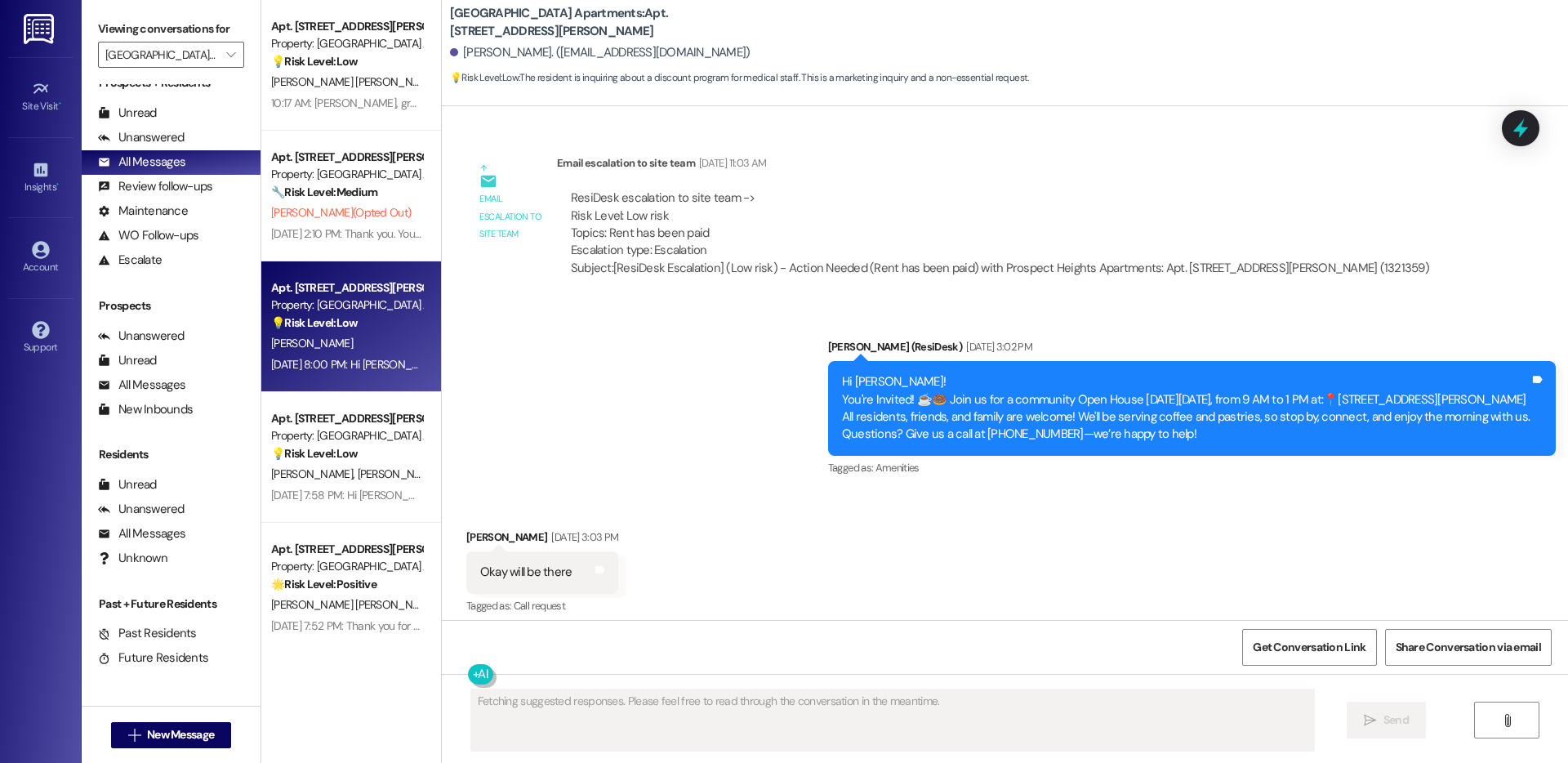
scroll to position [14399, 0]
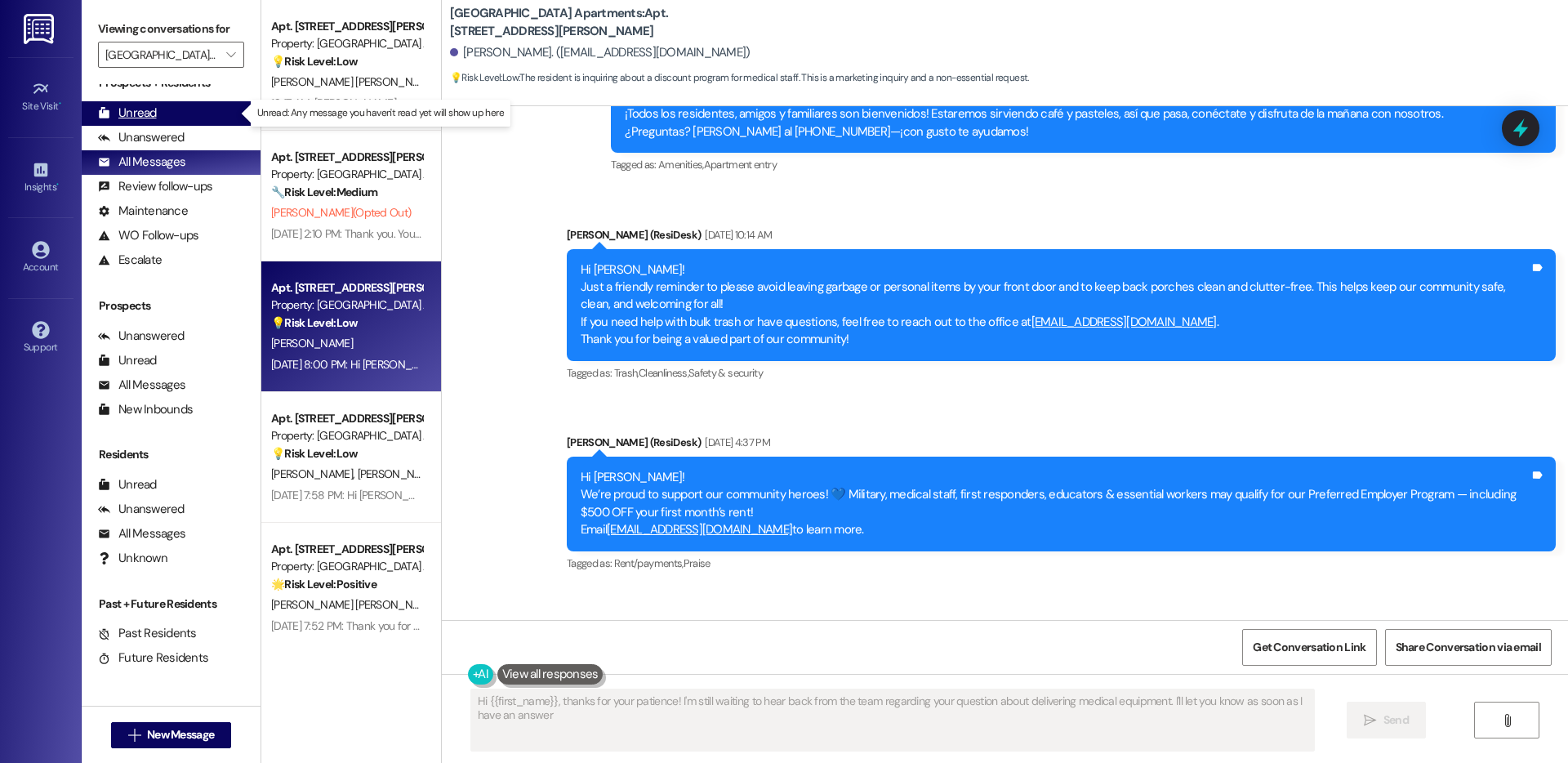
type textarea "Hi {{first_name}}, thanks for your patience! I'm still waiting to hear back fro…"
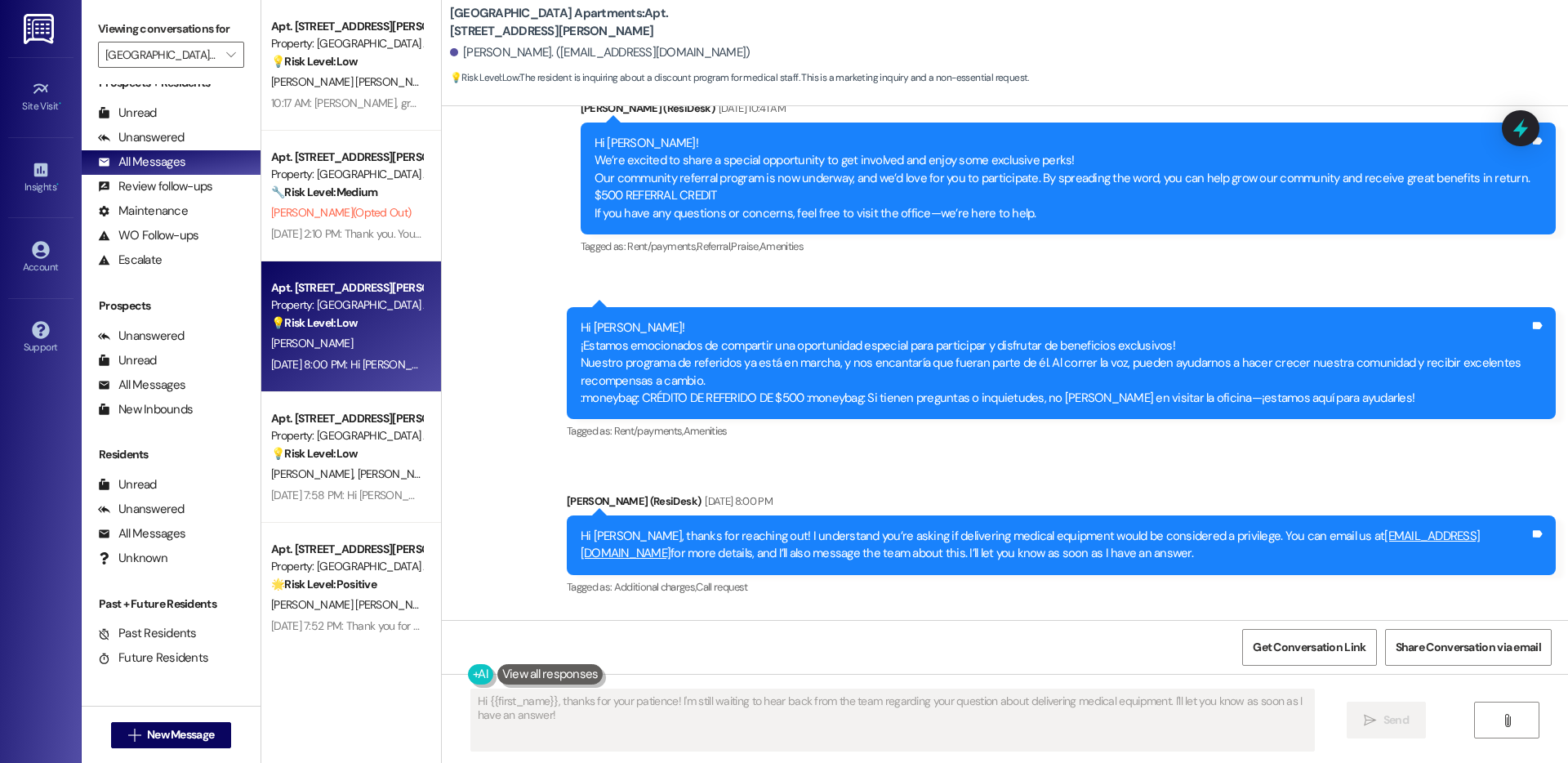
scroll to position [15076, 0]
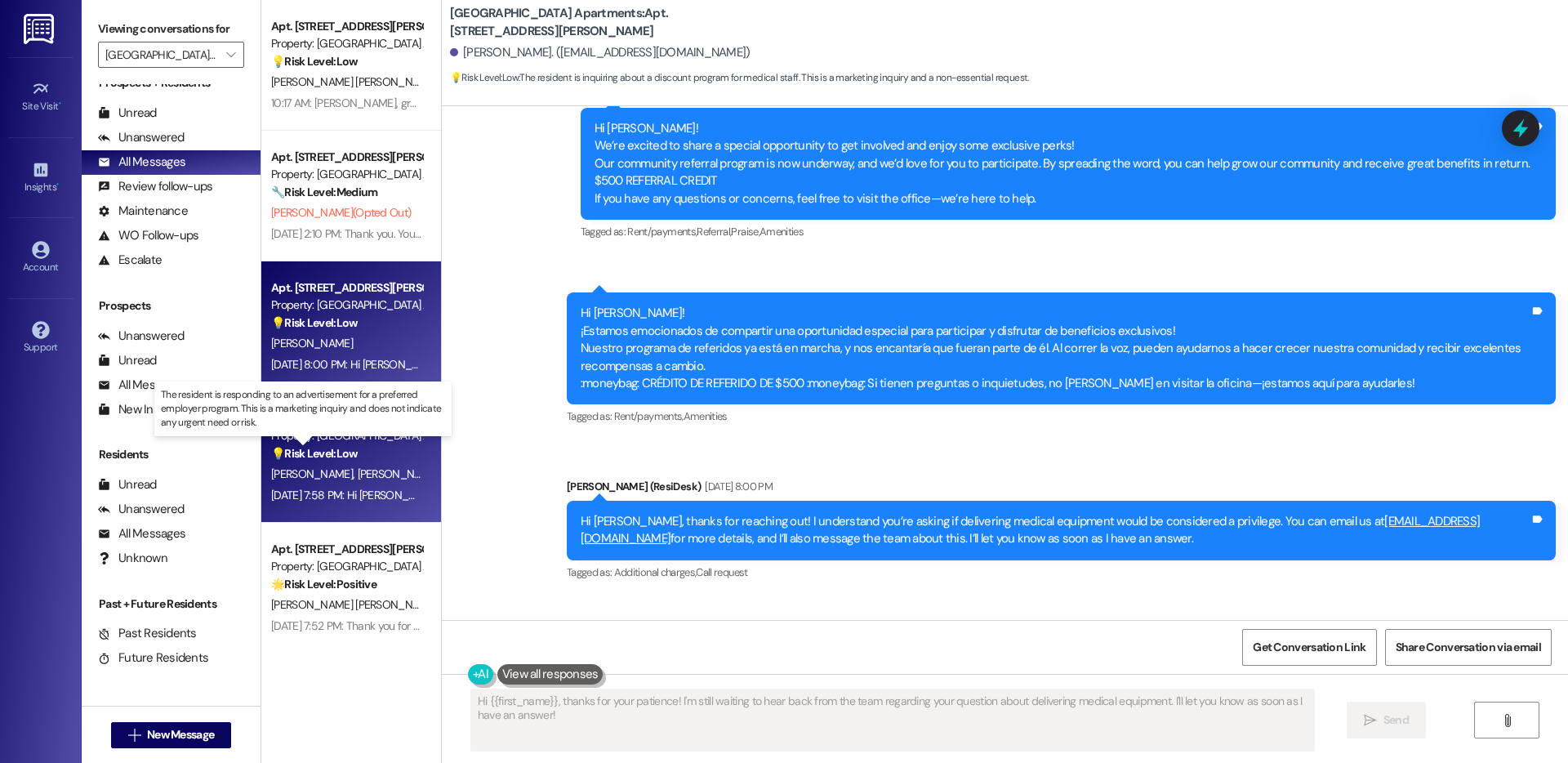
click at [340, 451] on strong "💡 Risk Level: Low" at bounding box center [315, 454] width 87 height 15
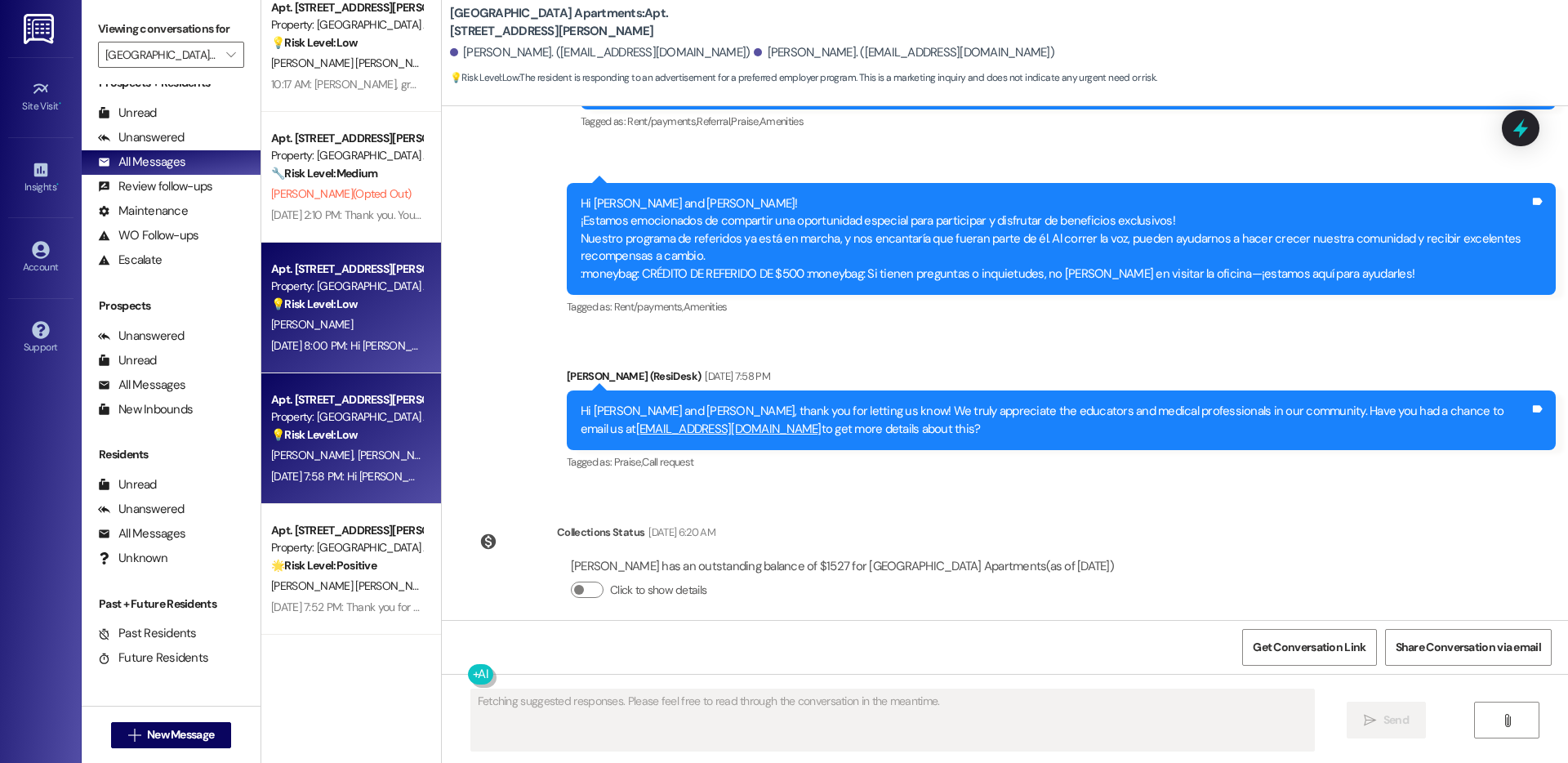
scroll to position [72, 0]
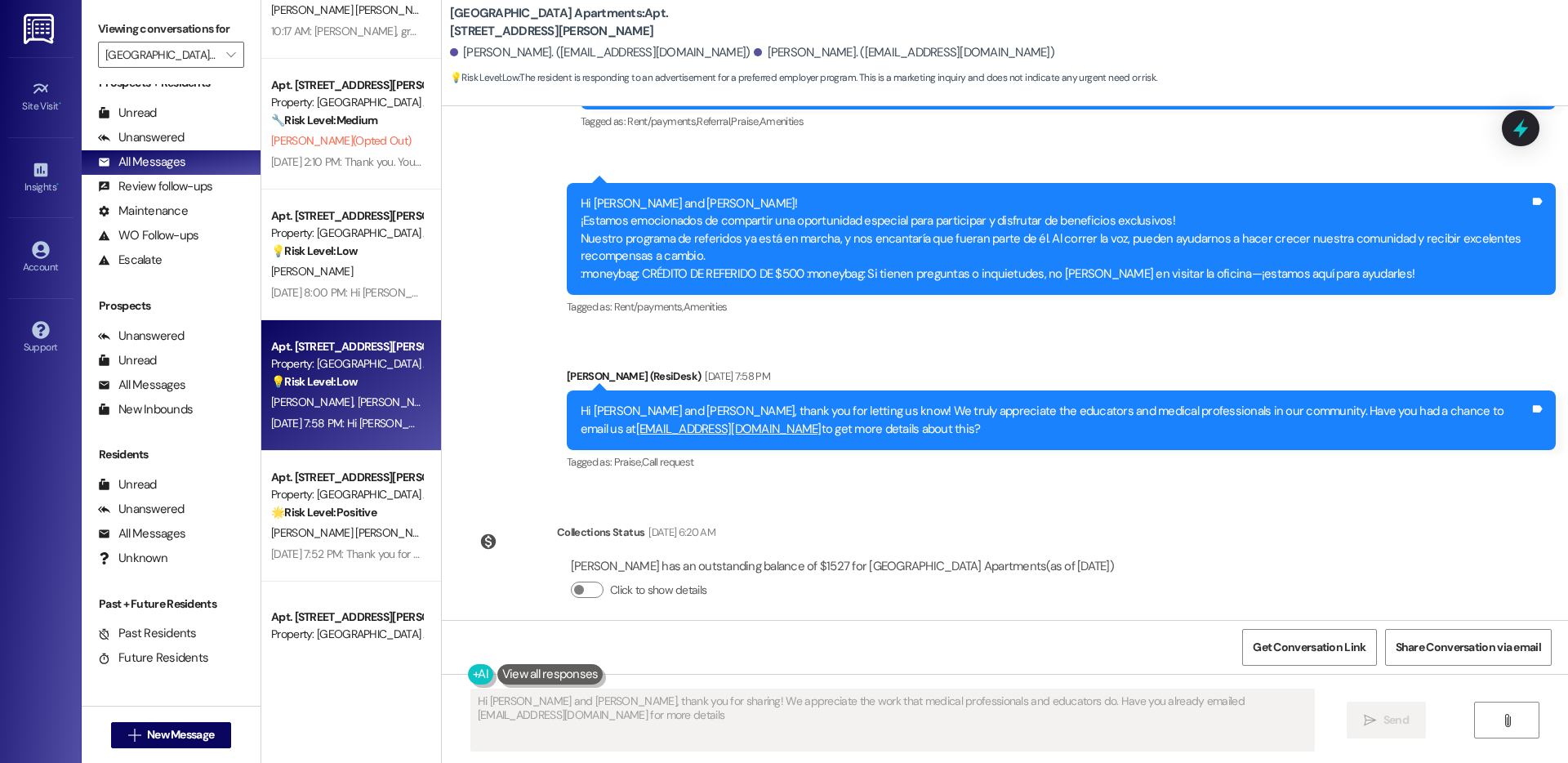
type textarea "Hi Alvita and Christopher, thank you for sharing! We appreciate the work that m…"
click at [53, 257] on link "Account" at bounding box center [41, 258] width 65 height 44
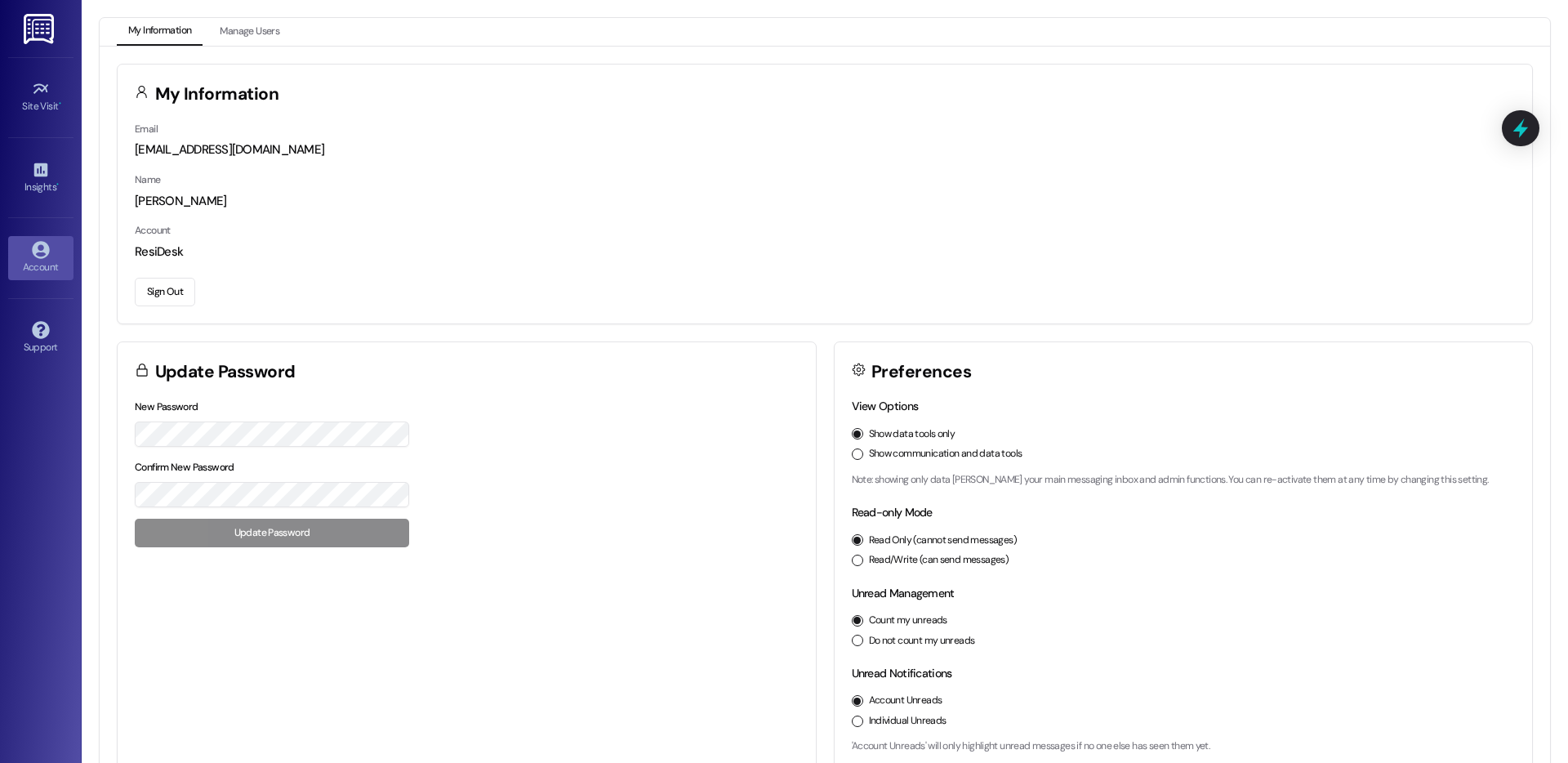
click at [162, 272] on div "Sign Out" at bounding box center [825, 289] width 1380 height 34
click at [155, 284] on button "Sign Out" at bounding box center [165, 292] width 60 height 28
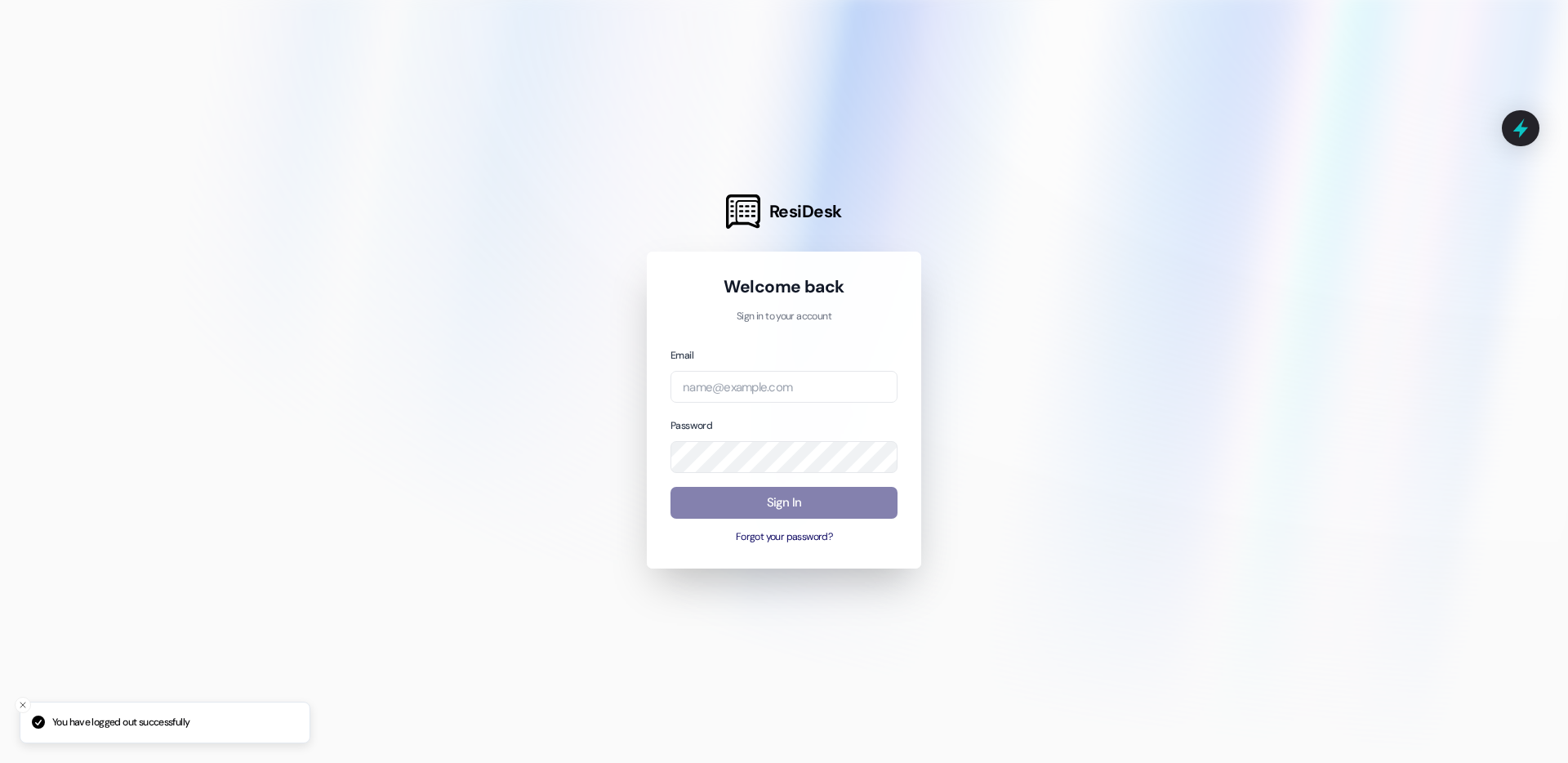
drag, startPoint x: 895, startPoint y: 368, endPoint x: 806, endPoint y: 372, distance: 89.1
click at [892, 370] on div "Email" at bounding box center [784, 374] width 227 height 56
click at [803, 372] on input "email" at bounding box center [784, 387] width 227 height 32
type input "automated-surveys-lindy@lindy.com"
